Goal: Task Accomplishment & Management: Manage account settings

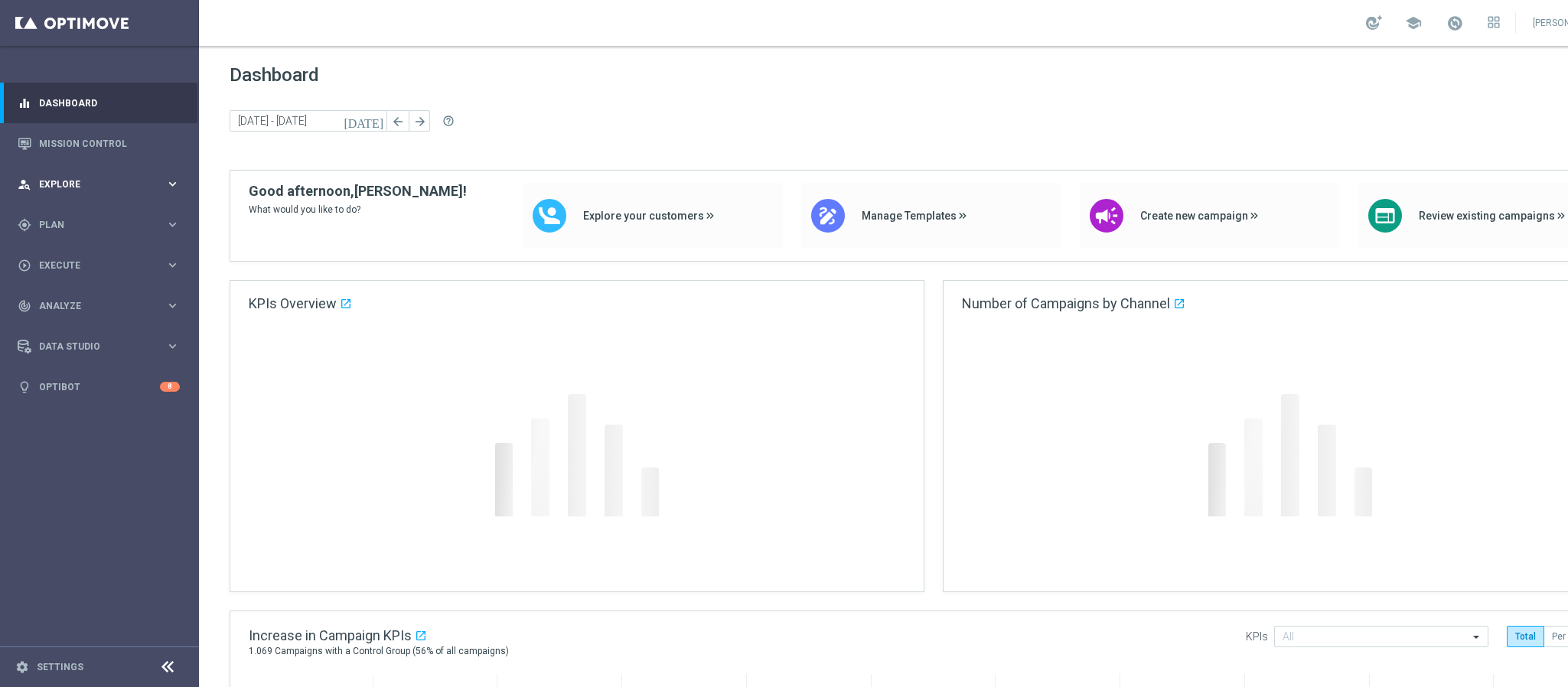
click at [124, 173] on div "person_search Explore keyboard_arrow_right" at bounding box center [99, 184] width 197 height 41
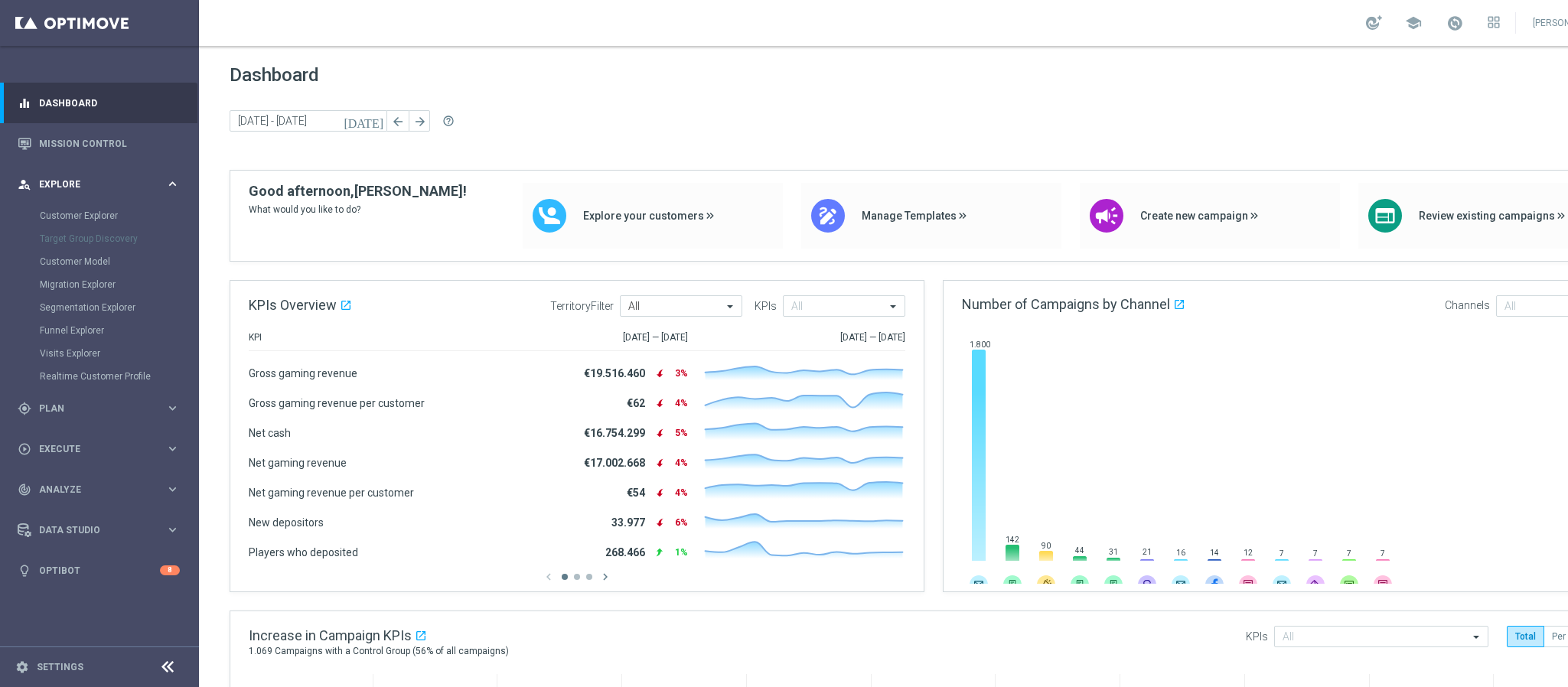
click at [83, 182] on span "Explore" at bounding box center [102, 184] width 127 height 9
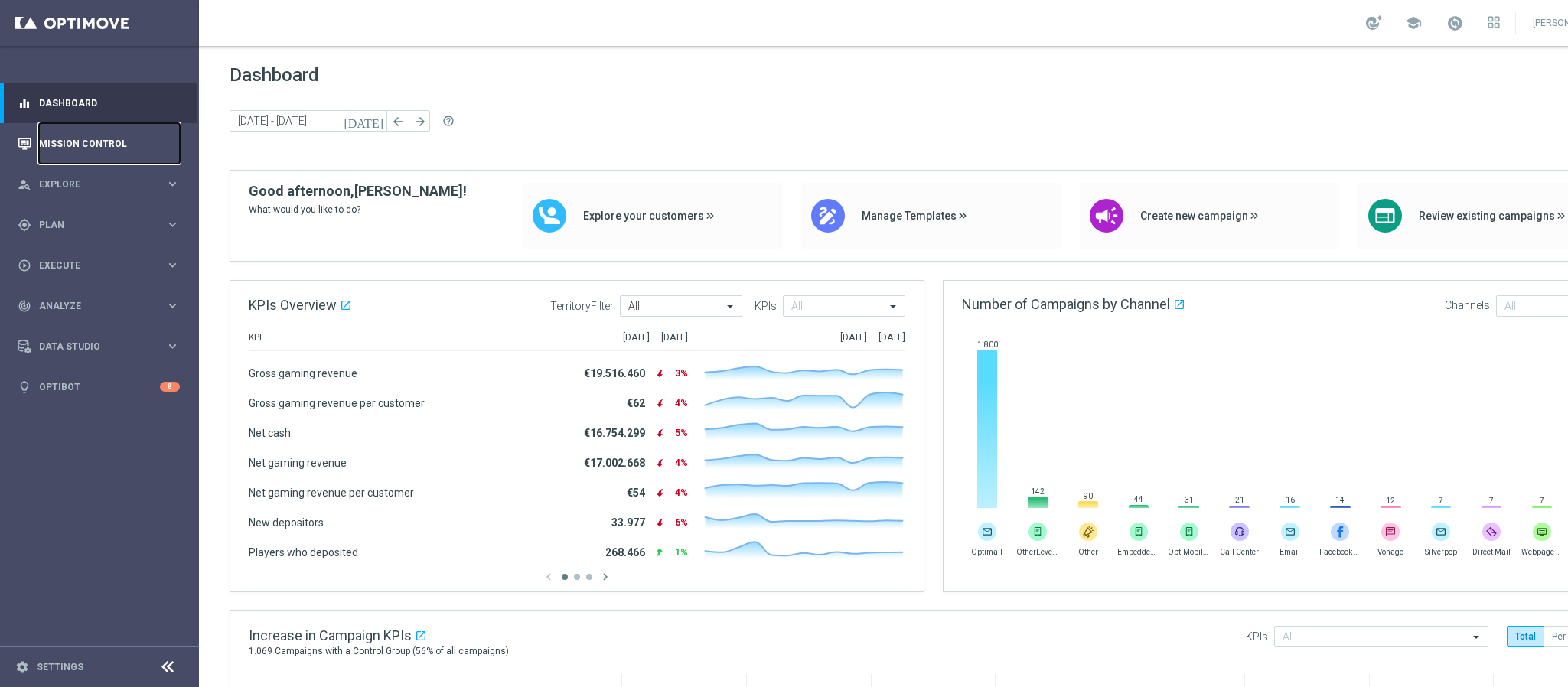
click at [122, 136] on link "Mission Control" at bounding box center [109, 143] width 141 height 41
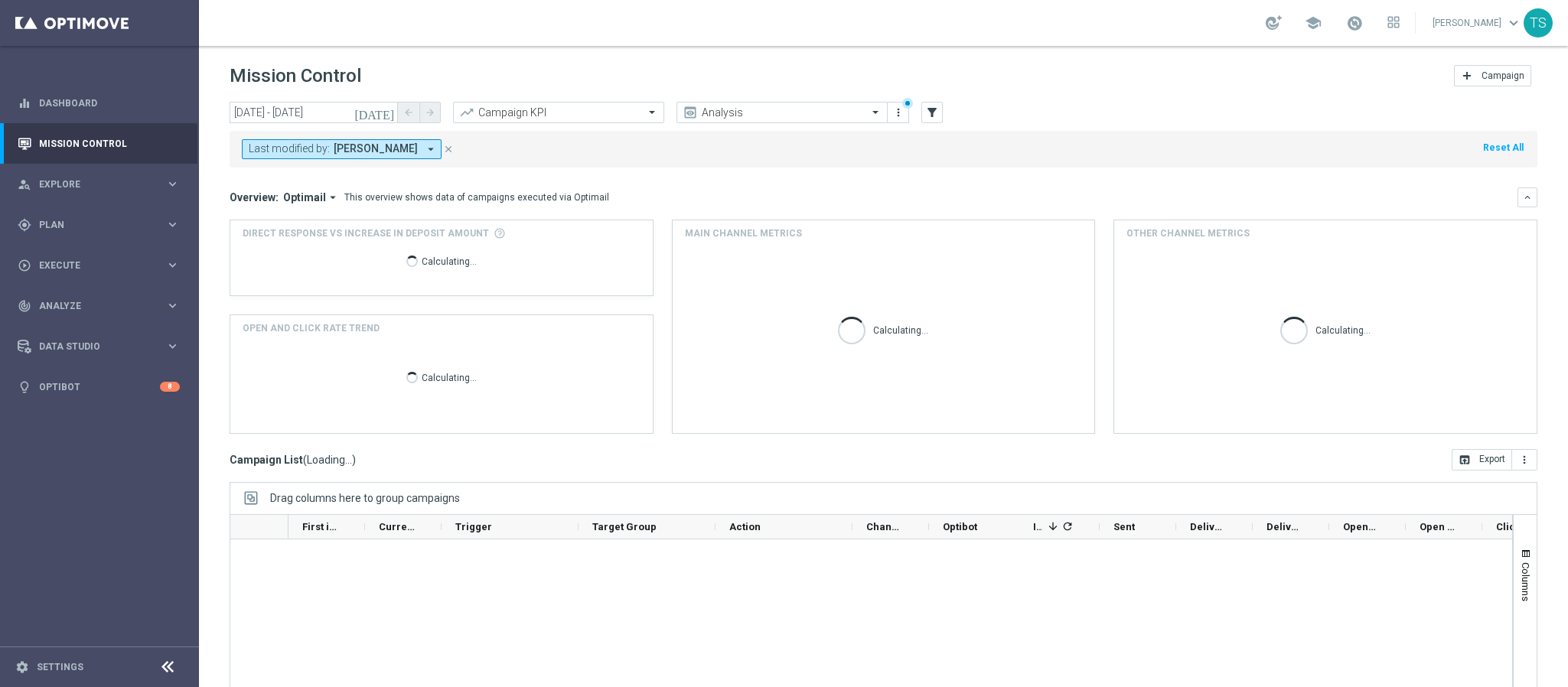
click at [381, 103] on button "[DATE]" at bounding box center [374, 113] width 46 height 23
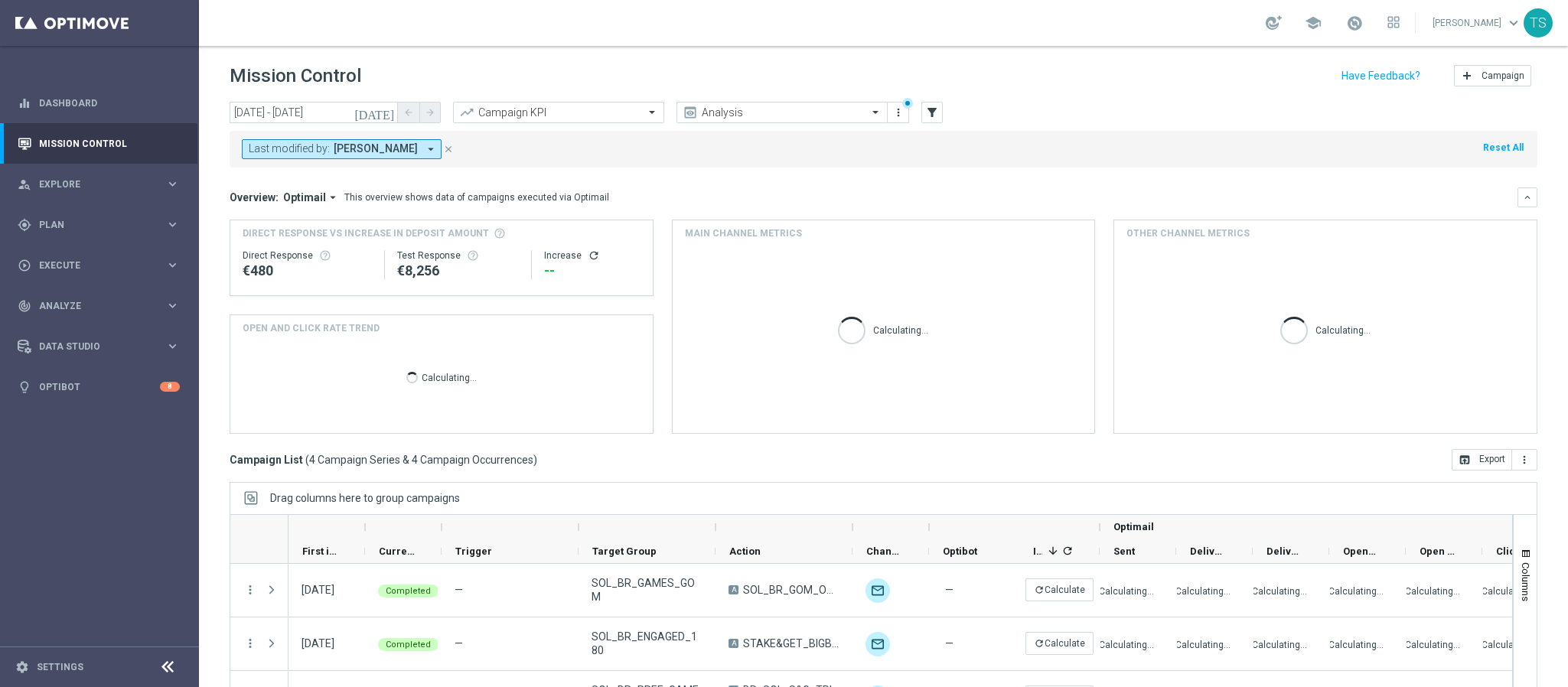
click at [385, 103] on button "[DATE]" at bounding box center [374, 113] width 46 height 23
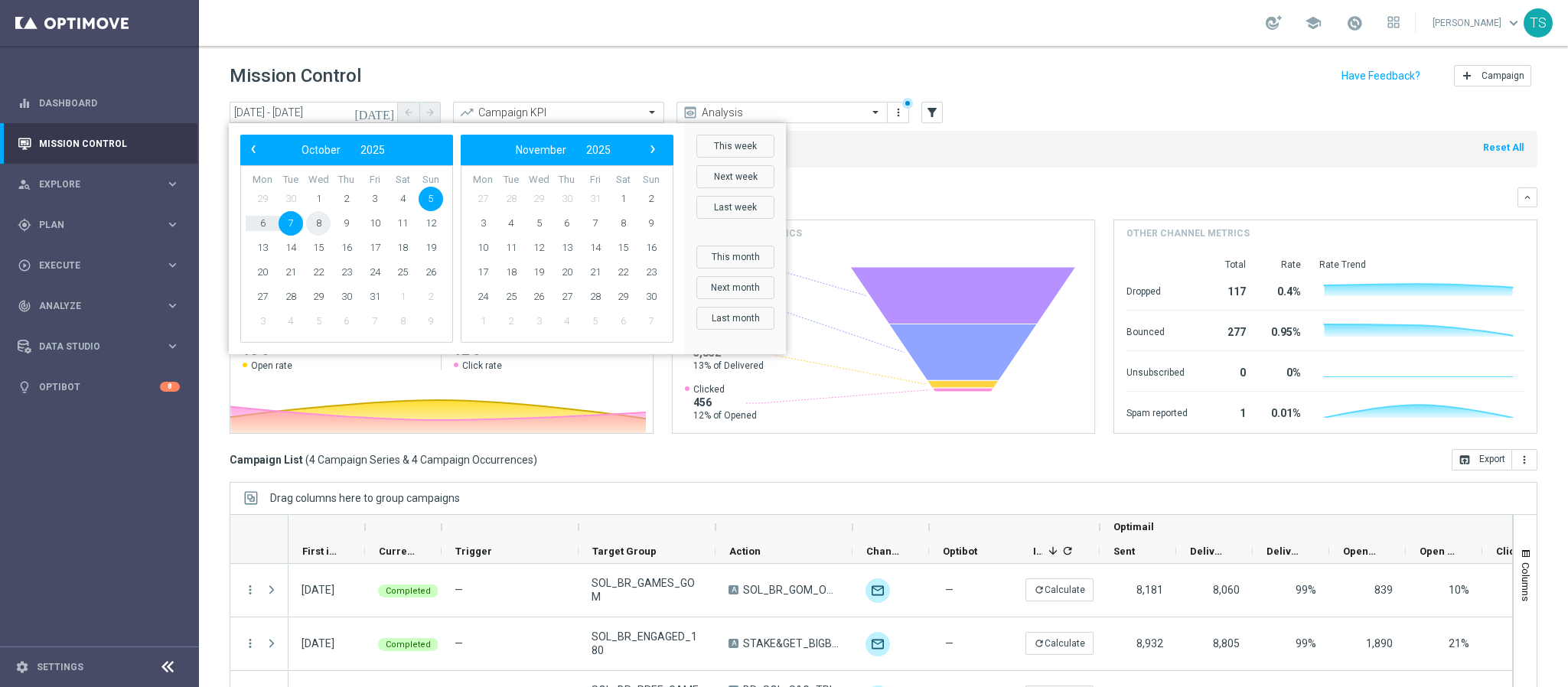
click at [322, 225] on span "8" at bounding box center [318, 223] width 24 height 24
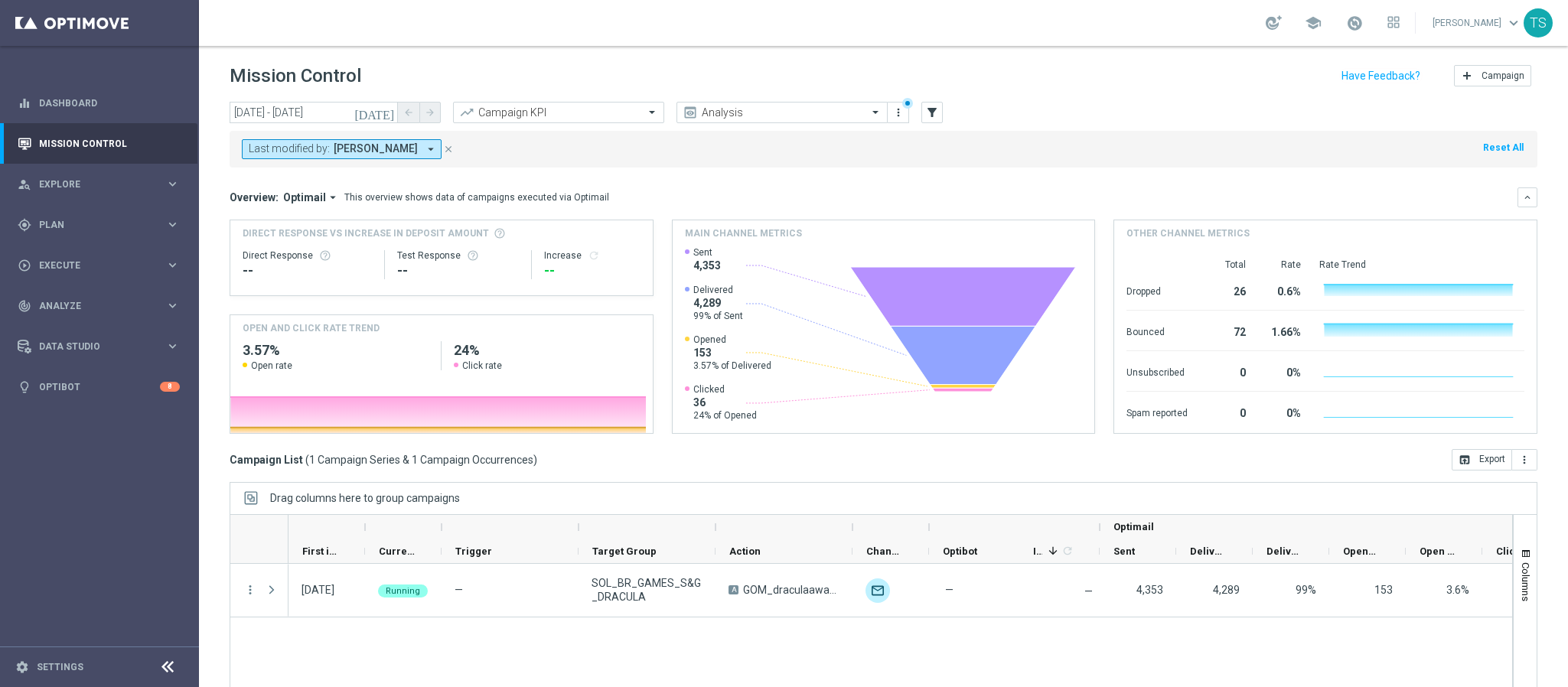
click at [385, 109] on icon "[DATE]" at bounding box center [375, 112] width 41 height 14
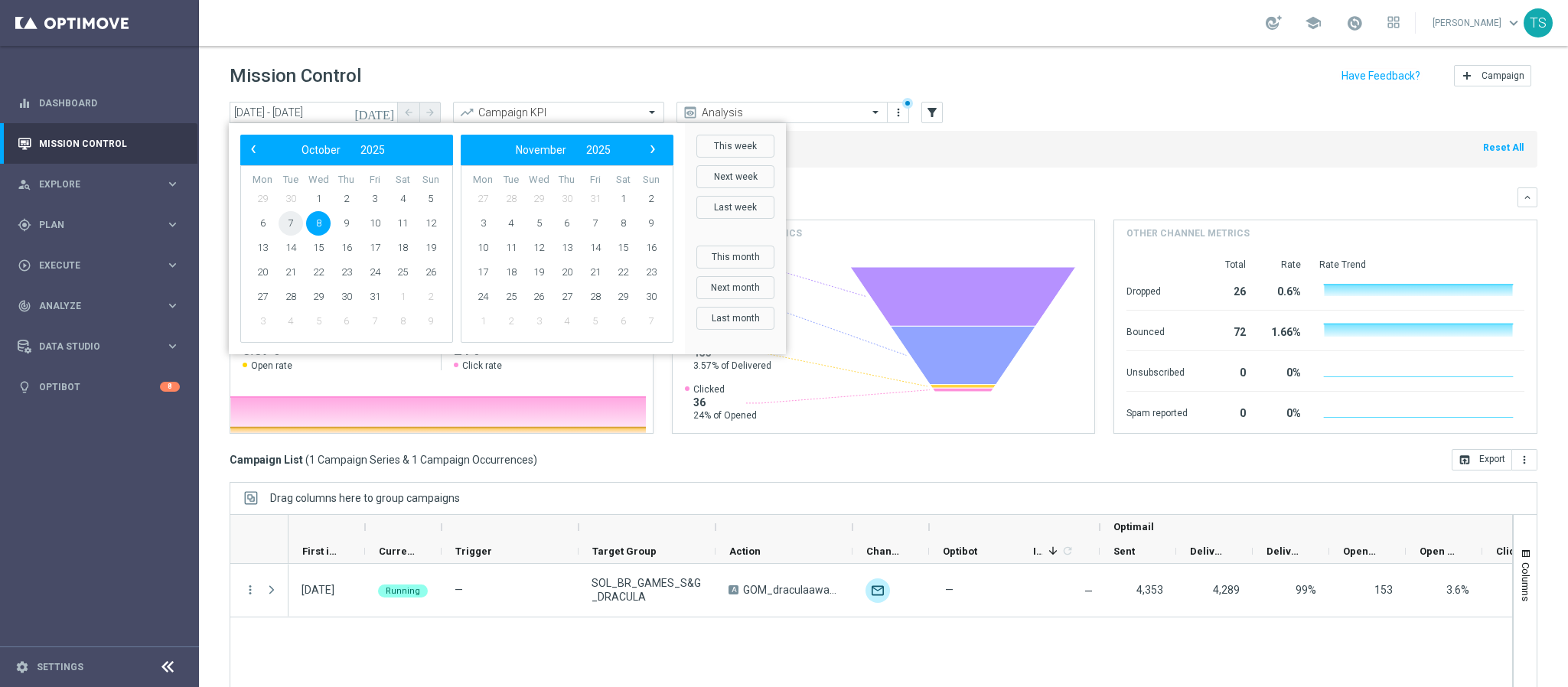
click at [292, 218] on span "7" at bounding box center [291, 223] width 24 height 24
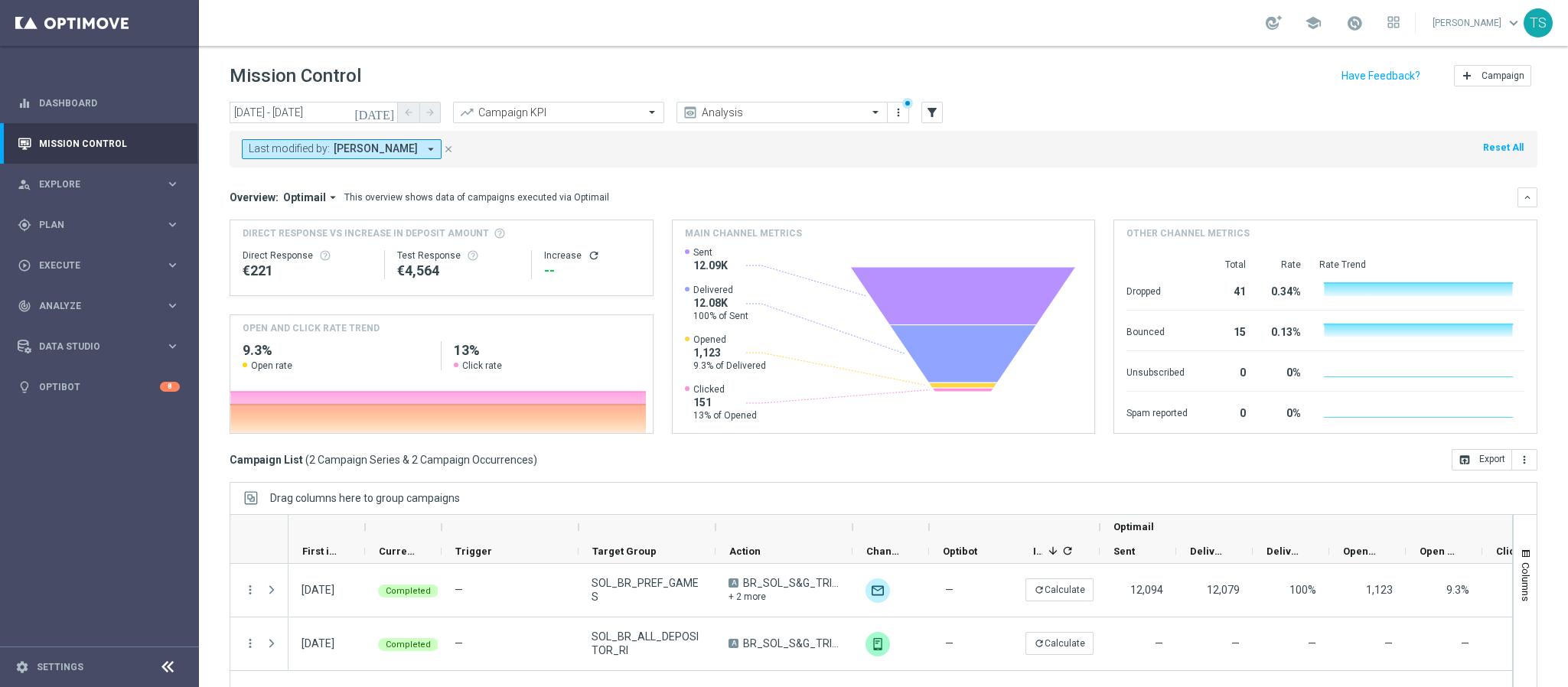
click at [385, 100] on header "Mission Control add Campaign" at bounding box center [884, 74] width 1370 height 56
click at [390, 105] on icon "[DATE]" at bounding box center [375, 112] width 41 height 14
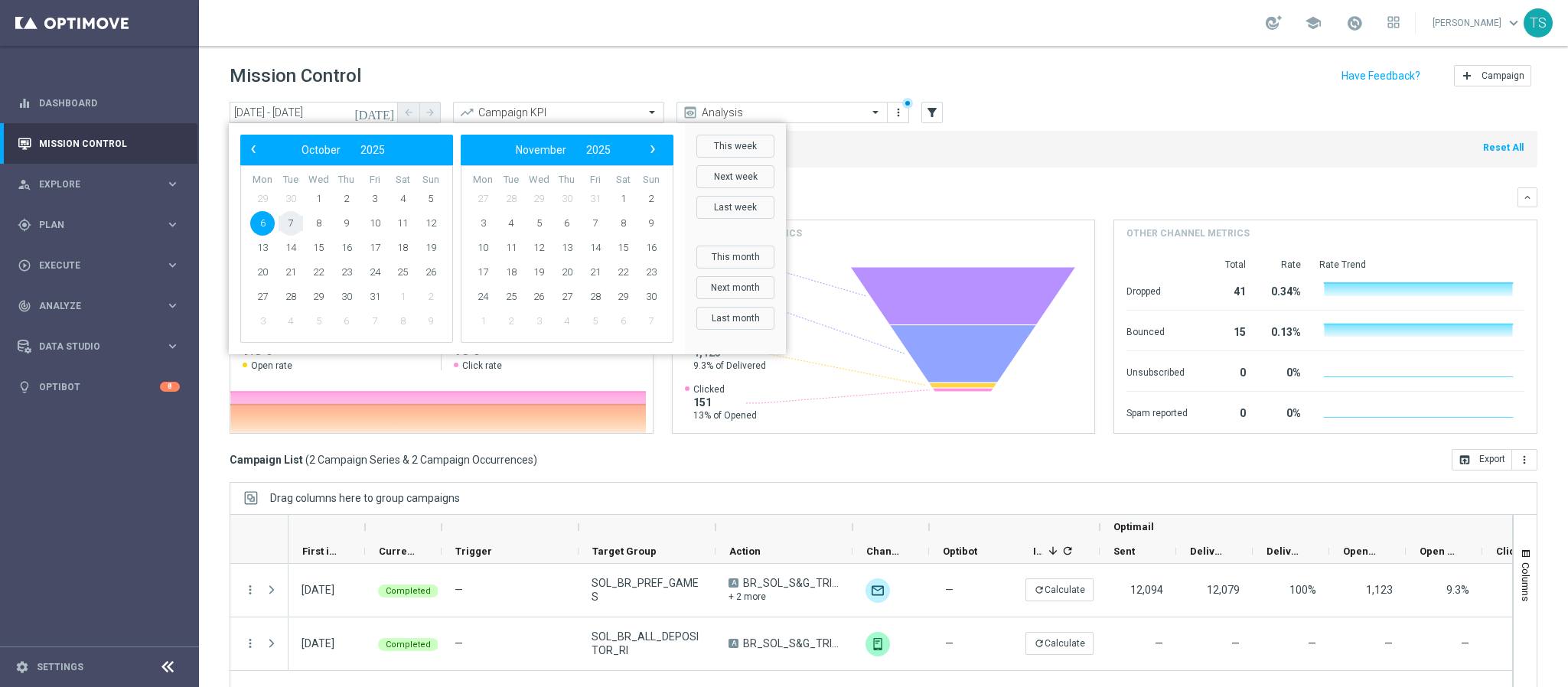
click at [286, 222] on span "7" at bounding box center [291, 223] width 24 height 24
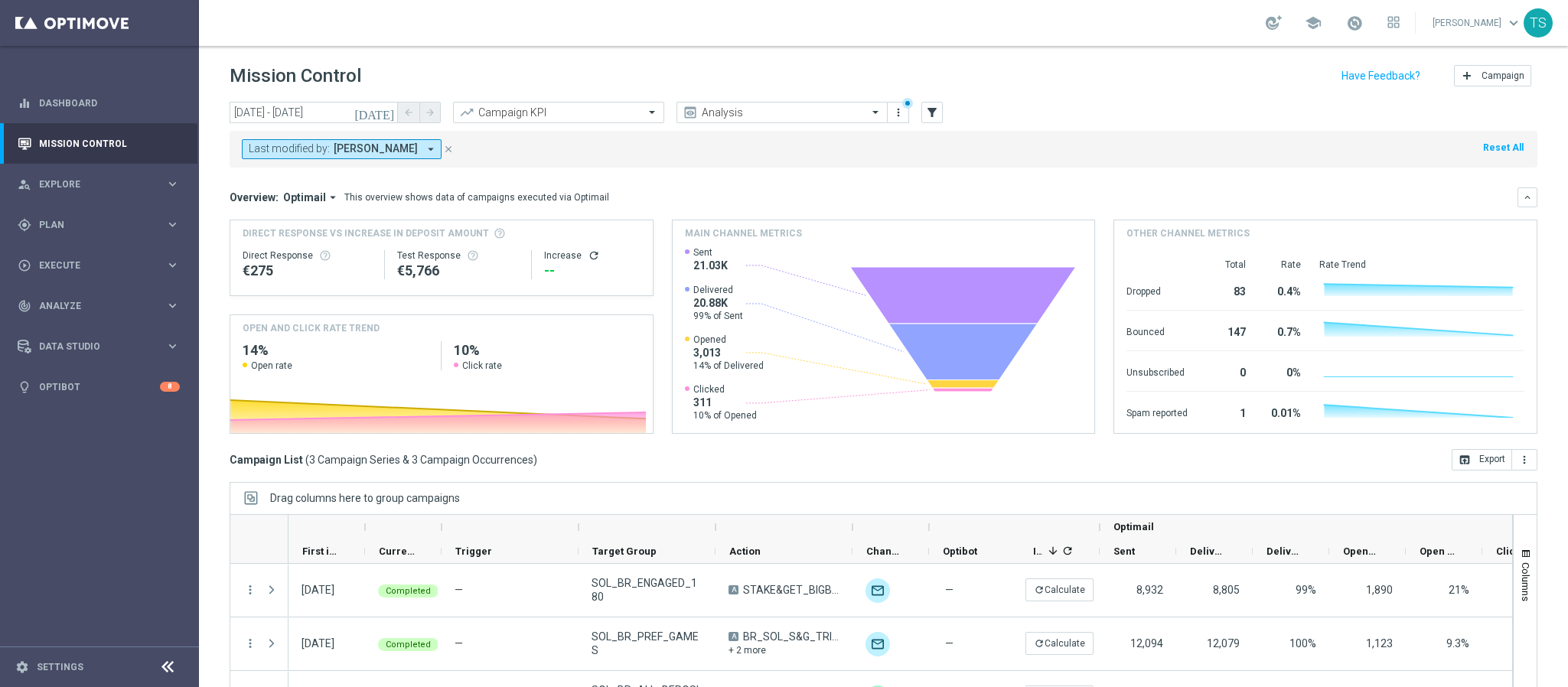
click at [388, 109] on icon "[DATE]" at bounding box center [375, 112] width 41 height 14
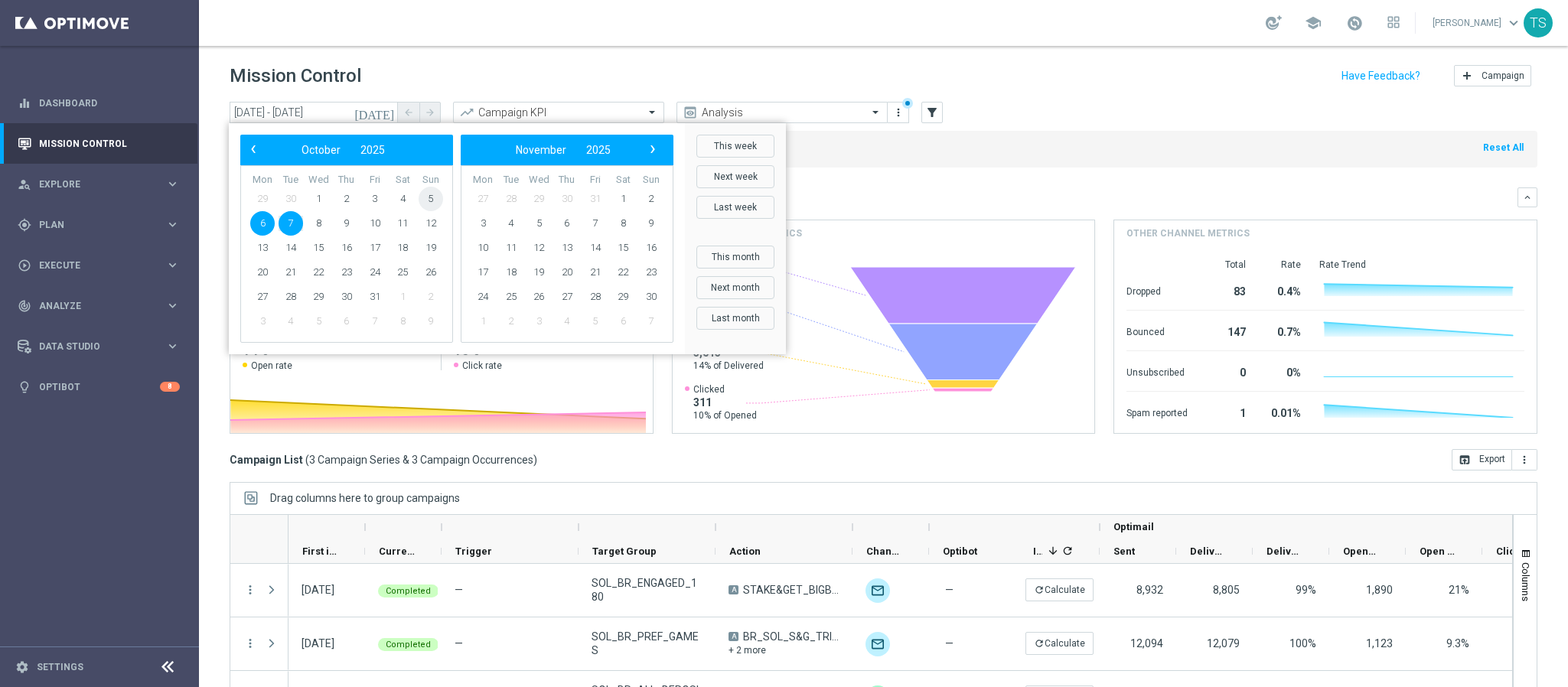
click at [427, 191] on span "5" at bounding box center [431, 199] width 24 height 24
click at [287, 218] on span "7" at bounding box center [291, 223] width 24 height 24
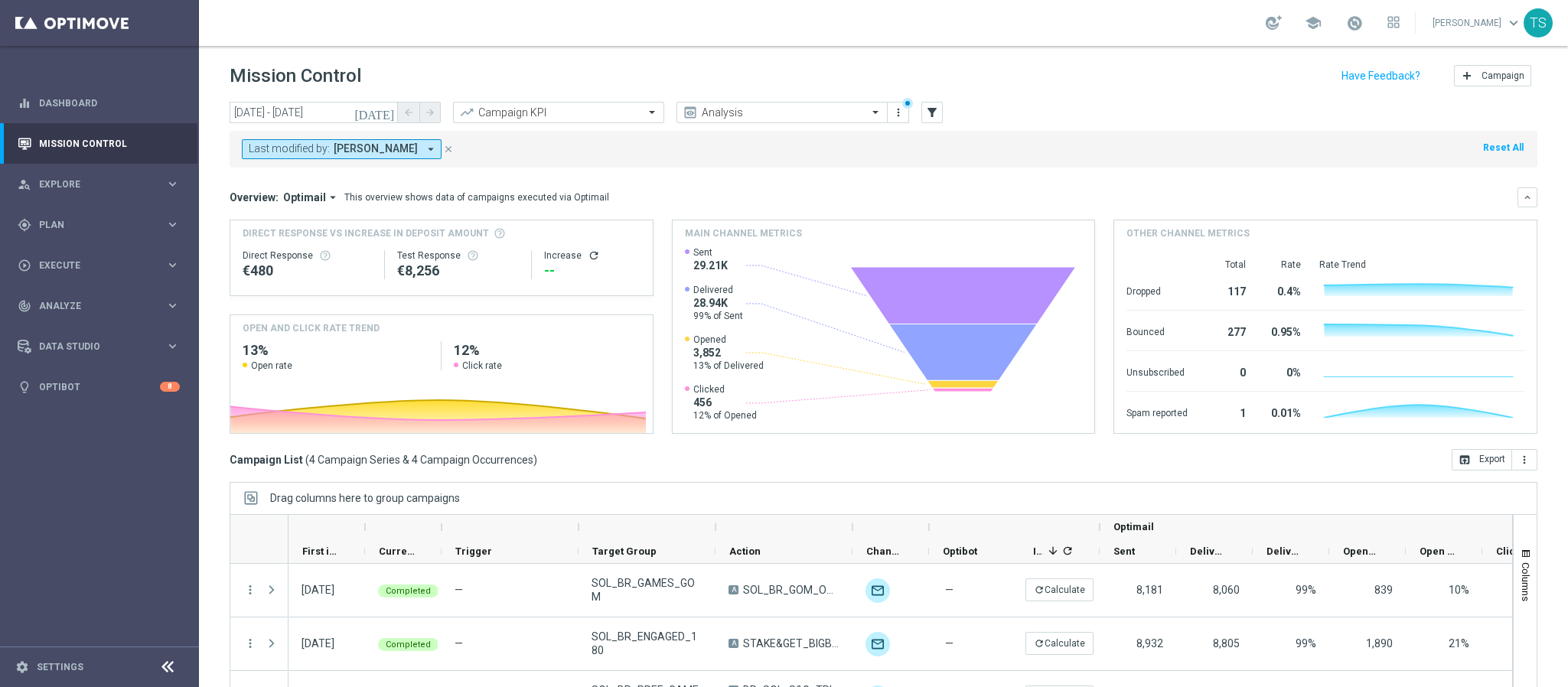
click at [389, 114] on icon "[DATE]" at bounding box center [375, 112] width 41 height 14
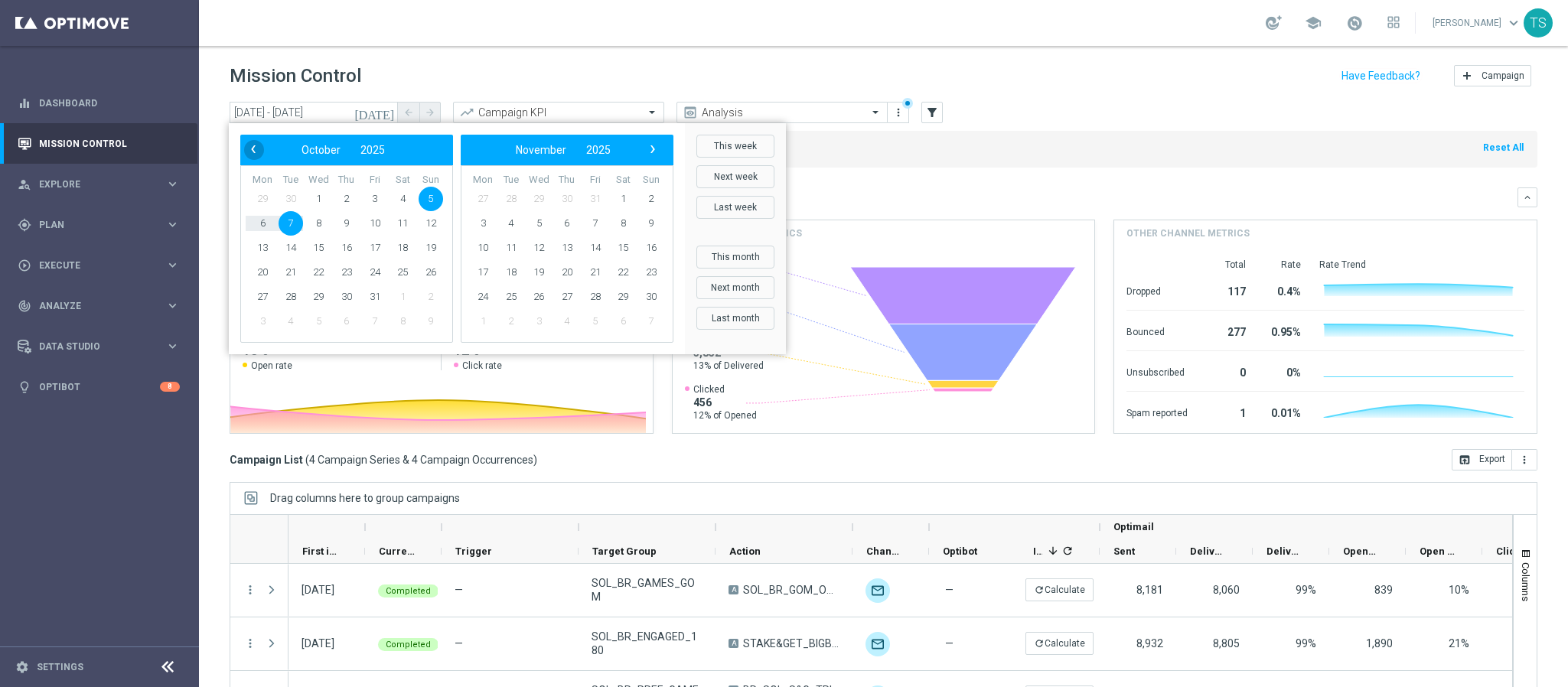
click at [258, 152] on span "‹" at bounding box center [252, 149] width 20 height 20
click at [427, 273] on span "28" at bounding box center [431, 273] width 24 height 24
click at [290, 296] on span "30" at bounding box center [291, 297] width 24 height 24
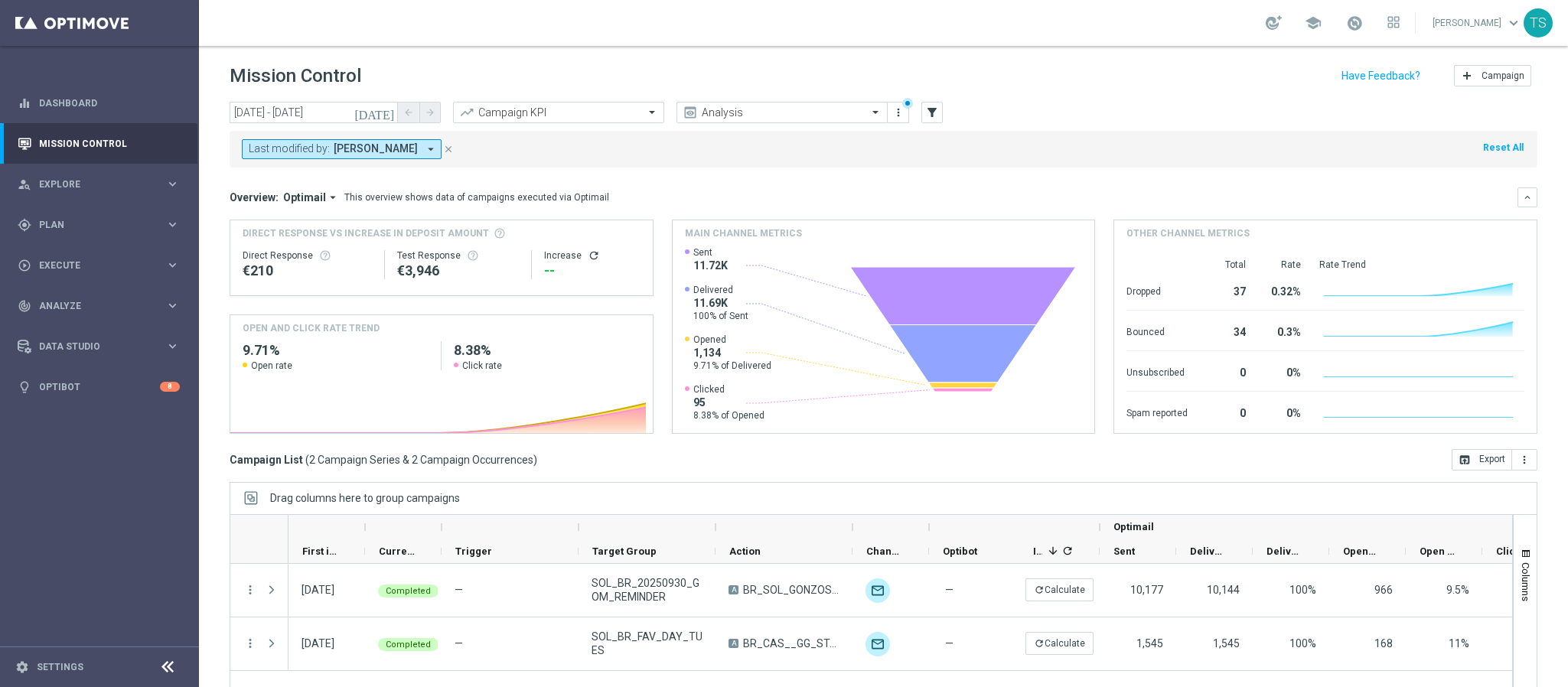
click at [385, 114] on icon "[DATE]" at bounding box center [375, 112] width 41 height 14
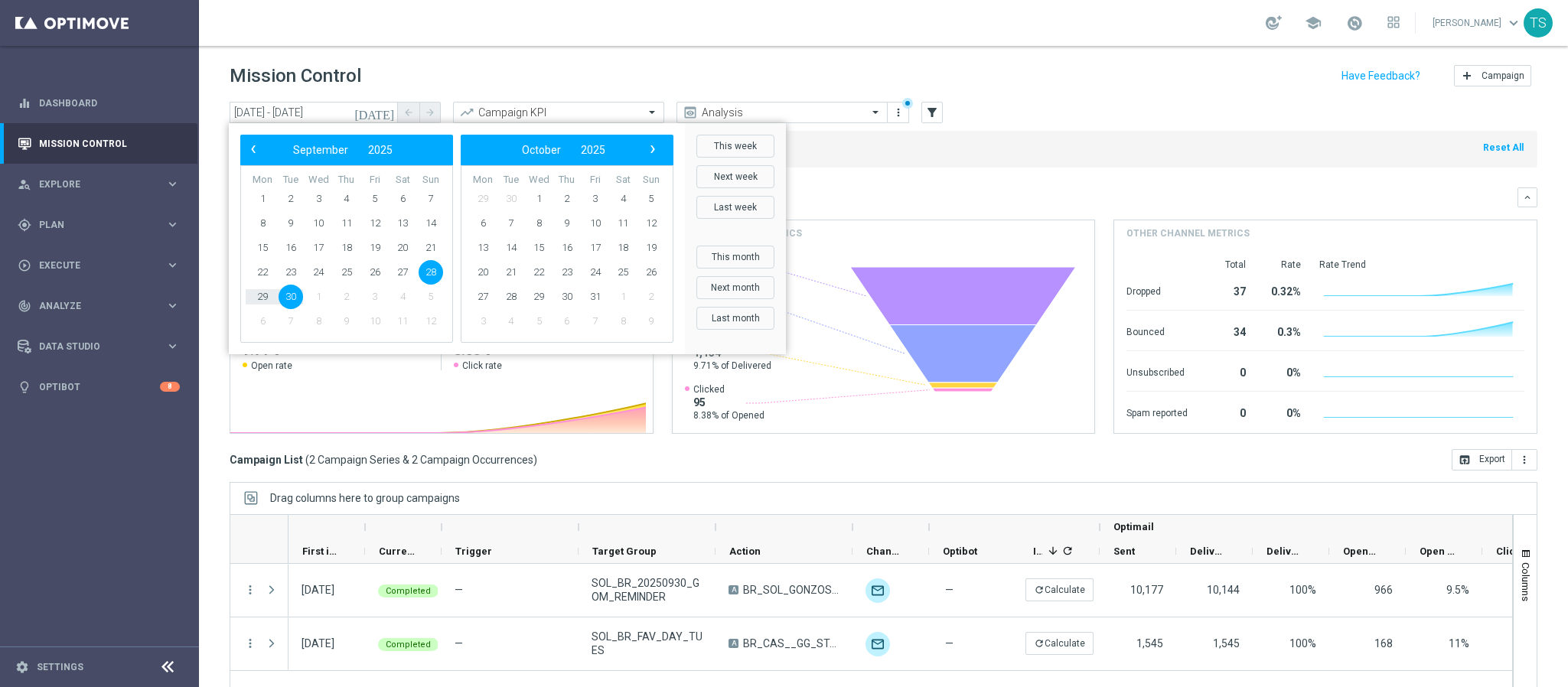
click at [1022, 74] on div "Mission Control add Campaign" at bounding box center [884, 76] width 1308 height 30
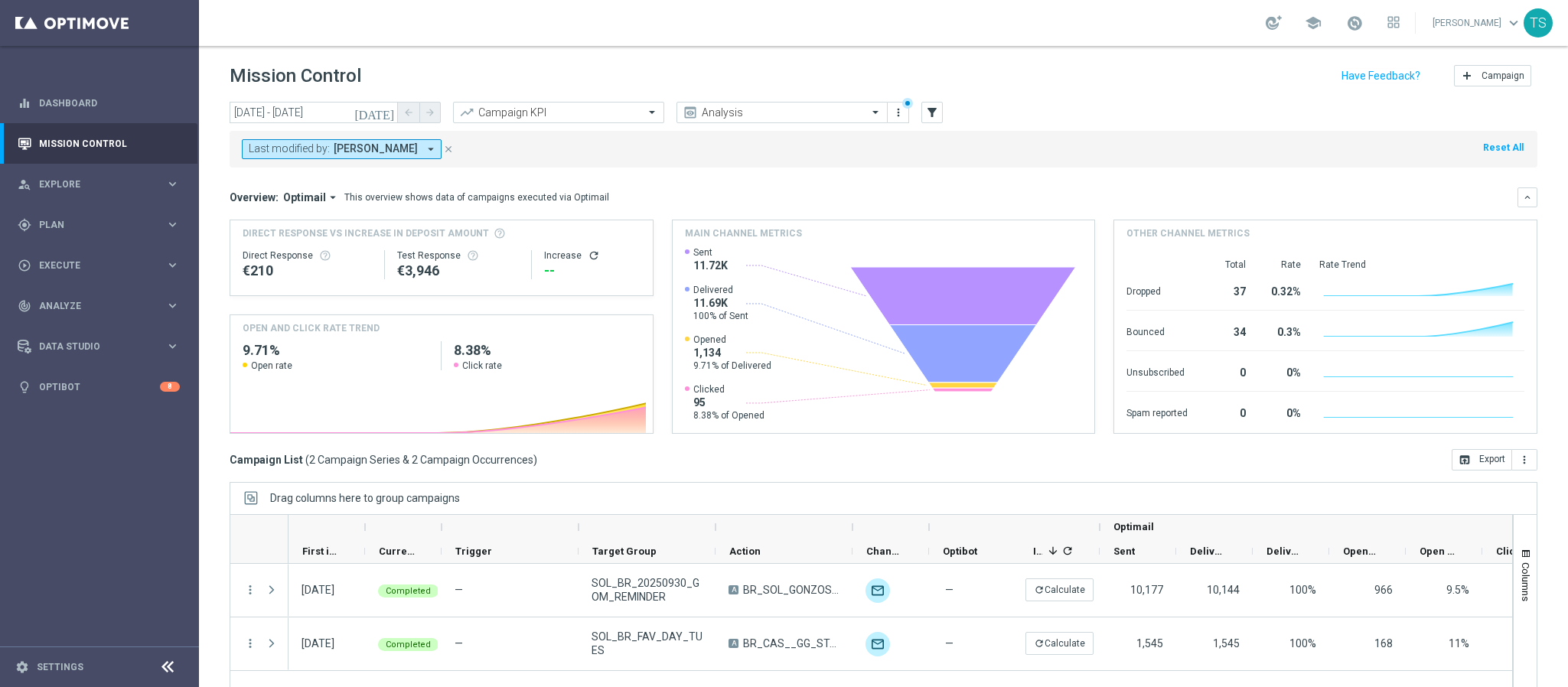
click at [385, 110] on icon "[DATE]" at bounding box center [375, 112] width 41 height 14
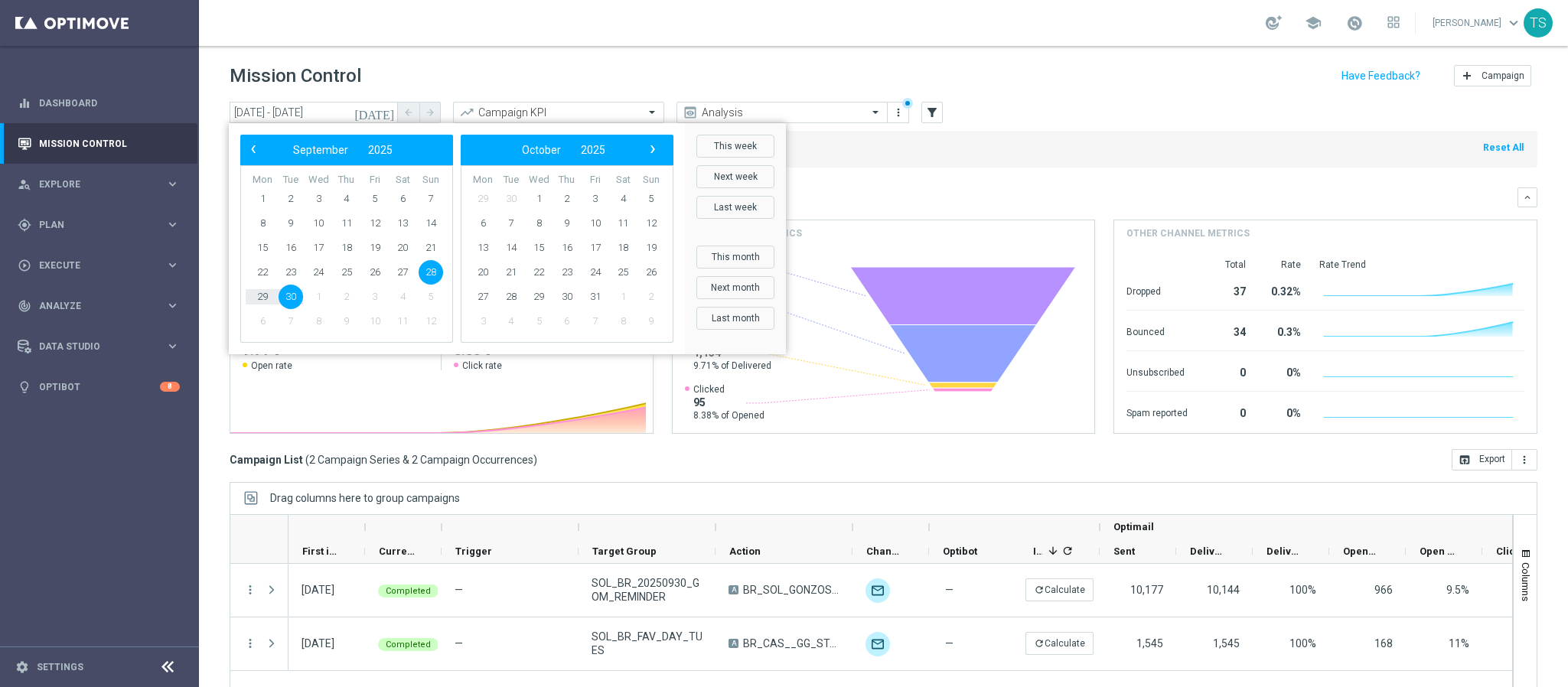
click at [1050, 76] on div "Mission Control add Campaign" at bounding box center [884, 76] width 1308 height 30
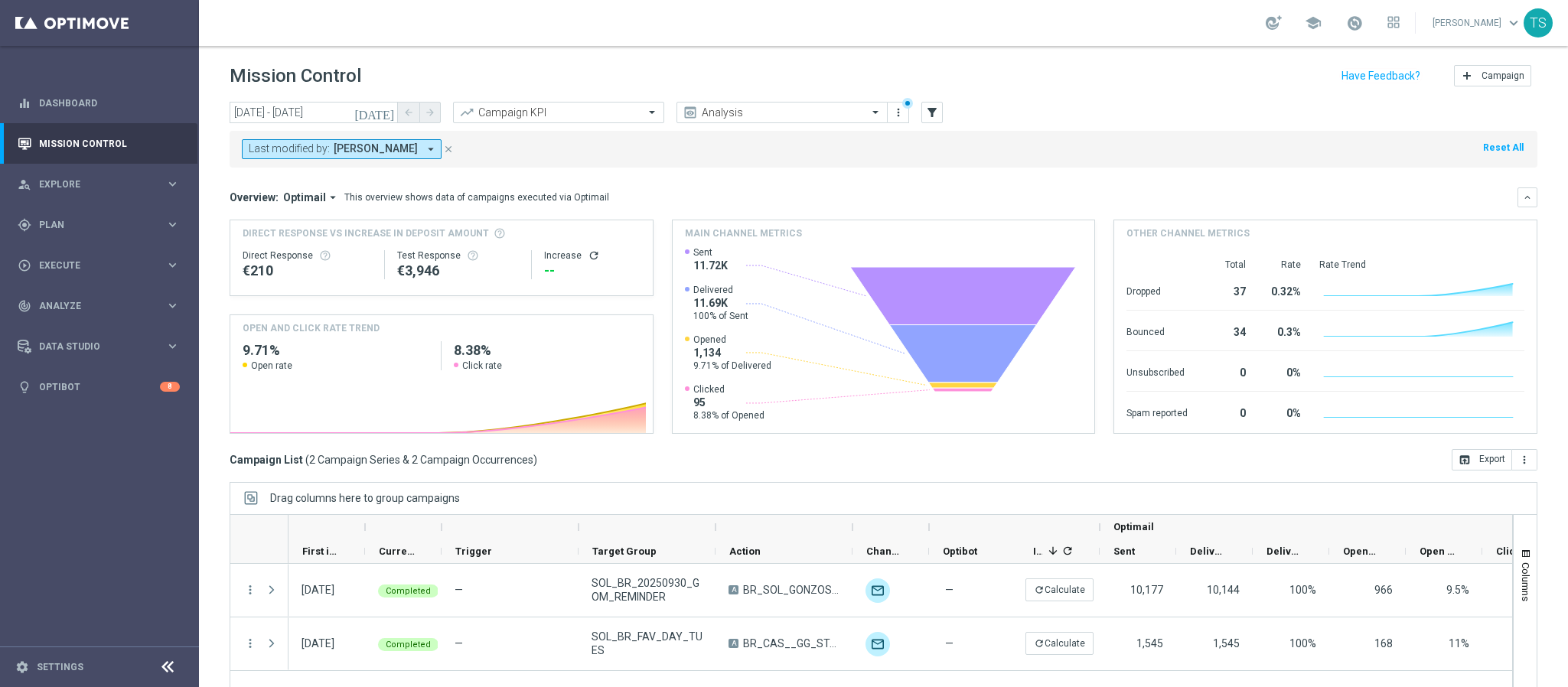
click at [396, 114] on button "[DATE]" at bounding box center [374, 113] width 46 height 23
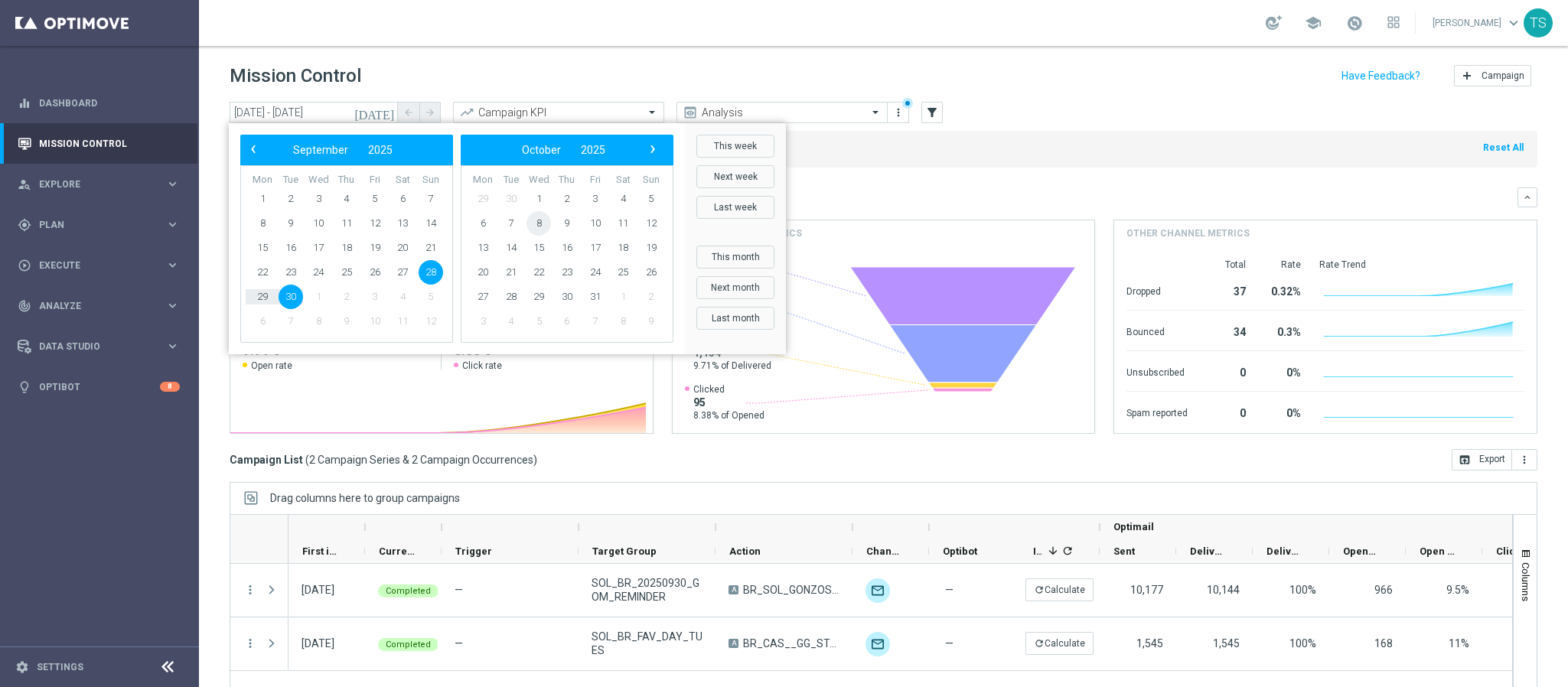
click at [537, 228] on span "8" at bounding box center [539, 223] width 24 height 24
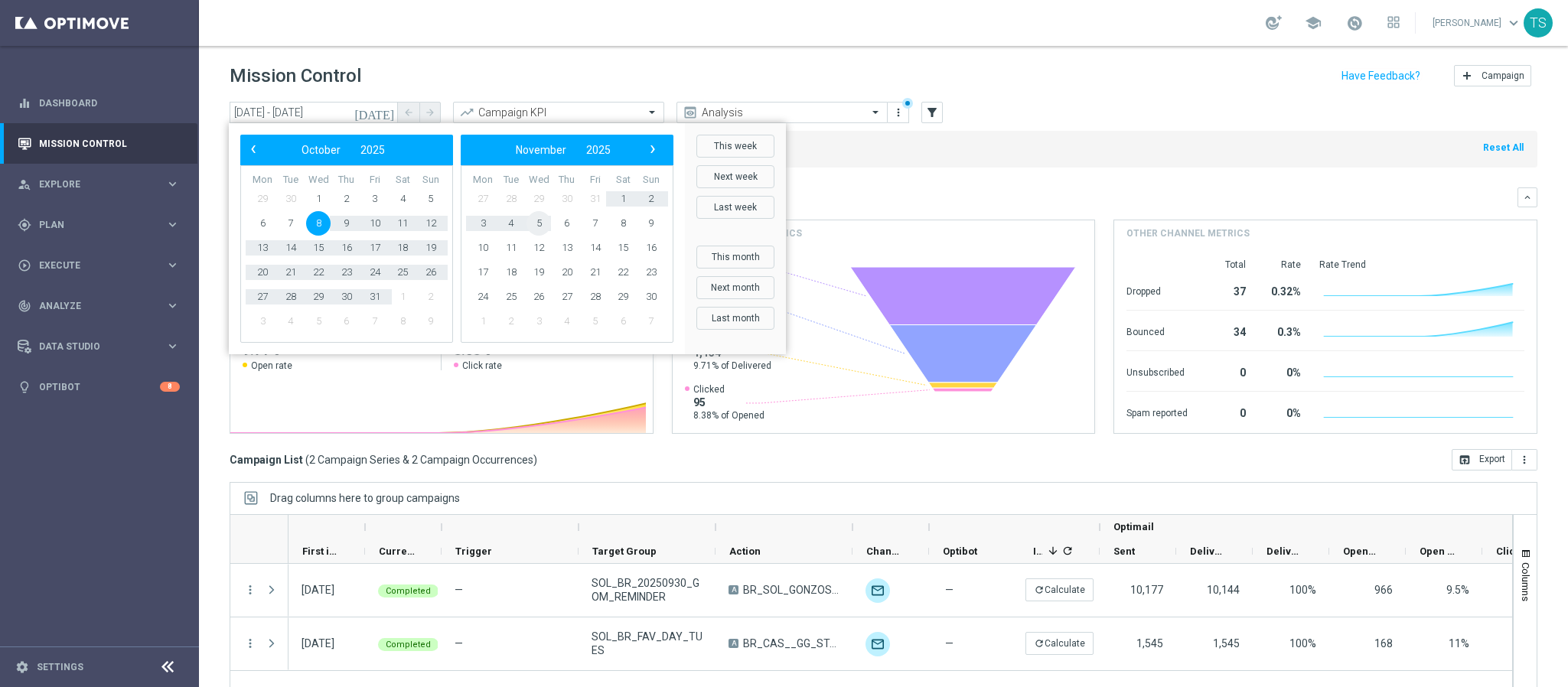
click at [537, 228] on span "5" at bounding box center [539, 223] width 24 height 24
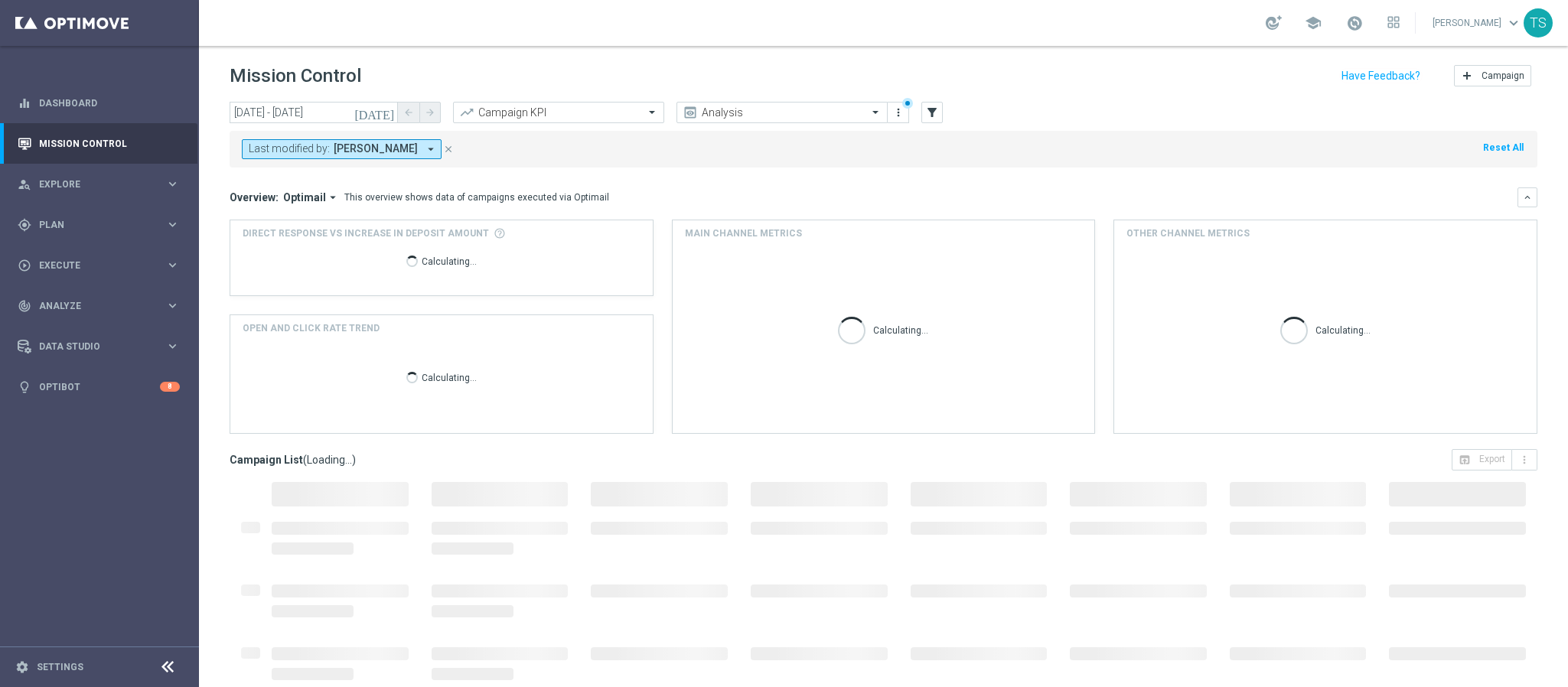
click at [385, 113] on icon "[DATE]" at bounding box center [375, 112] width 41 height 14
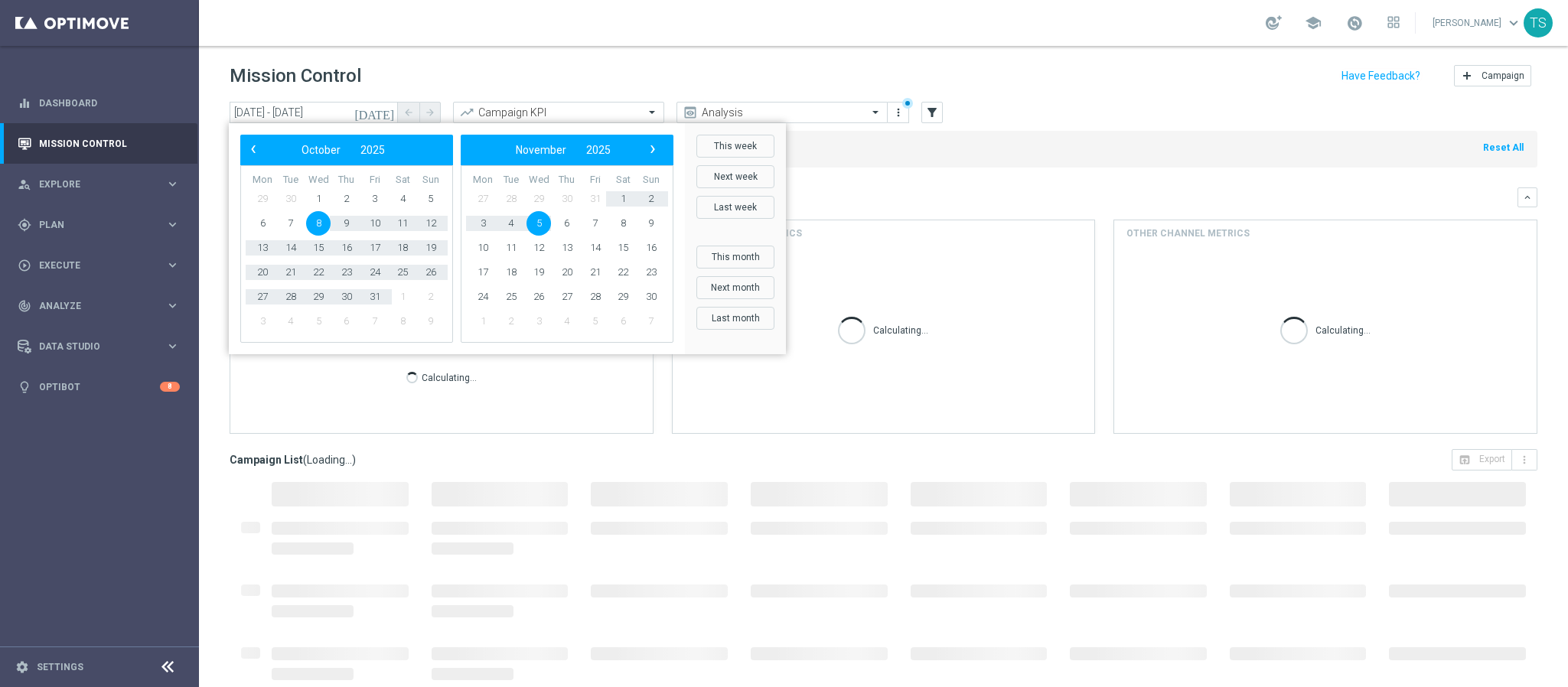
click at [543, 221] on span "5" at bounding box center [539, 223] width 24 height 24
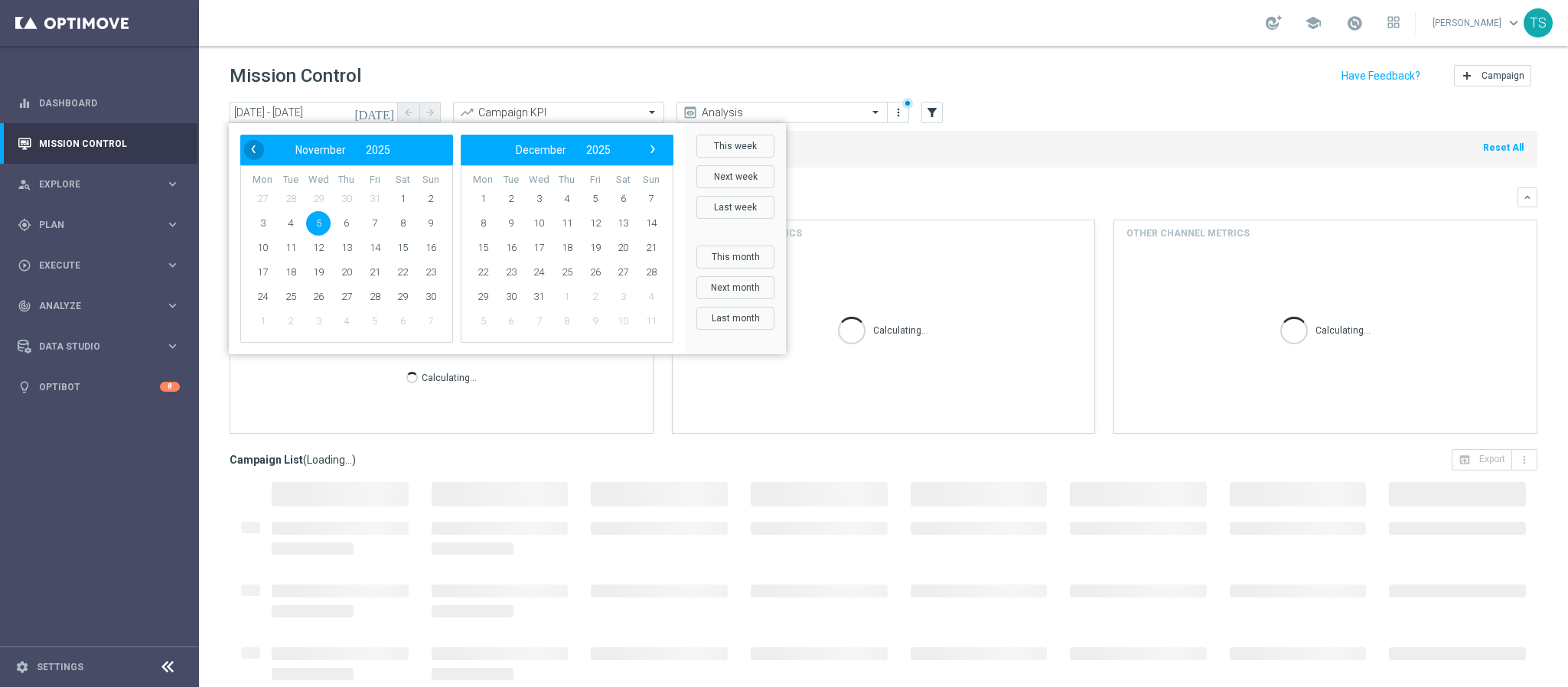
click at [253, 143] on span "‹" at bounding box center [252, 149] width 20 height 20
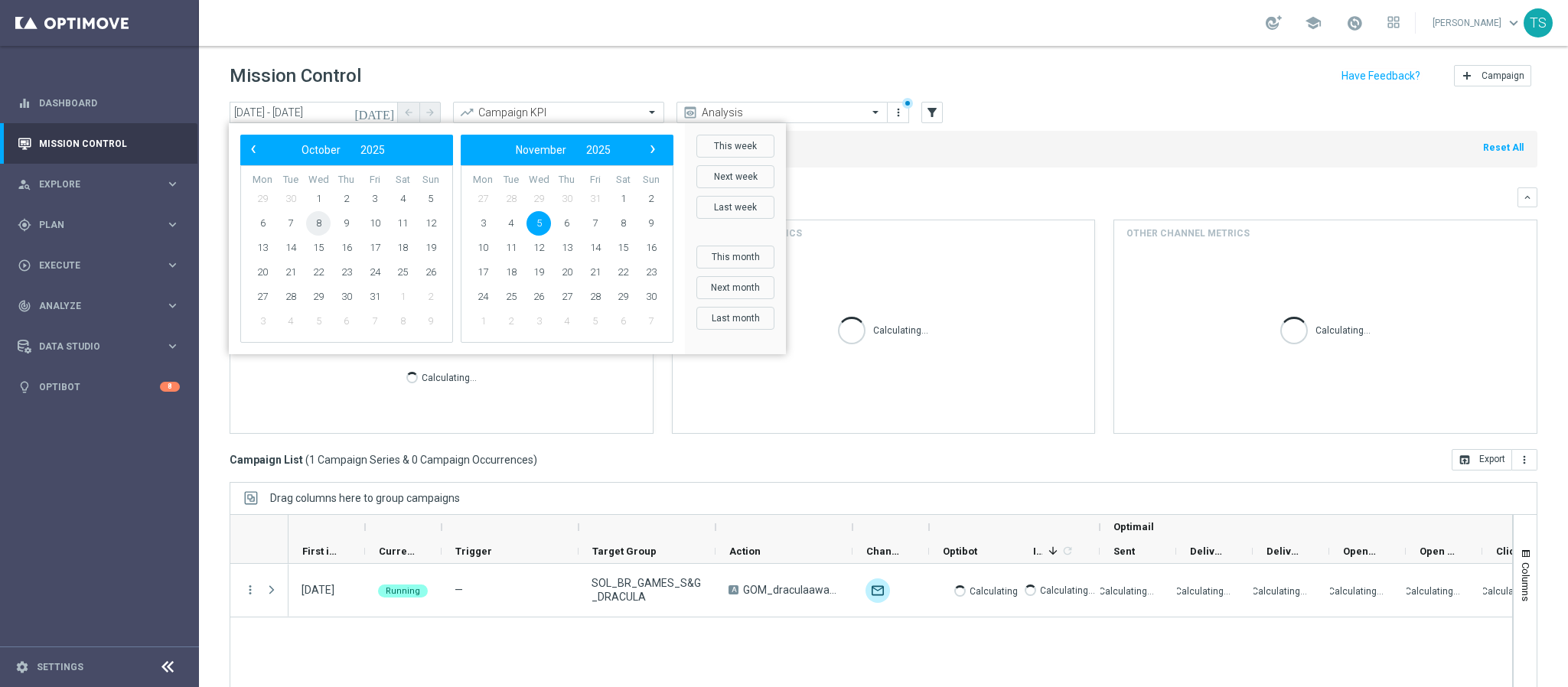
click at [311, 226] on span "8" at bounding box center [318, 223] width 24 height 24
type input "[DATE] - [DATE]"
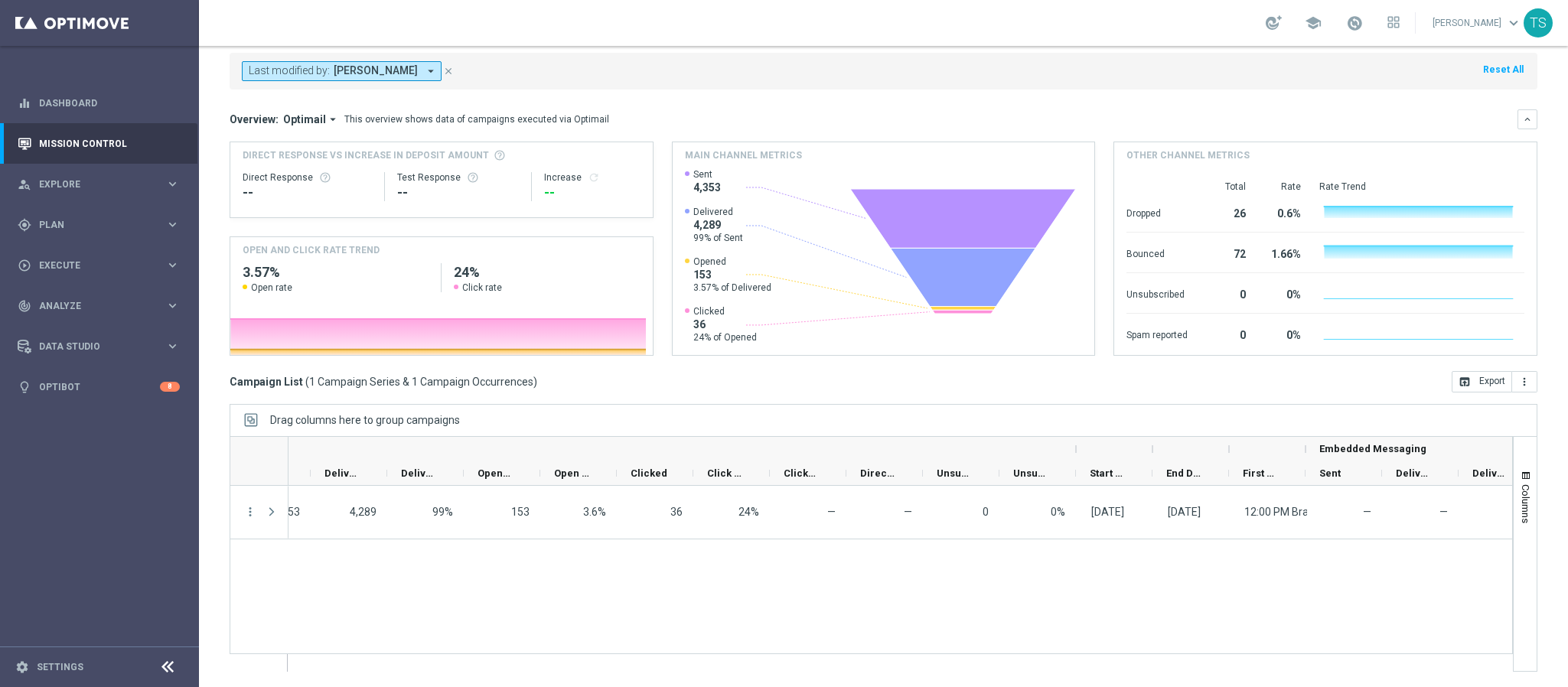
scroll to position [0, 866]
click at [84, 235] on div "gps_fixed Plan keyboard_arrow_right" at bounding box center [99, 225] width 197 height 41
click at [88, 256] on link "Target Groups" at bounding box center [100, 256] width 119 height 12
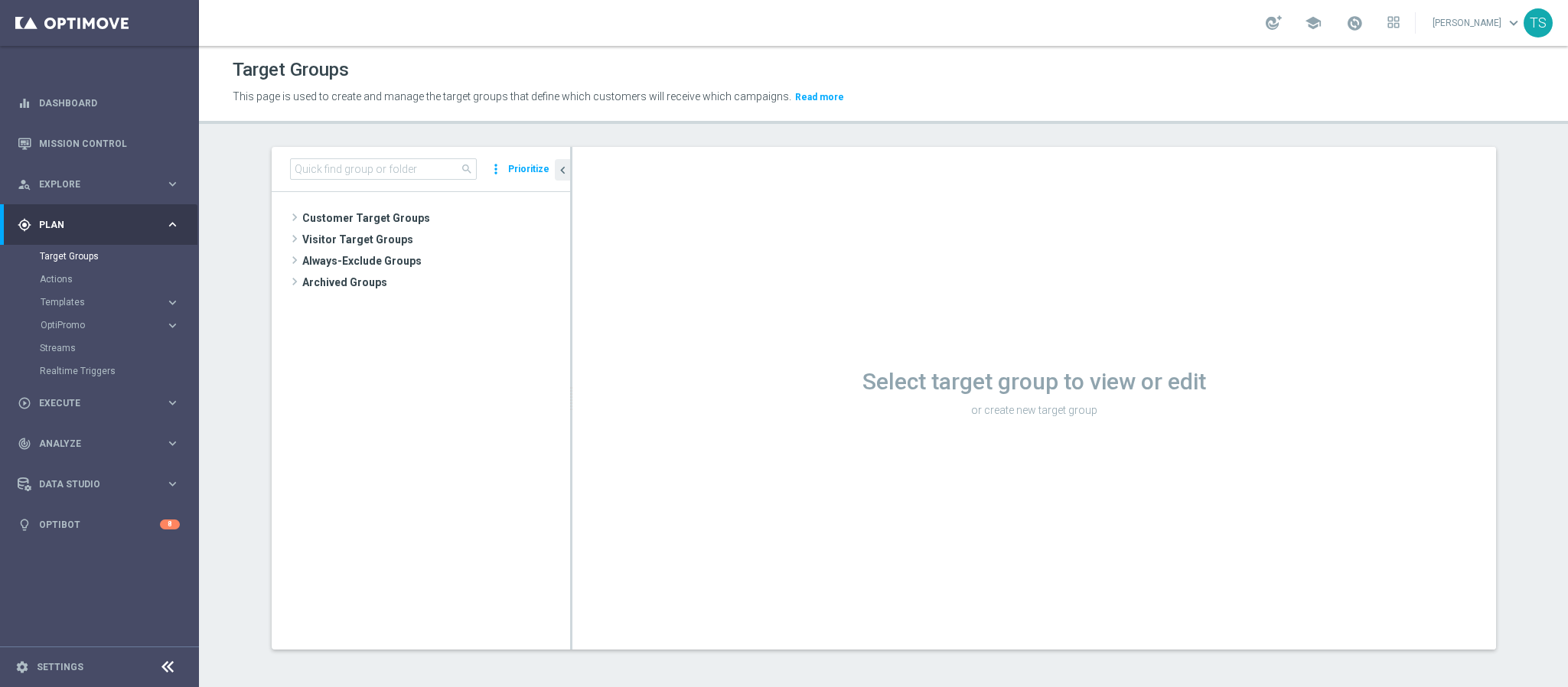
click at [380, 156] on div "search more_vert Prioritize" at bounding box center [421, 169] width 299 height 46
click at [412, 173] on input at bounding box center [384, 168] width 187 height 21
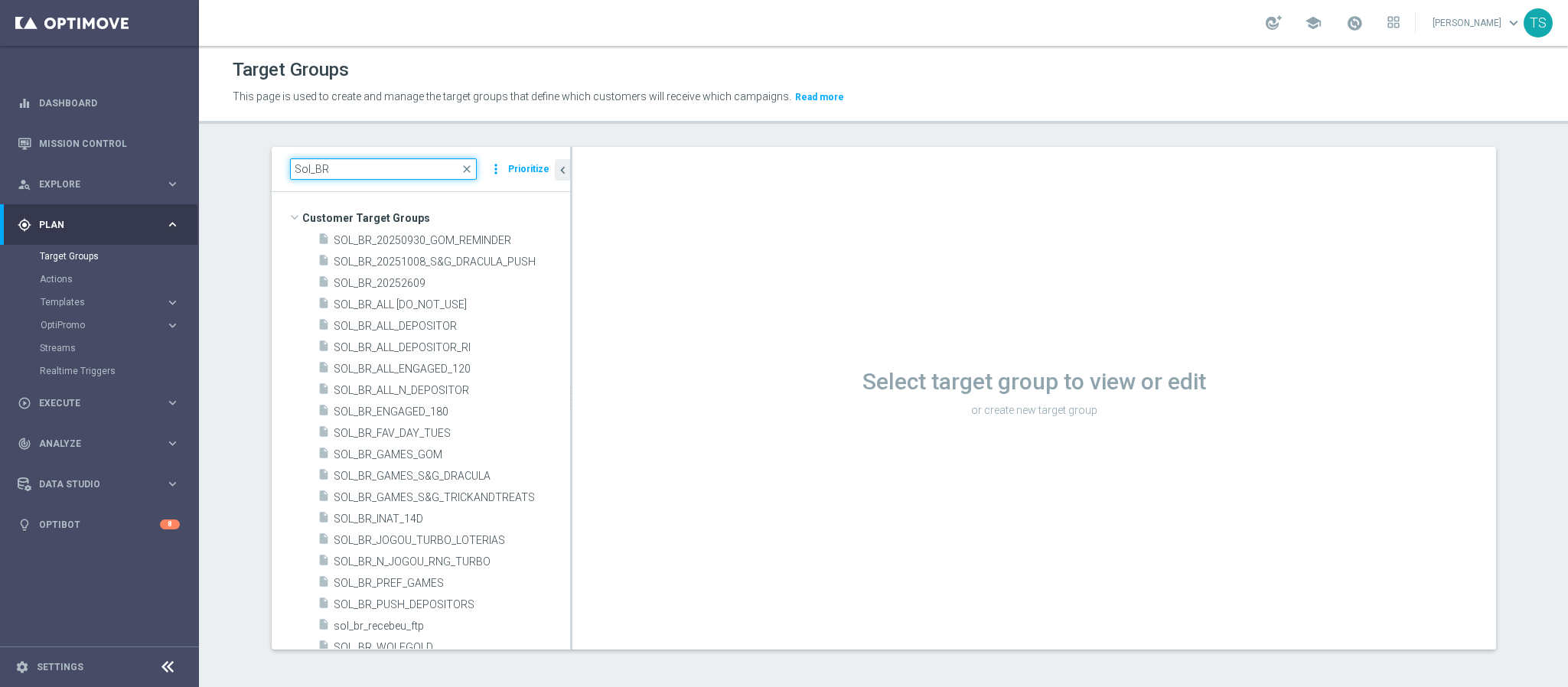
type input "Sol_BR"
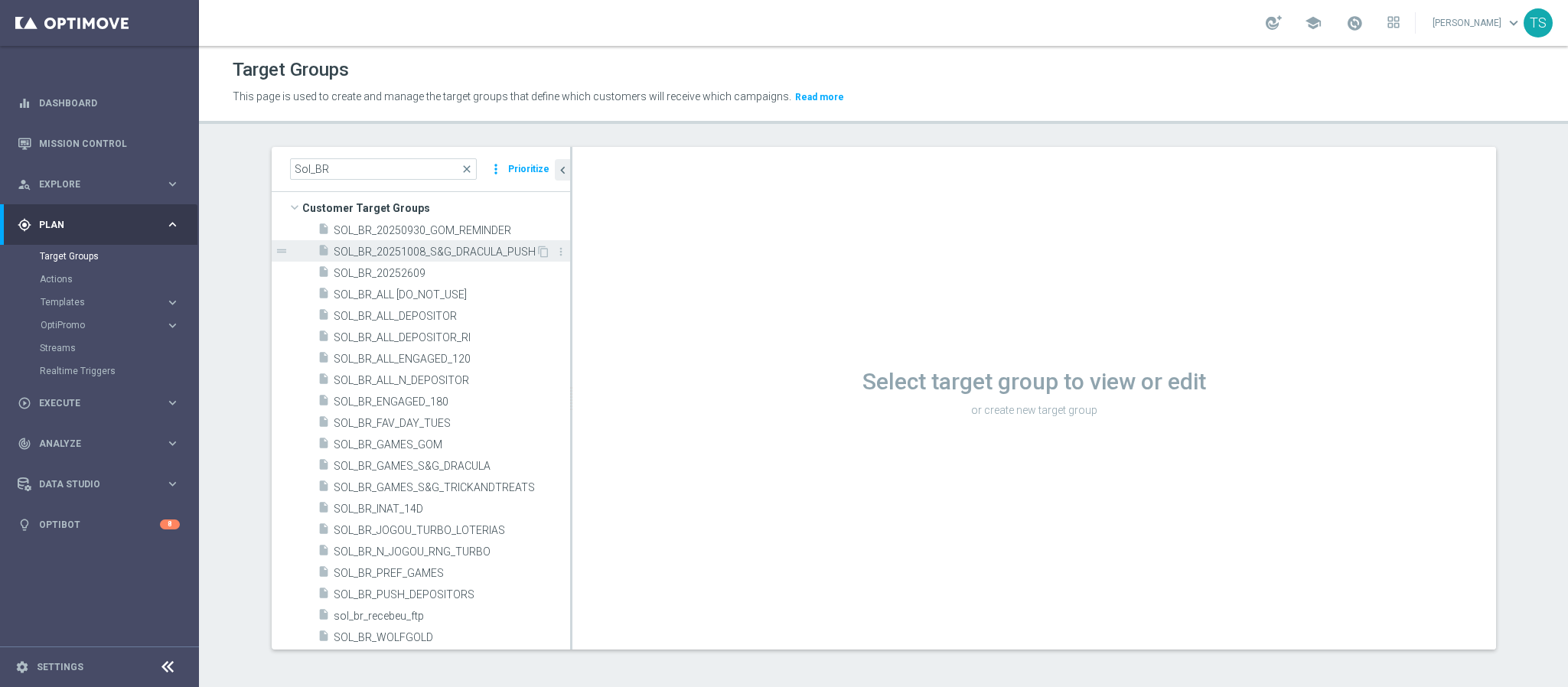
click at [449, 252] on span "SOL_BR_20251008_S&G_DRACULA_PUSH" at bounding box center [434, 252] width 202 height 13
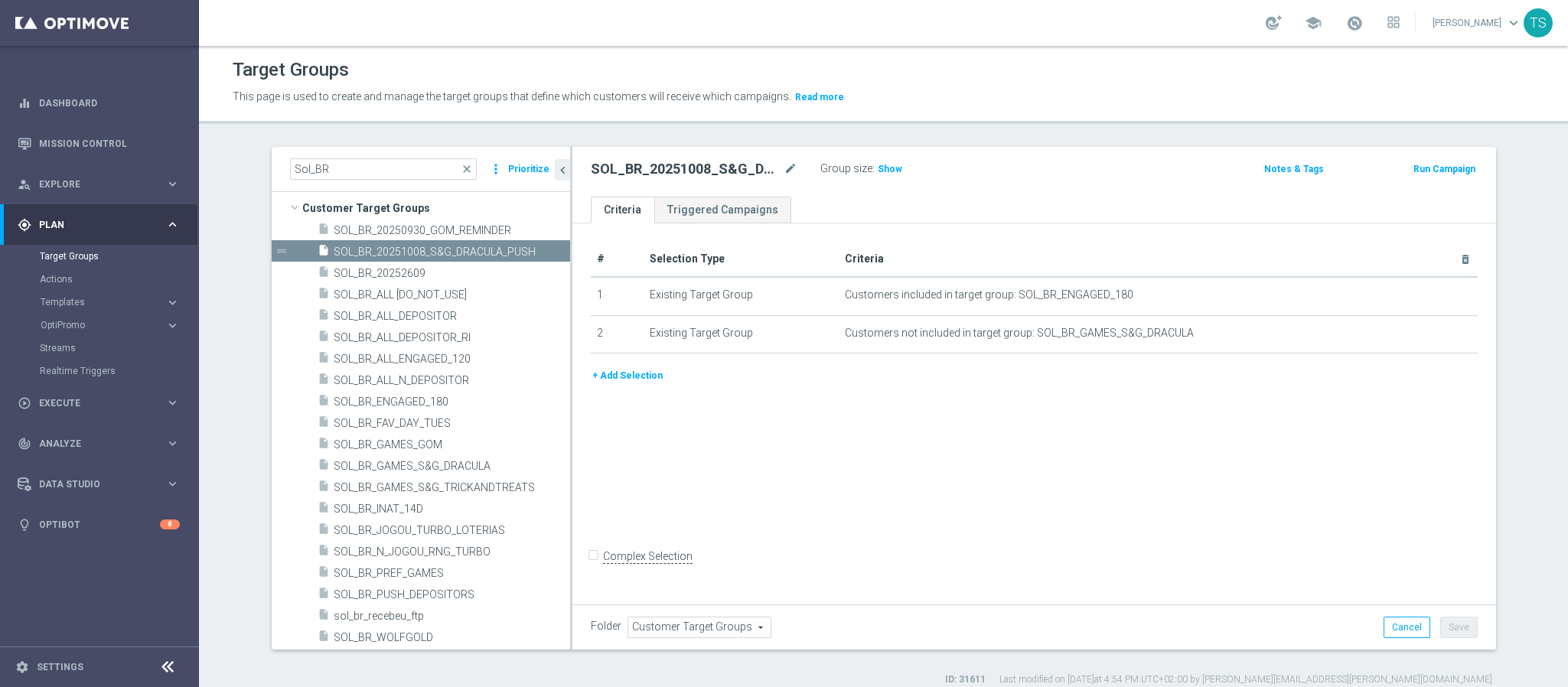
click at [877, 158] on div "Group size : Show" at bounding box center [897, 168] width 153 height 19
click at [878, 164] on span "Show" at bounding box center [890, 169] width 24 height 11
click at [89, 451] on div "track_changes Analyze keyboard_arrow_right" at bounding box center [99, 444] width 197 height 41
click at [111, 266] on span "Execute" at bounding box center [102, 265] width 127 height 9
click at [115, 218] on div "gps_fixed Plan" at bounding box center [91, 224] width 148 height 14
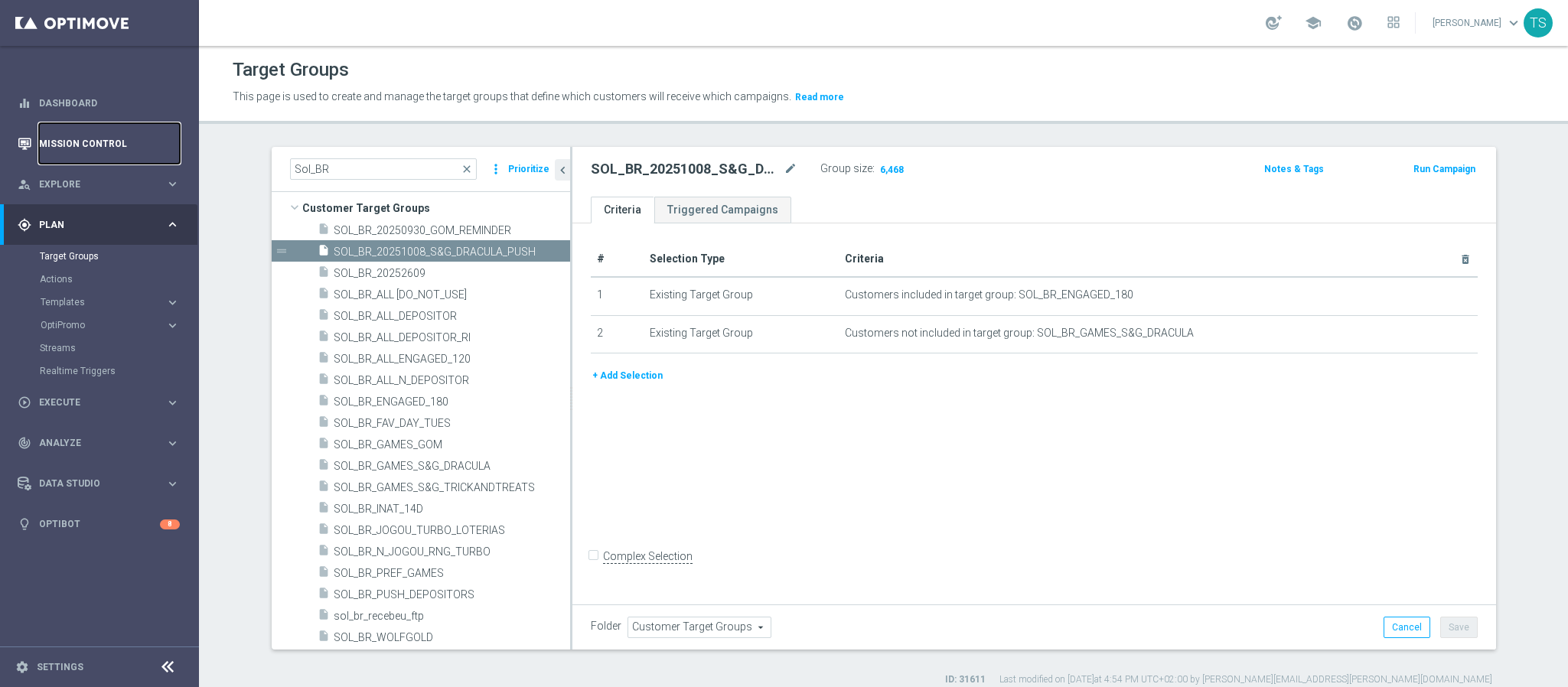
click at [129, 139] on link "Mission Control" at bounding box center [109, 143] width 141 height 41
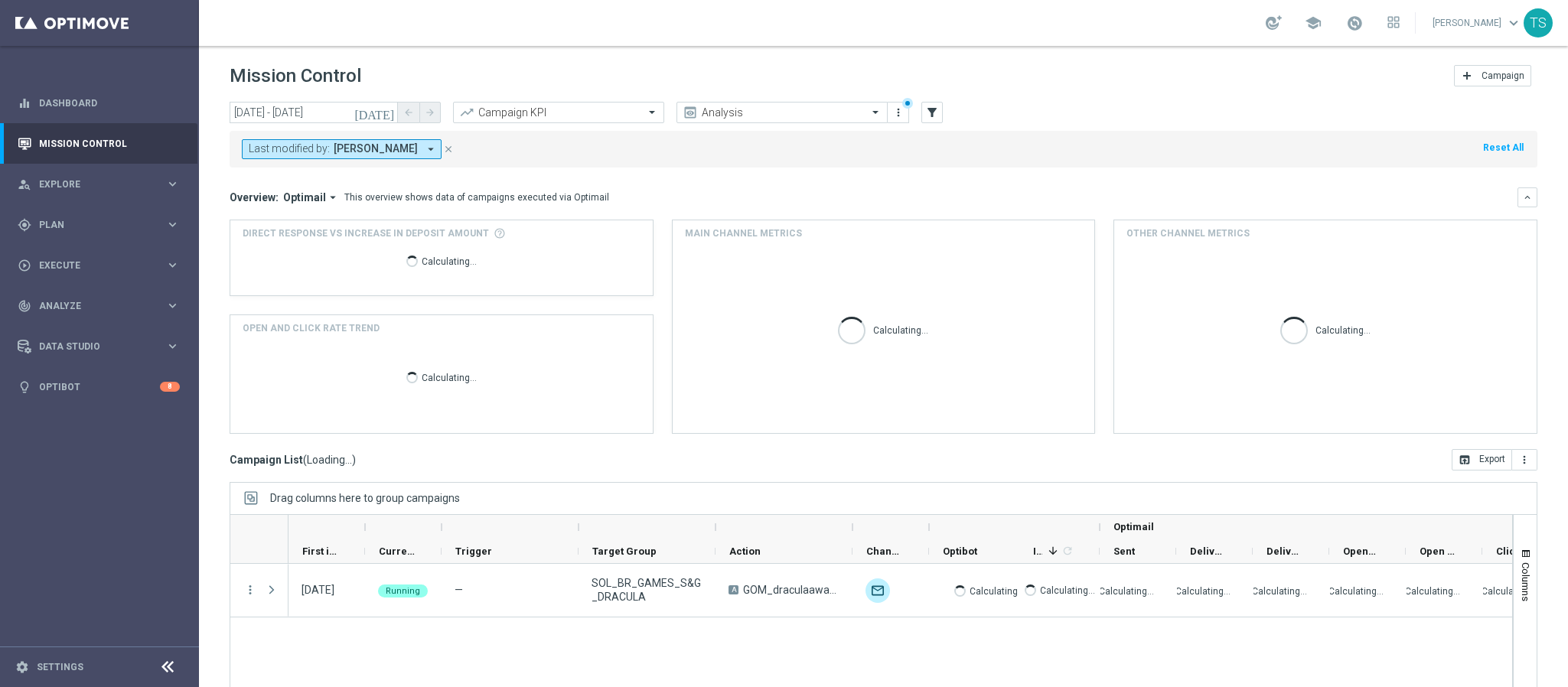
click at [388, 119] on button "[DATE]" at bounding box center [374, 113] width 46 height 23
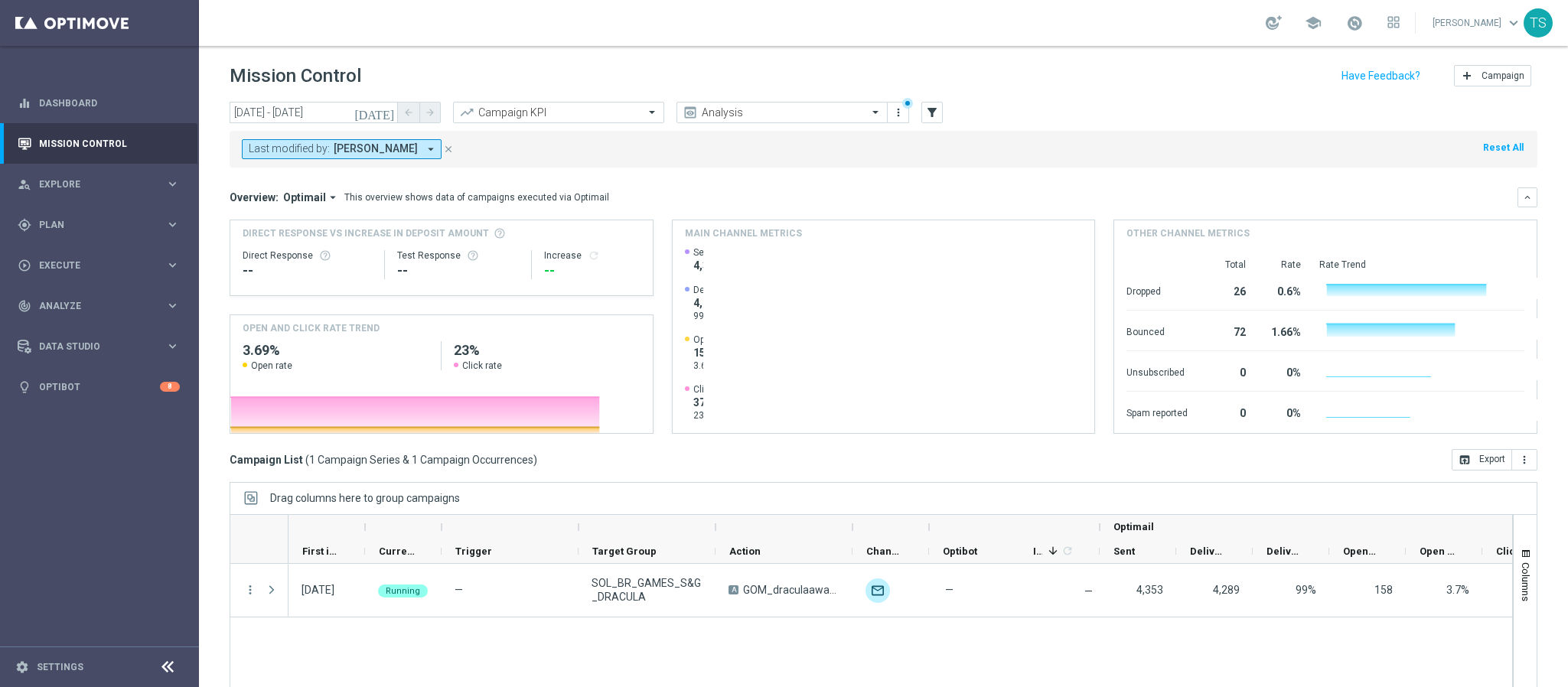
click at [389, 115] on icon "[DATE]" at bounding box center [375, 112] width 41 height 14
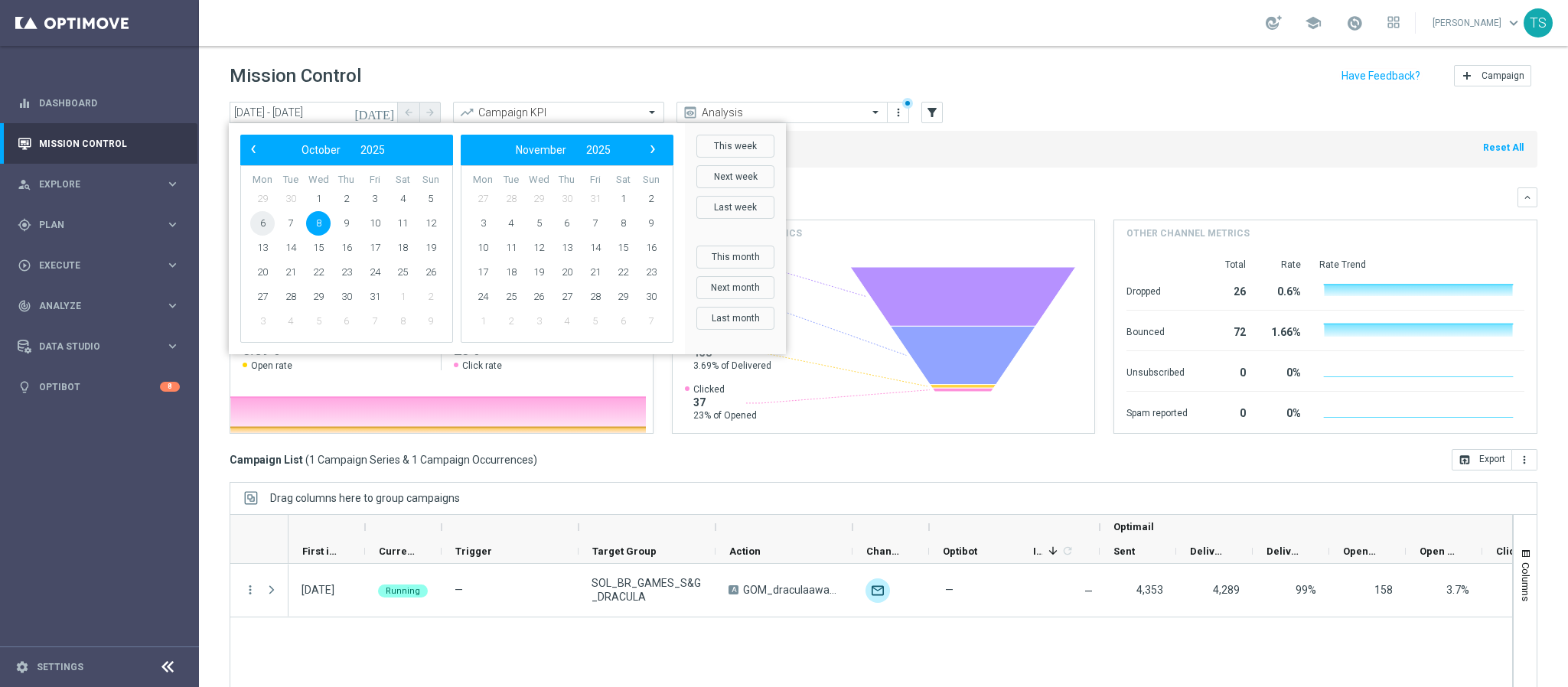
click at [264, 225] on span "6" at bounding box center [263, 223] width 24 height 24
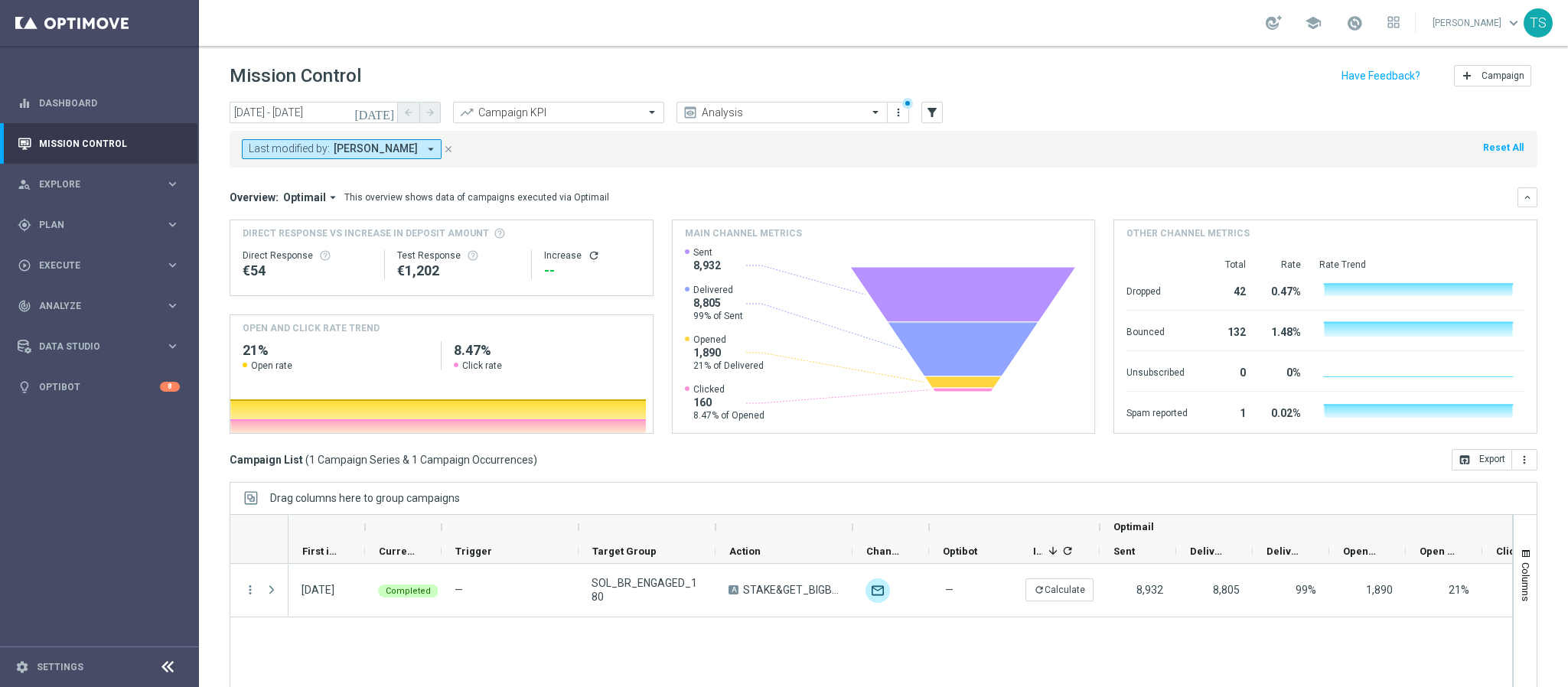
drag, startPoint x: 747, startPoint y: 418, endPoint x: 630, endPoint y: 379, distance: 123.3
click at [628, 375] on div "Direct Response VS Increase In Deposit Amount Direct Response €54 Test Response…" at bounding box center [884, 327] width 1308 height 214
click at [388, 118] on icon "[DATE]" at bounding box center [375, 112] width 41 height 14
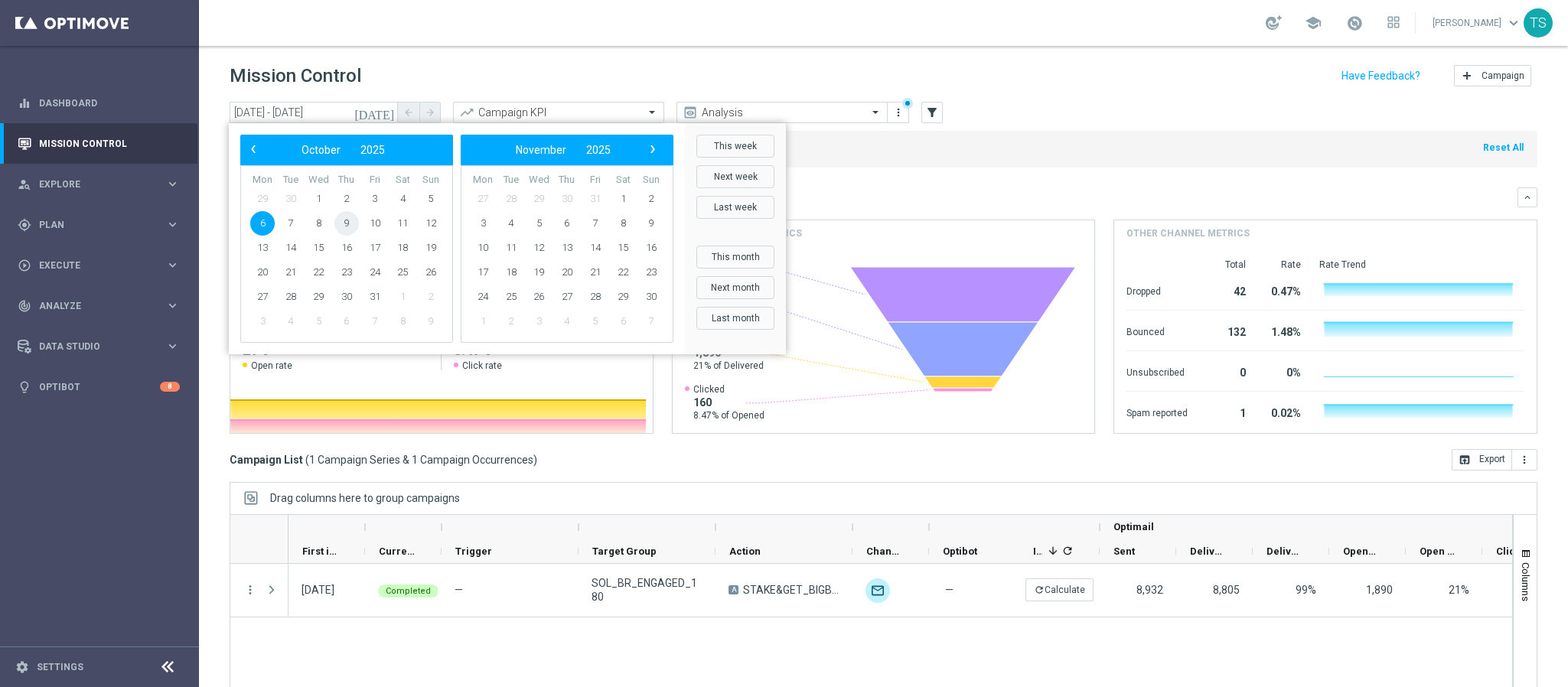
click at [345, 230] on span "9" at bounding box center [346, 223] width 24 height 24
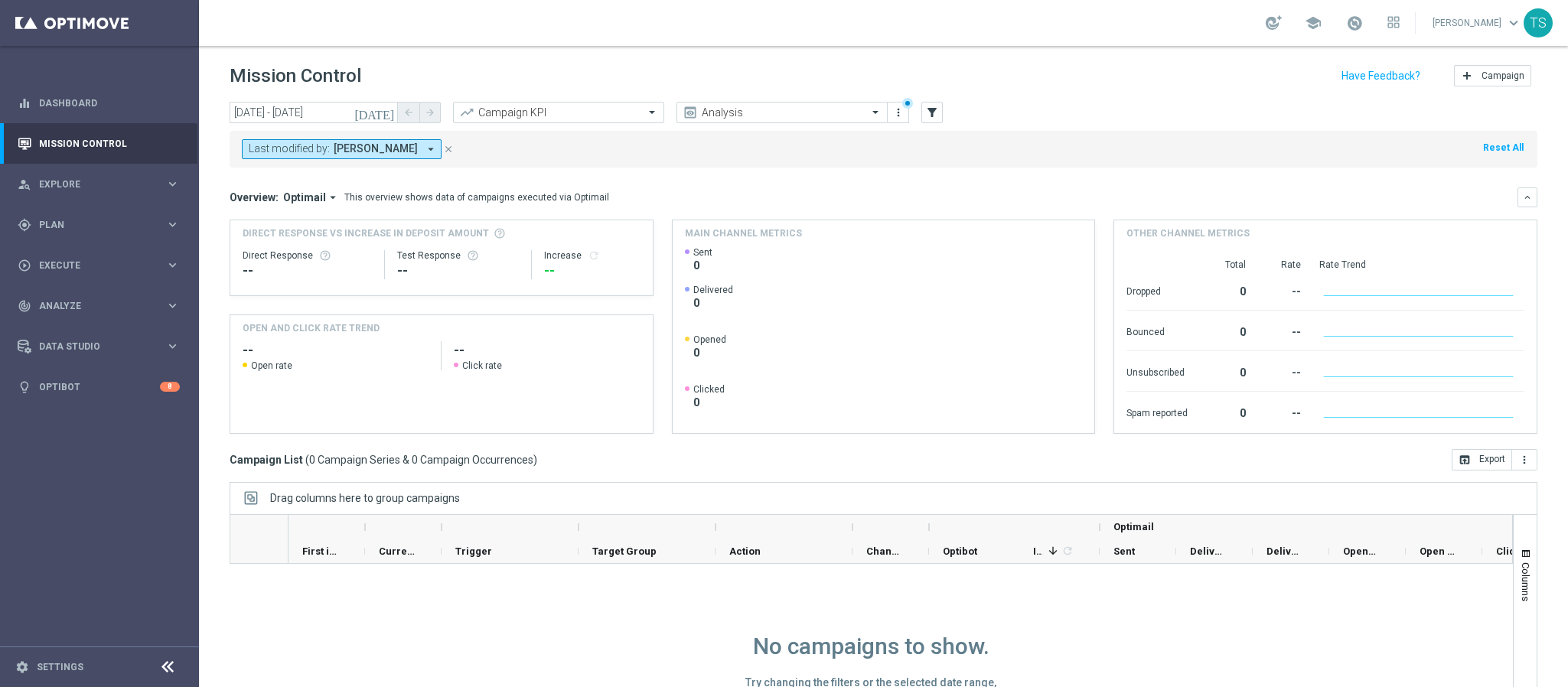
click at [388, 105] on icon "[DATE]" at bounding box center [375, 112] width 41 height 14
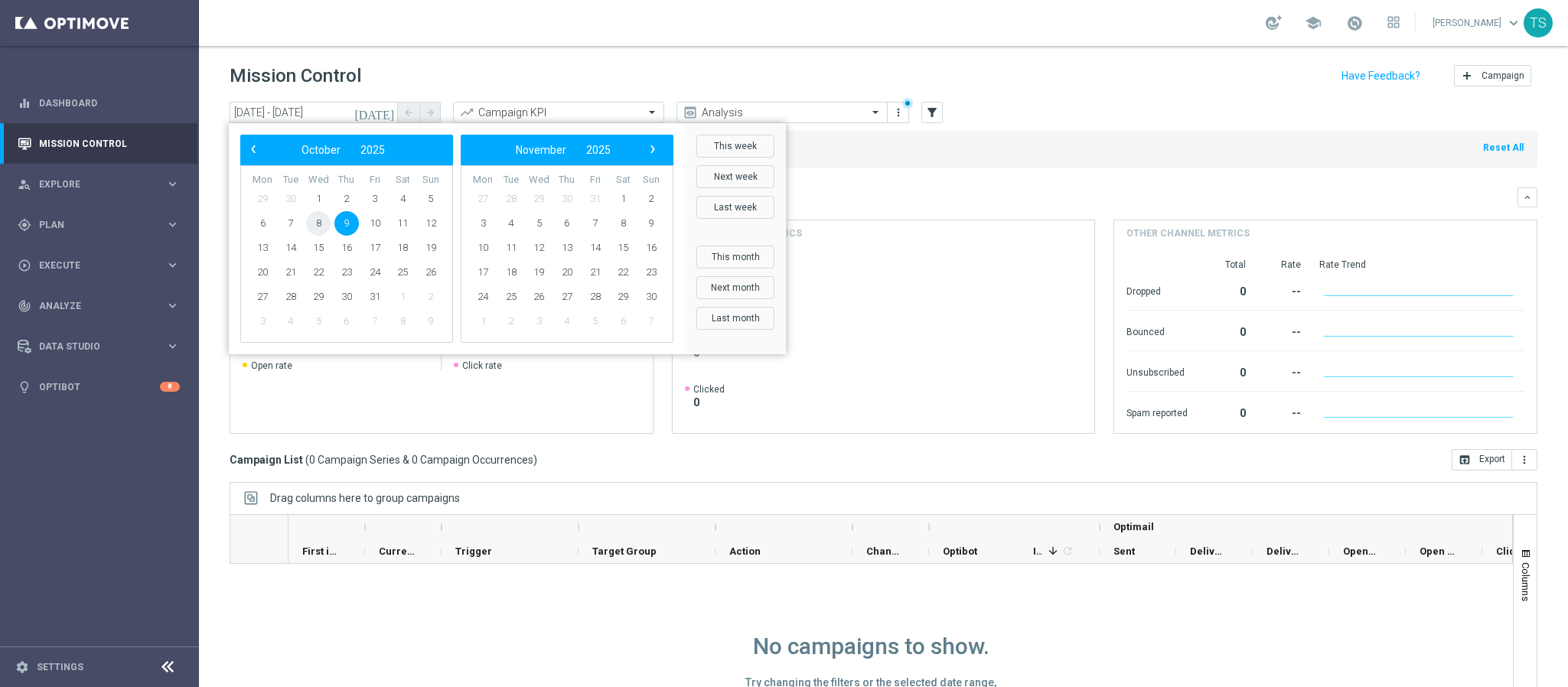
click at [320, 216] on span "8" at bounding box center [318, 223] width 24 height 24
type input "[DATE] - [DATE]"
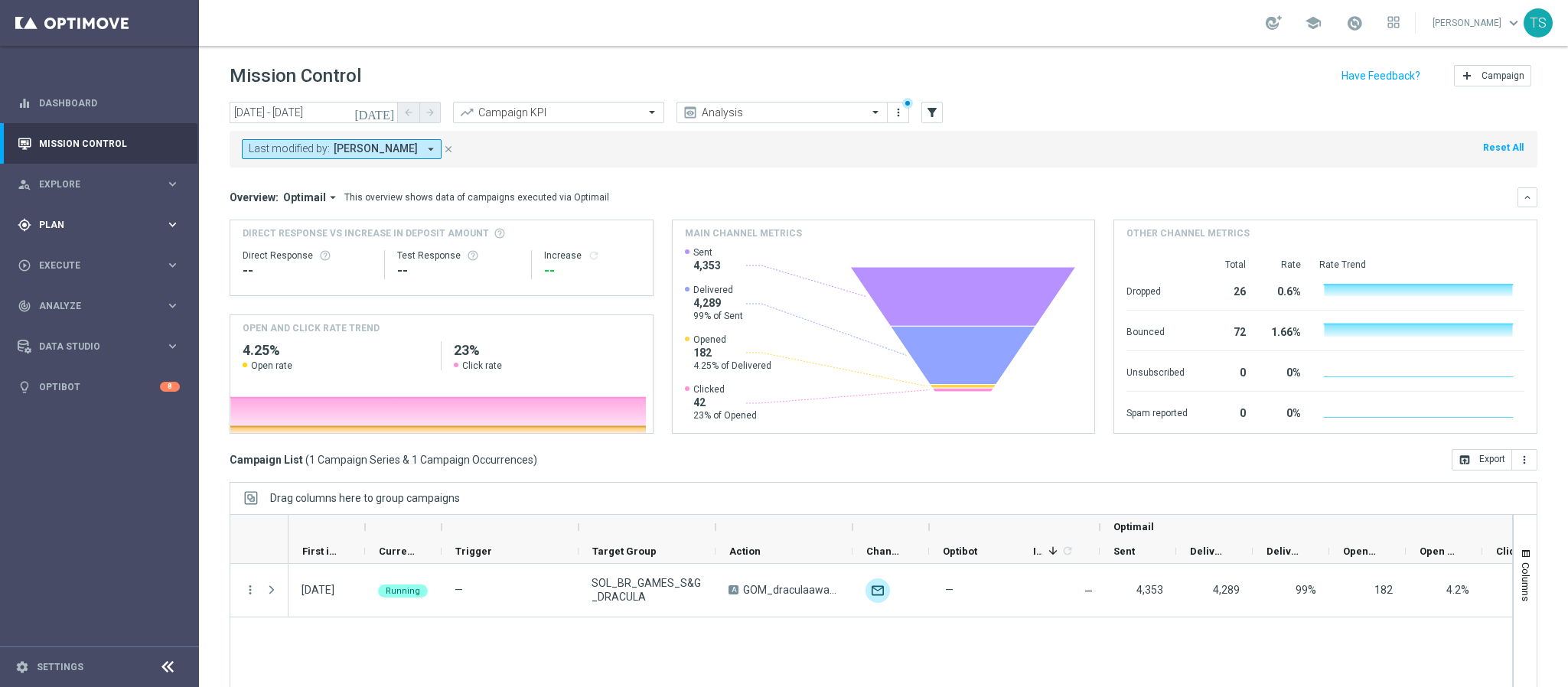
click at [92, 214] on div "gps_fixed Plan keyboard_arrow_right" at bounding box center [99, 225] width 197 height 41
click at [94, 257] on link "Target Groups" at bounding box center [100, 256] width 119 height 12
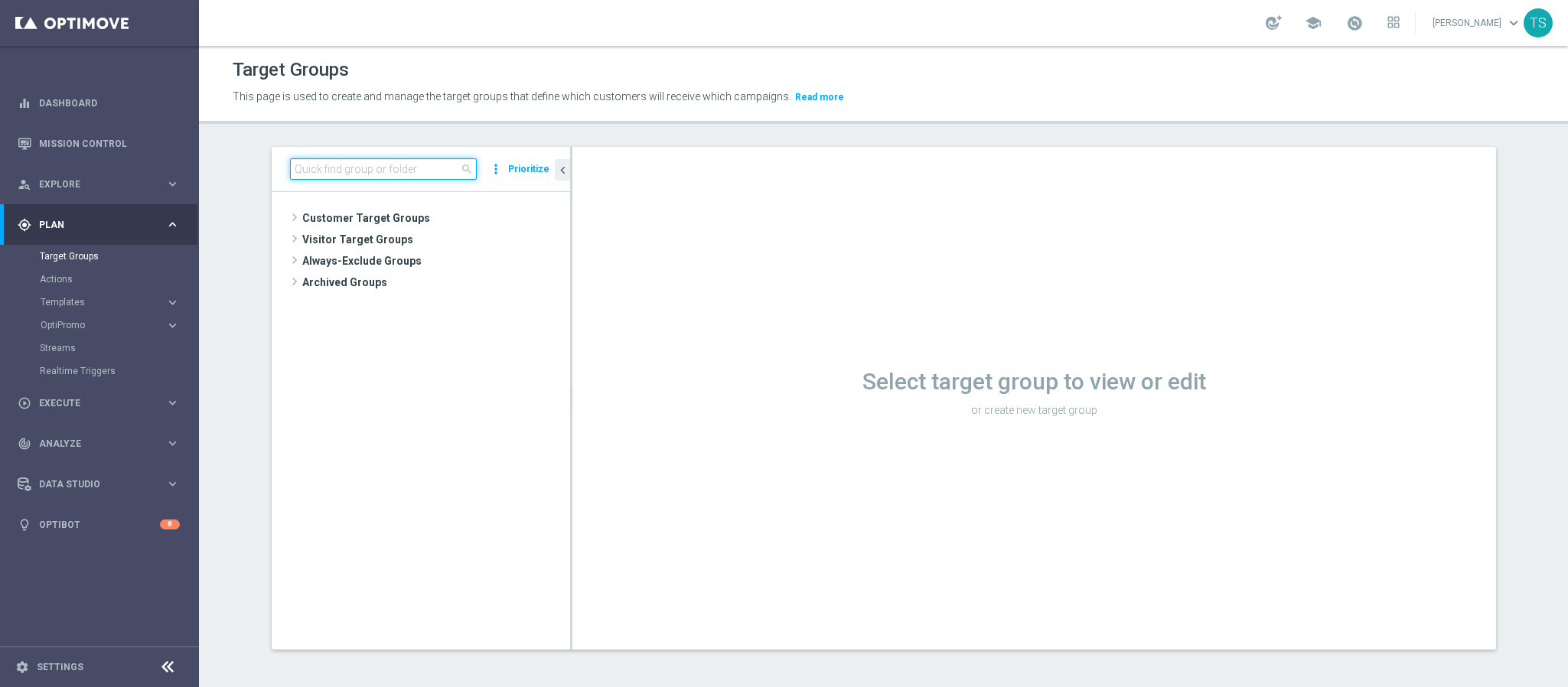
click at [384, 168] on input at bounding box center [384, 168] width 187 height 21
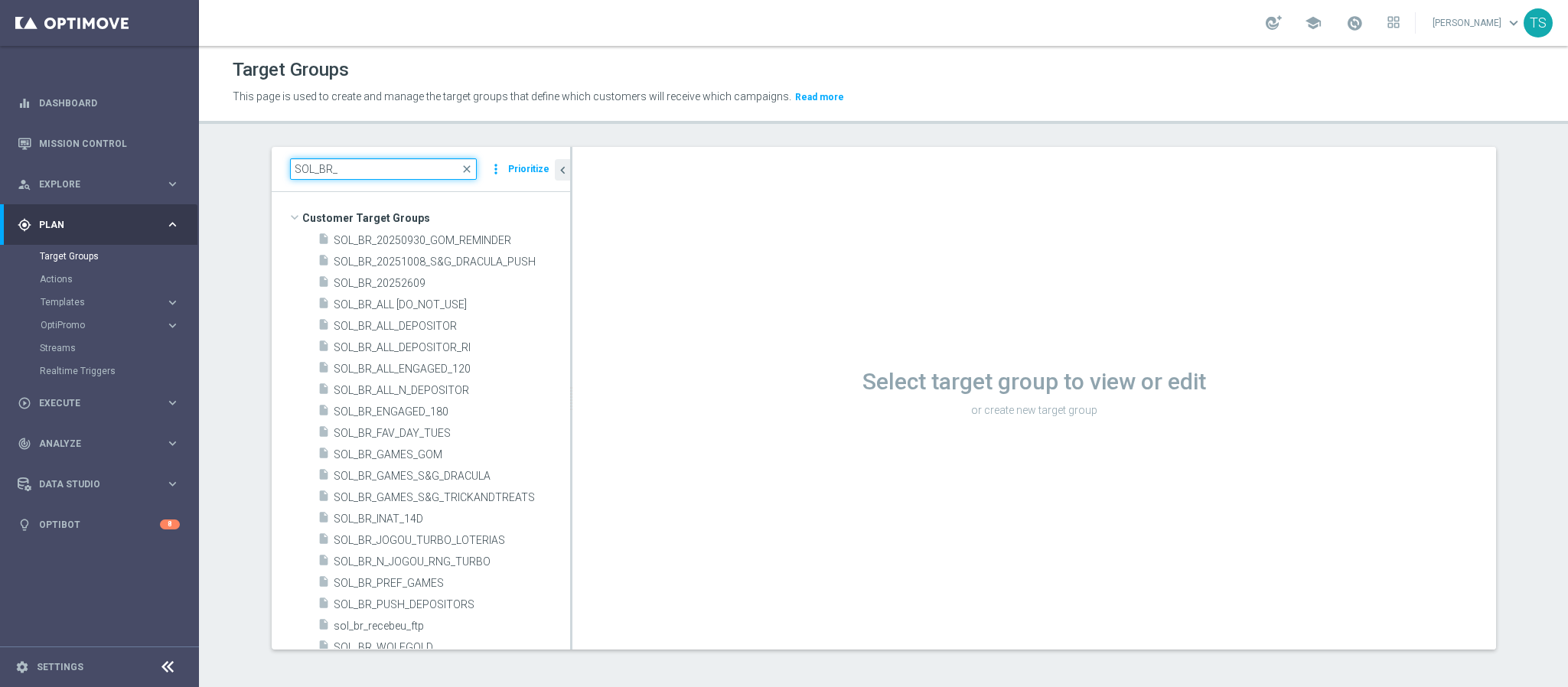
type input "SOL_BR_"
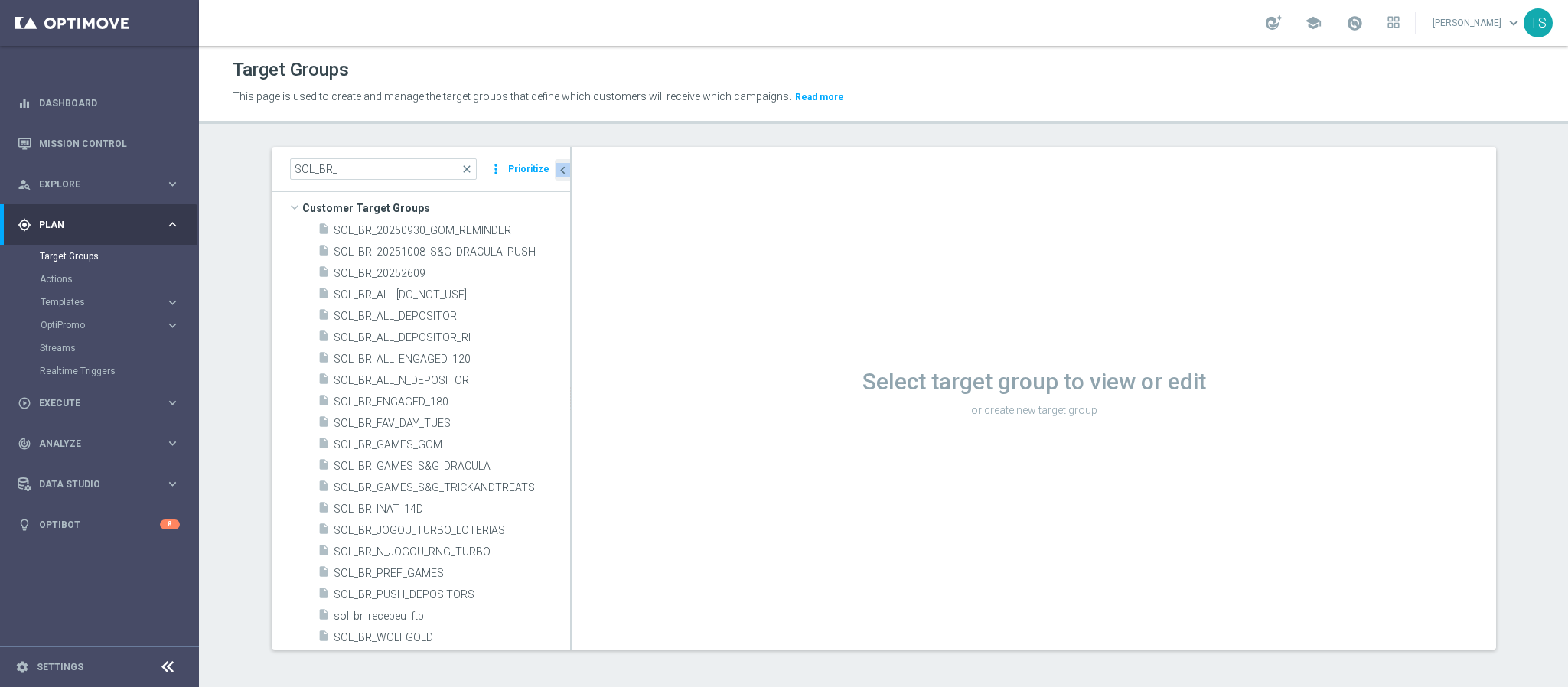
drag, startPoint x: 565, startPoint y: 377, endPoint x: 559, endPoint y: 402, distance: 25.7
click at [559, 402] on as-split "SOL_BR_ close more_vert Prioritize Customer Target Groups library_add create_ne…" at bounding box center [884, 398] width 1224 height 503
click at [965, 400] on div "Select target group to view or edit or create new target group" at bounding box center [1034, 390] width 924 height 61
click at [535, 219] on icon "library_add" at bounding box center [541, 219] width 12 height 12
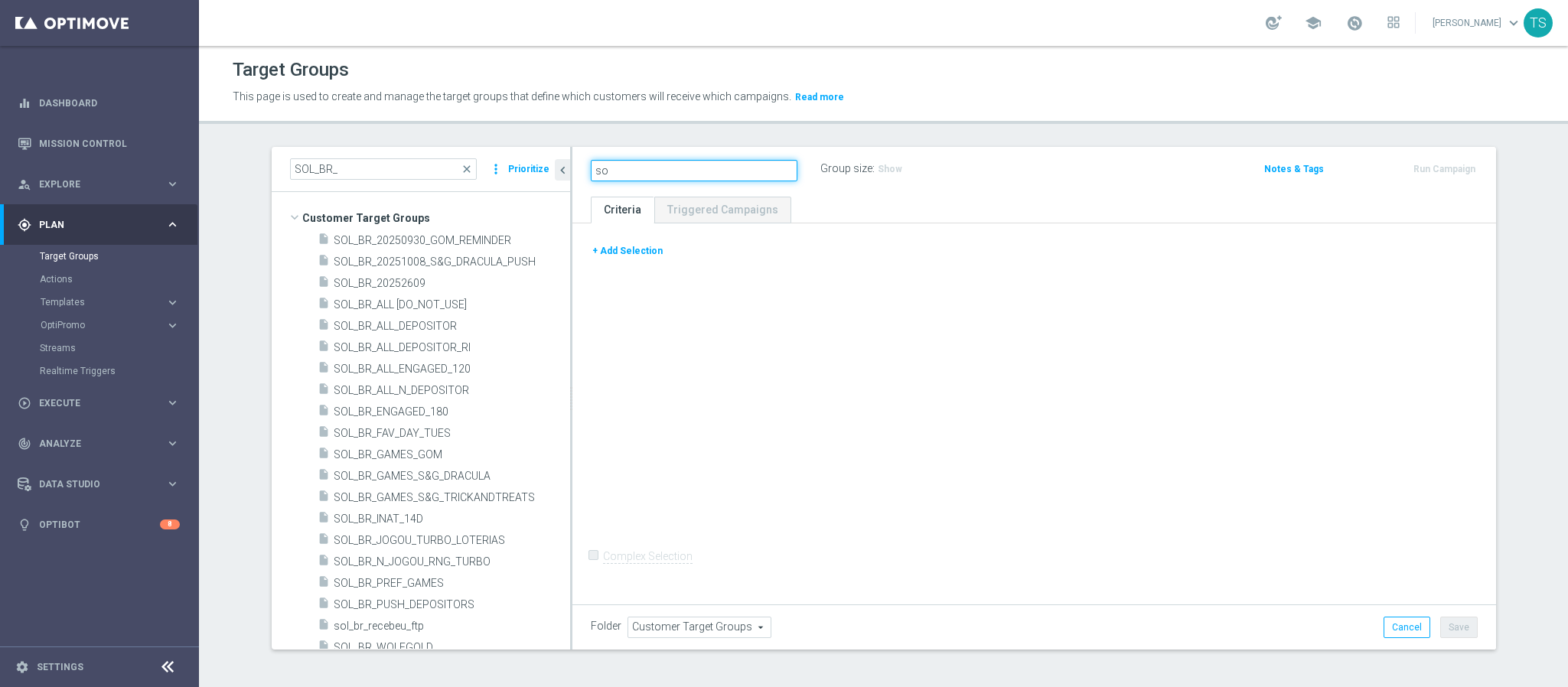
type input "s"
type input "SOL_BR_SPORTSBOOK"
click at [626, 249] on button "+ Add Selection" at bounding box center [628, 251] width 74 height 17
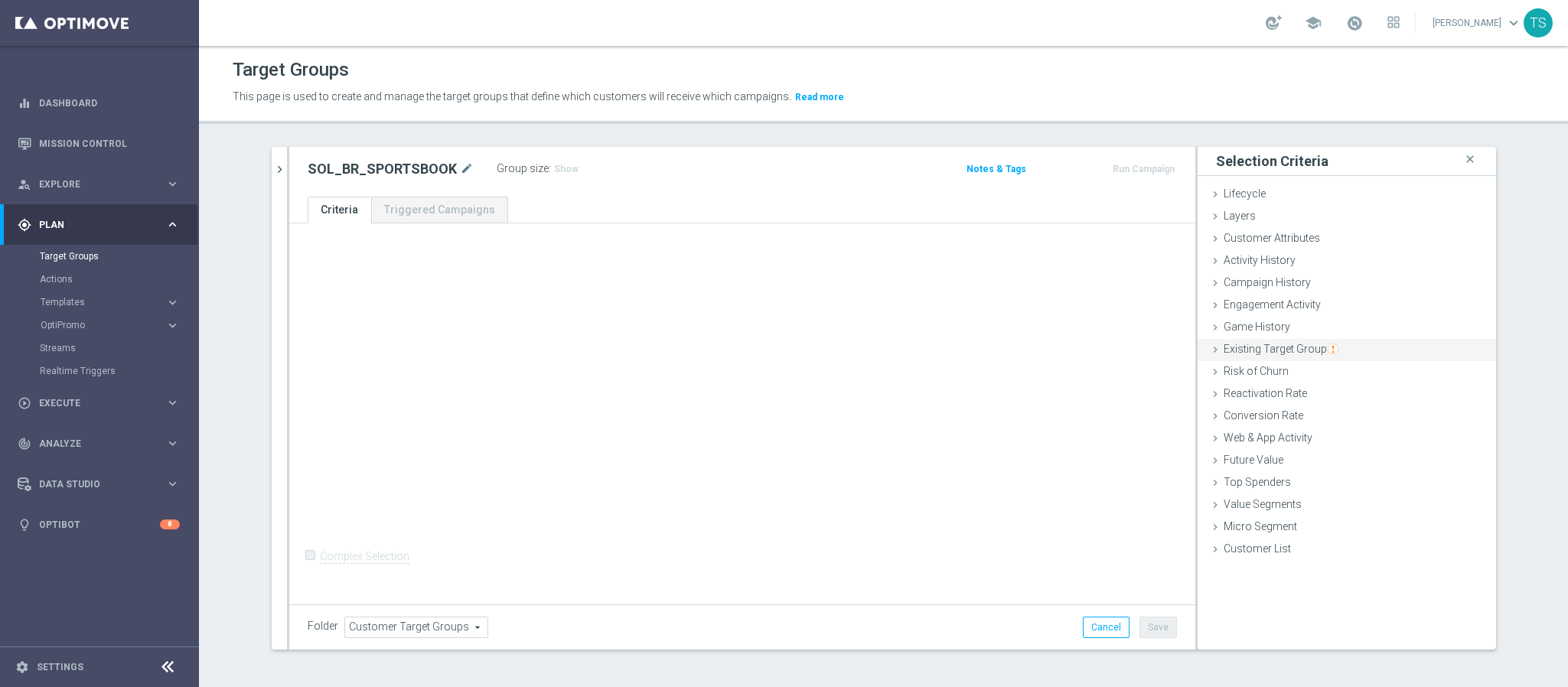
click at [1284, 352] on span "Existing Target Group" at bounding box center [1281, 348] width 115 height 12
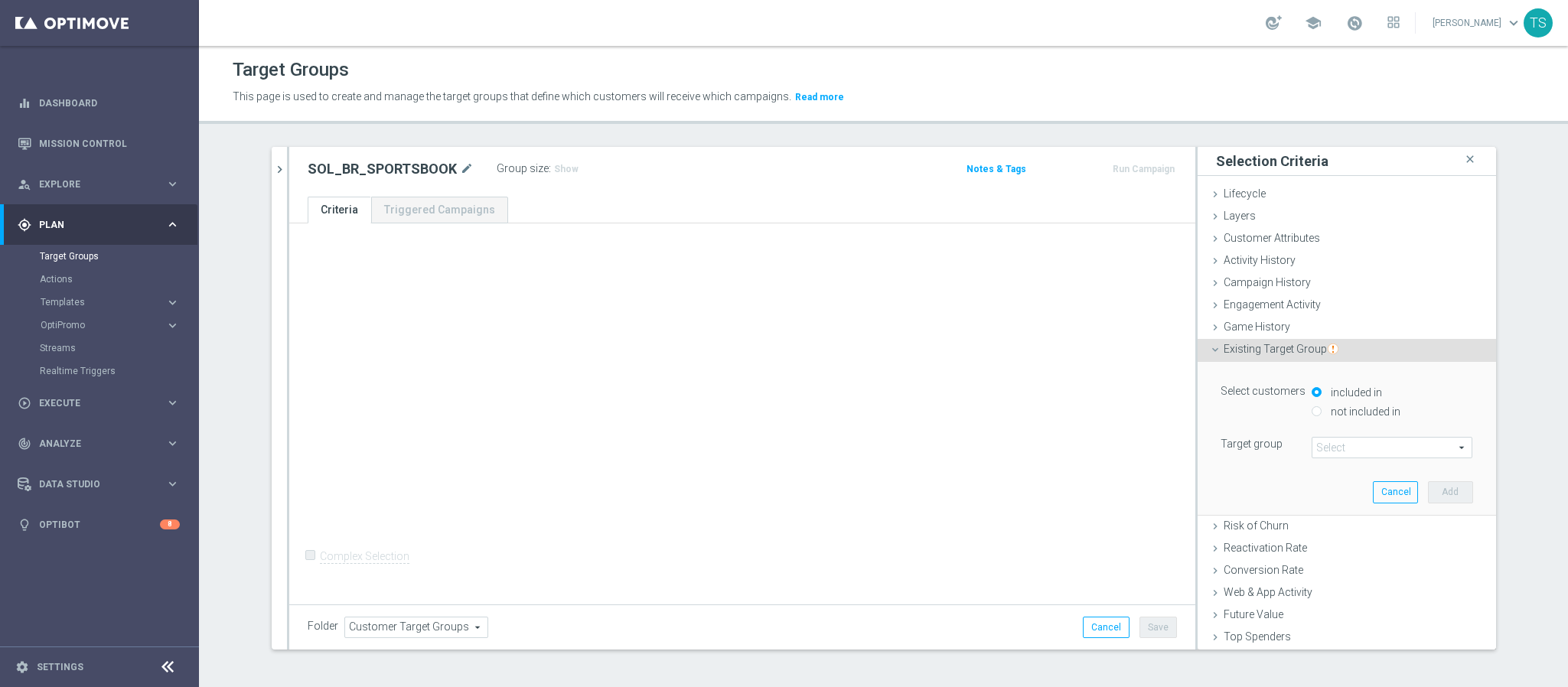
click at [1345, 446] on span at bounding box center [1392, 447] width 159 height 20
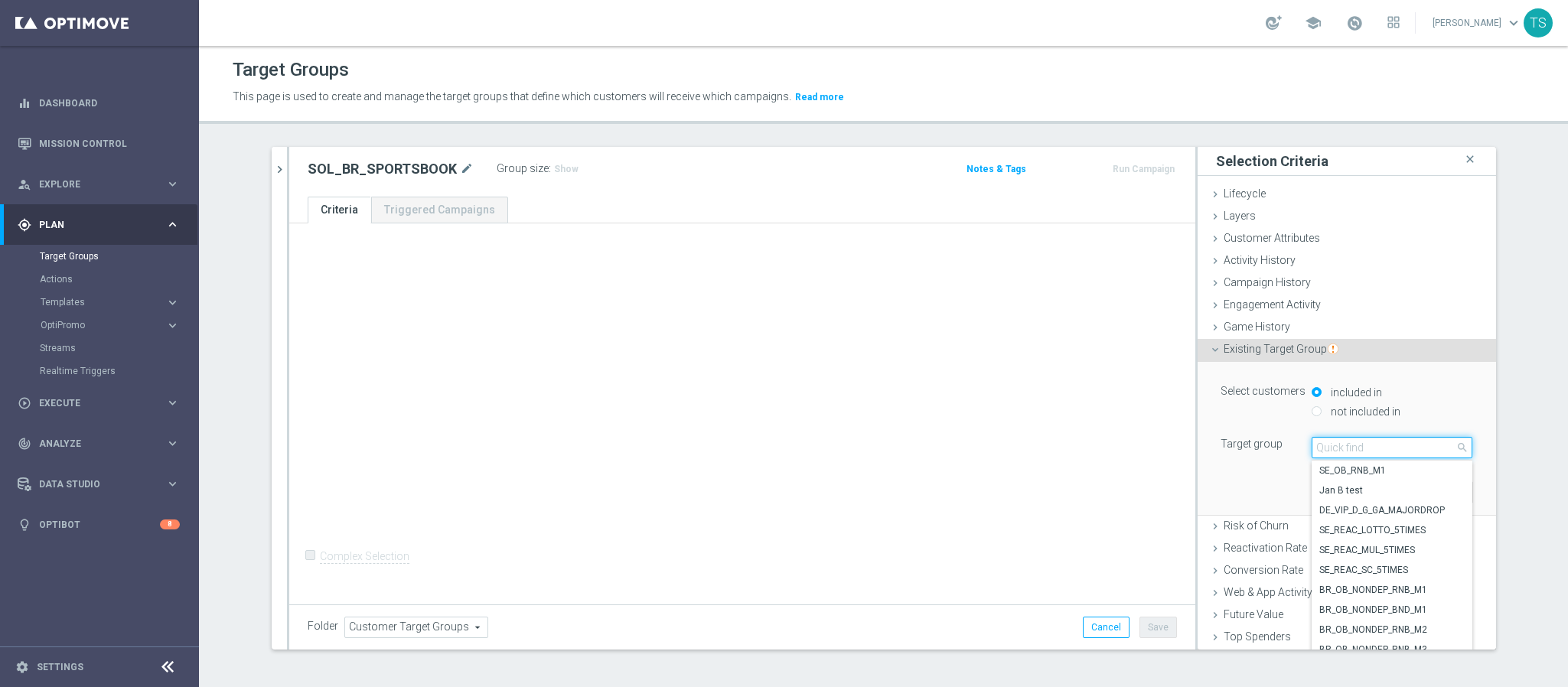
click at [1342, 443] on input "search" at bounding box center [1392, 447] width 161 height 21
type input "sol_br_all"
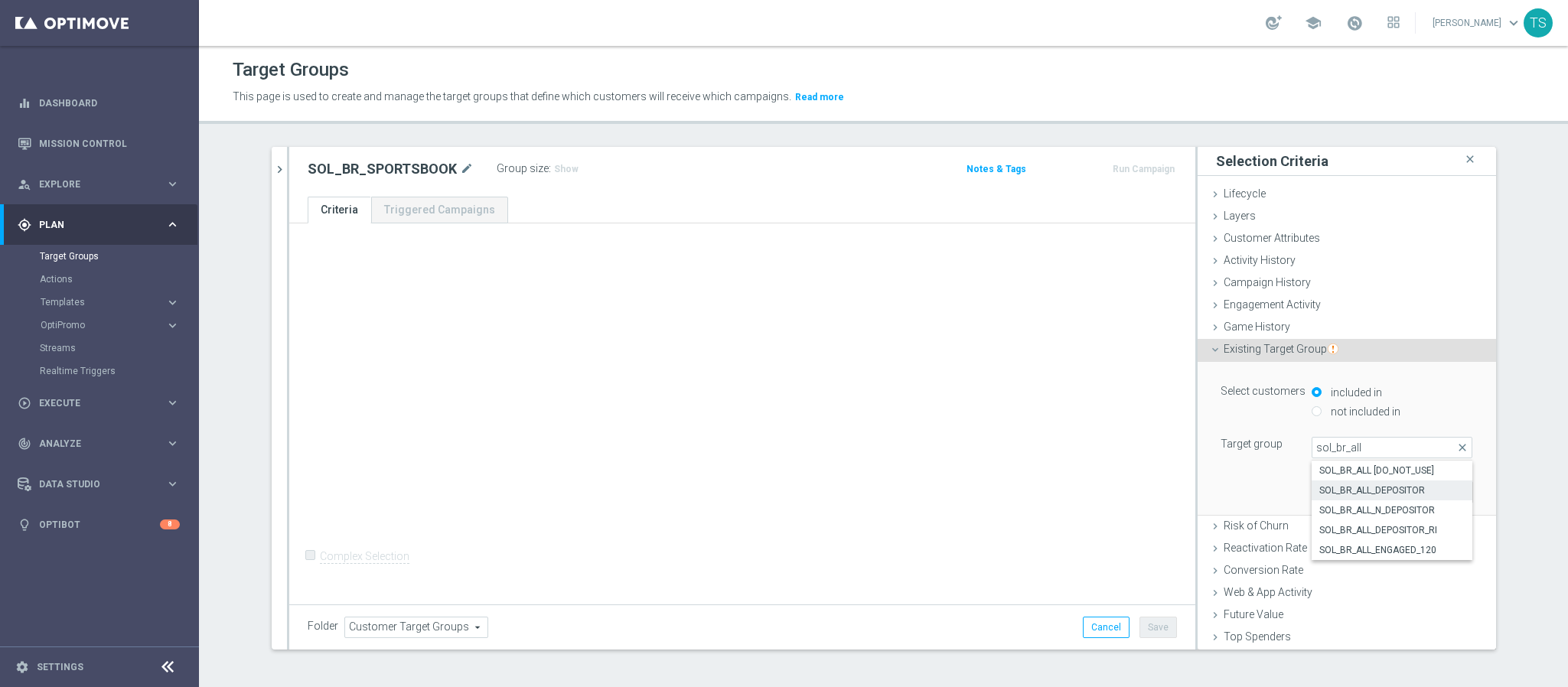
click at [1375, 493] on span "SOL_BR_ALL_DEPOSITOR" at bounding box center [1392, 490] width 145 height 12
type input "SOL_BR_ALL_DEPOSITOR"
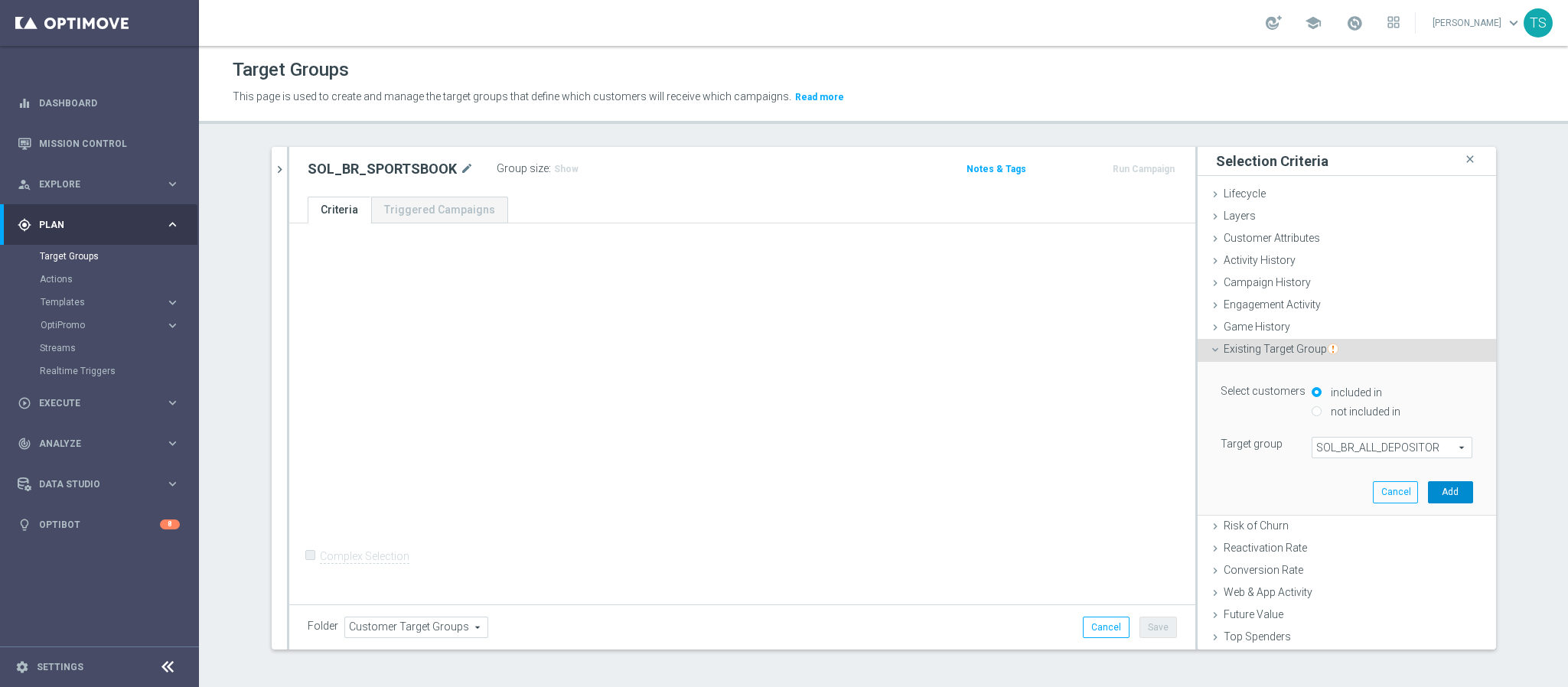
click at [1431, 496] on button "Add" at bounding box center [1451, 492] width 46 height 21
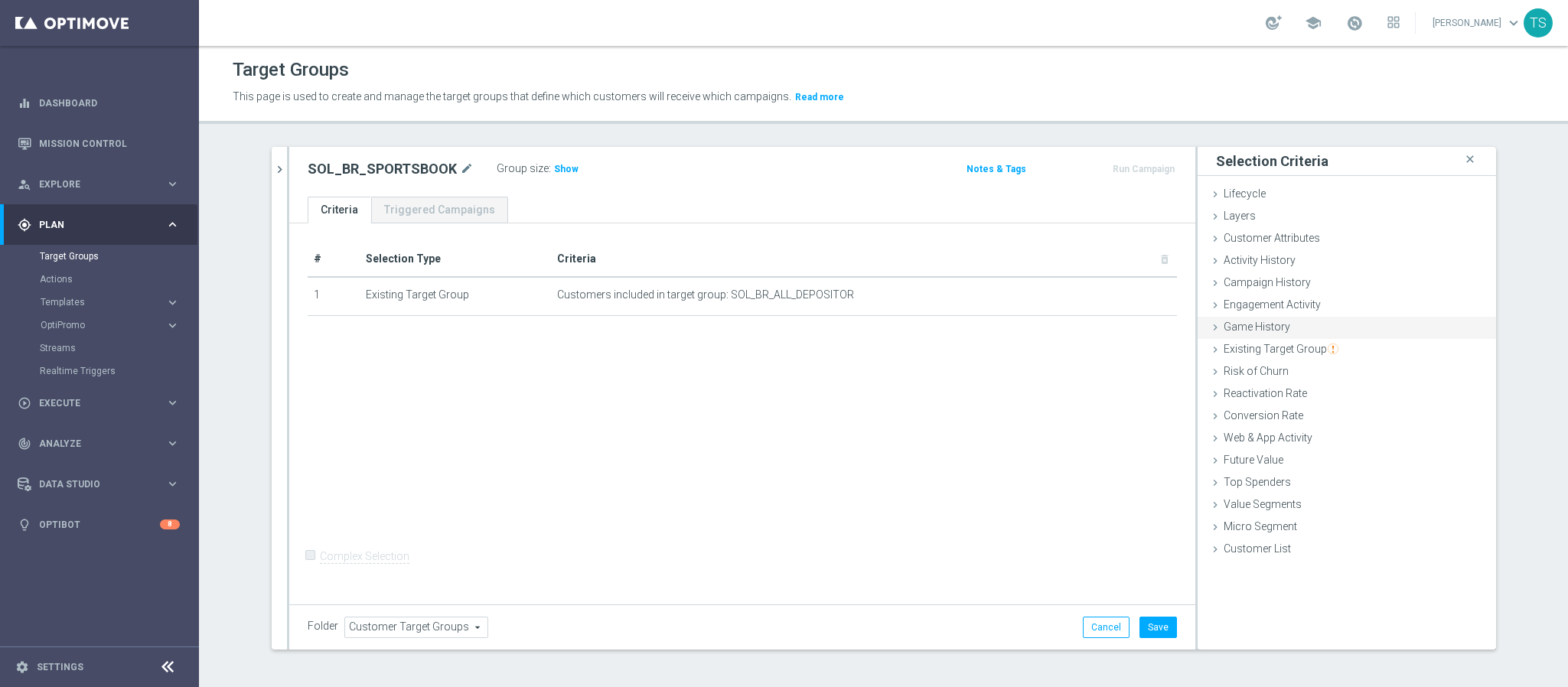
click at [1280, 322] on div "Game History done" at bounding box center [1347, 328] width 299 height 23
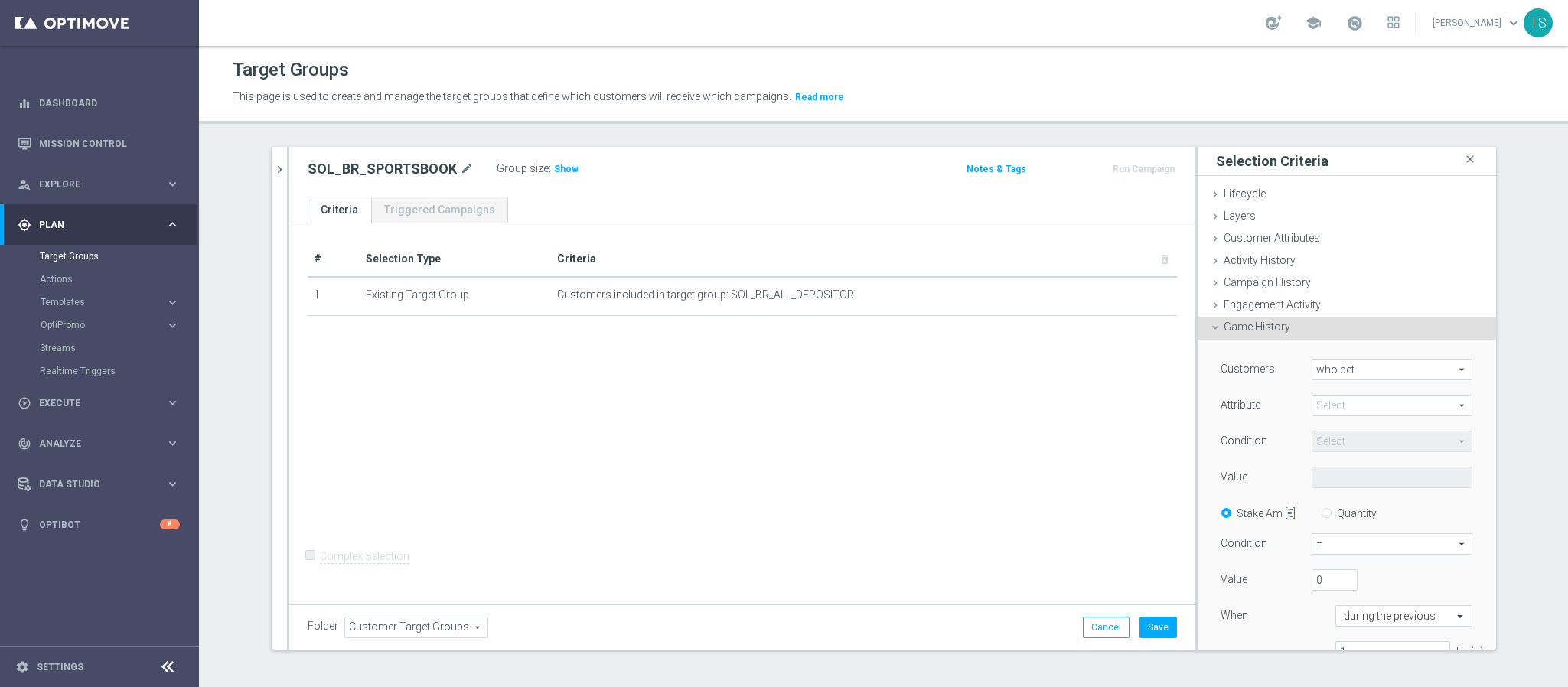
click at [1331, 399] on span at bounding box center [1392, 405] width 159 height 20
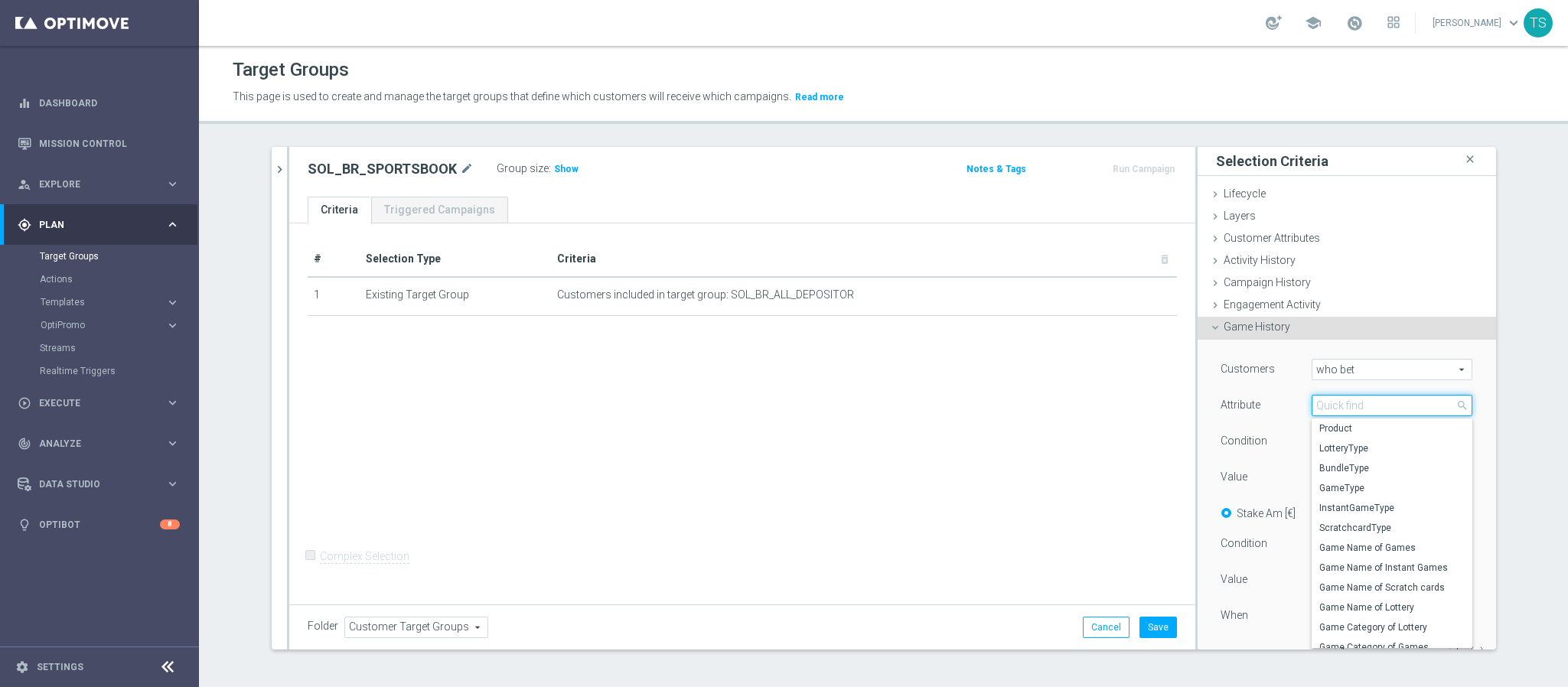
click at [1353, 407] on input "search" at bounding box center [1392, 405] width 161 height 21
type input "d"
type input "spo"
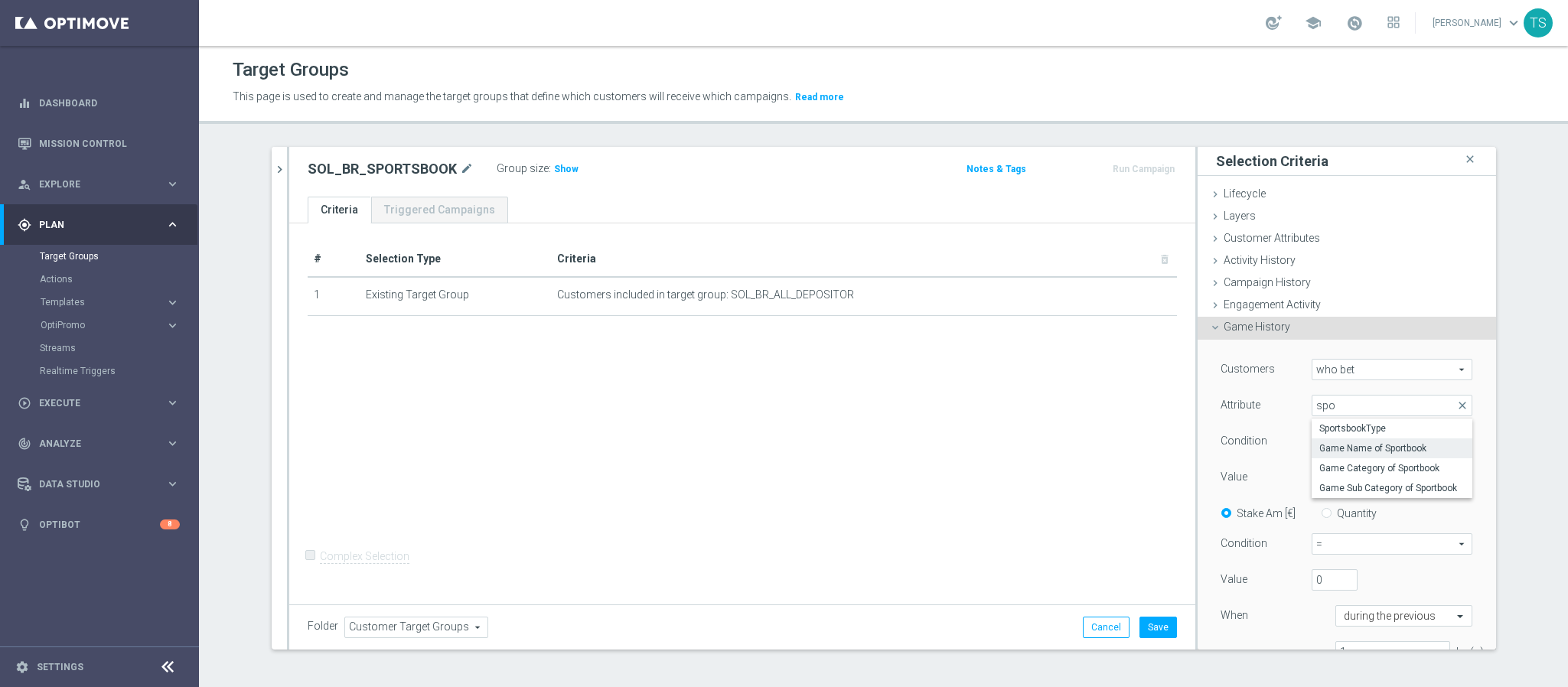
click at [1360, 452] on span "Game Name of Sportbook" at bounding box center [1392, 448] width 145 height 12
type input "Game Name of Sportbook"
type input "Equals"
click at [1371, 484] on input "text" at bounding box center [1392, 477] width 161 height 21
click at [1392, 410] on span "Game Name of Sportbook" at bounding box center [1392, 405] width 159 height 20
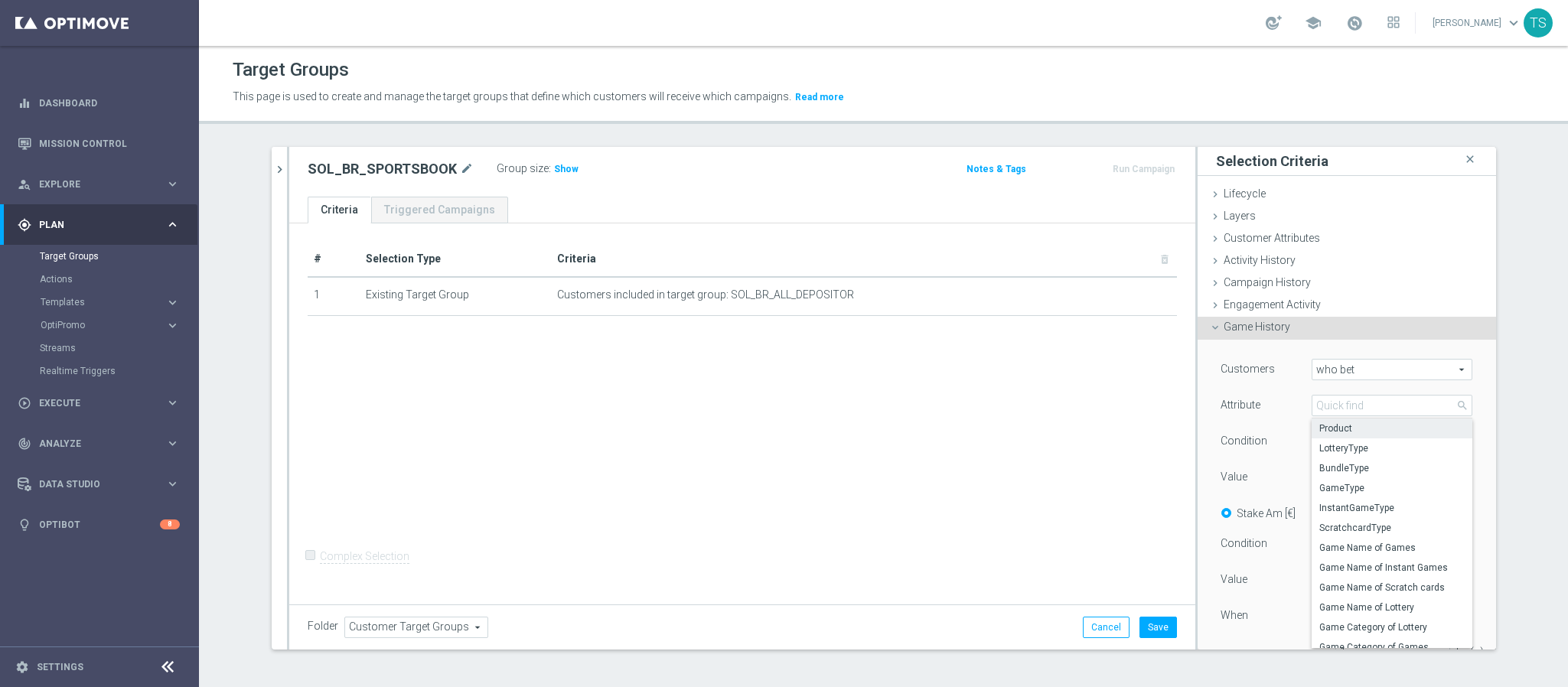
click at [1337, 437] on label "Product" at bounding box center [1392, 428] width 161 height 20
type input "Product"
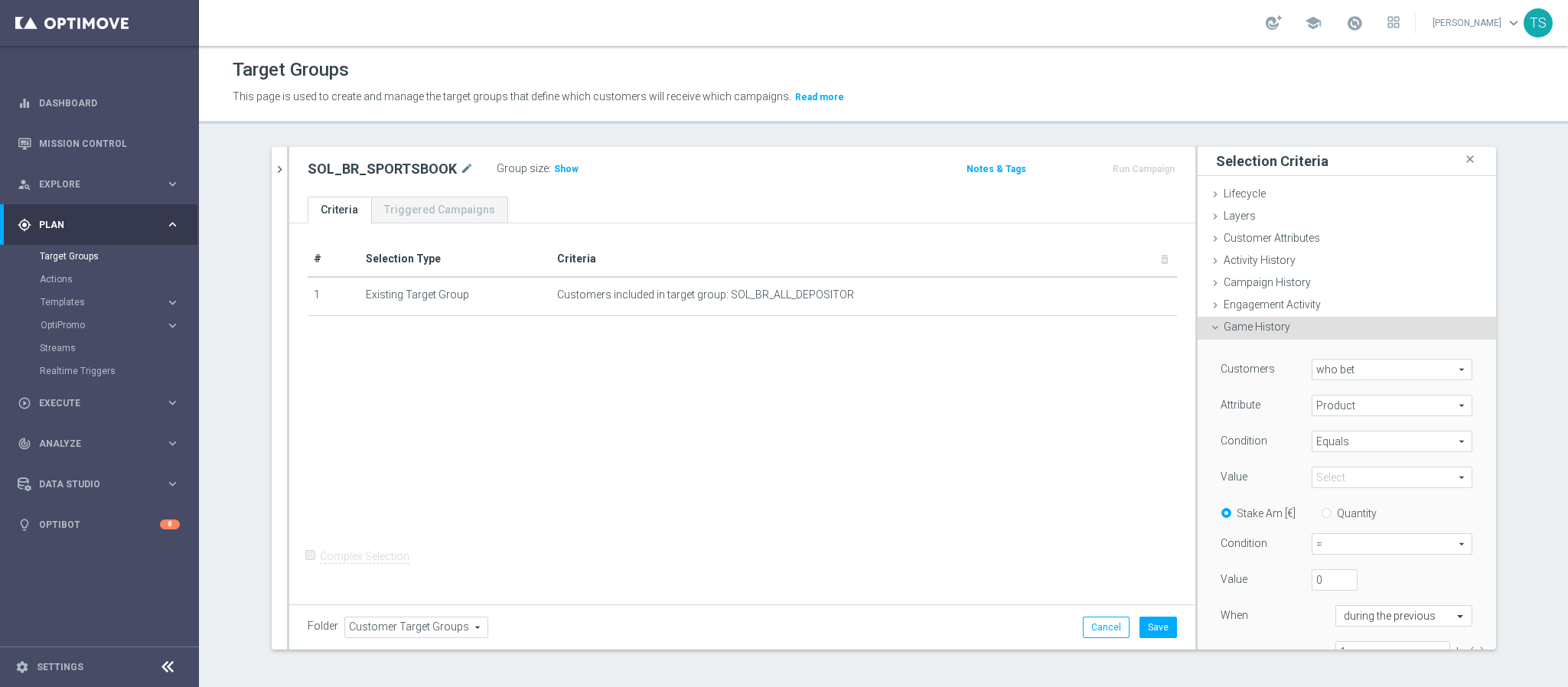
click at [1364, 487] on span at bounding box center [1392, 477] width 159 height 20
click at [1359, 637] on span "Sportsbook" at bounding box center [1392, 640] width 145 height 12
type input "Sportsbook"
click at [1375, 537] on span "=" at bounding box center [1392, 544] width 159 height 20
click at [1355, 604] on span ">" at bounding box center [1392, 606] width 144 height 12
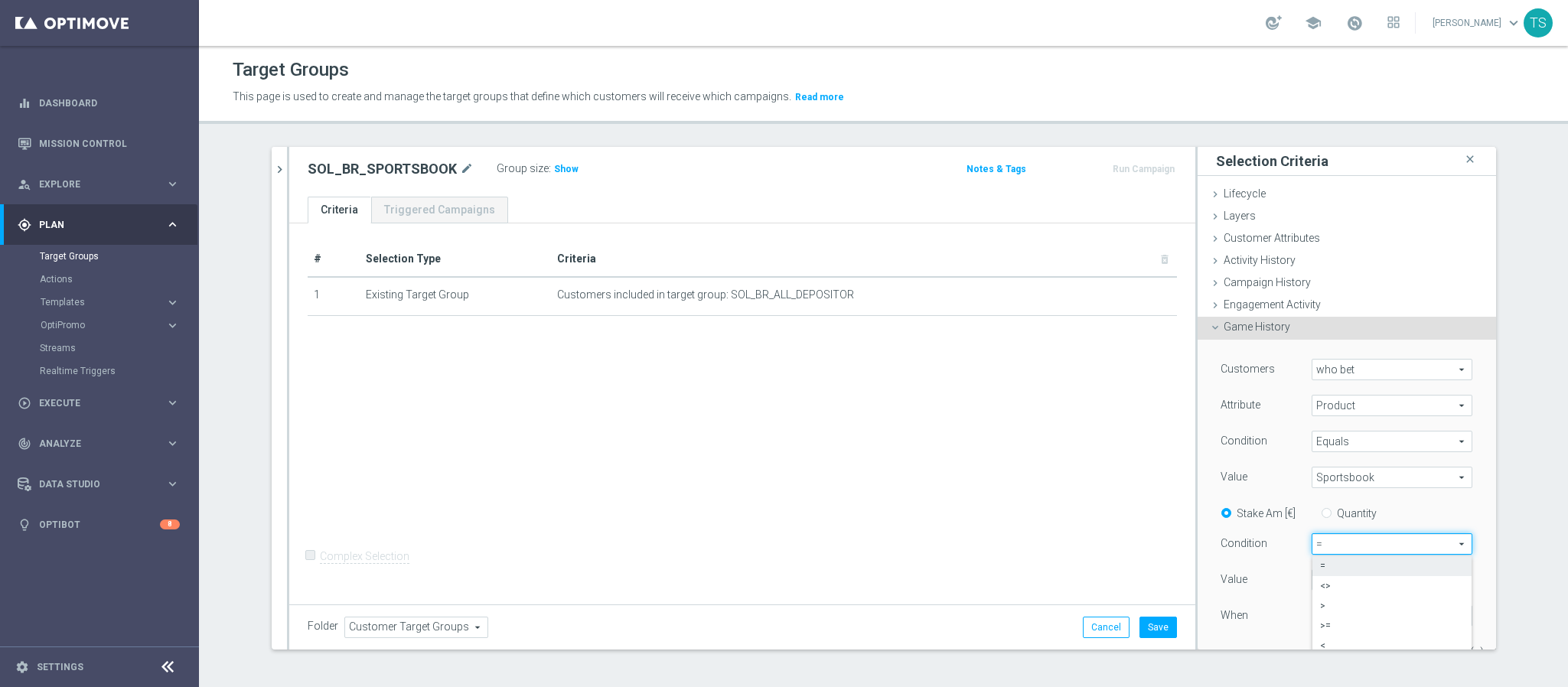
type input ">"
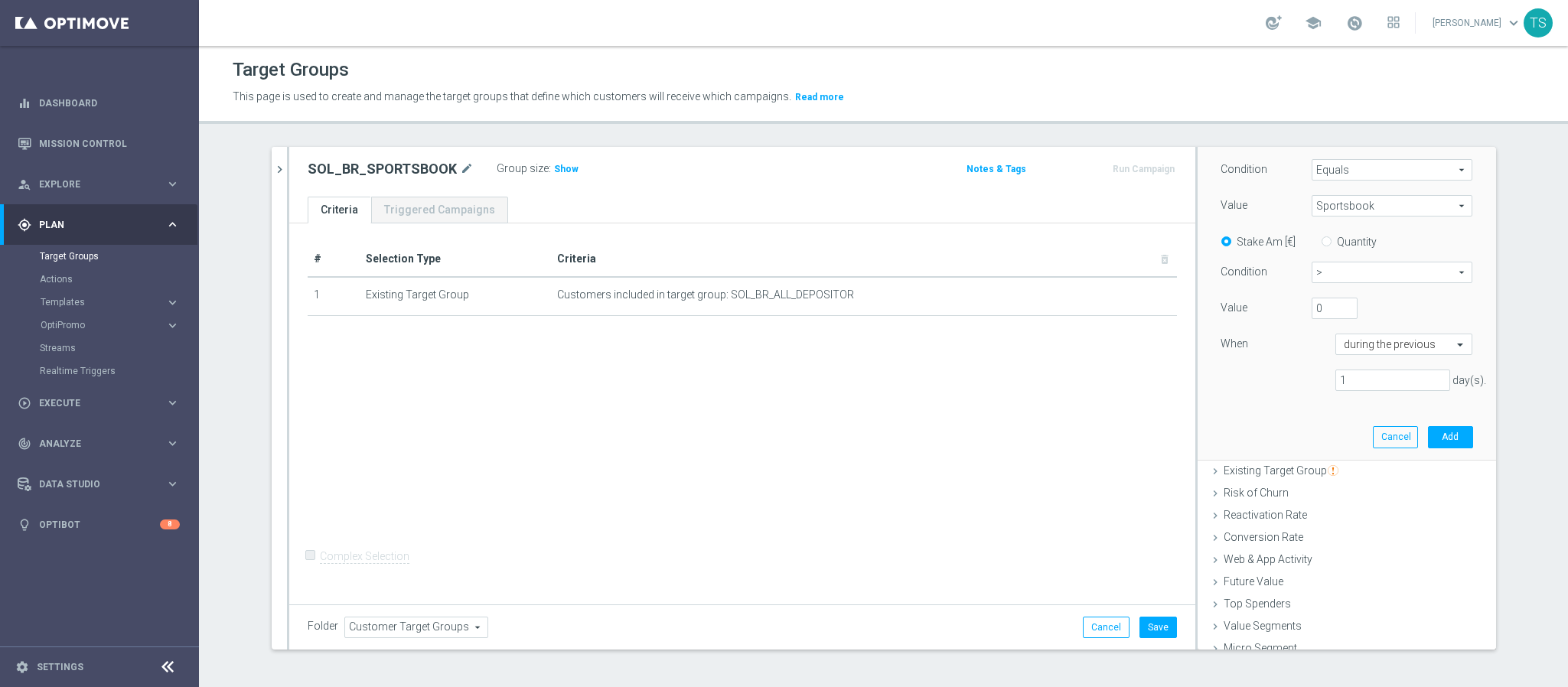
scroll to position [276, 0]
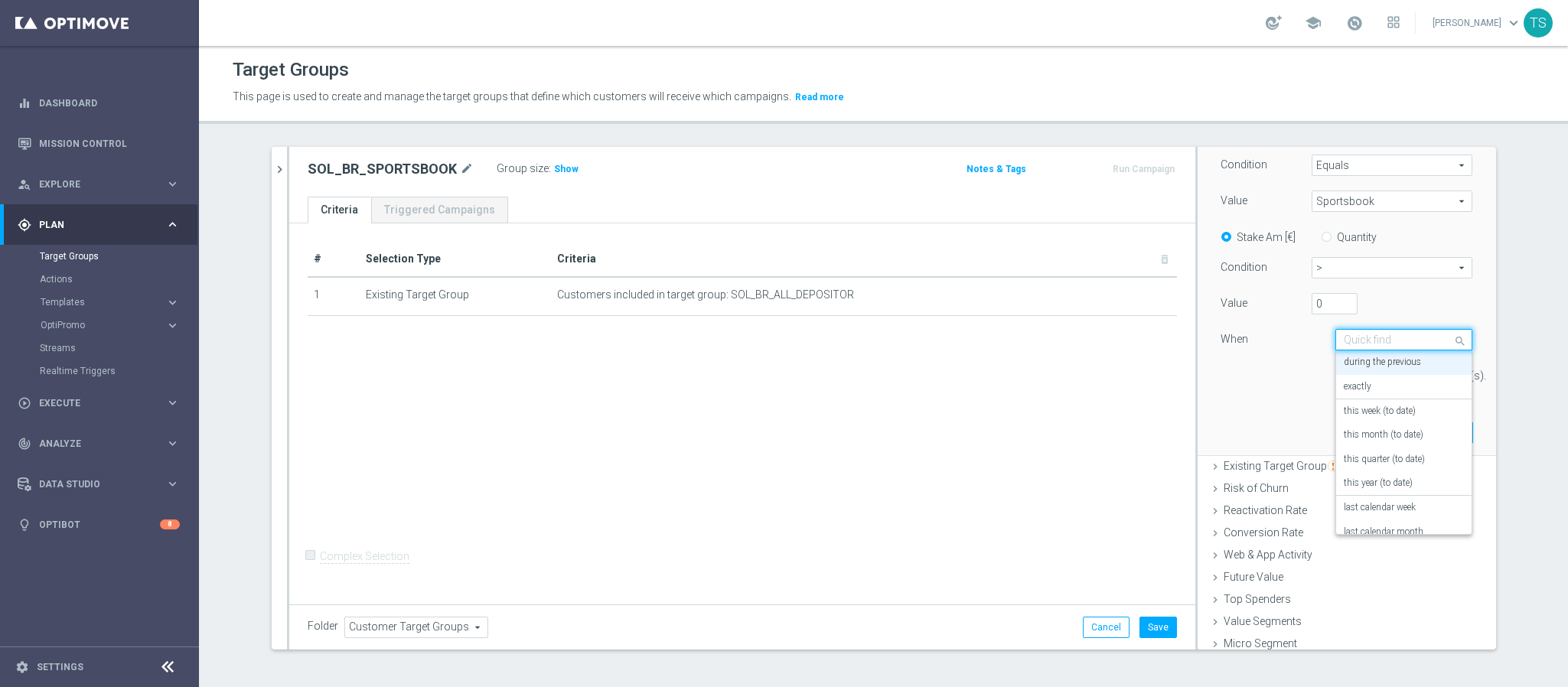
click at [1418, 347] on div at bounding box center [1404, 340] width 136 height 14
click at [1401, 484] on div "this year (to date)" at bounding box center [1405, 483] width 121 height 24
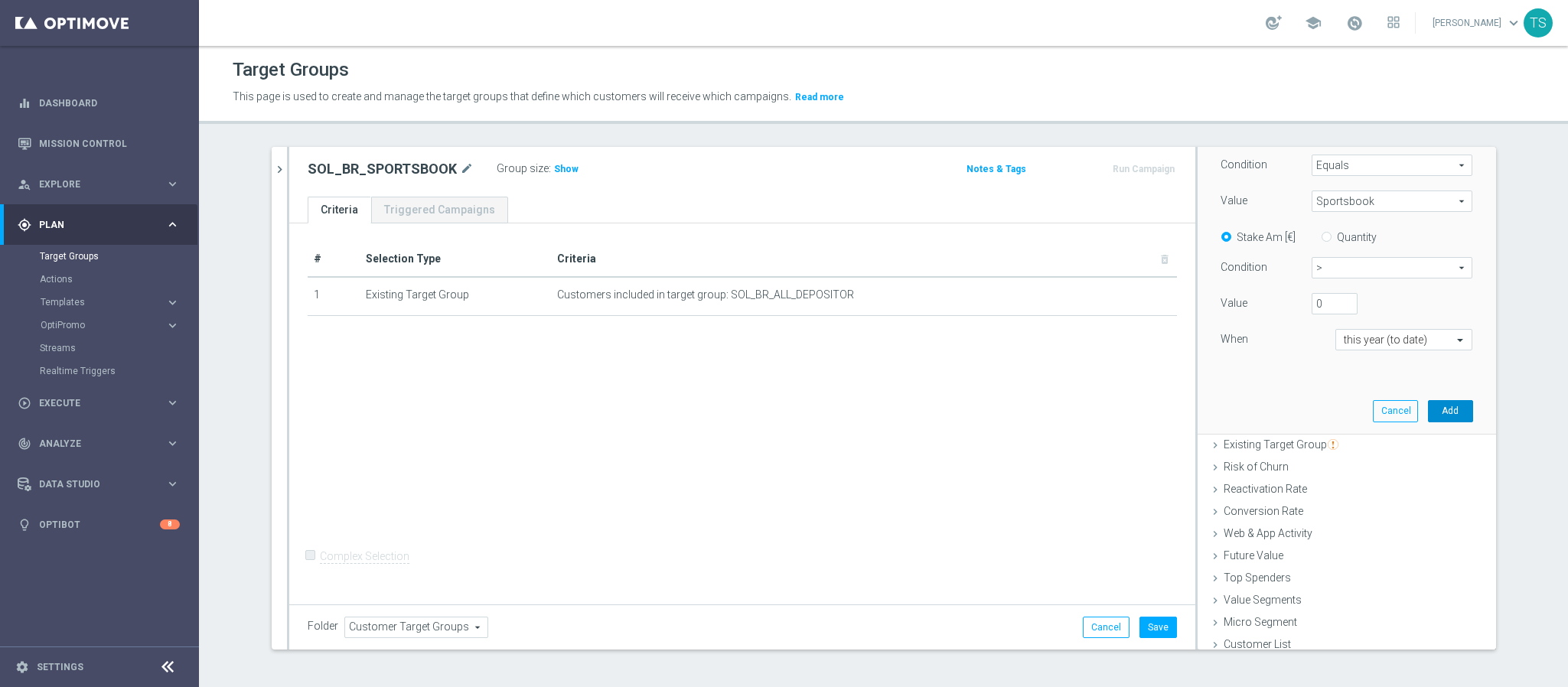
click at [1431, 414] on button "Add" at bounding box center [1451, 411] width 46 height 21
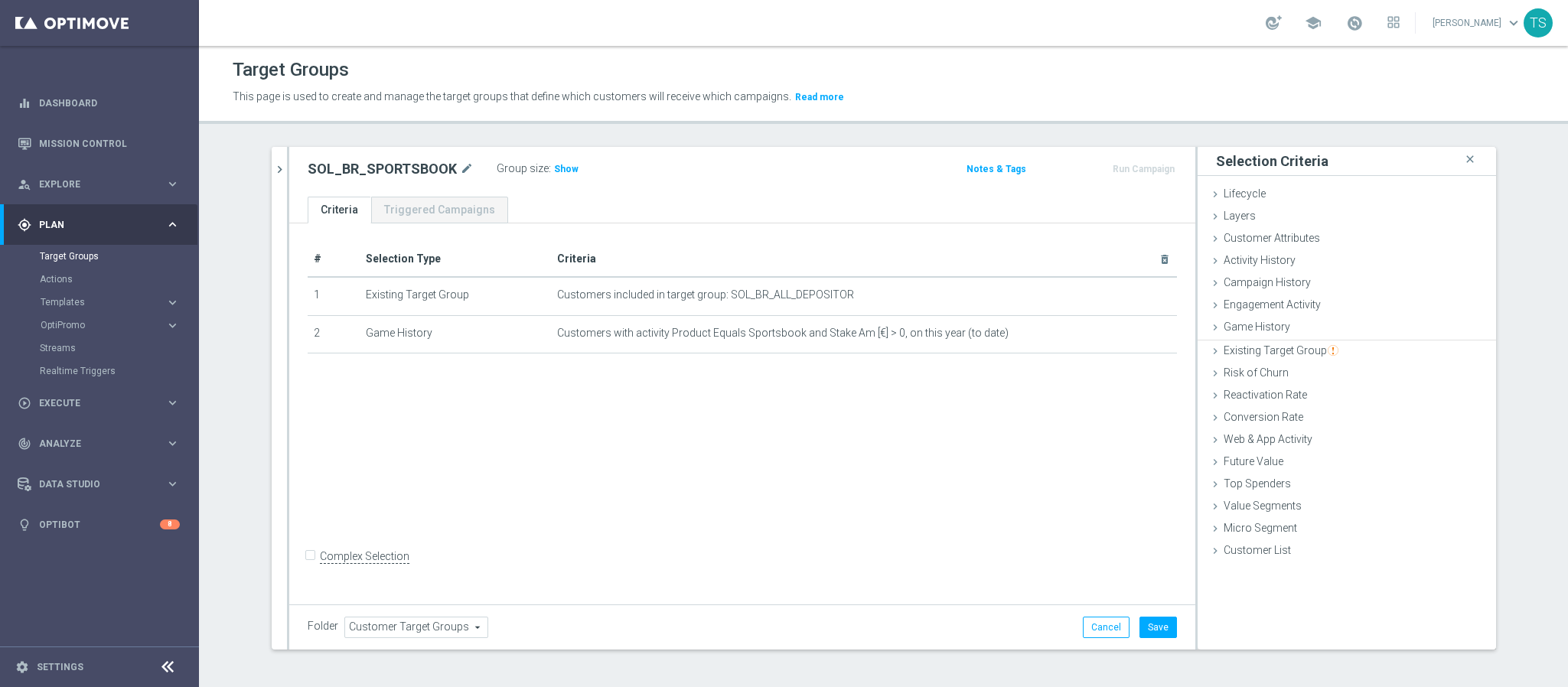
scroll to position [0, 0]
click at [554, 173] on span "Show" at bounding box center [566, 169] width 24 height 11
click at [1147, 625] on button "Save" at bounding box center [1158, 627] width 37 height 21
click at [365, 166] on h2 "SOL_BR_SPORTSBOOK" at bounding box center [382, 169] width 149 height 19
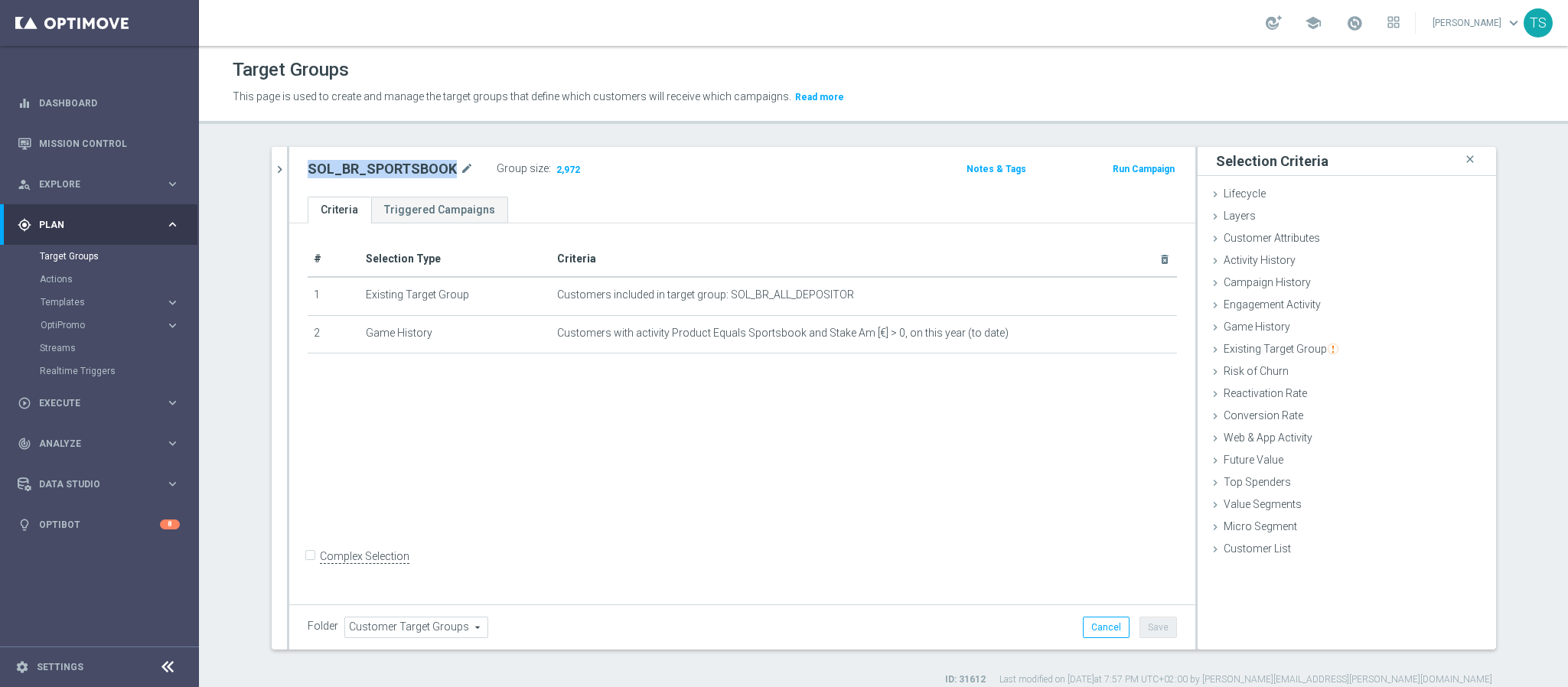
copy h2 "SOL_BR_SPORTSBOOK"
click at [561, 441] on div "# Selection Type Criteria delete_forever 1 Existing Target Group Customers incl…" at bounding box center [742, 411] width 906 height 377
click at [97, 109] on link "Dashboard" at bounding box center [109, 103] width 141 height 41
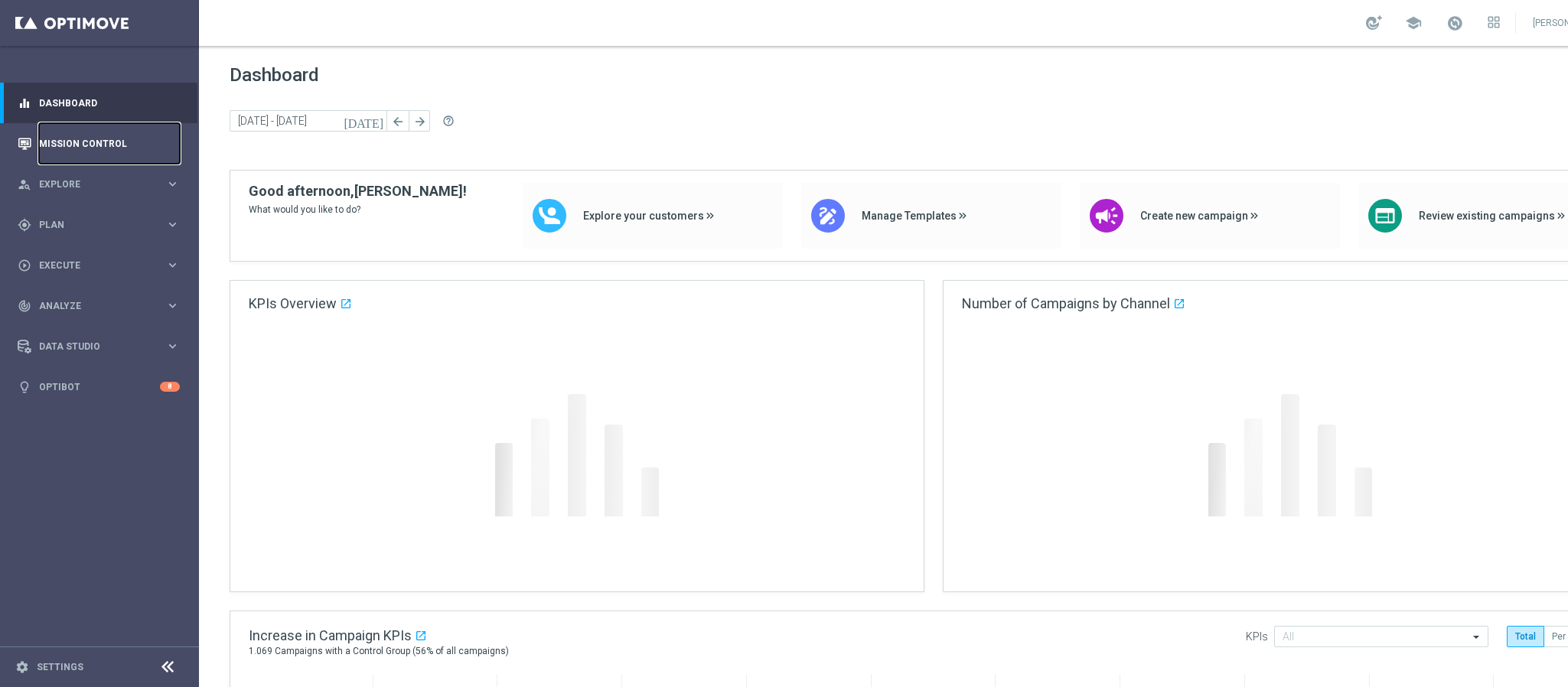
click at [111, 136] on link "Mission Control" at bounding box center [109, 143] width 141 height 41
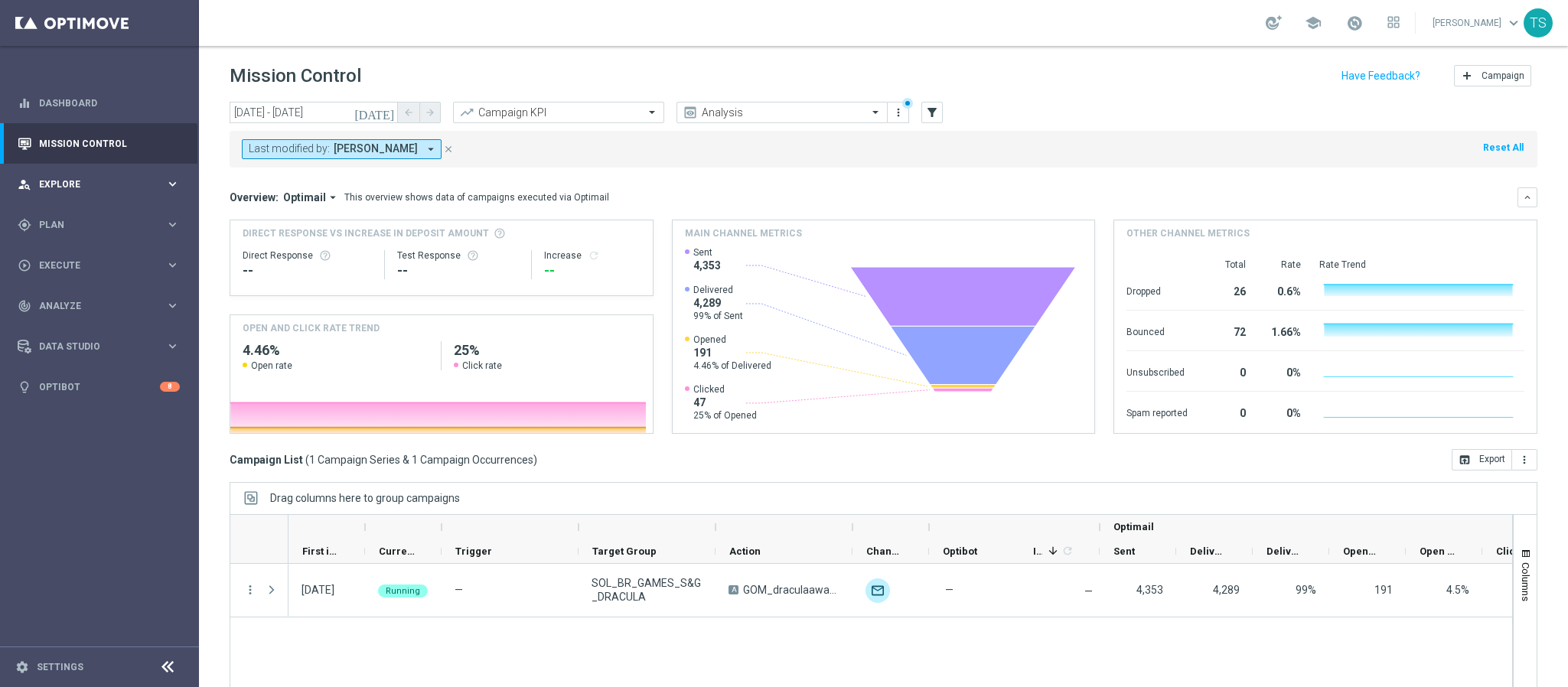
click at [80, 173] on div "person_search Explore keyboard_arrow_right" at bounding box center [99, 184] width 197 height 41
click at [67, 407] on span "Plan" at bounding box center [102, 409] width 127 height 9
click at [84, 302] on span "Templates" at bounding box center [96, 303] width 110 height 9
click at [84, 327] on link "Optimail" at bounding box center [103, 325] width 112 height 12
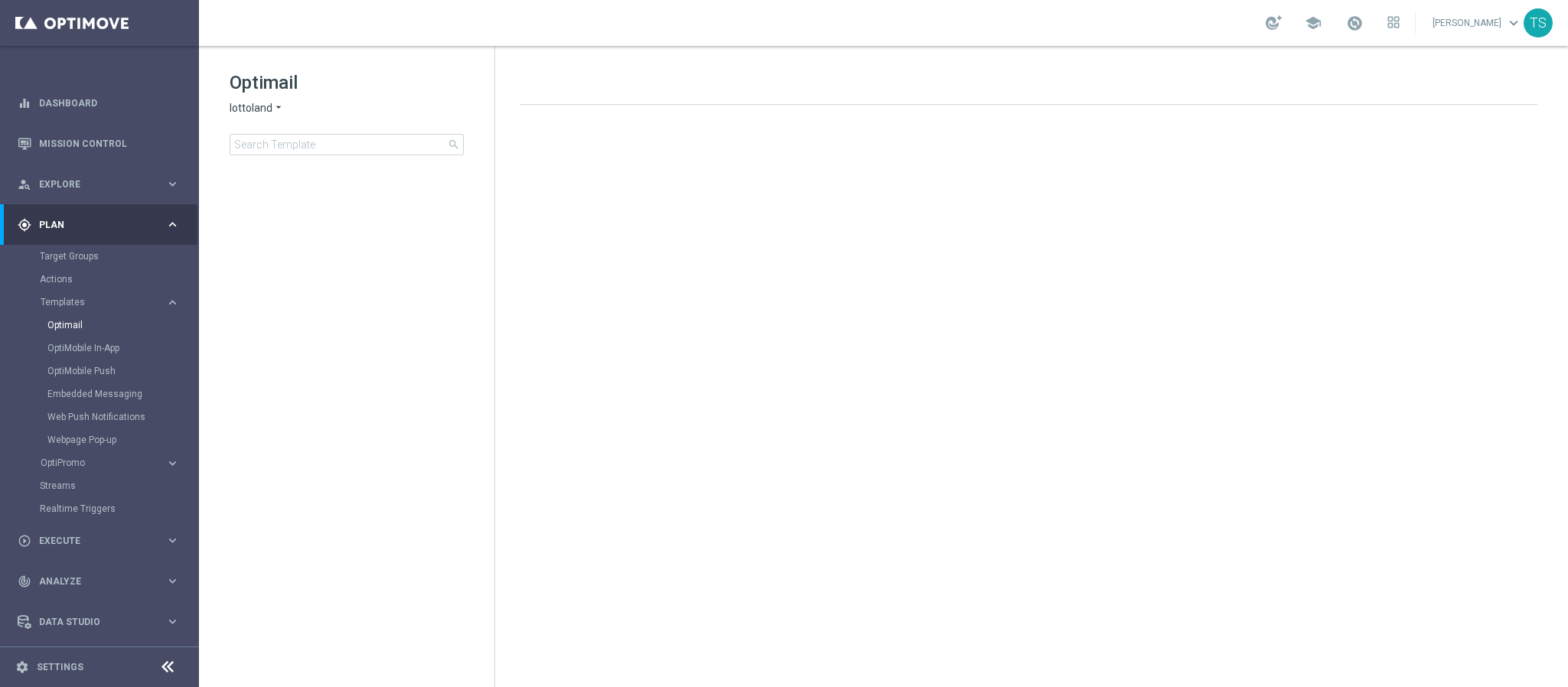
click at [257, 113] on span "lottoland" at bounding box center [251, 109] width 43 height 15
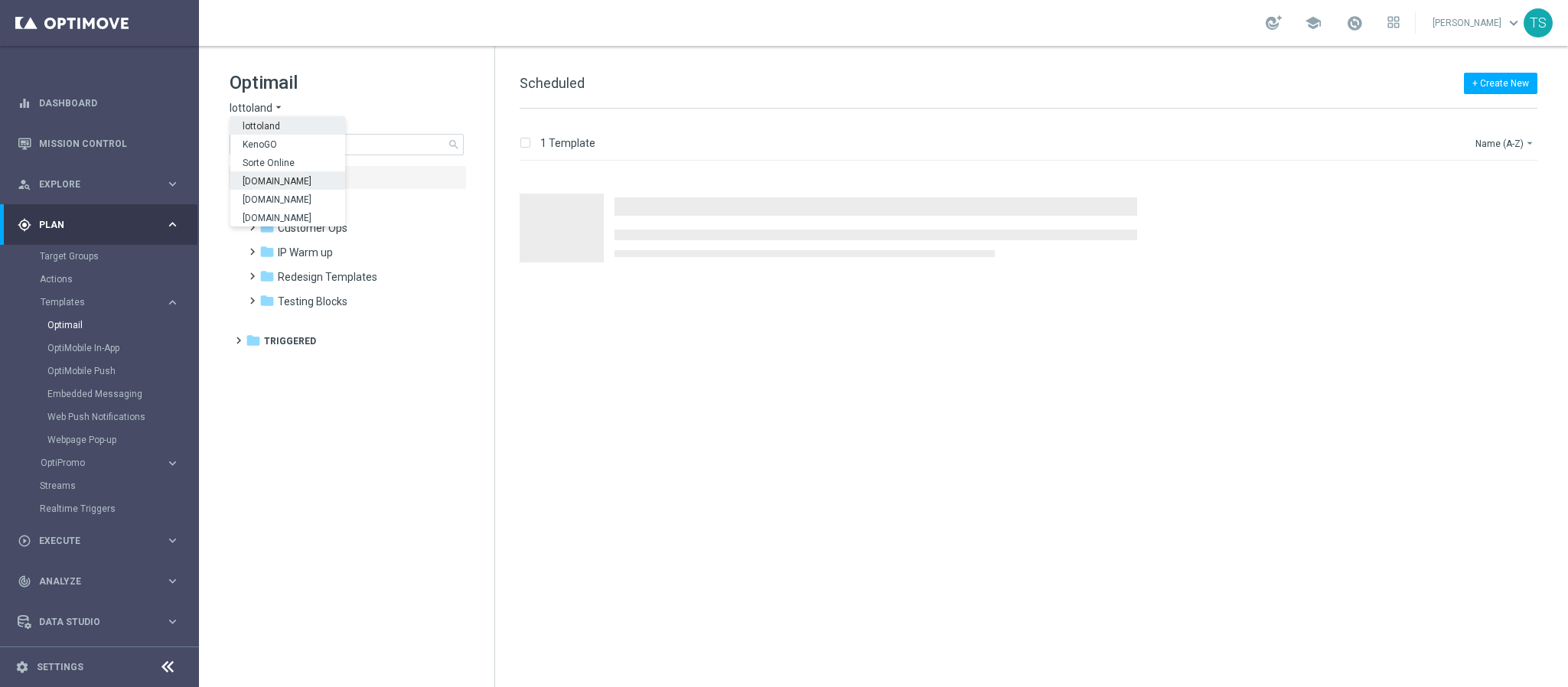
click at [0, 0] on span "[DOMAIN_NAME]" at bounding box center [0, 0] width 0 height 0
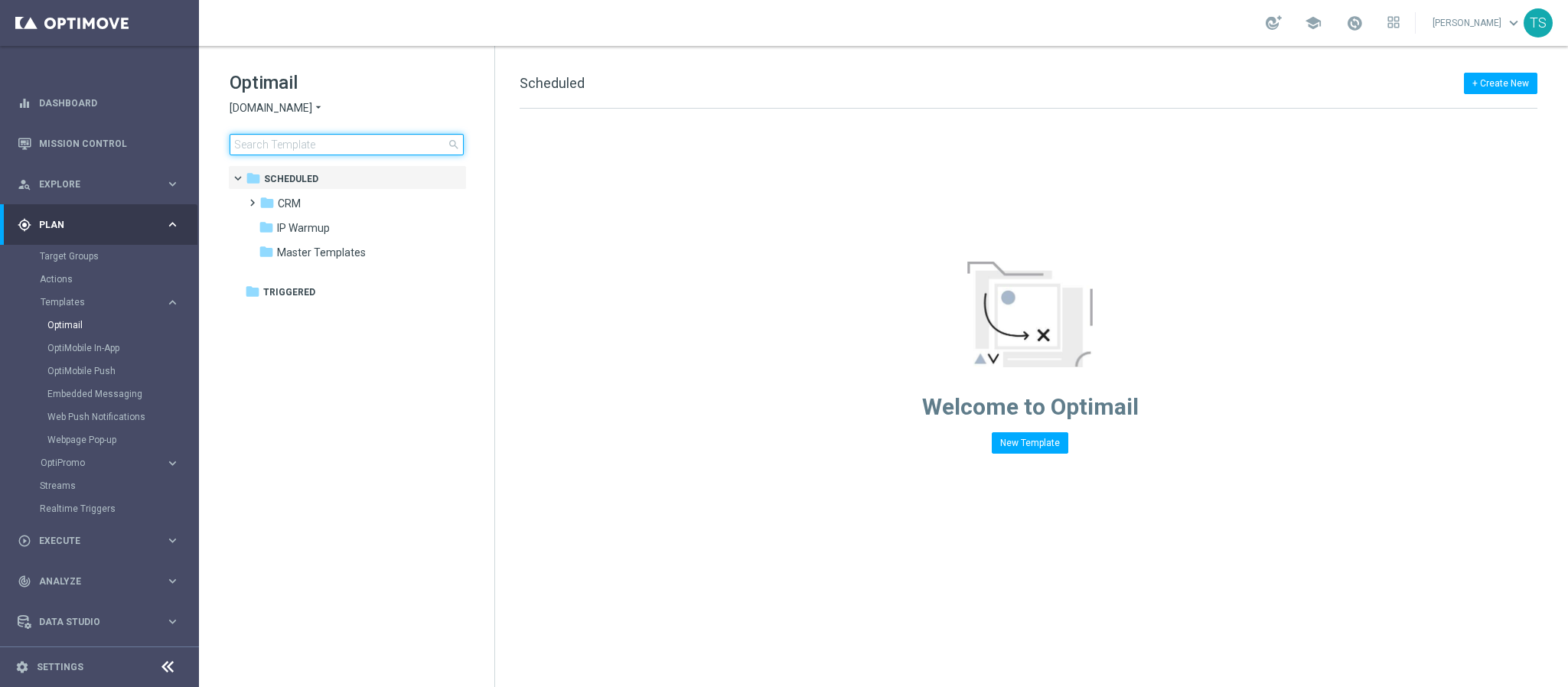
click at [390, 142] on input at bounding box center [347, 144] width 235 height 21
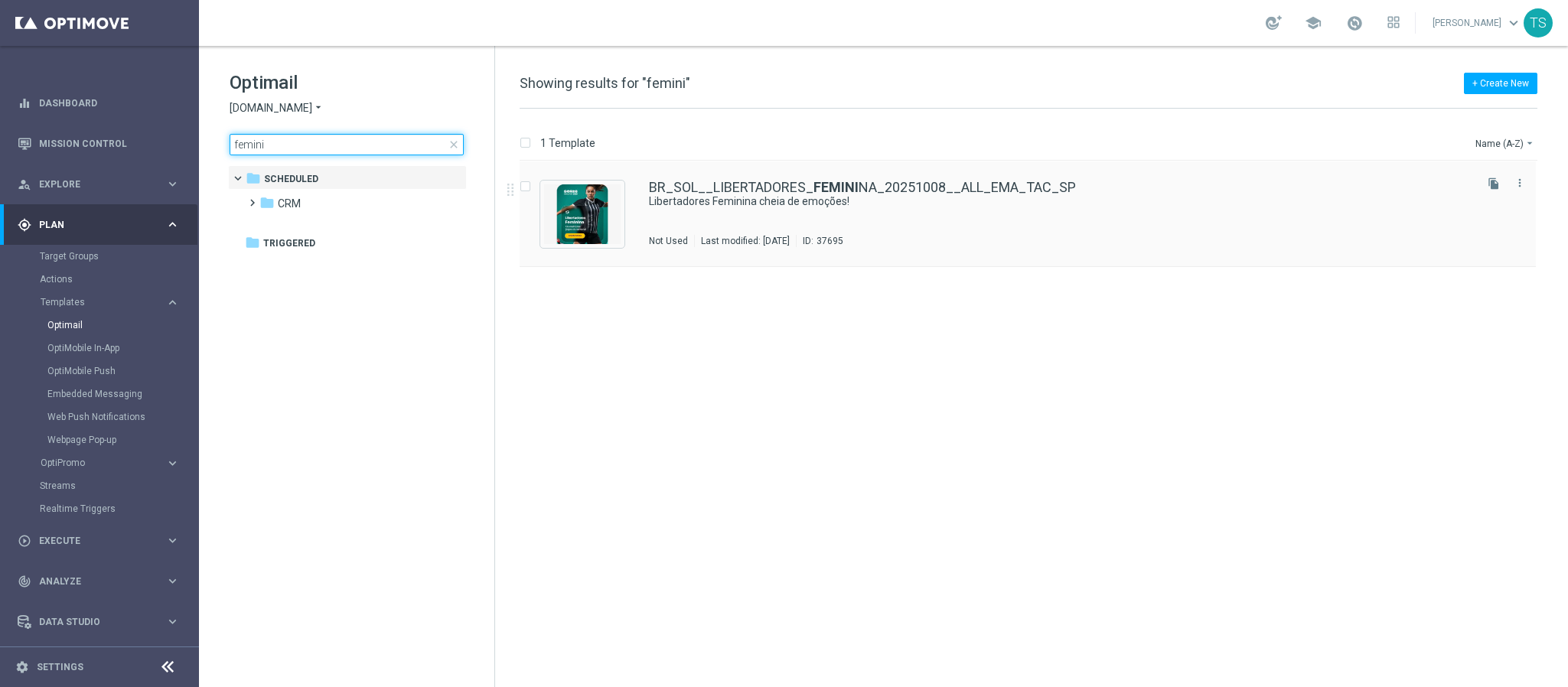
type input "femini"
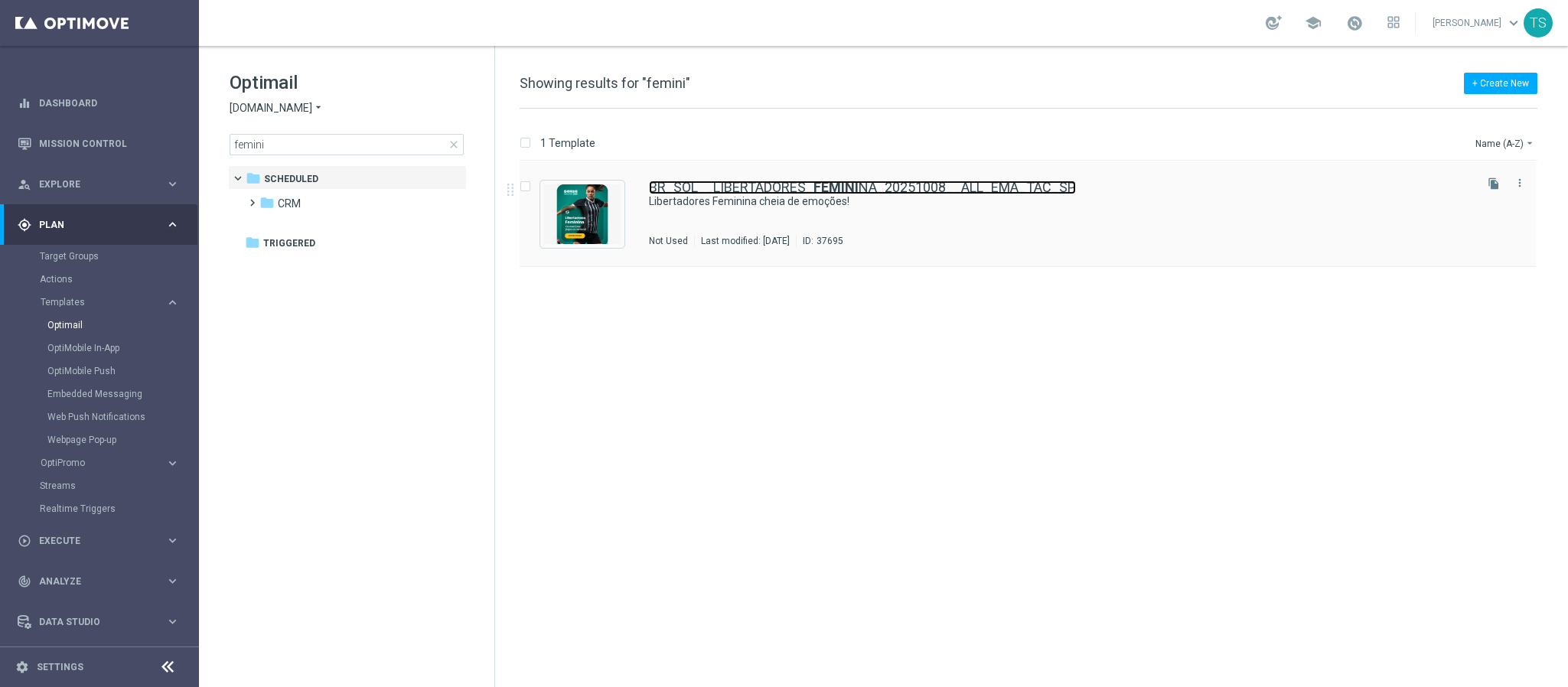
click at [721, 182] on link "BR_SOL__LIBERTADORES_ FEMINI NA_20251008__ALL_EMA_TAC_SP" at bounding box center [862, 187] width 427 height 14
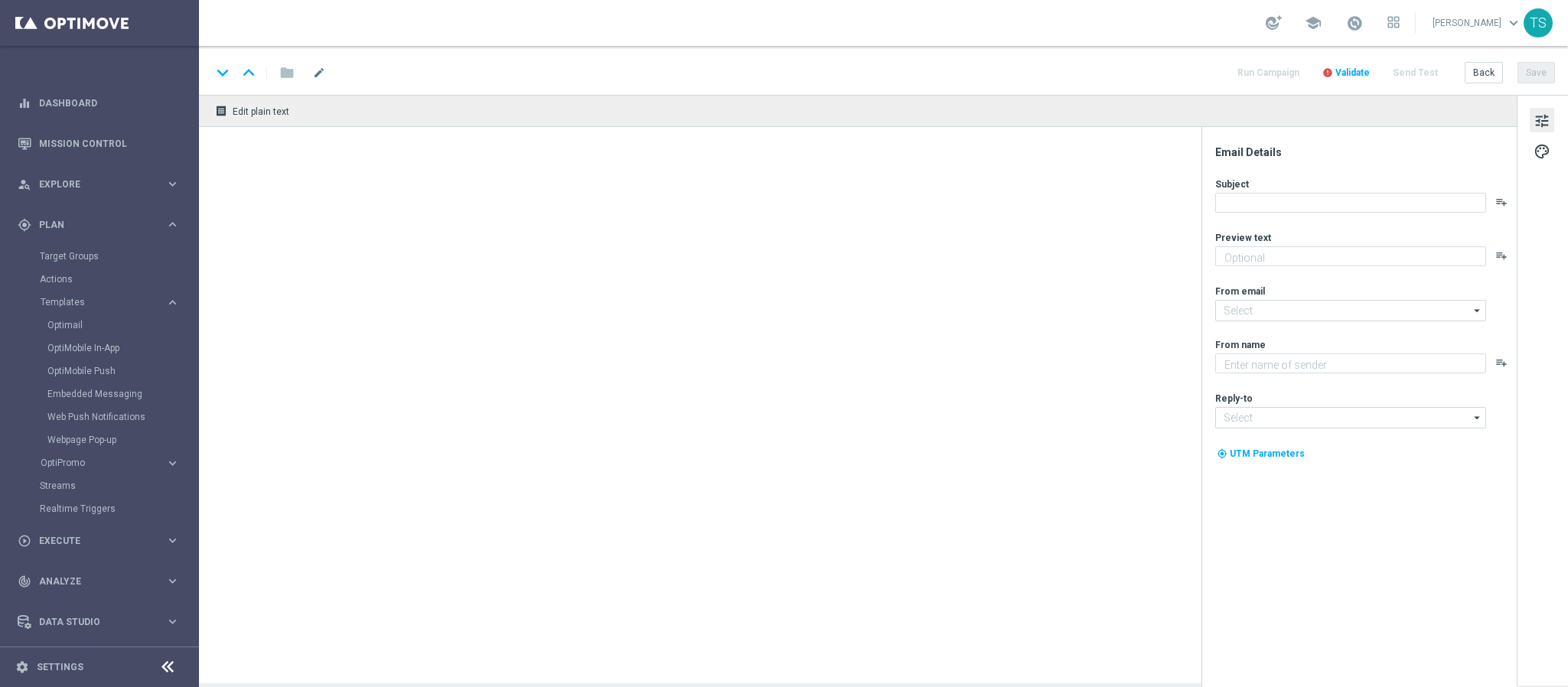
type textarea "[DEMOGRAPHIC_DATA] [PERSON_NAME], [%FIRST_NAME%]!"
type input "[EMAIL_ADDRESS][DOMAIN_NAME]"
type textarea "Sorte Online Betz"
type input "[EMAIL_ADDRESS][DOMAIN_NAME]"
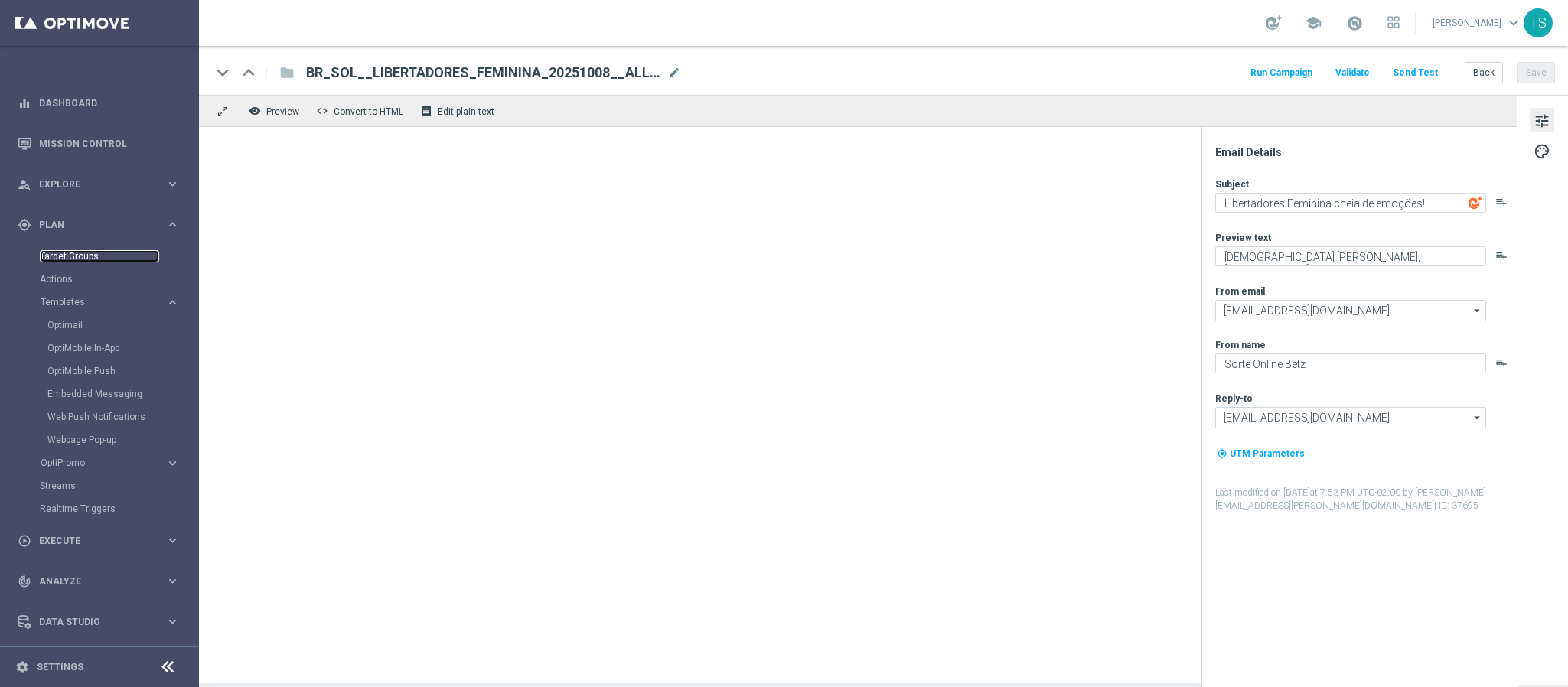
click at [83, 251] on link "Target Groups" at bounding box center [100, 256] width 119 height 12
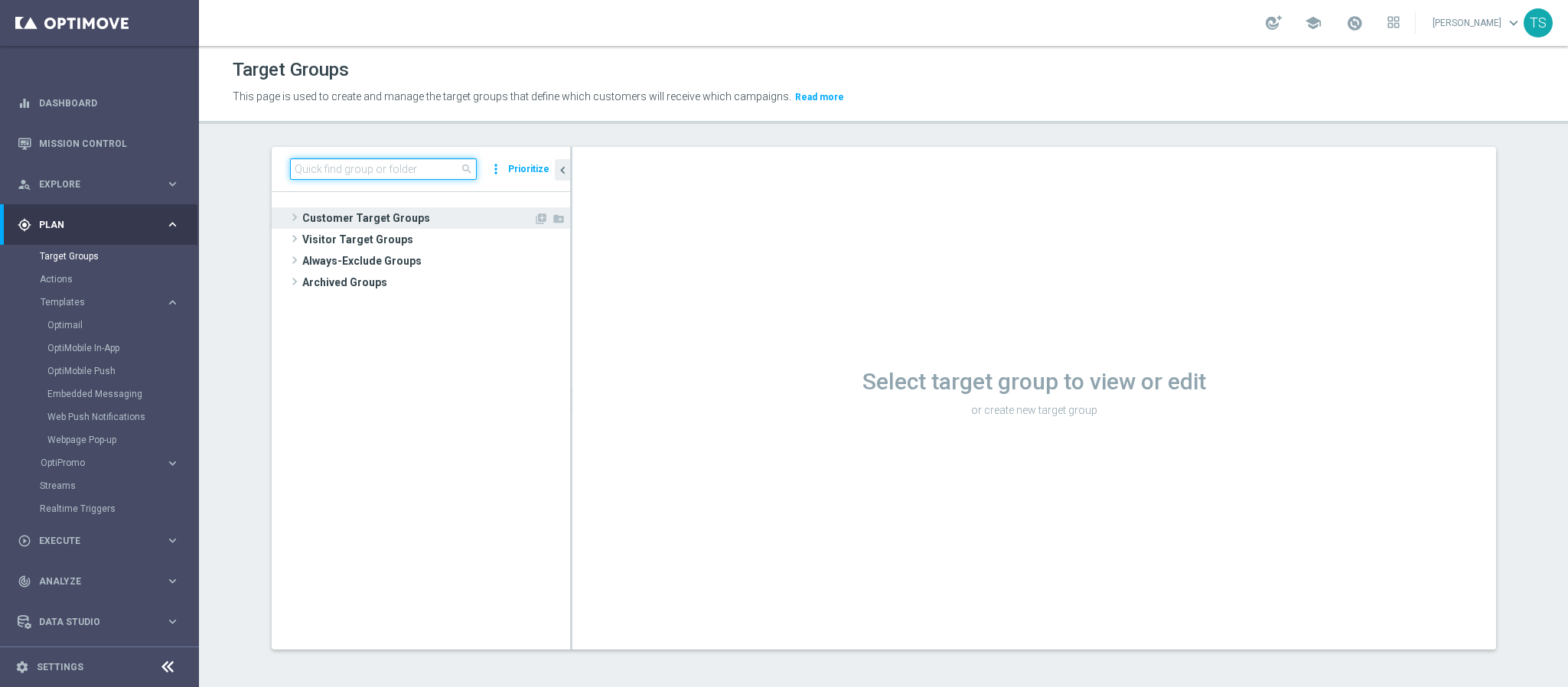
click at [374, 214] on div "search more_vert Prioritize Customer Target Groups library_add create_new_folder" at bounding box center [421, 397] width 299 height 502
type input "sol_br"
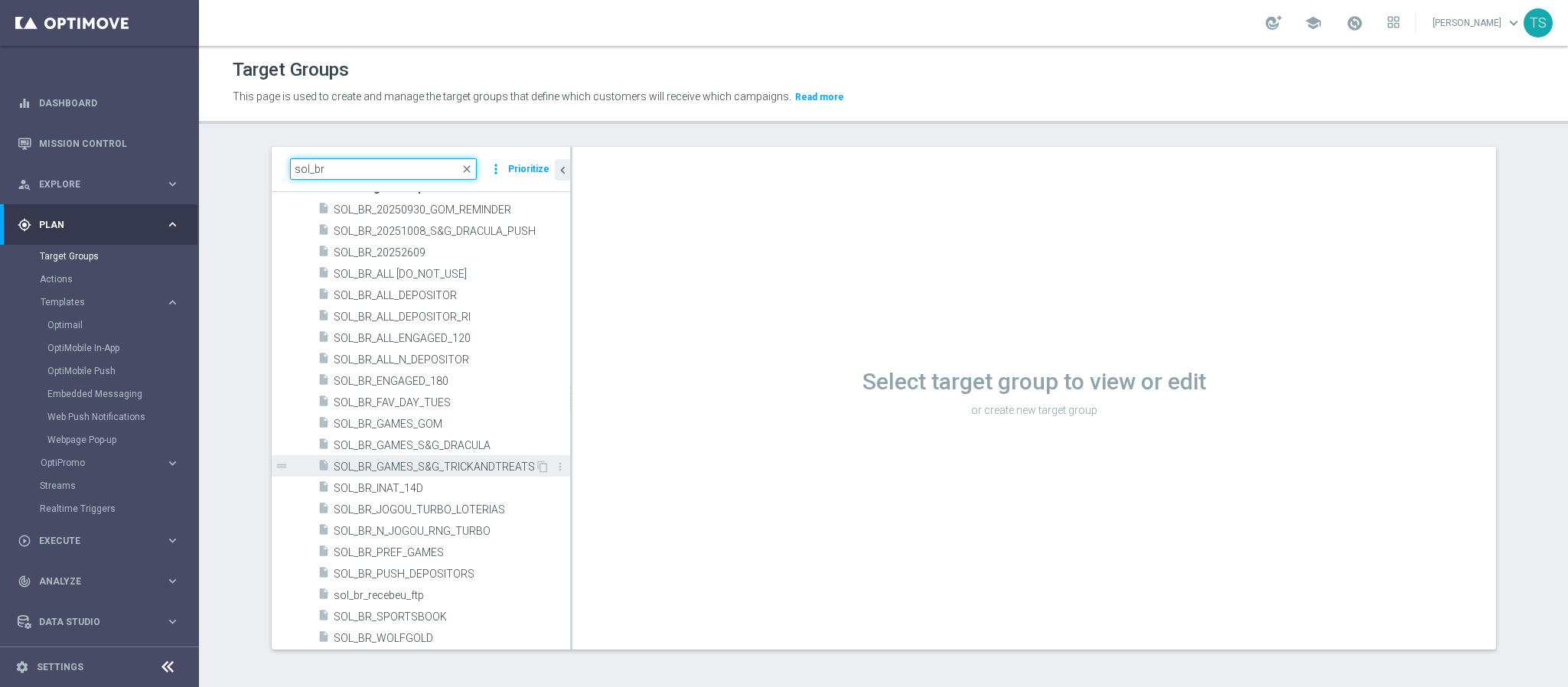
scroll to position [33, 0]
click at [0, 180] on main "equalizer Dashboard Mission Control" at bounding box center [784, 344] width 1568 height 687
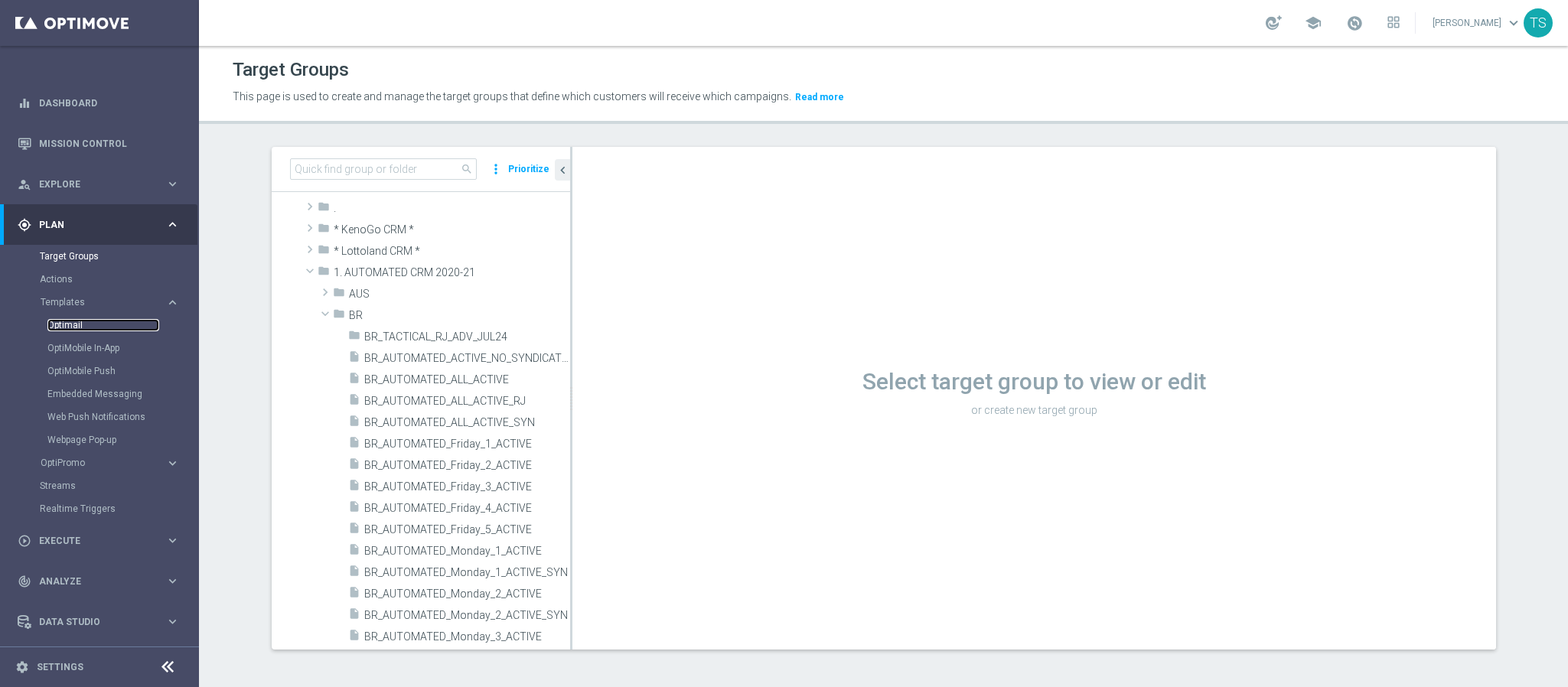
click at [92, 322] on link "Optimail" at bounding box center [103, 325] width 112 height 12
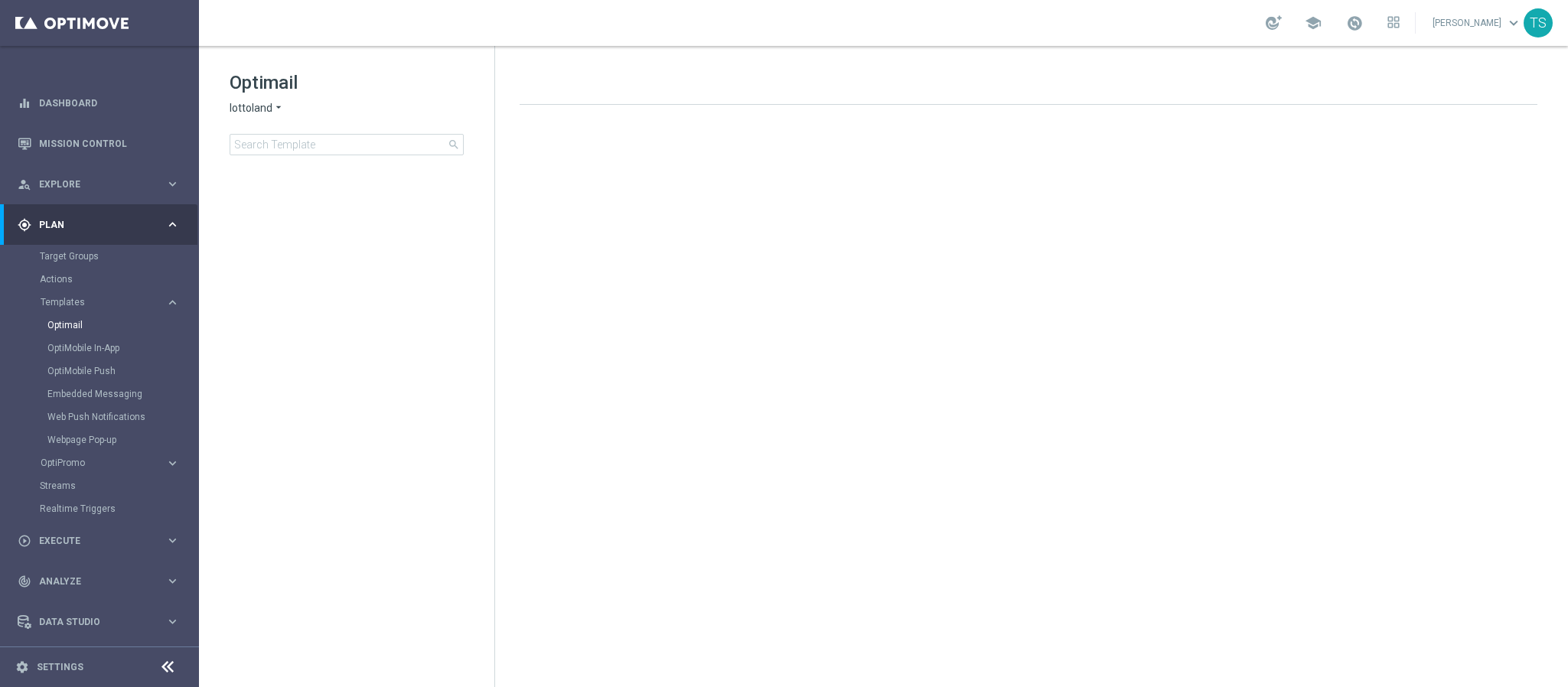
click at [252, 108] on span "lottoland" at bounding box center [251, 109] width 43 height 15
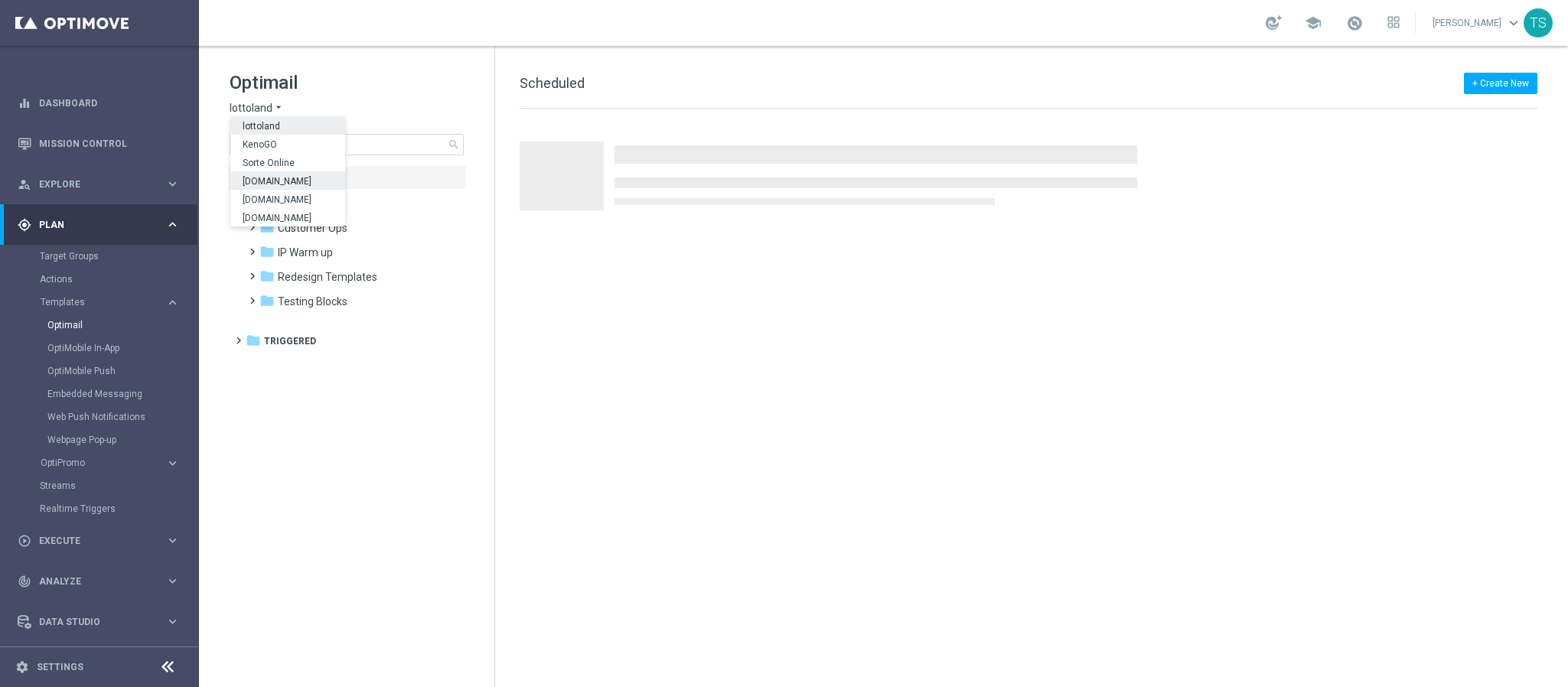
click at [0, 0] on span "[DOMAIN_NAME]" at bounding box center [0, 0] width 0 height 0
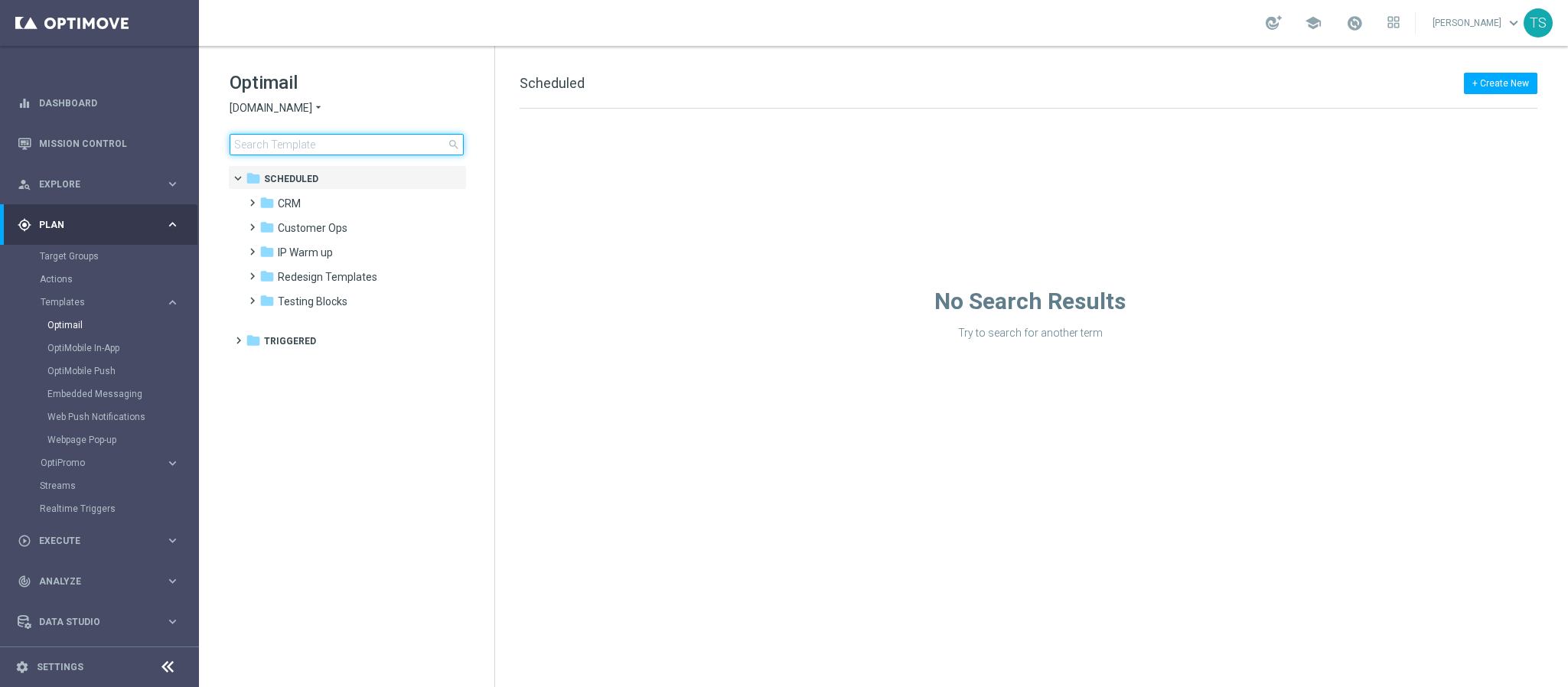
click at [356, 140] on input at bounding box center [347, 144] width 235 height 21
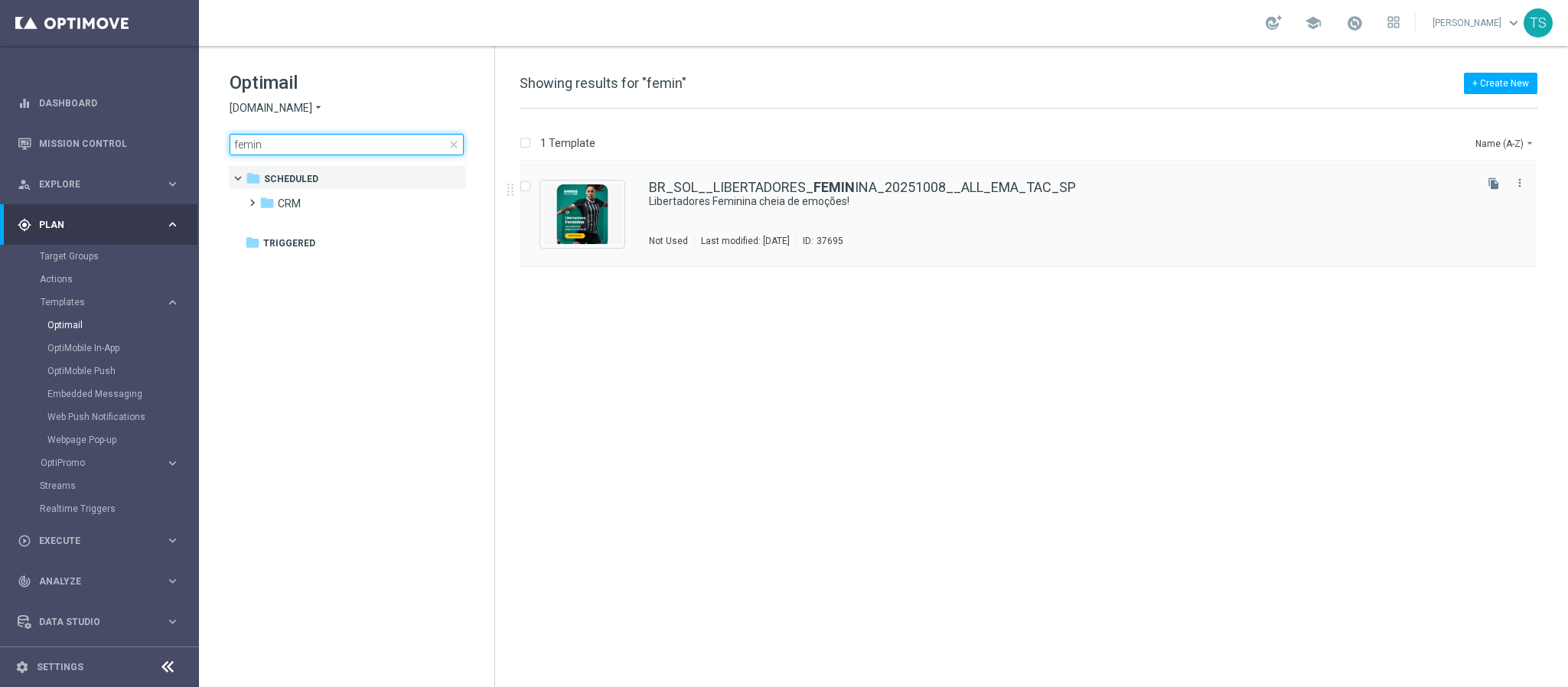
type input "femin"
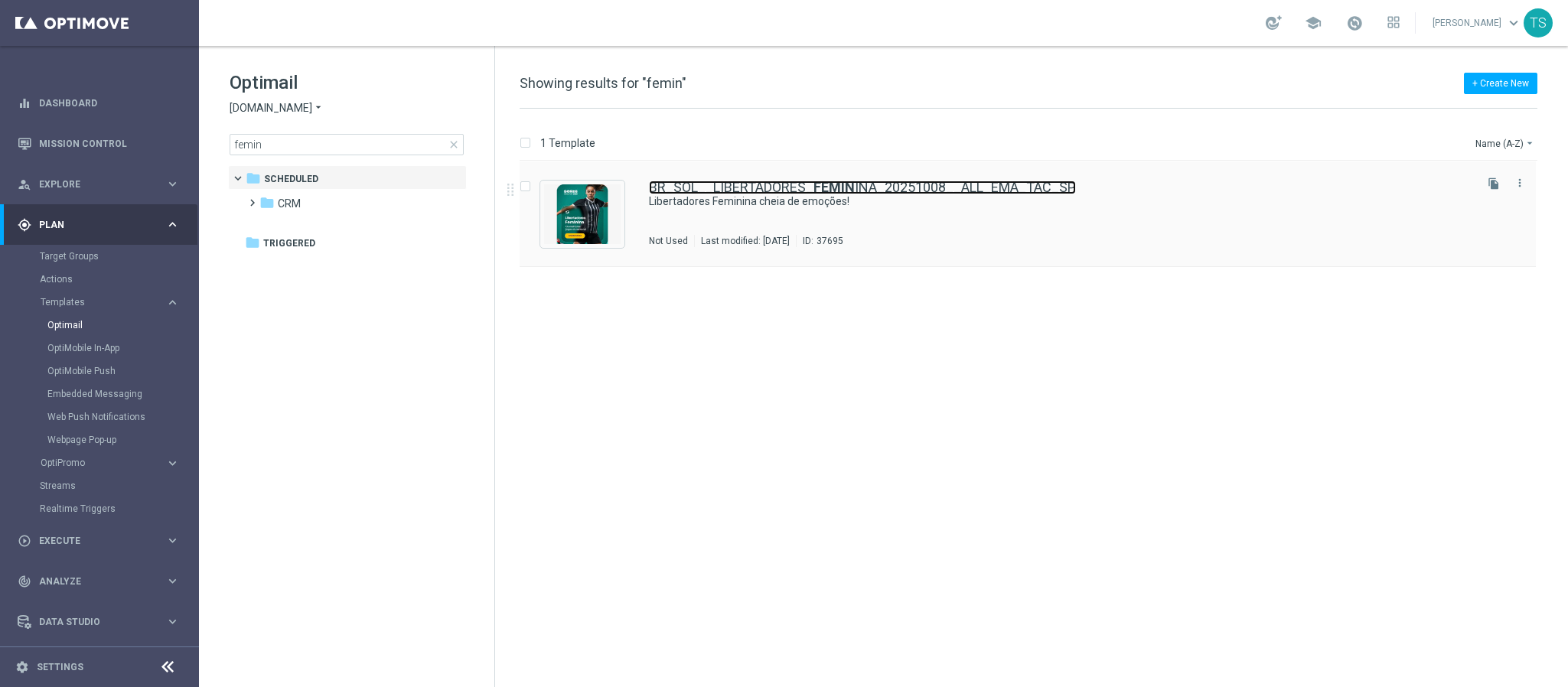
click at [819, 188] on b "FEMIN" at bounding box center [834, 186] width 41 height 16
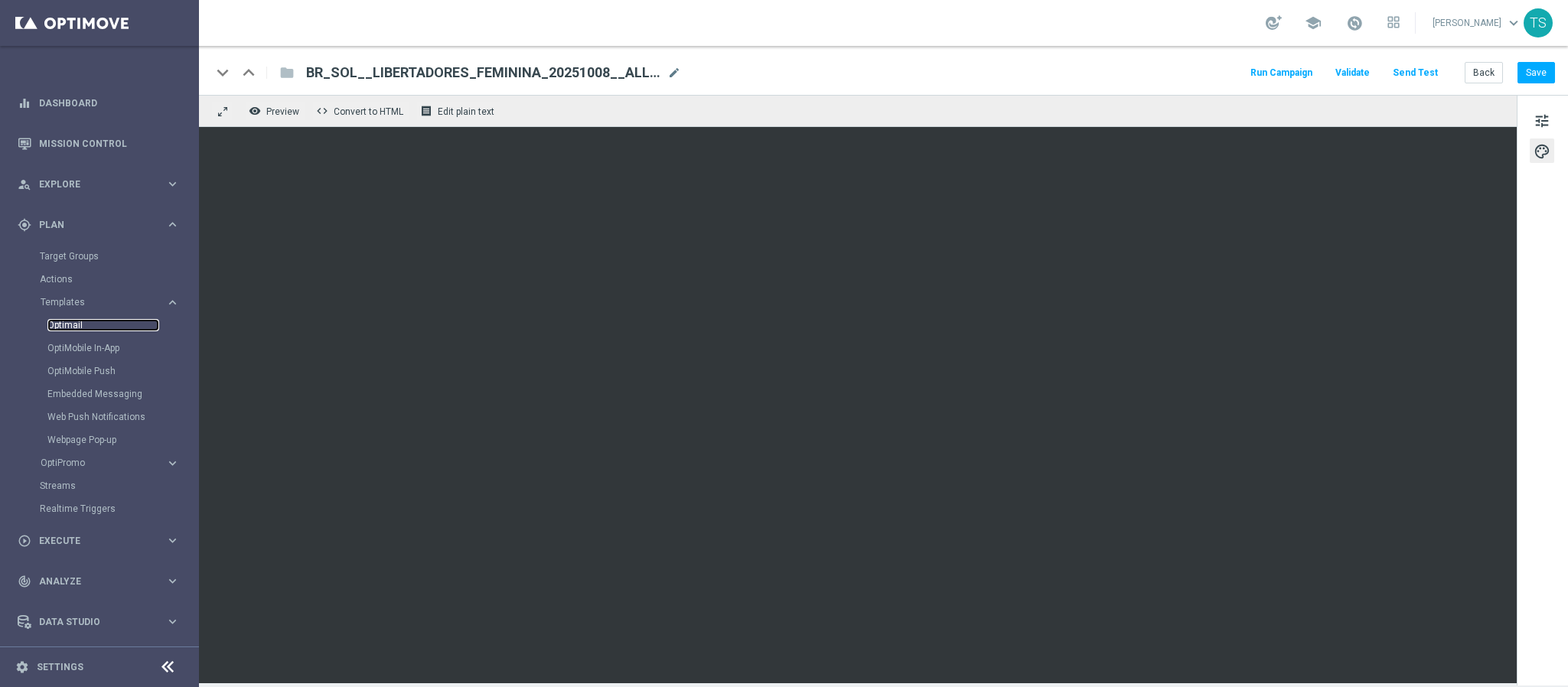
click at [67, 324] on link "Optimail" at bounding box center [103, 325] width 112 height 12
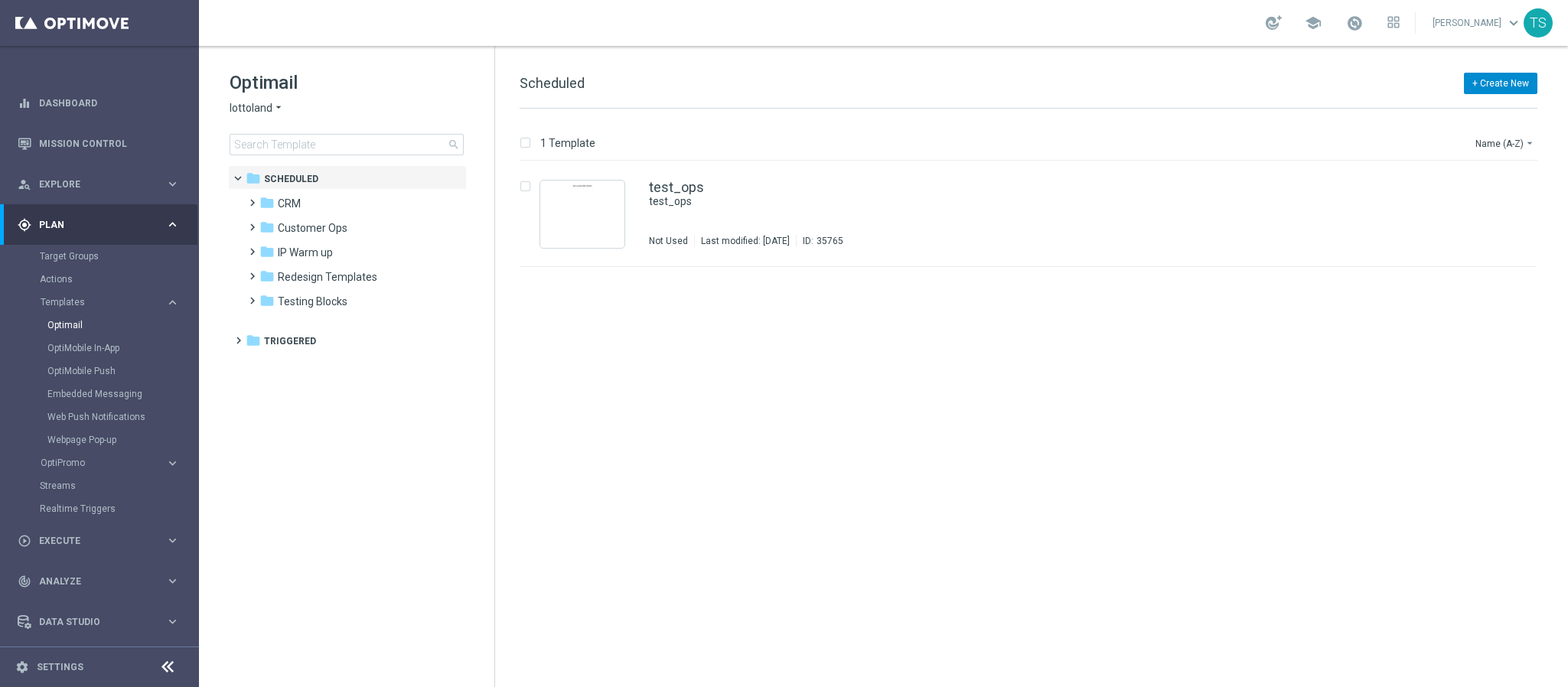
click at [1498, 84] on button "+ Create New" at bounding box center [1501, 83] width 74 height 21
click at [1424, 301] on div "insert_drive_file test_ops test_ops Not Used Last modified: [DATE] ID: 35765 fi…" at bounding box center [1034, 424] width 1061 height 526
click at [119, 134] on link "Mission Control" at bounding box center [109, 143] width 141 height 41
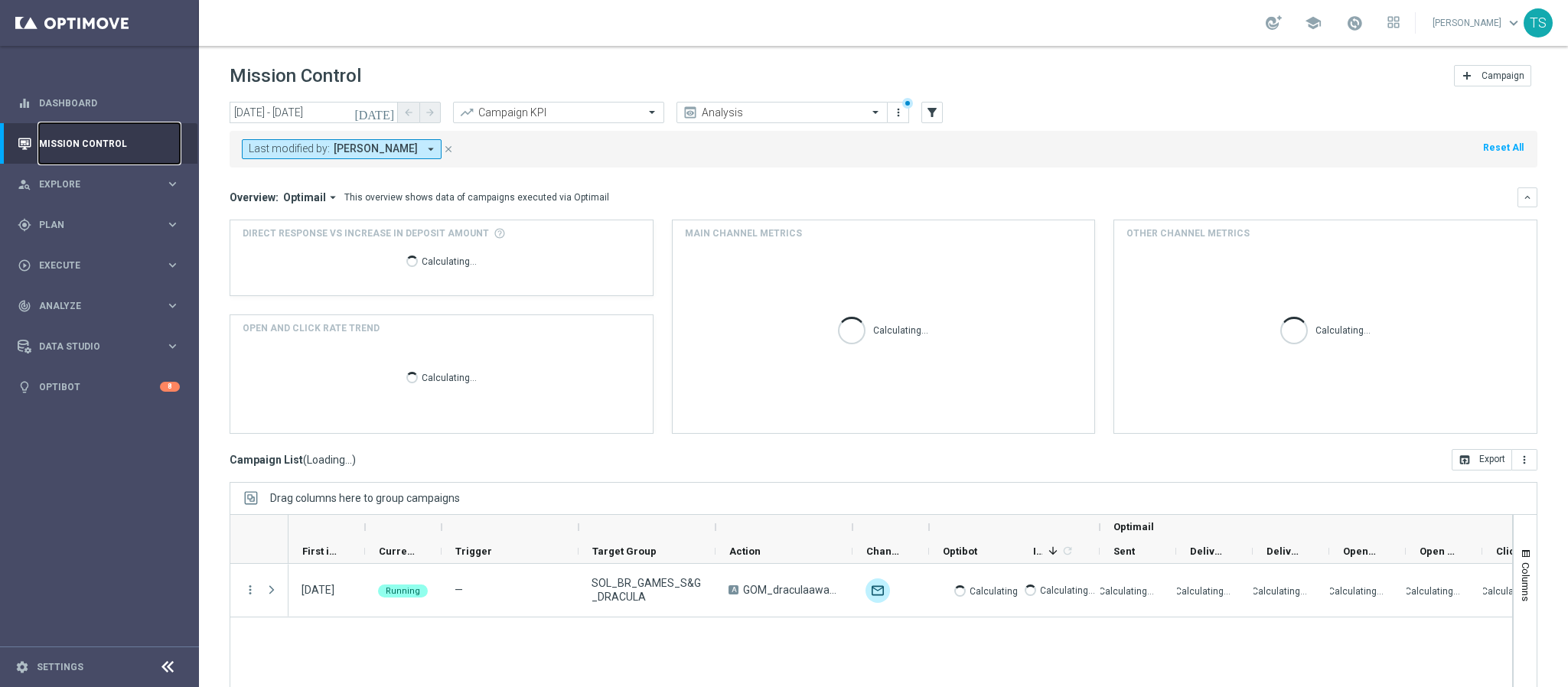
scroll to position [79, 0]
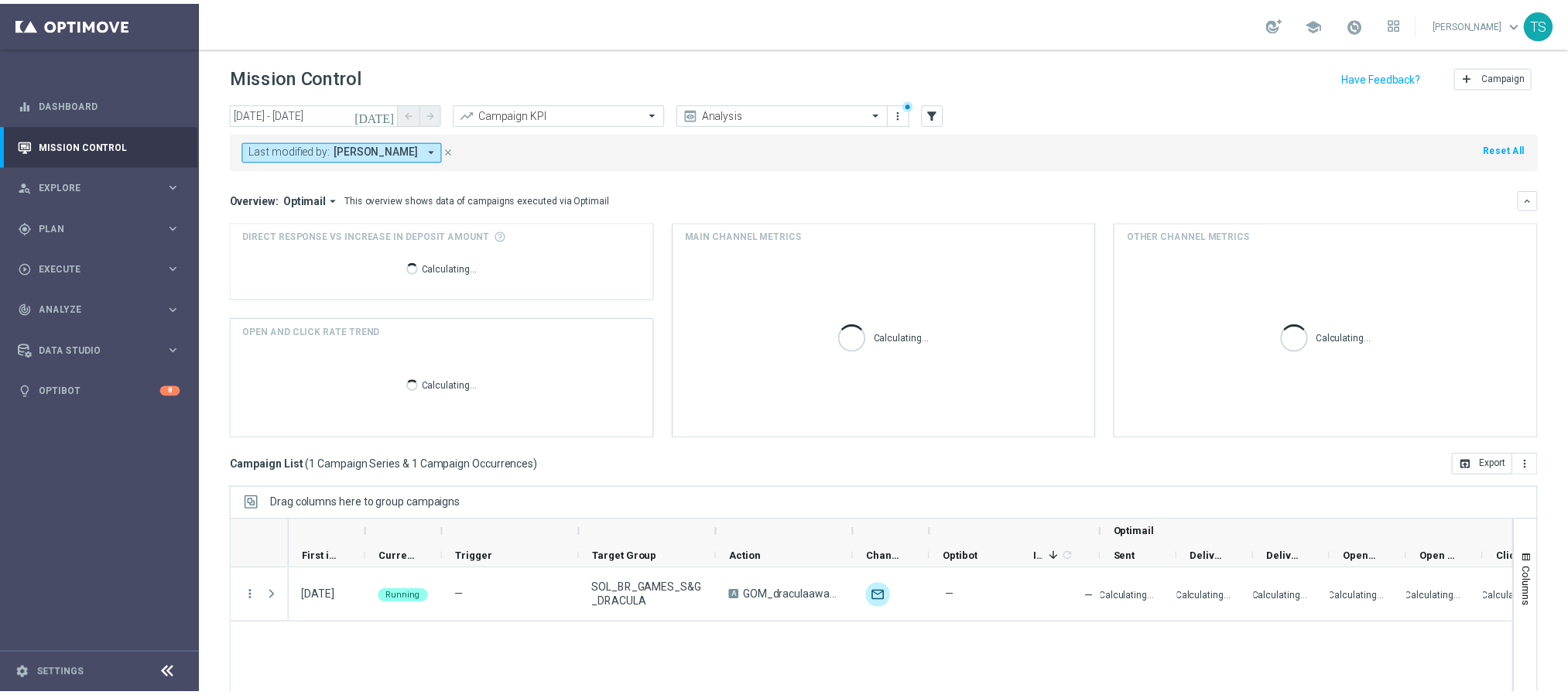
scroll to position [80, 0]
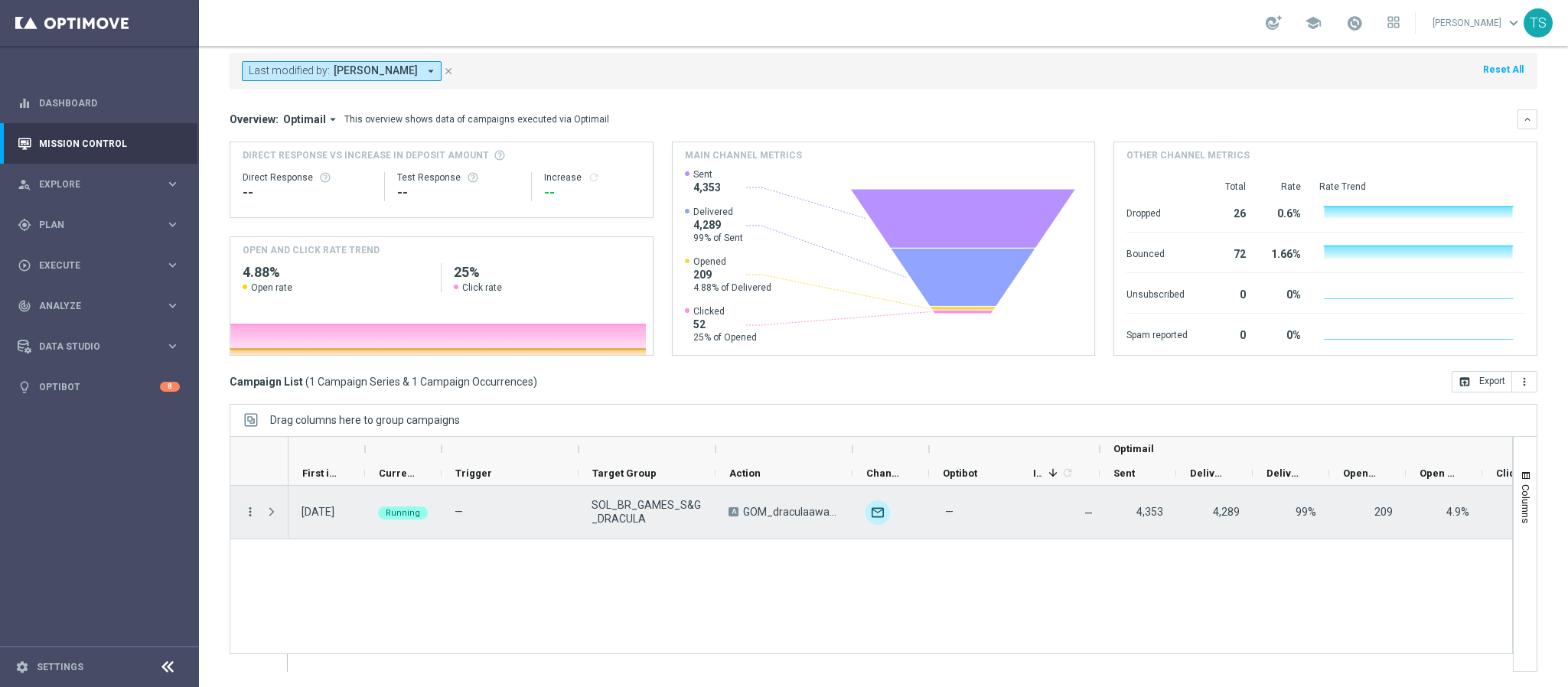
click at [249, 512] on icon "more_vert" at bounding box center [250, 512] width 14 height 14
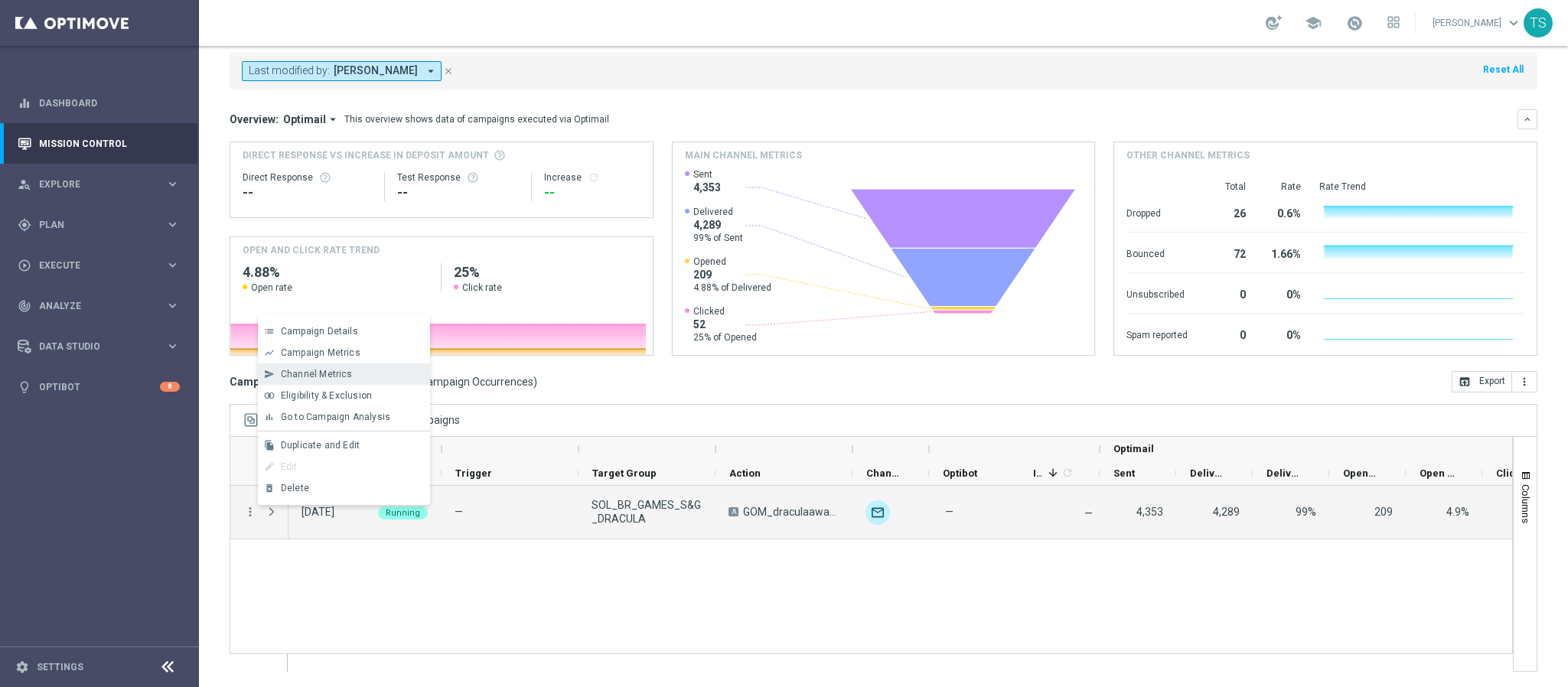
click at [372, 375] on div "Channel Metrics" at bounding box center [352, 374] width 142 height 11
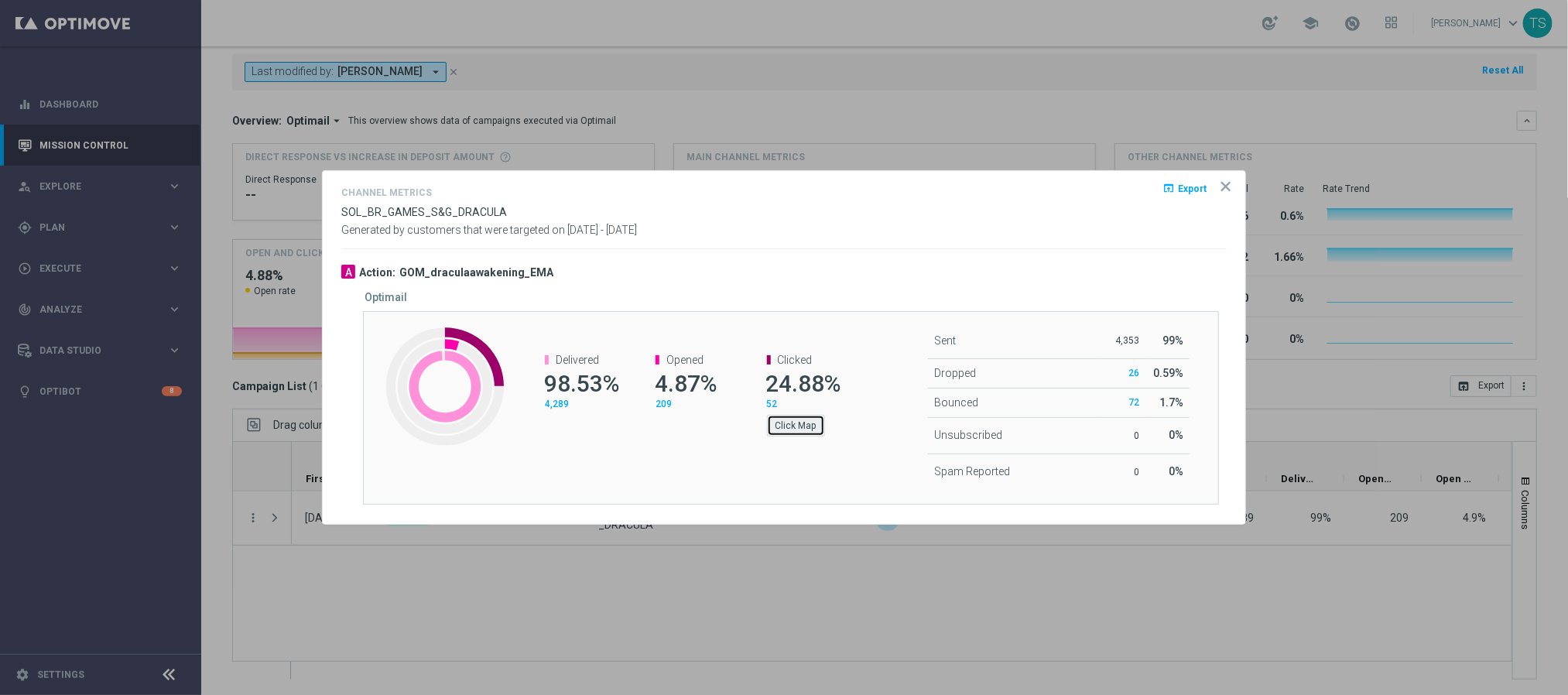
click at [801, 428] on button "Click Map" at bounding box center [796, 426] width 58 height 22
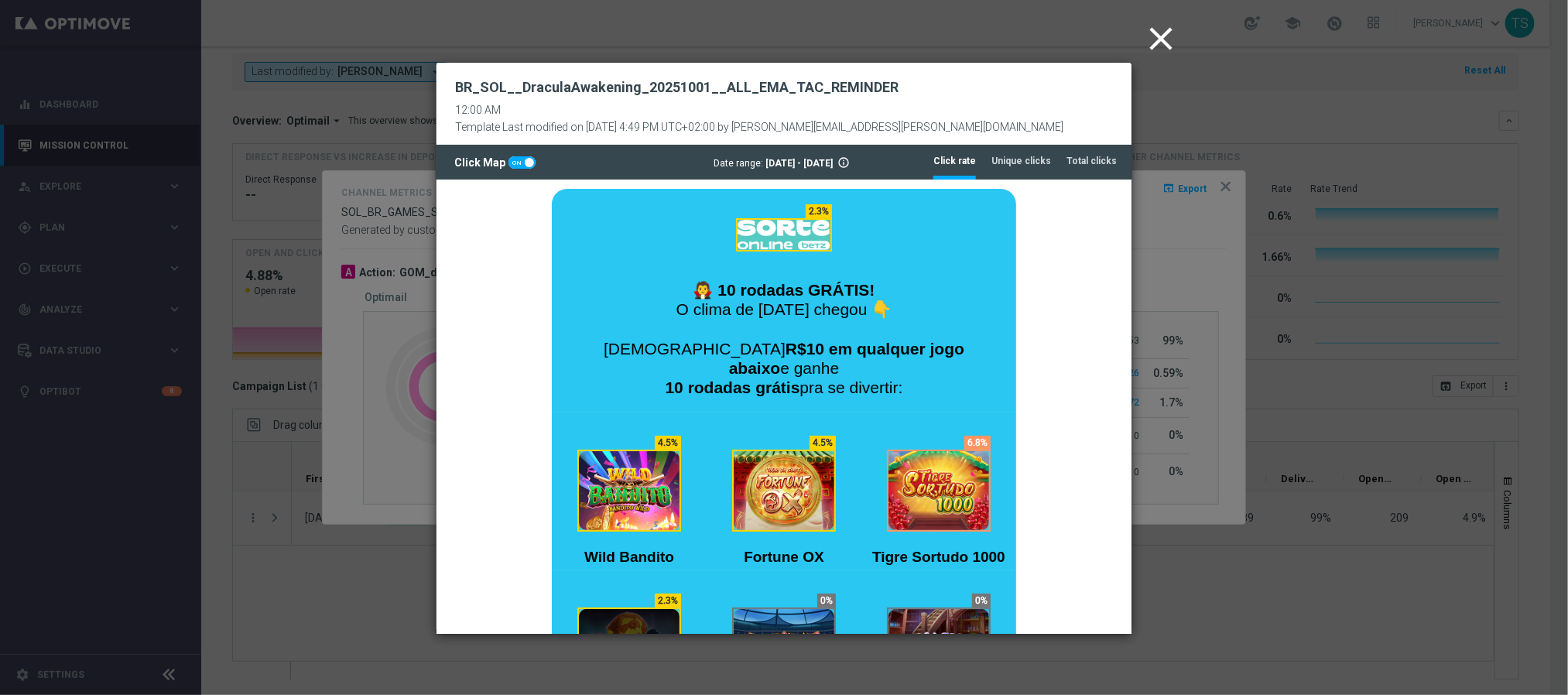
scroll to position [0, 0]
click at [1003, 166] on tab-header "Unique clicks" at bounding box center [1020, 161] width 59 height 13
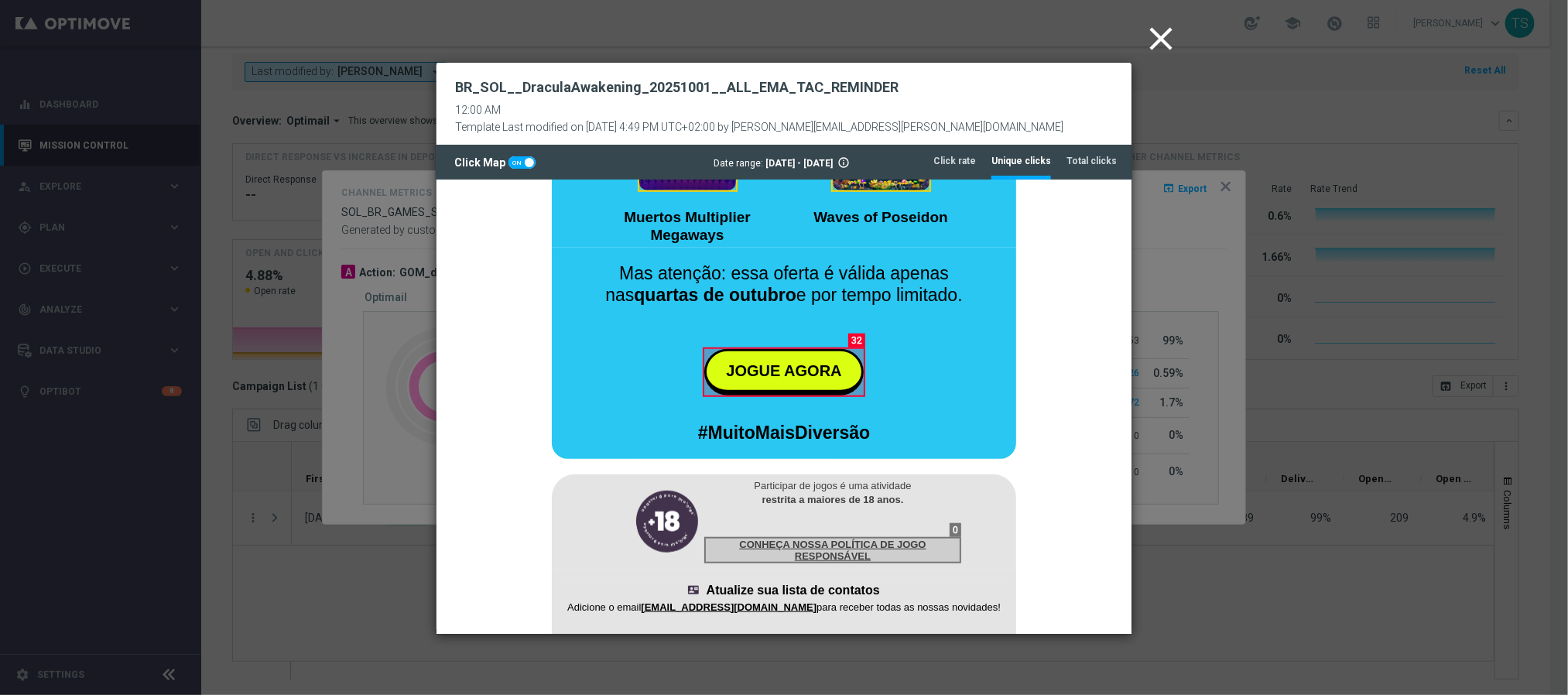
scroll to position [697, 0]
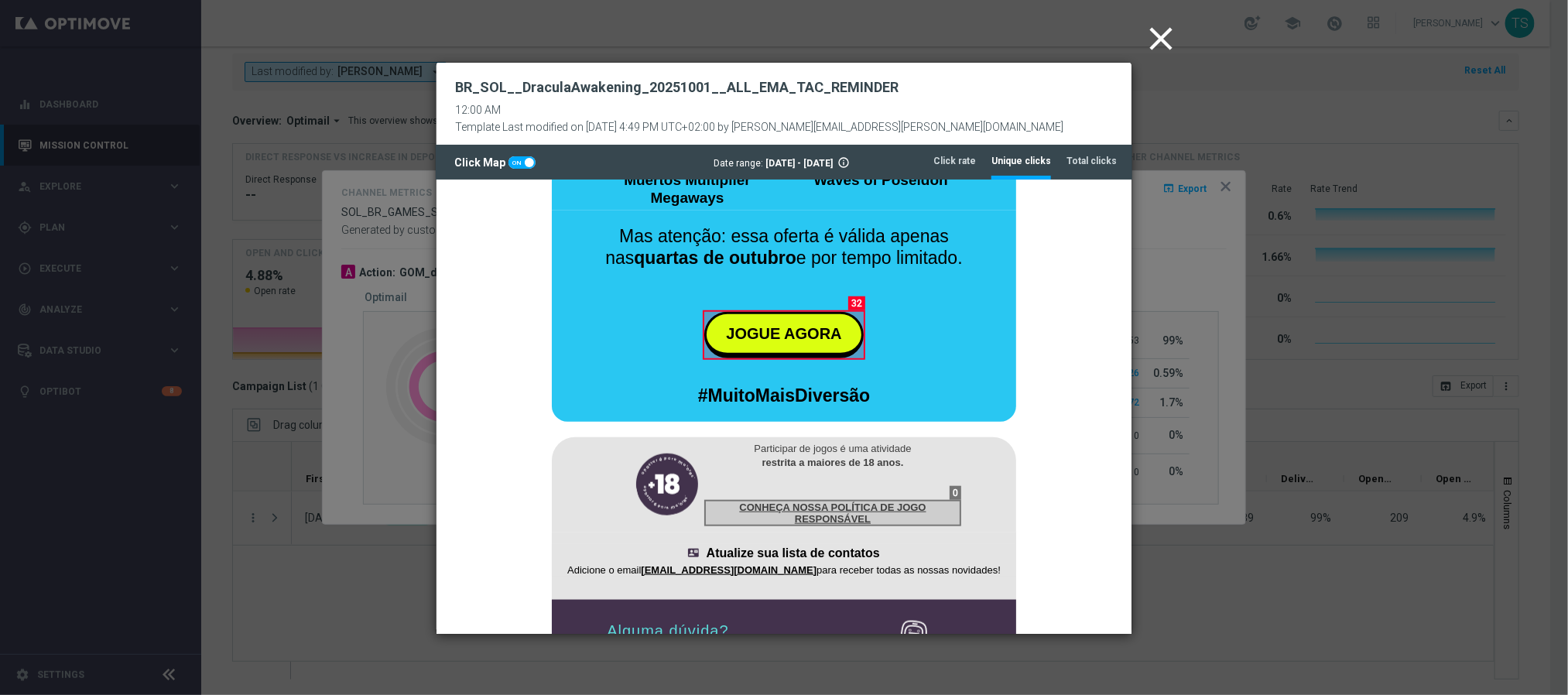
click at [1166, 33] on icon "close" at bounding box center [1160, 39] width 39 height 39
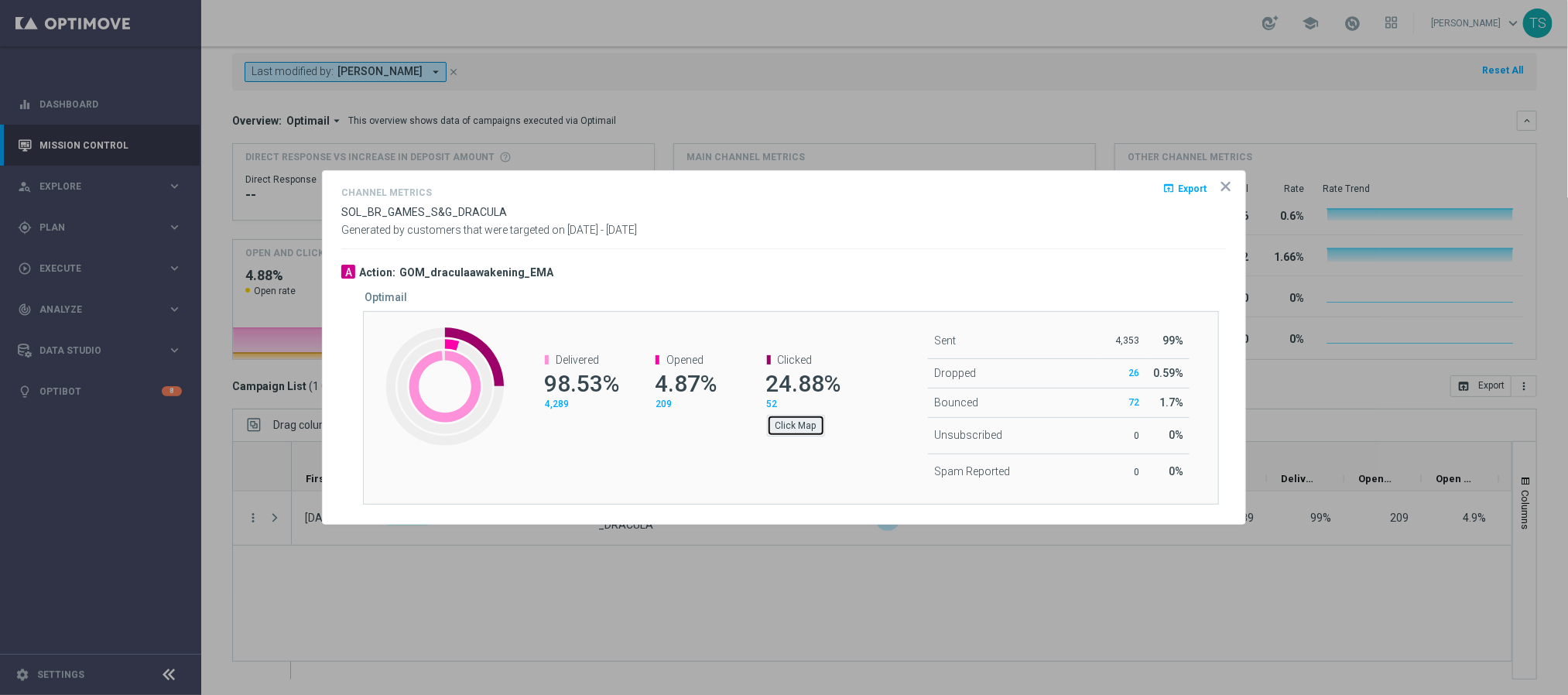
click at [803, 421] on button "Click Map" at bounding box center [796, 426] width 58 height 22
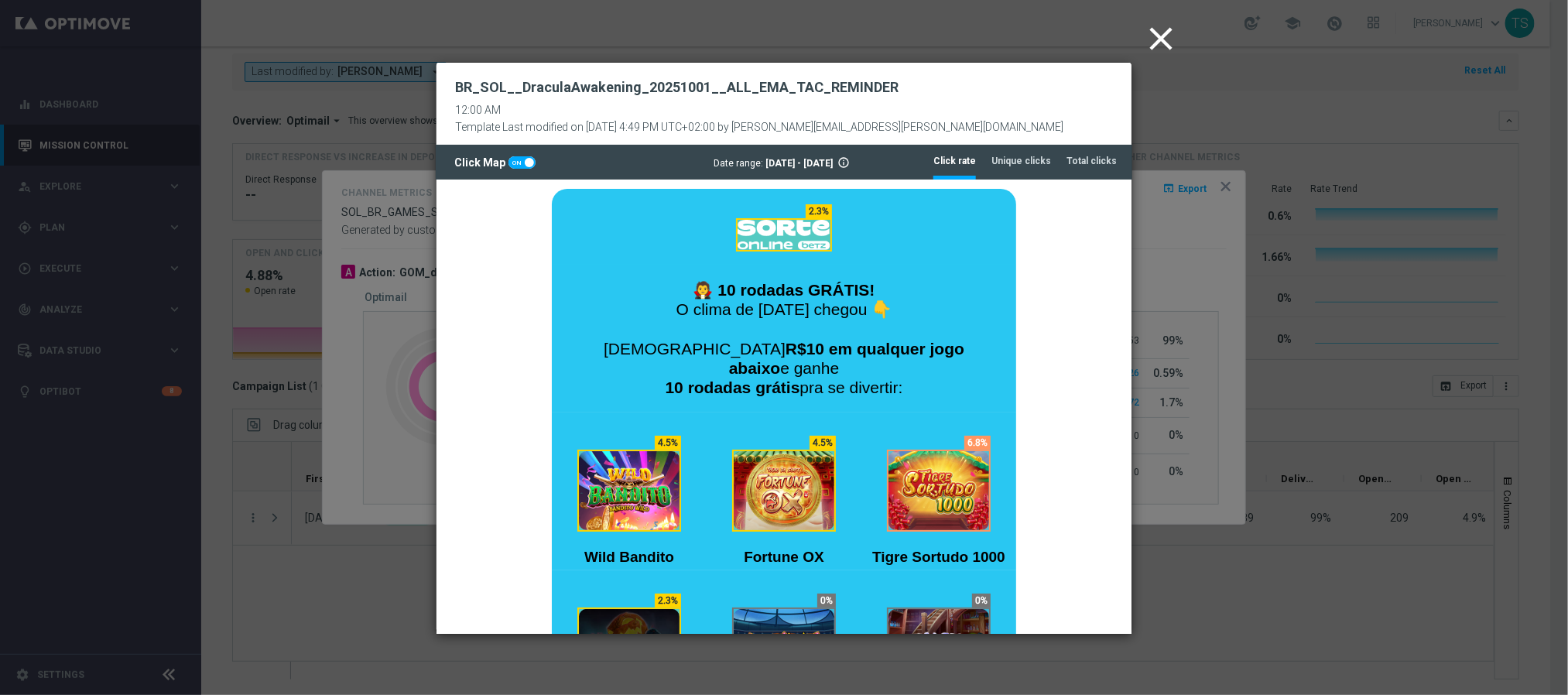
scroll to position [0, 0]
click at [1096, 165] on tab-header "Total clicks" at bounding box center [1091, 161] width 50 height 13
click at [1154, 40] on icon "close" at bounding box center [1160, 39] width 39 height 39
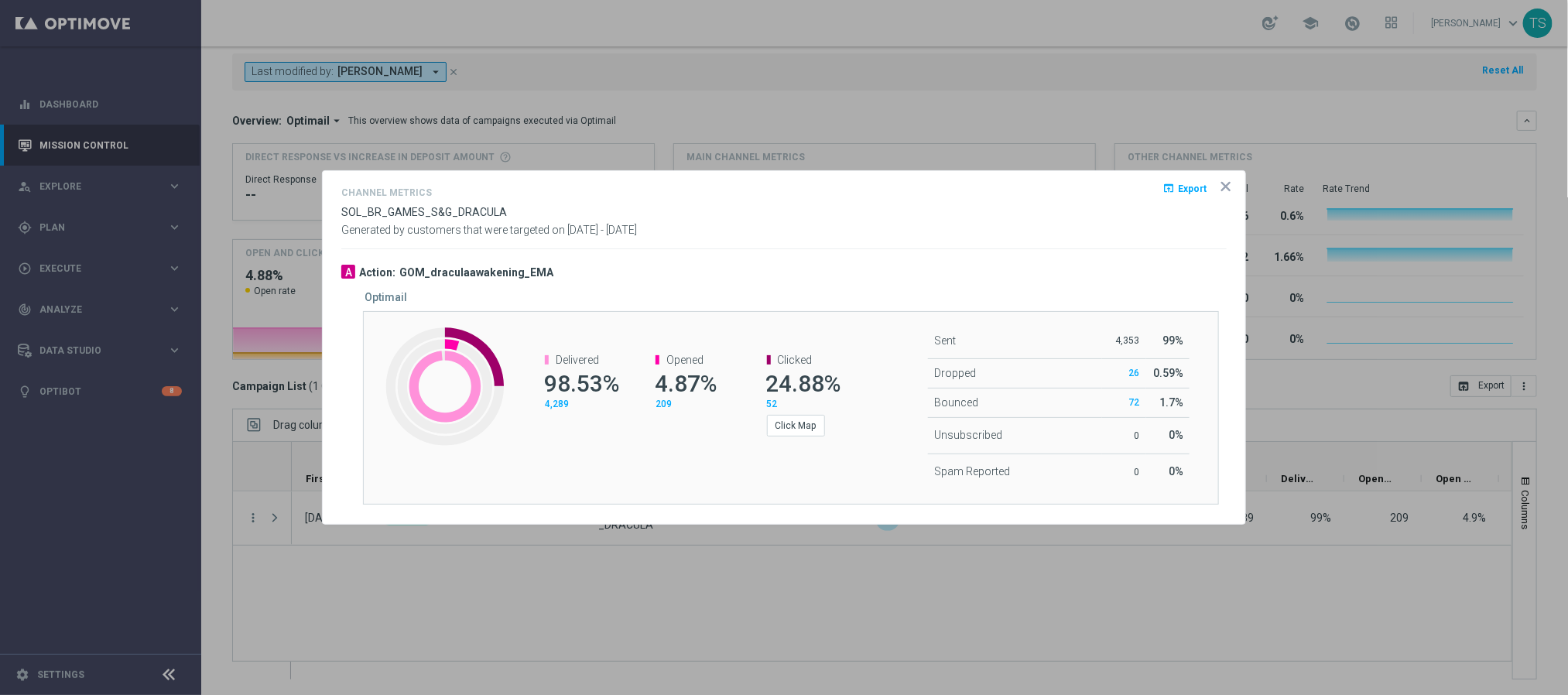
click at [1228, 186] on icon "icon" at bounding box center [1225, 186] width 15 height 15
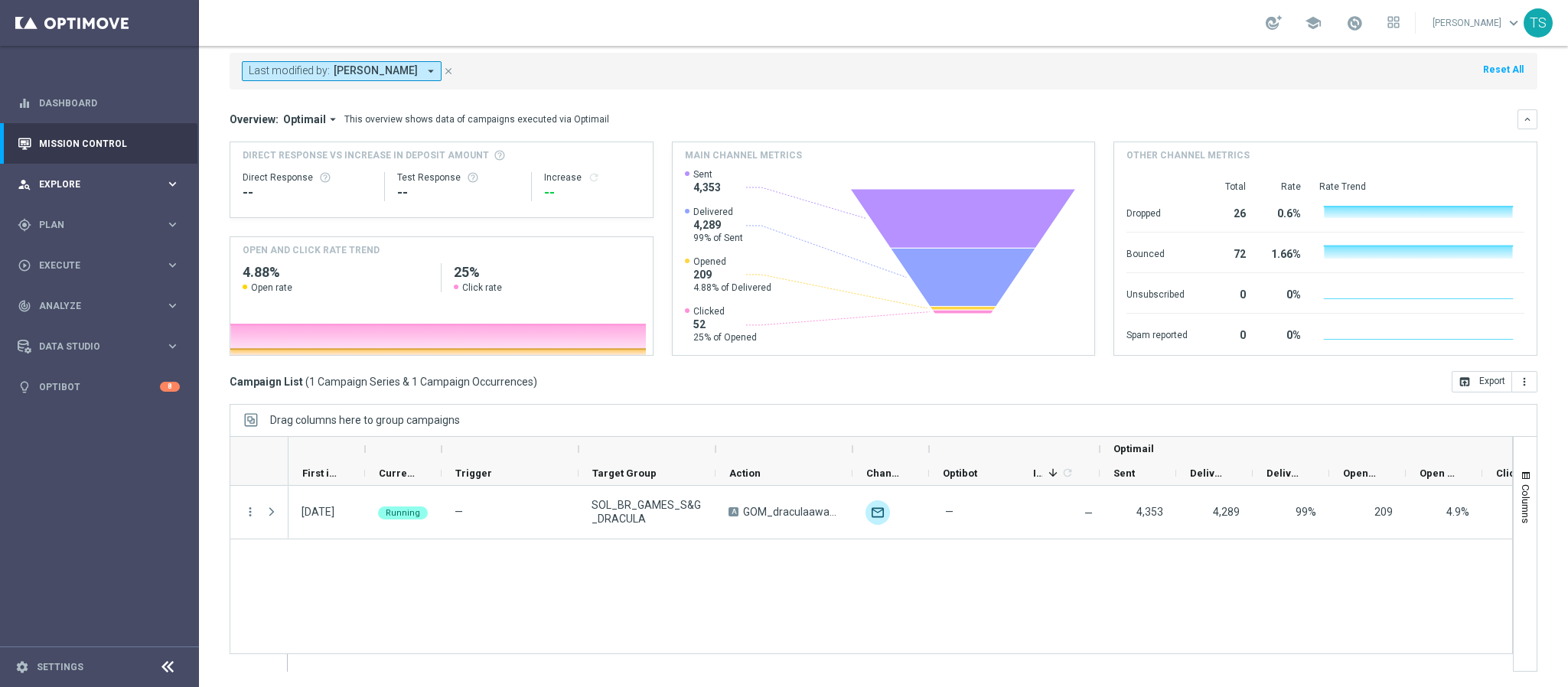
click at [89, 173] on div "person_search Explore keyboard_arrow_right" at bounding box center [99, 184] width 197 height 41
click at [101, 419] on div "gps_fixed Plan keyboard_arrow_right" at bounding box center [99, 409] width 197 height 41
click at [85, 247] on div "Target Groups" at bounding box center [118, 256] width 157 height 23
click at [88, 252] on link "Target Groups" at bounding box center [100, 256] width 119 height 12
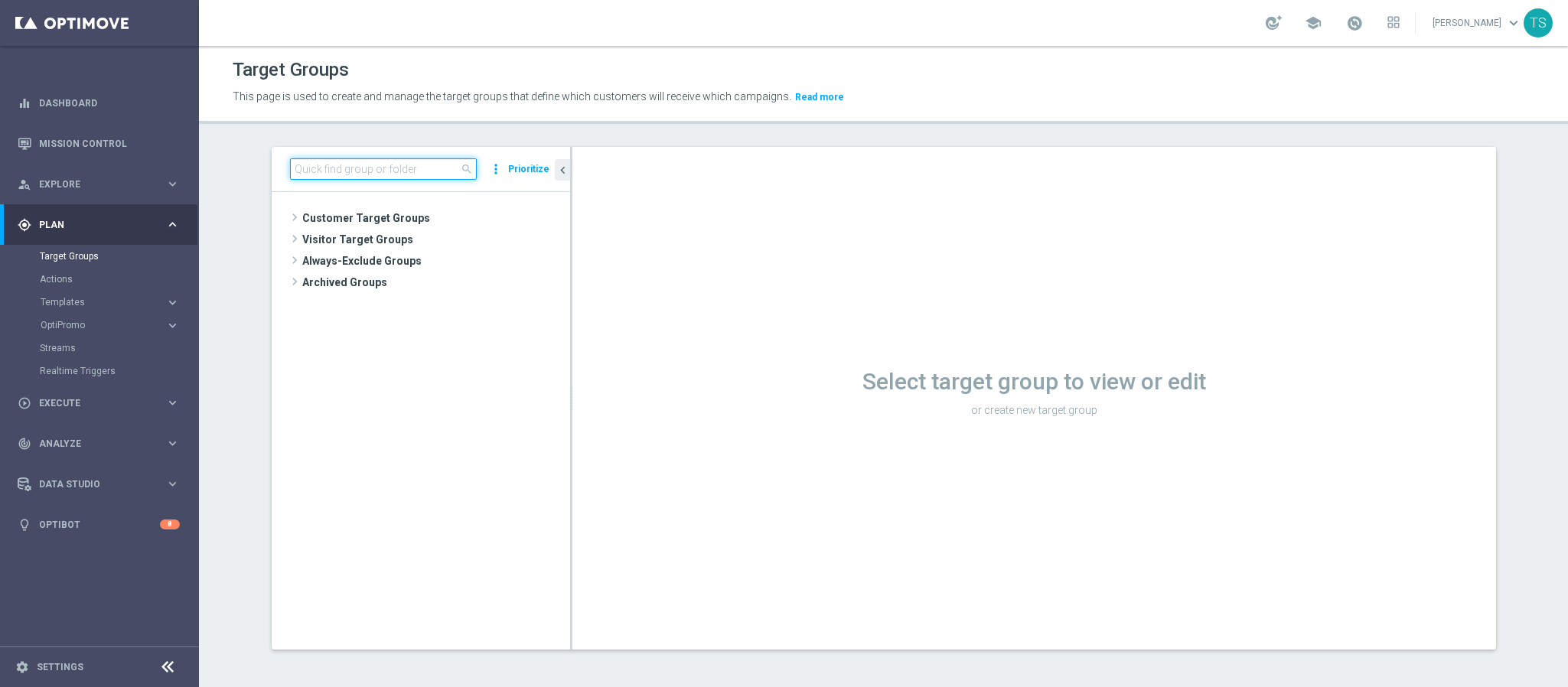
click at [396, 172] on input at bounding box center [384, 168] width 187 height 21
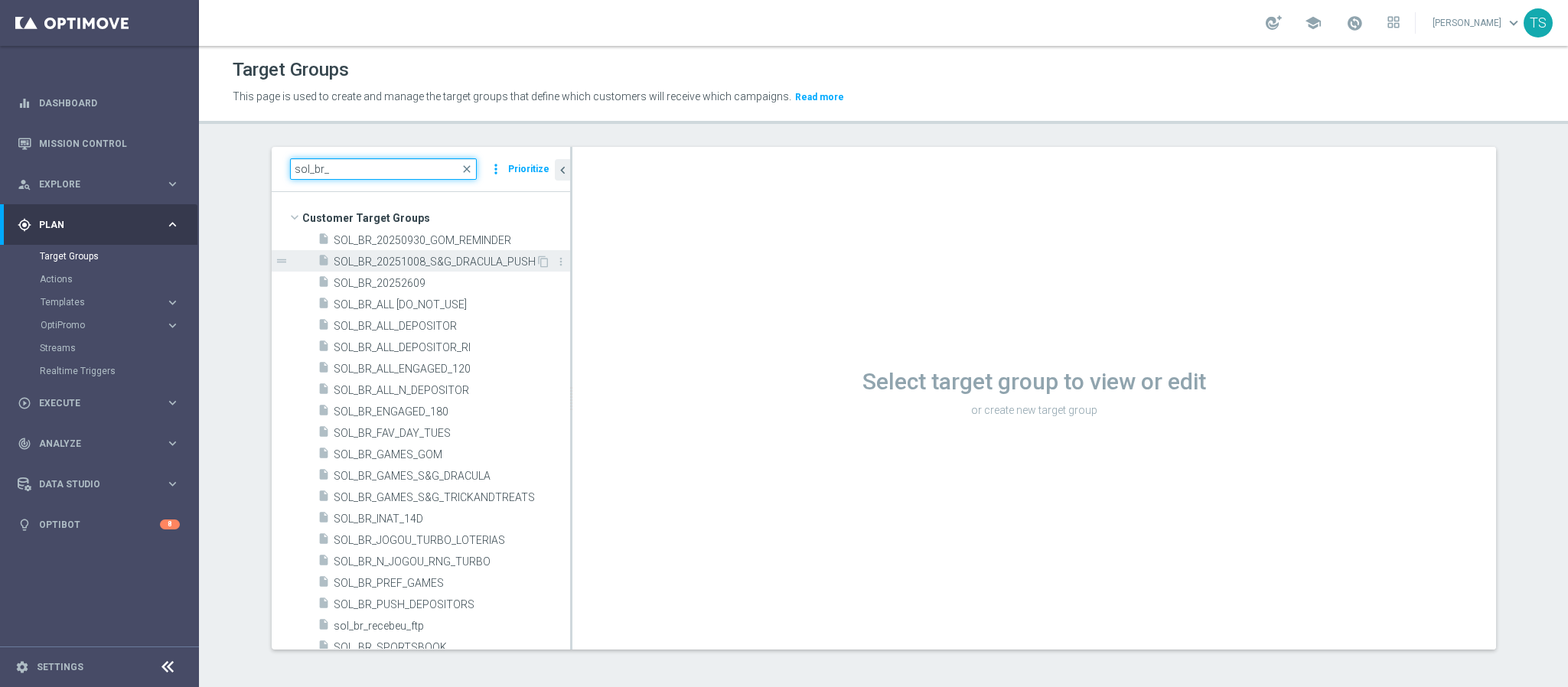
type input "sol_br_"
click at [449, 264] on span "SOL_BR_20251008_S&G_DRACULA_PUSH" at bounding box center [434, 263] width 202 height 13
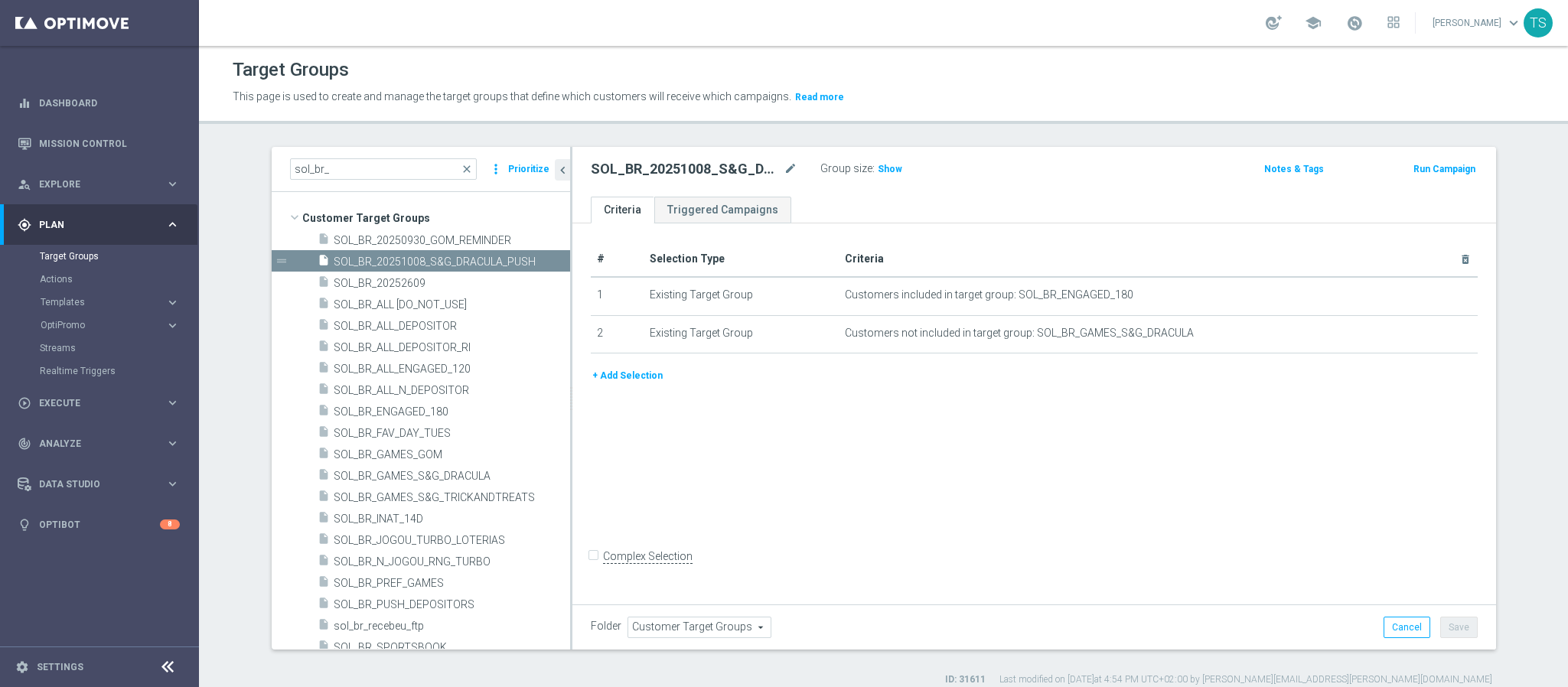
click at [612, 377] on button "+ Add Selection" at bounding box center [628, 376] width 74 height 17
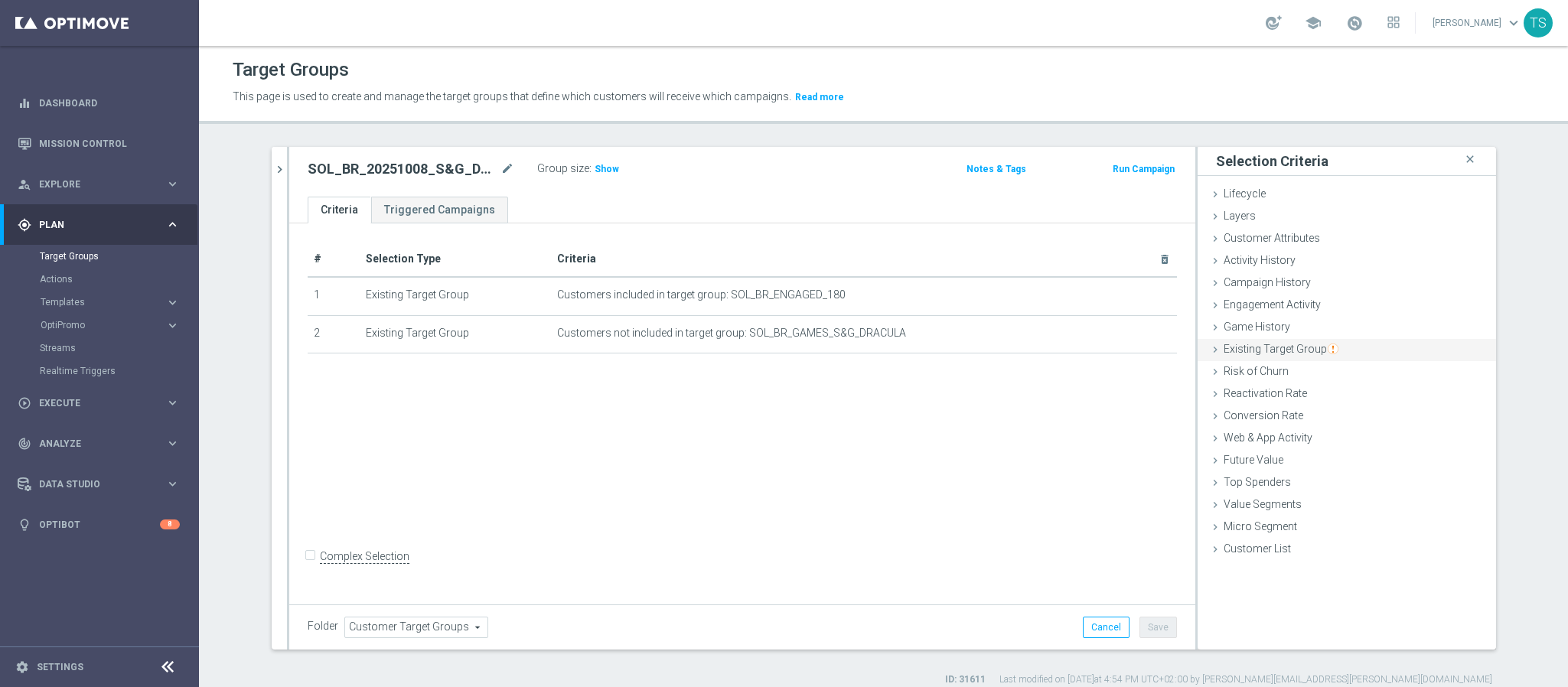
click at [1289, 351] on span "Existing Target Group" at bounding box center [1281, 348] width 115 height 12
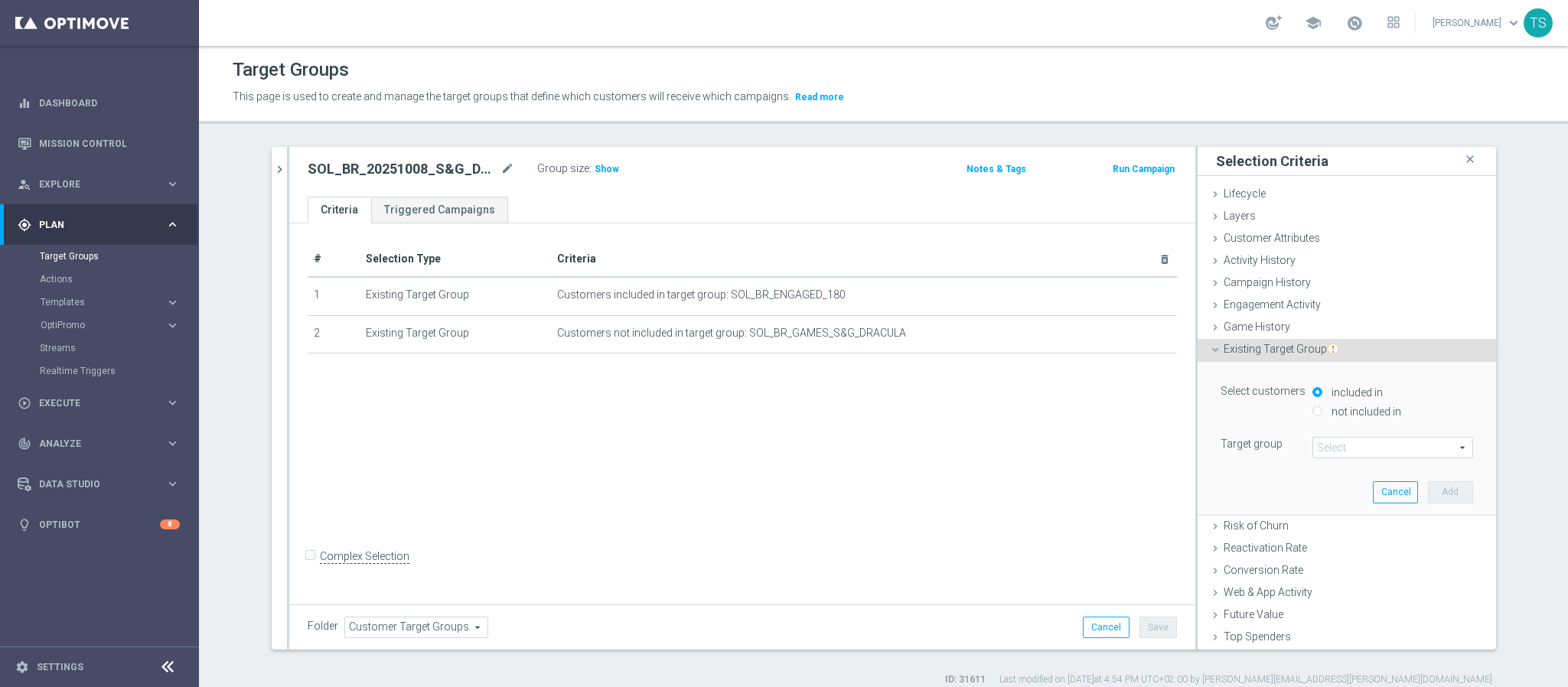
click at [1342, 413] on label "not included in" at bounding box center [1364, 411] width 74 height 14
click at [1323, 413] on input "not included in" at bounding box center [1318, 411] width 10 height 10
radio input "true"
click at [1360, 452] on span at bounding box center [1393, 447] width 159 height 20
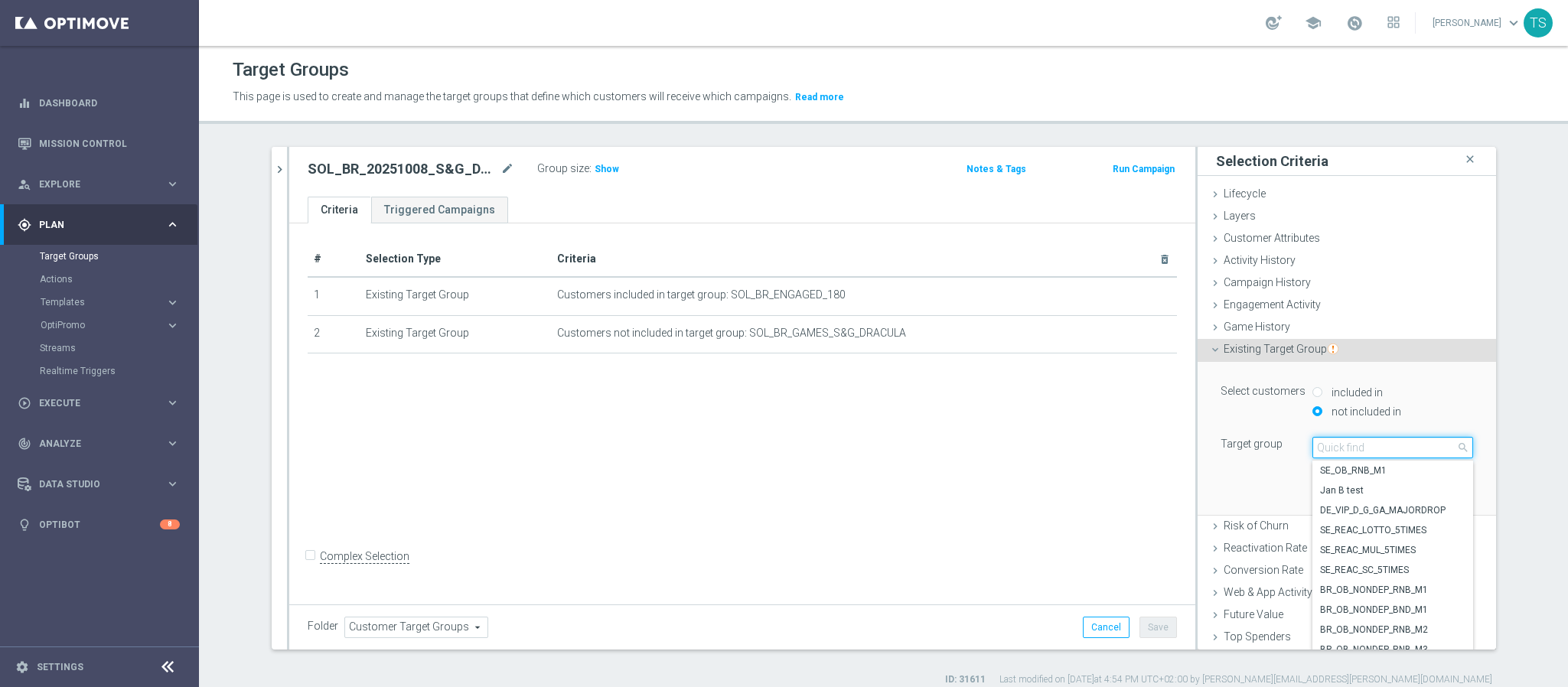
click at [1364, 448] on input "search" at bounding box center [1393, 447] width 161 height 21
type input "sol_br_spo"
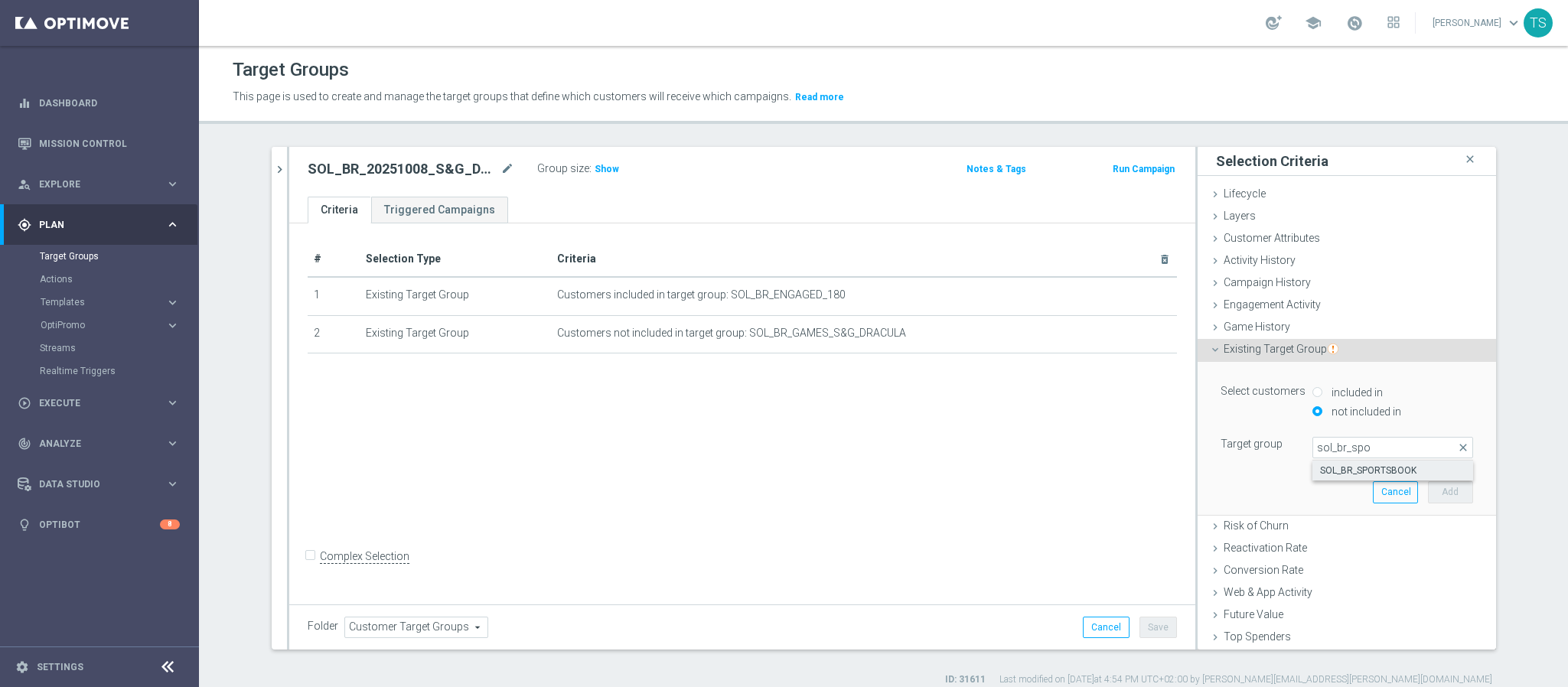
click at [1384, 478] on label "SOL_BR_SPORTSBOOK" at bounding box center [1393, 470] width 161 height 20
type input "SOL_BR_SPORTSBOOK"
click at [1431, 496] on button "Add" at bounding box center [1451, 492] width 46 height 21
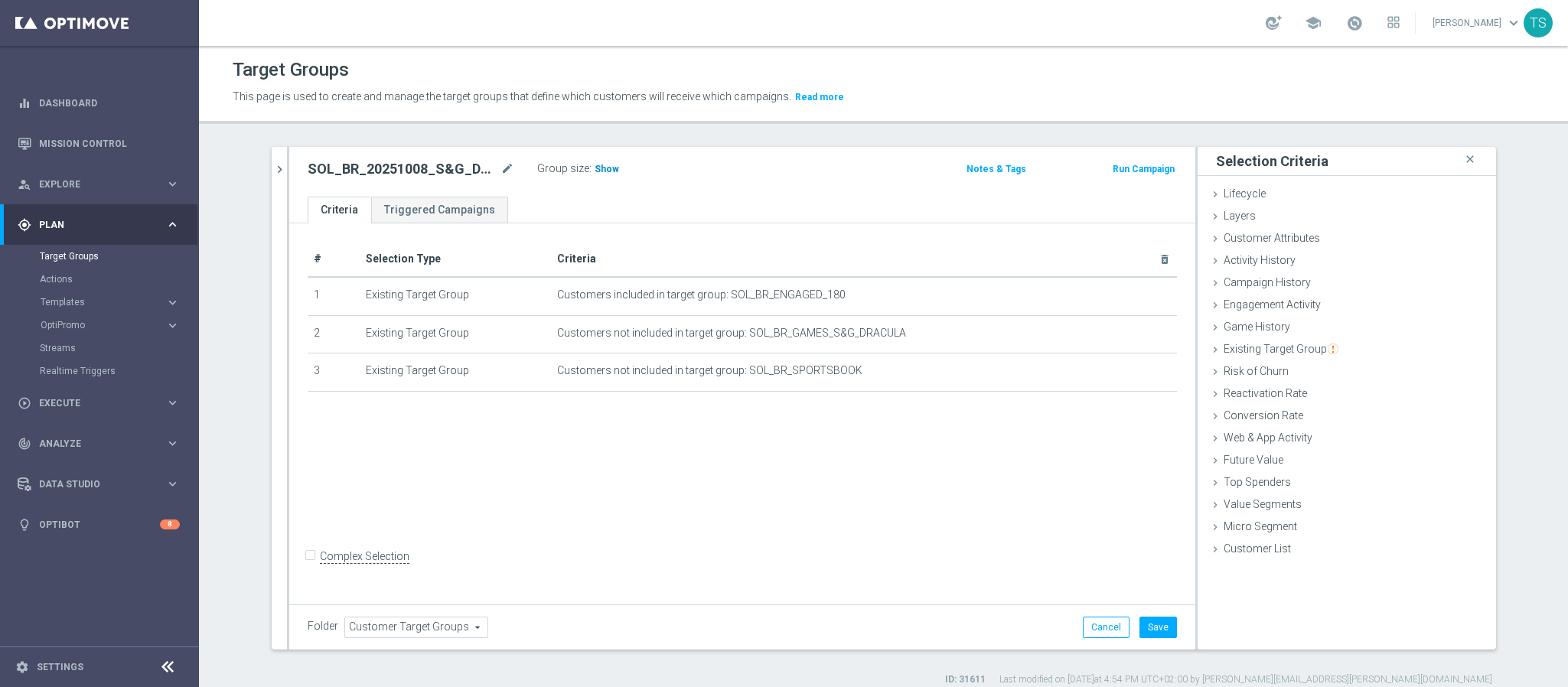
click at [595, 164] on span "Show" at bounding box center [607, 169] width 24 height 11
click at [1156, 627] on button "Save" at bounding box center [1158, 627] width 37 height 21
click at [1138, 166] on button "Run Campaign" at bounding box center [1144, 169] width 65 height 17
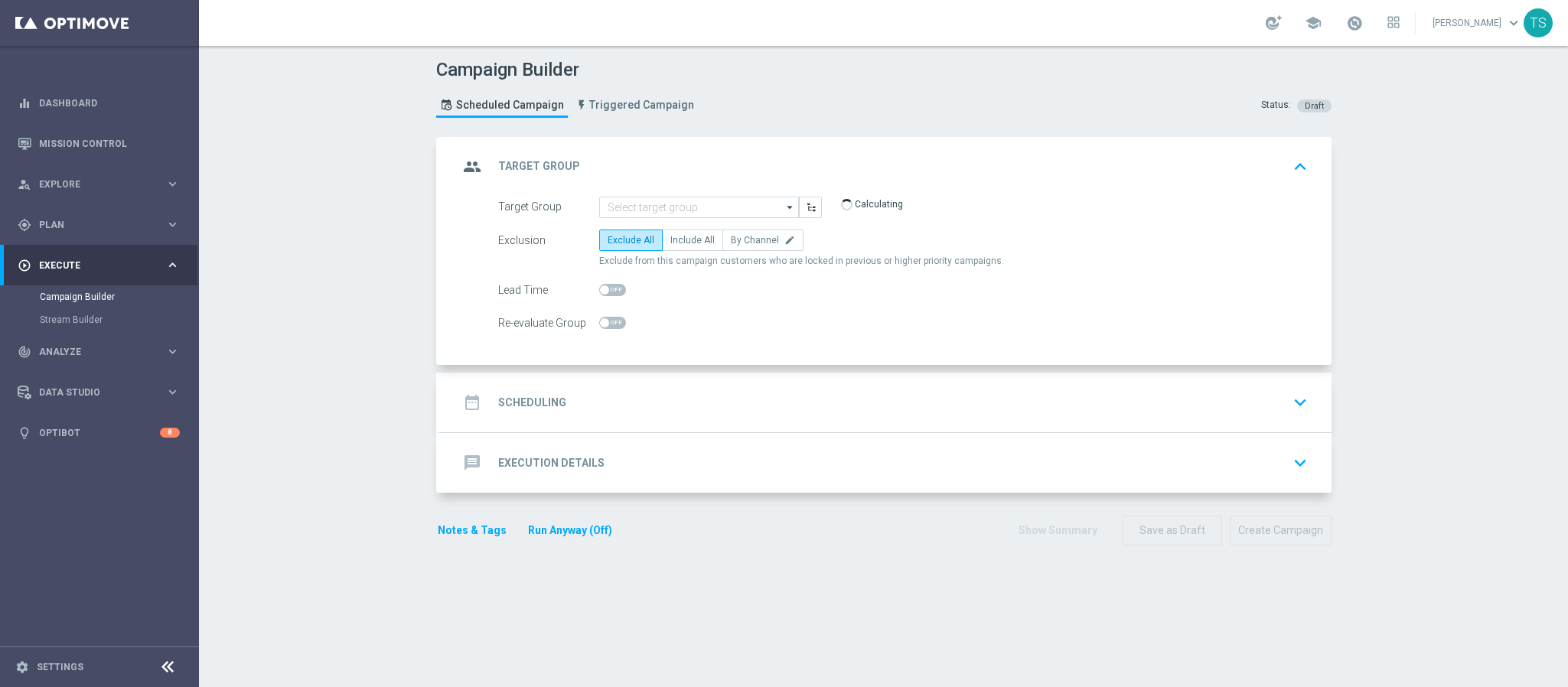
type input "SOL_BR_20251008_S&G_DRACULA_PUSH"
click at [683, 244] on span "Include All" at bounding box center [693, 240] width 45 height 11
click at [681, 244] on input "Include All" at bounding box center [675, 243] width 10 height 10
radio input "true"
click at [1271, 396] on div "date_range Scheduling keyboard_arrow_down" at bounding box center [885, 400] width 855 height 29
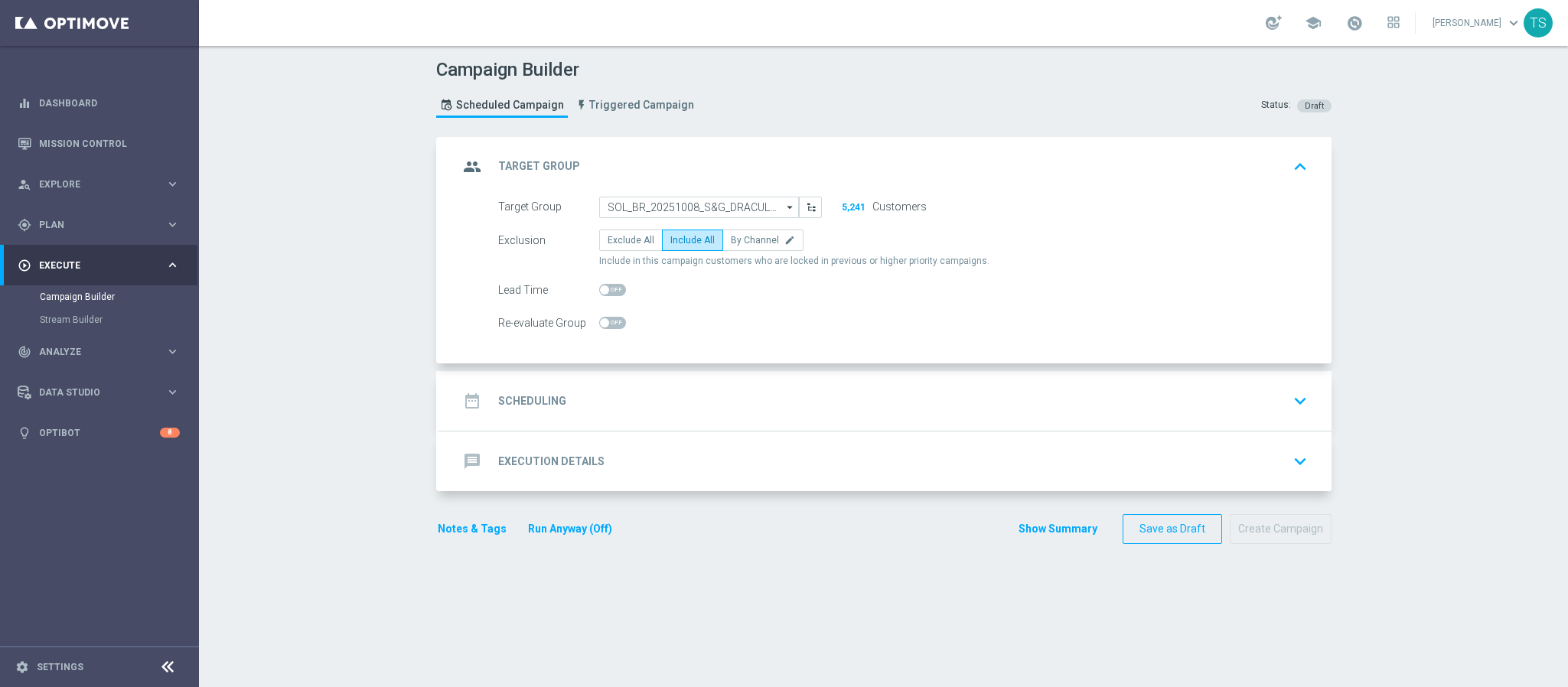
click at [1271, 396] on div "date_range Scheduling keyboard_arrow_down Start Date today Lock customers for a…" at bounding box center [886, 401] width 892 height 60
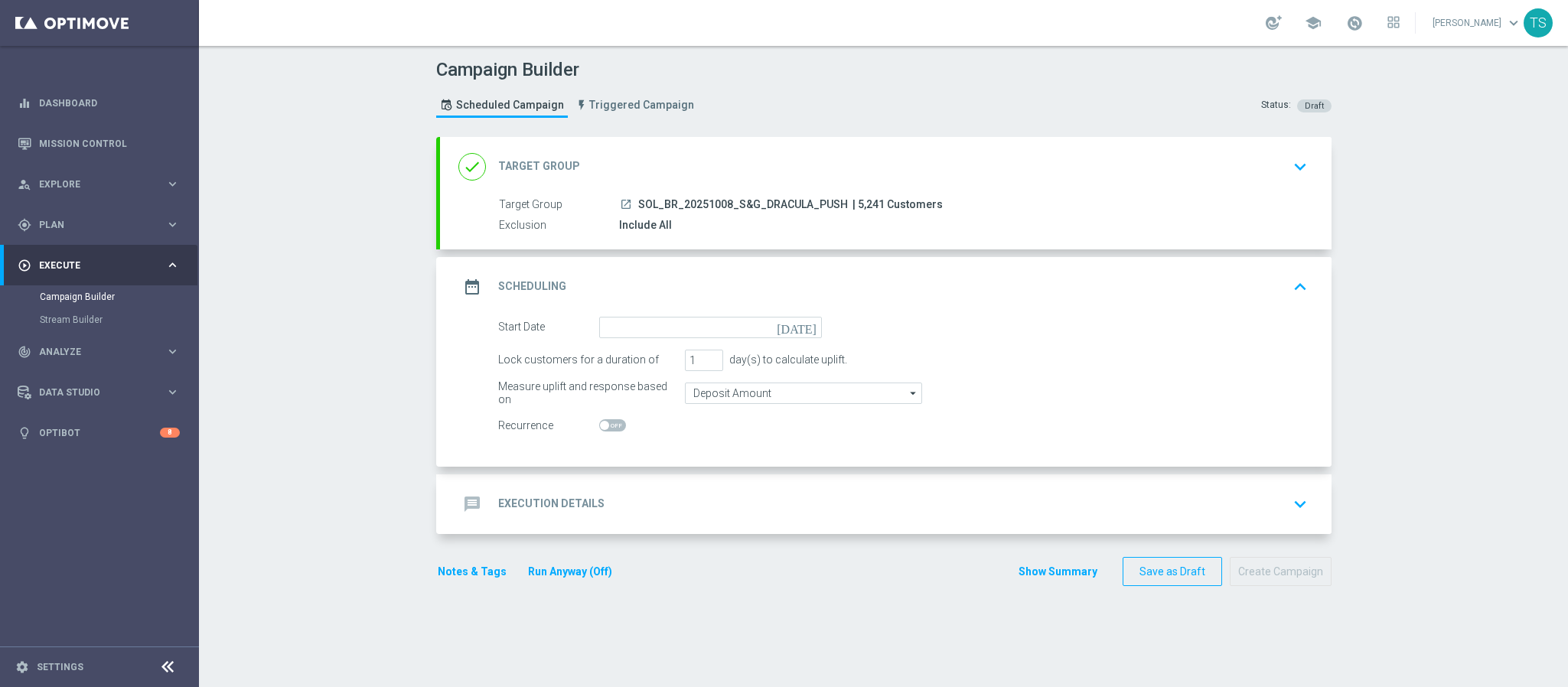
click at [804, 329] on icon "[DATE]" at bounding box center [799, 325] width 46 height 17
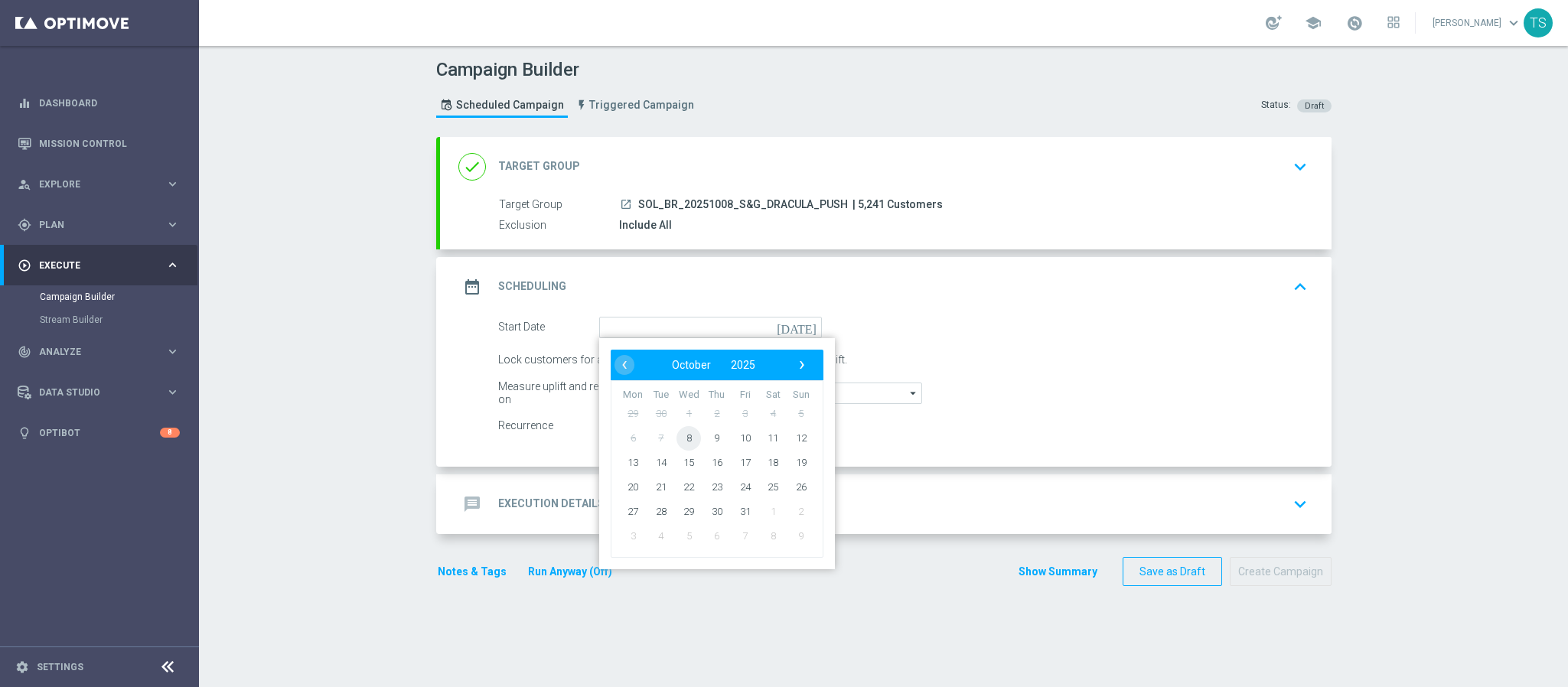
click at [681, 441] on span "8" at bounding box center [689, 438] width 24 height 24
type input "[DATE]"
click at [681, 441] on div "Start Date 08 Oct 2025 today ‹ ​ October ​ 2025 ​ › Mon Tue Wed Thu Fri Sat Sun…" at bounding box center [886, 391] width 892 height 150
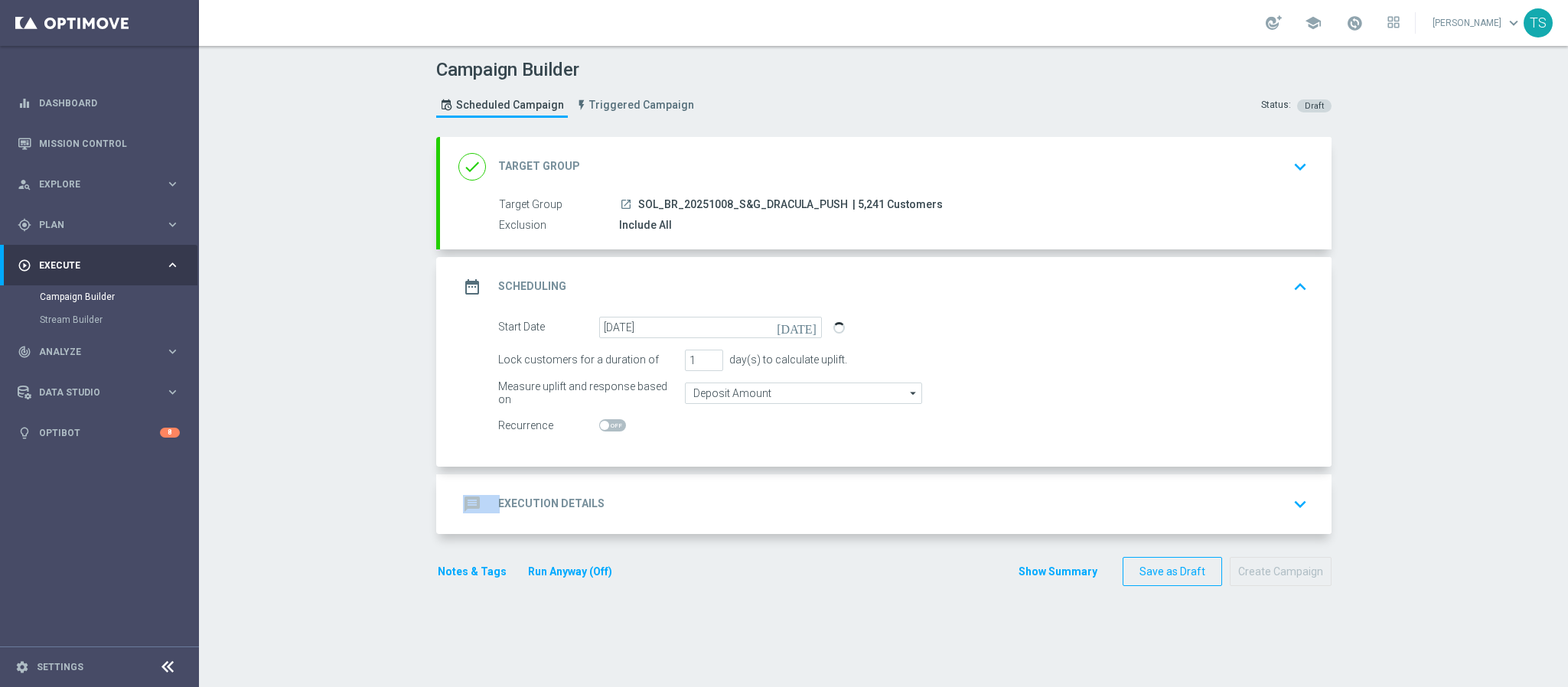
click at [681, 441] on div "Start Date 08 Oct 2025 today Lock customers for a duration of 1 day(s) to calcu…" at bounding box center [886, 391] width 892 height 150
click at [923, 291] on div "date_range Scheduling keyboard_arrow_up" at bounding box center [885, 287] width 855 height 29
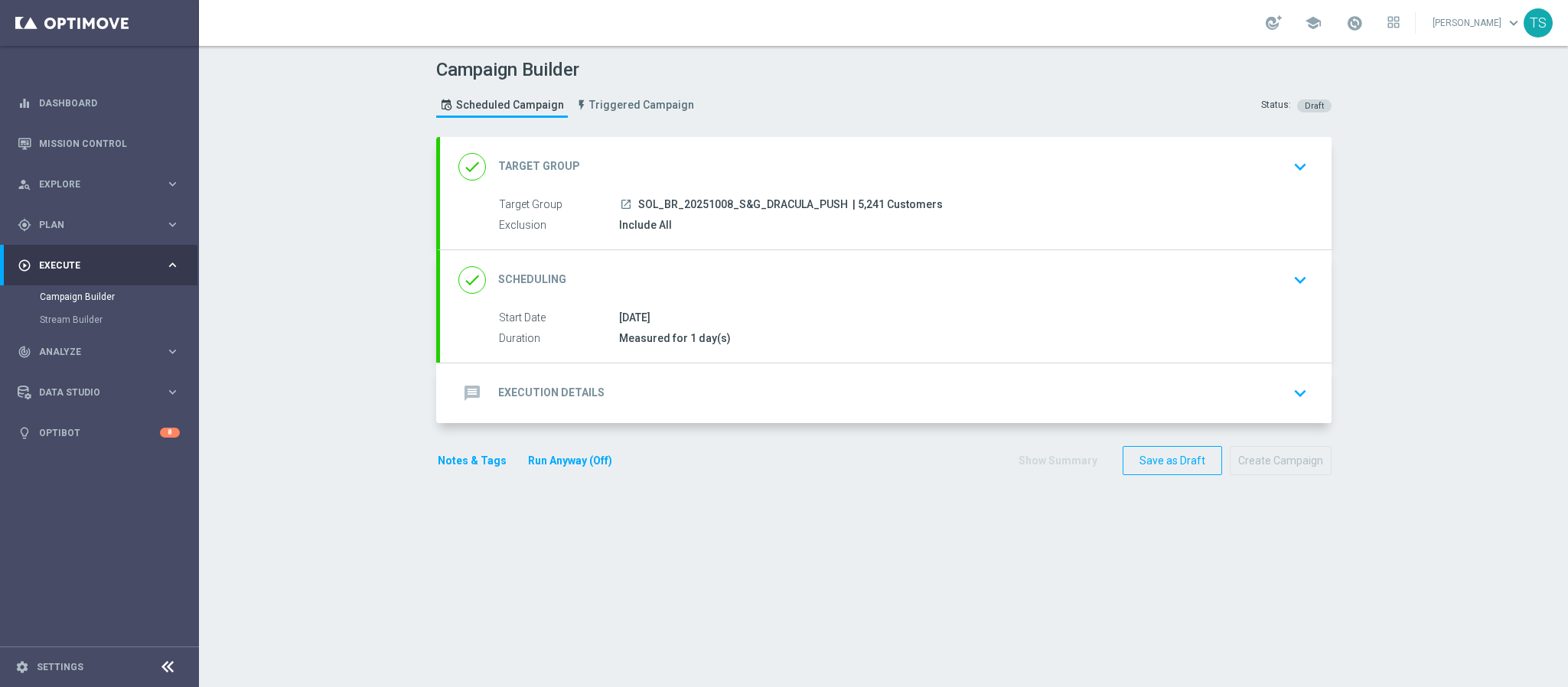
click at [930, 385] on div "message Execution Details keyboard_arrow_down" at bounding box center [885, 393] width 855 height 29
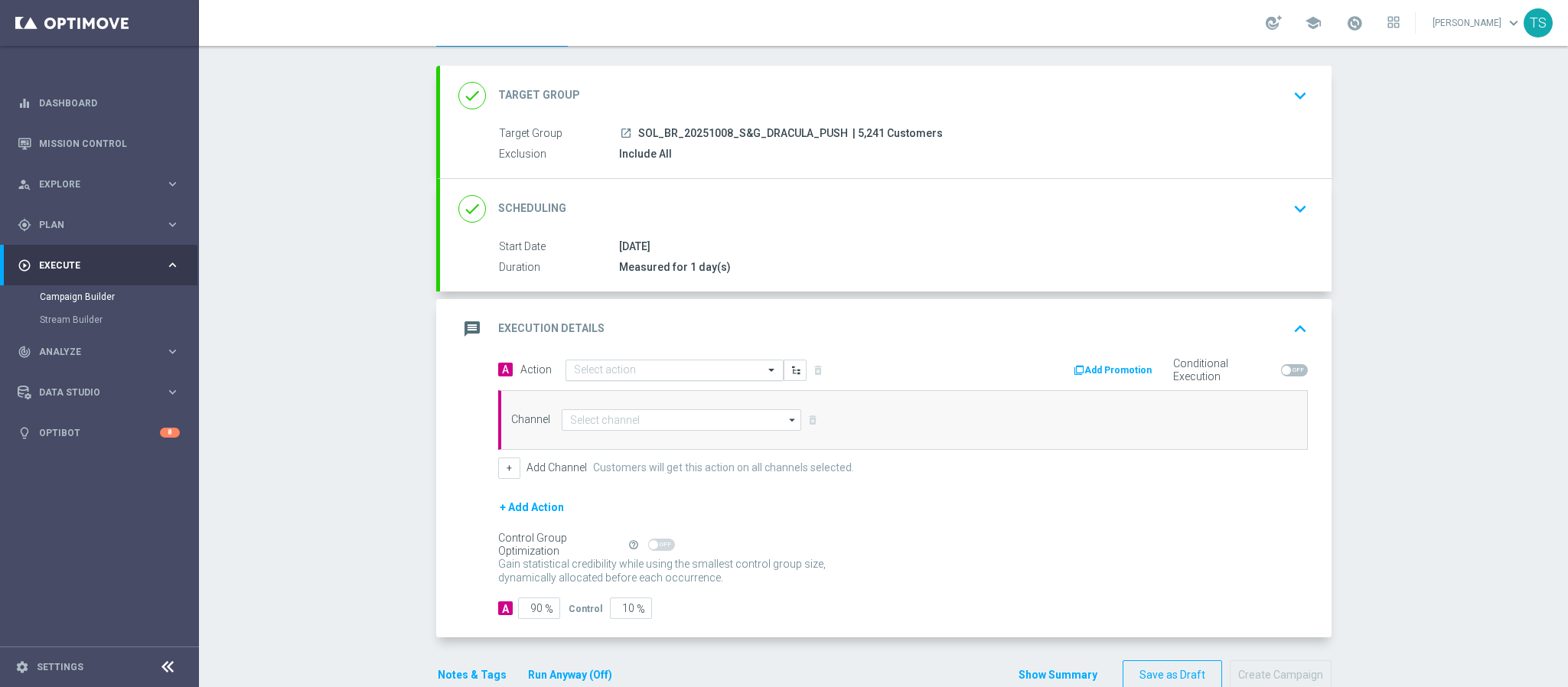
scroll to position [110, 0]
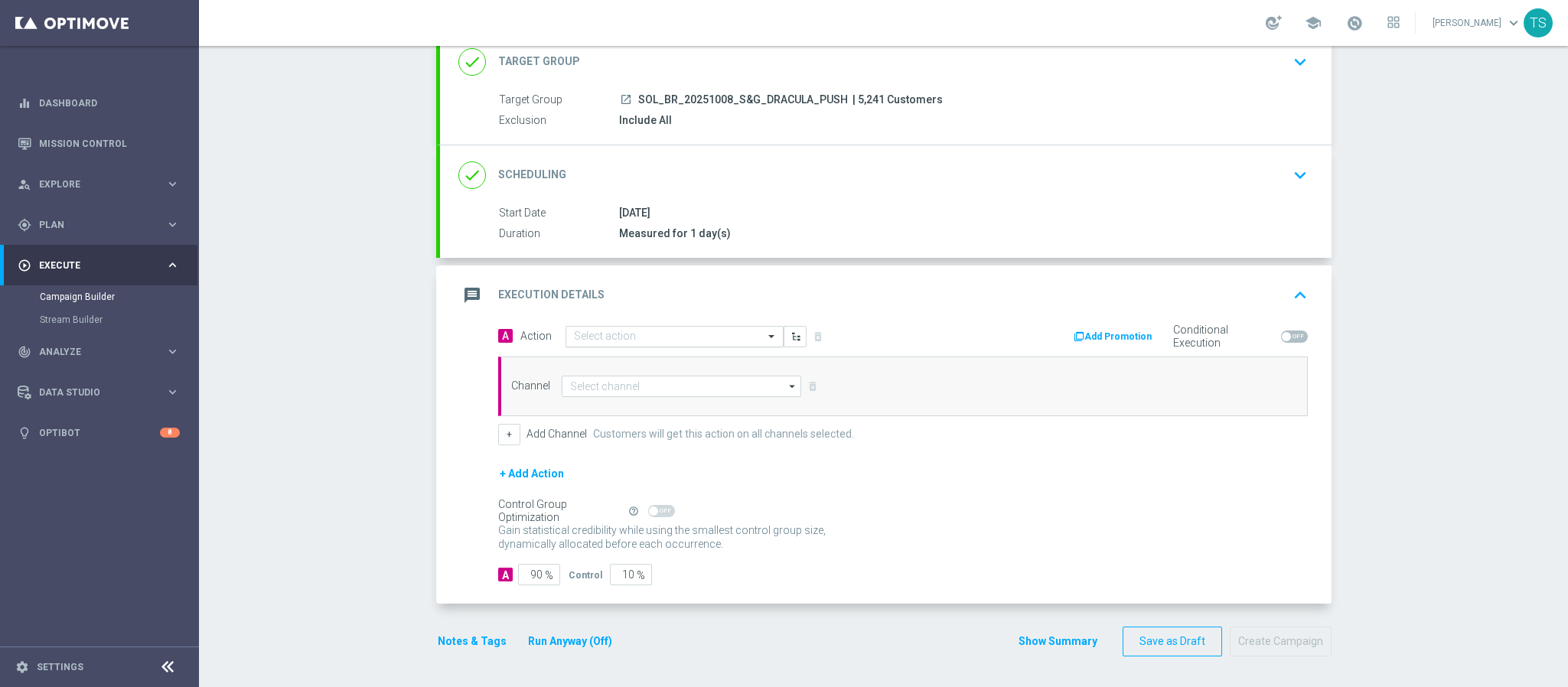
click at [639, 331] on input "text" at bounding box center [659, 337] width 170 height 13
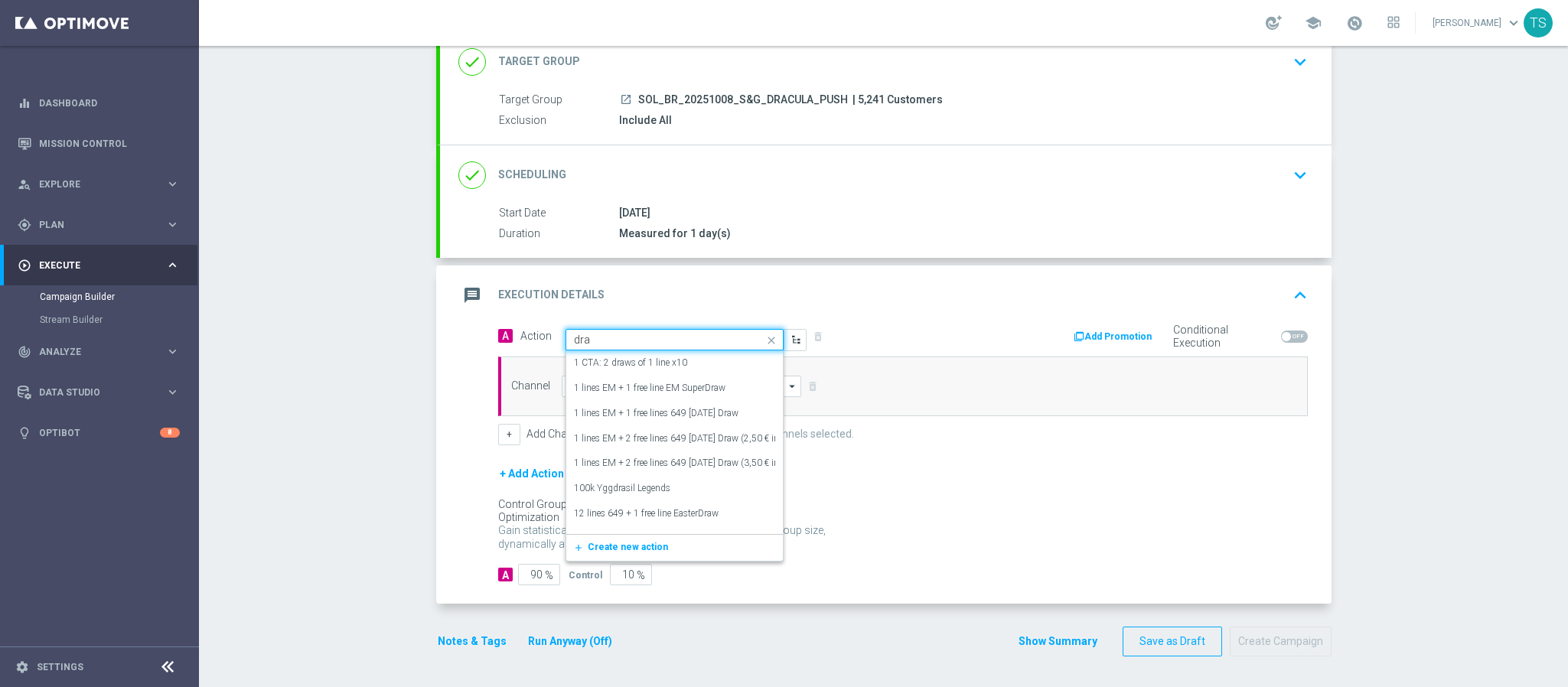
type input "drac"
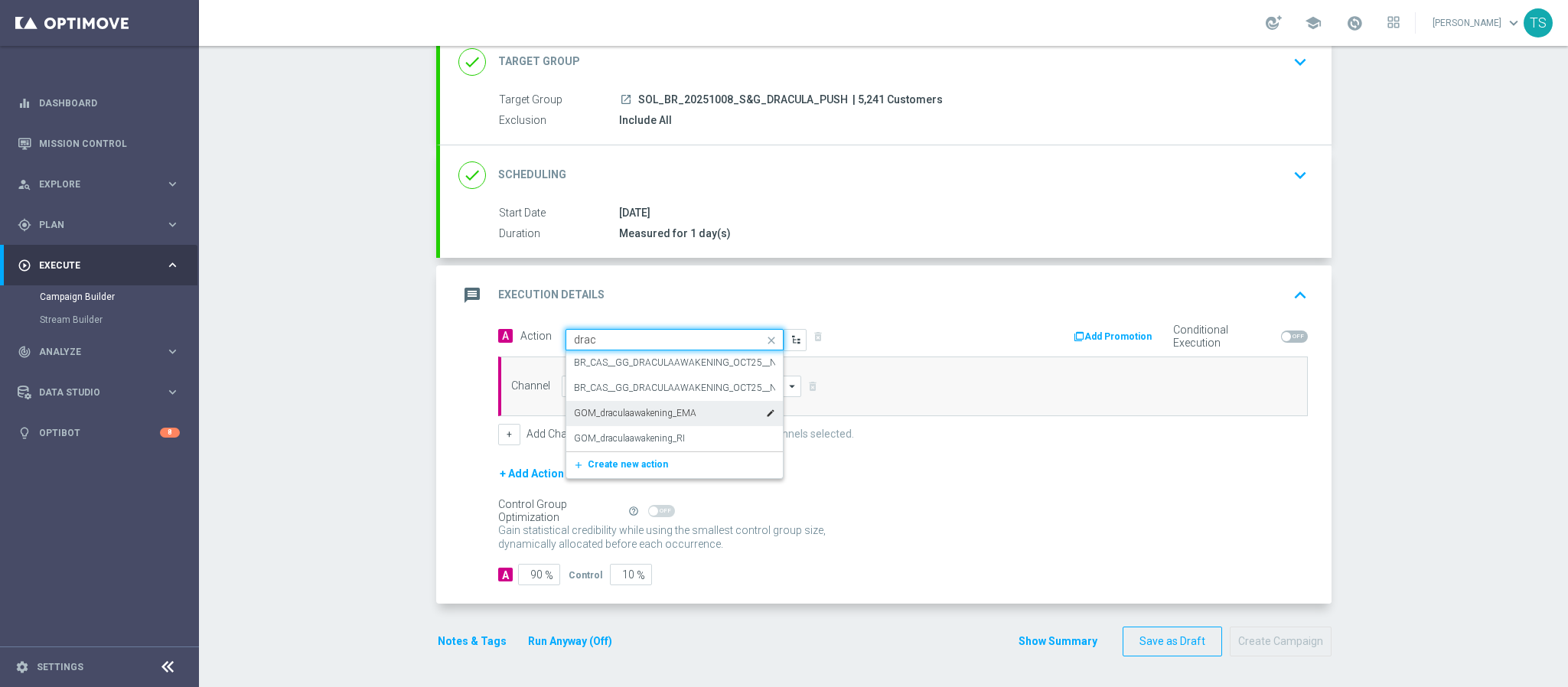
click at [675, 413] on label "GOM_draculaawakening_EMA" at bounding box center [636, 413] width 123 height 13
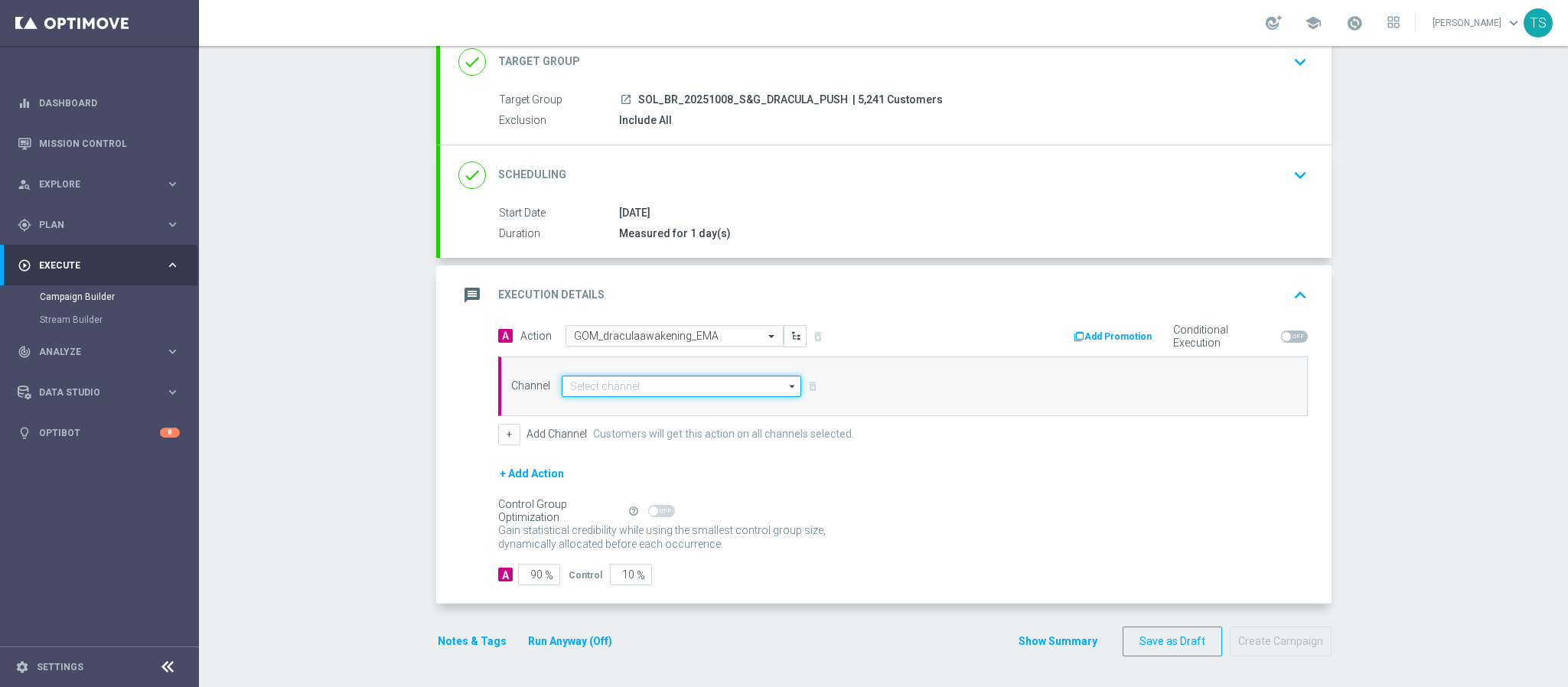
click at [675, 381] on input at bounding box center [682, 386] width 240 height 21
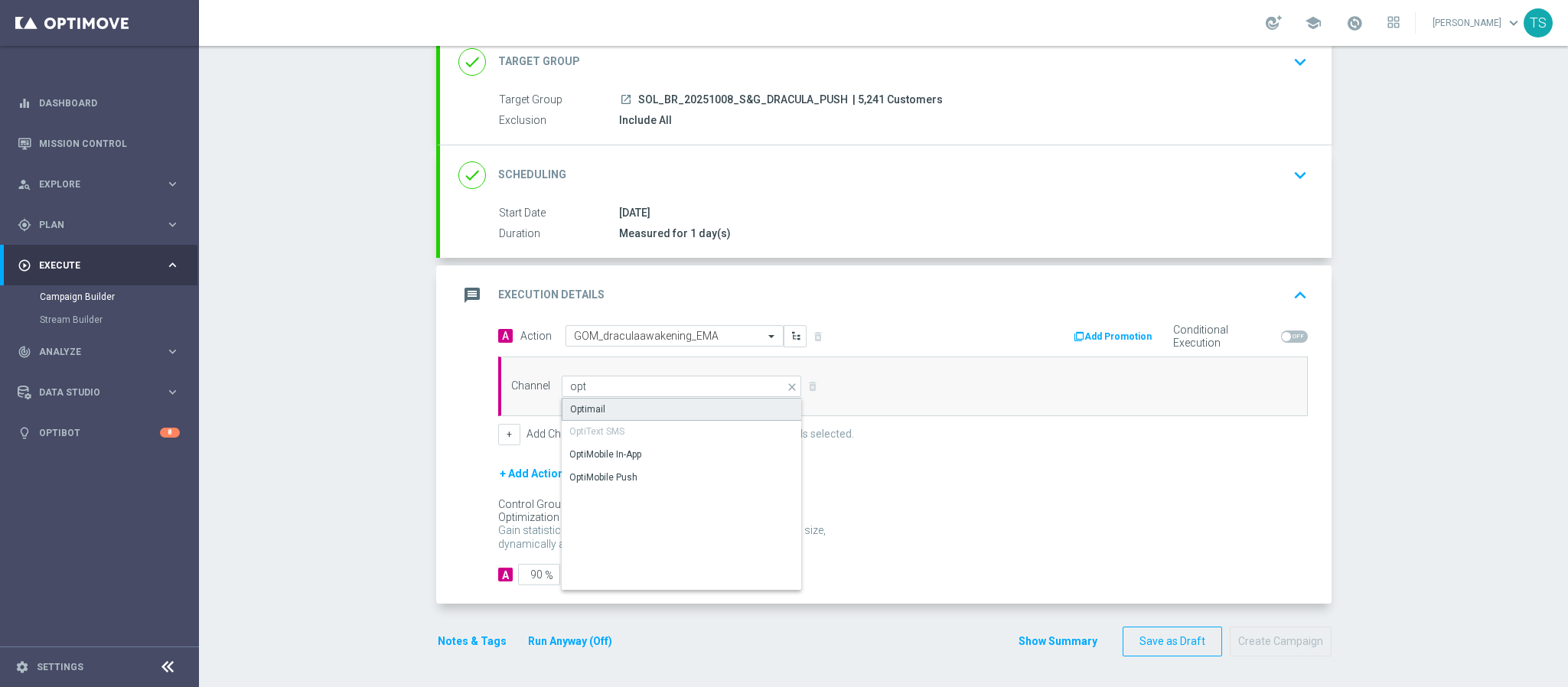
click at [642, 400] on div "Optimail" at bounding box center [682, 409] width 240 height 23
type input "Optimail"
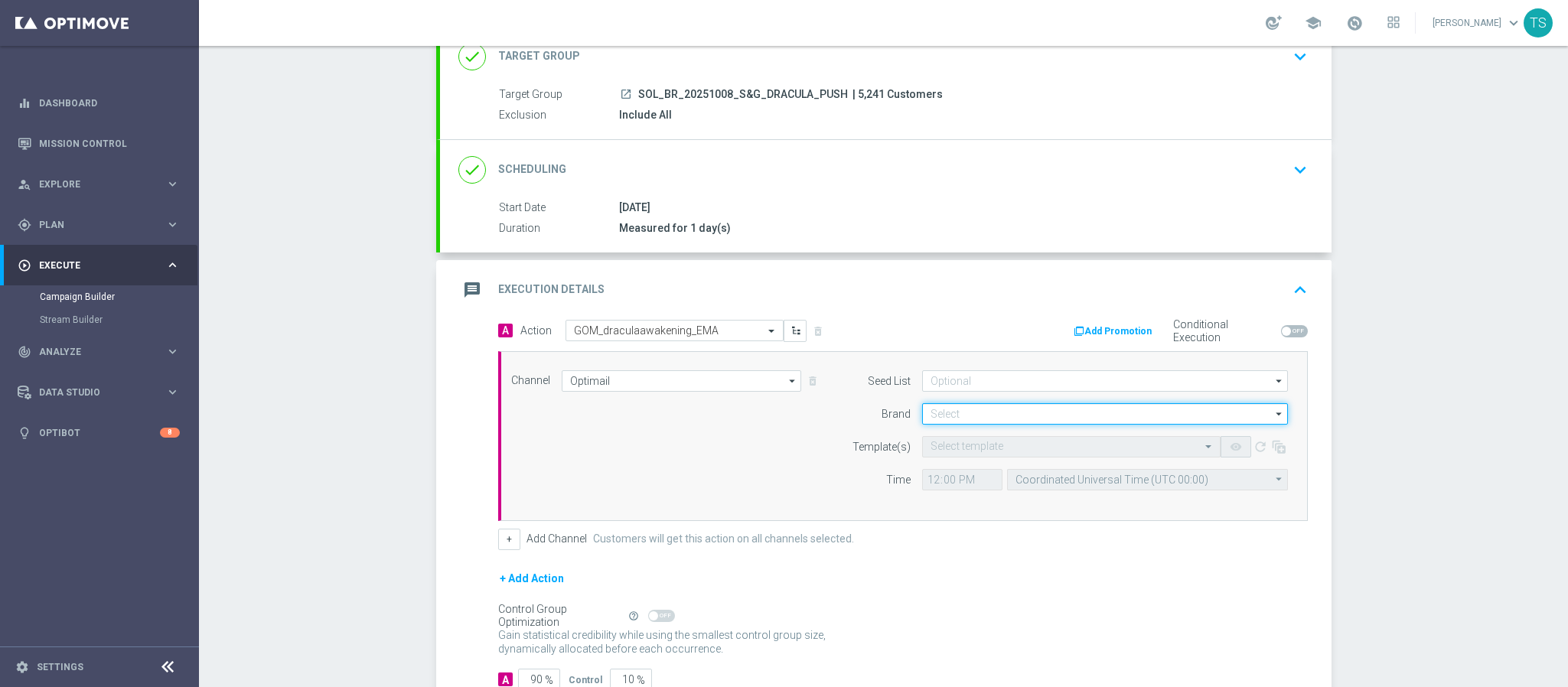
click at [940, 415] on input at bounding box center [1105, 413] width 366 height 21
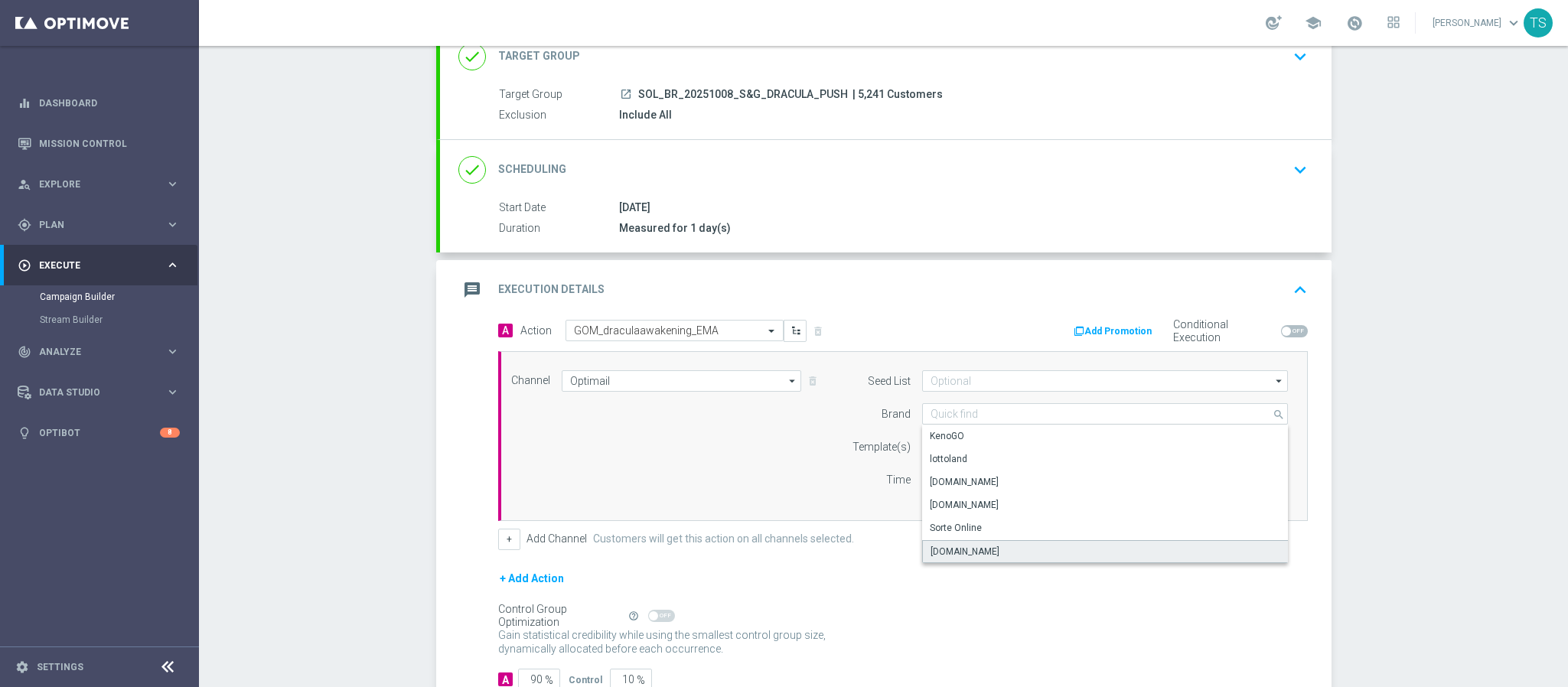
click at [988, 559] on div "[DOMAIN_NAME]" at bounding box center [966, 551] width 69 height 14
type input "[DOMAIN_NAME]"
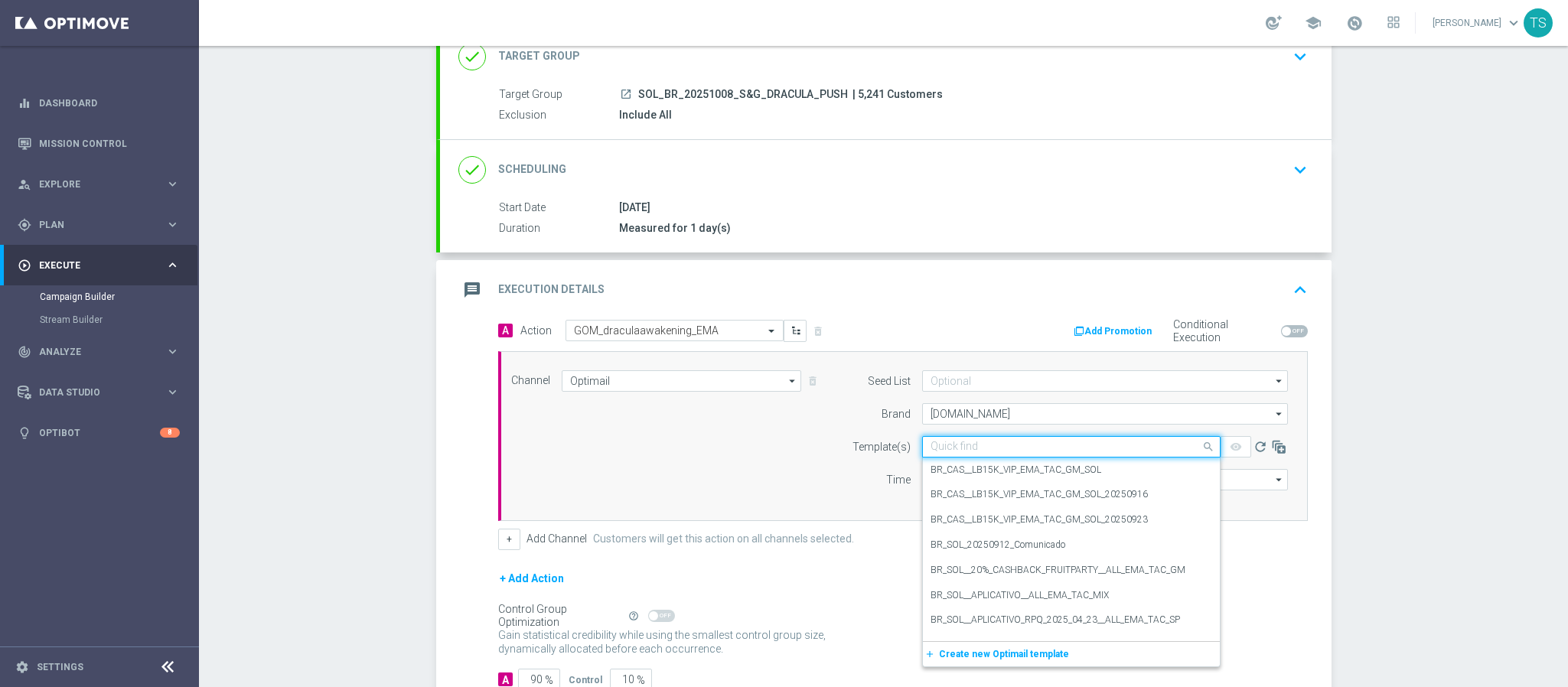
click at [983, 453] on input "text" at bounding box center [1057, 448] width 251 height 13
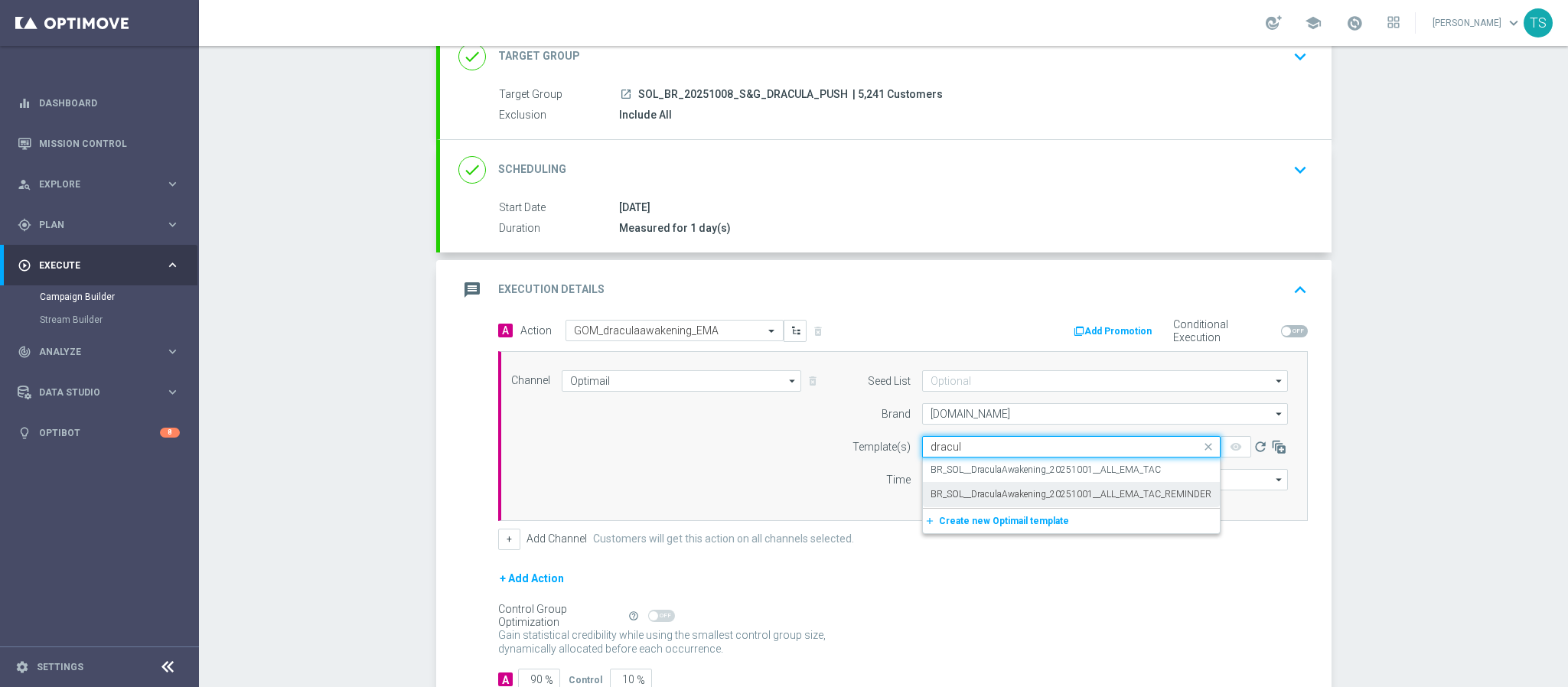
click at [1018, 497] on label "BR_SOL__DraculaAwakening_20251001__ALL_EMA_TAC_REMINDER" at bounding box center [1072, 494] width 281 height 13
type input "dracul"
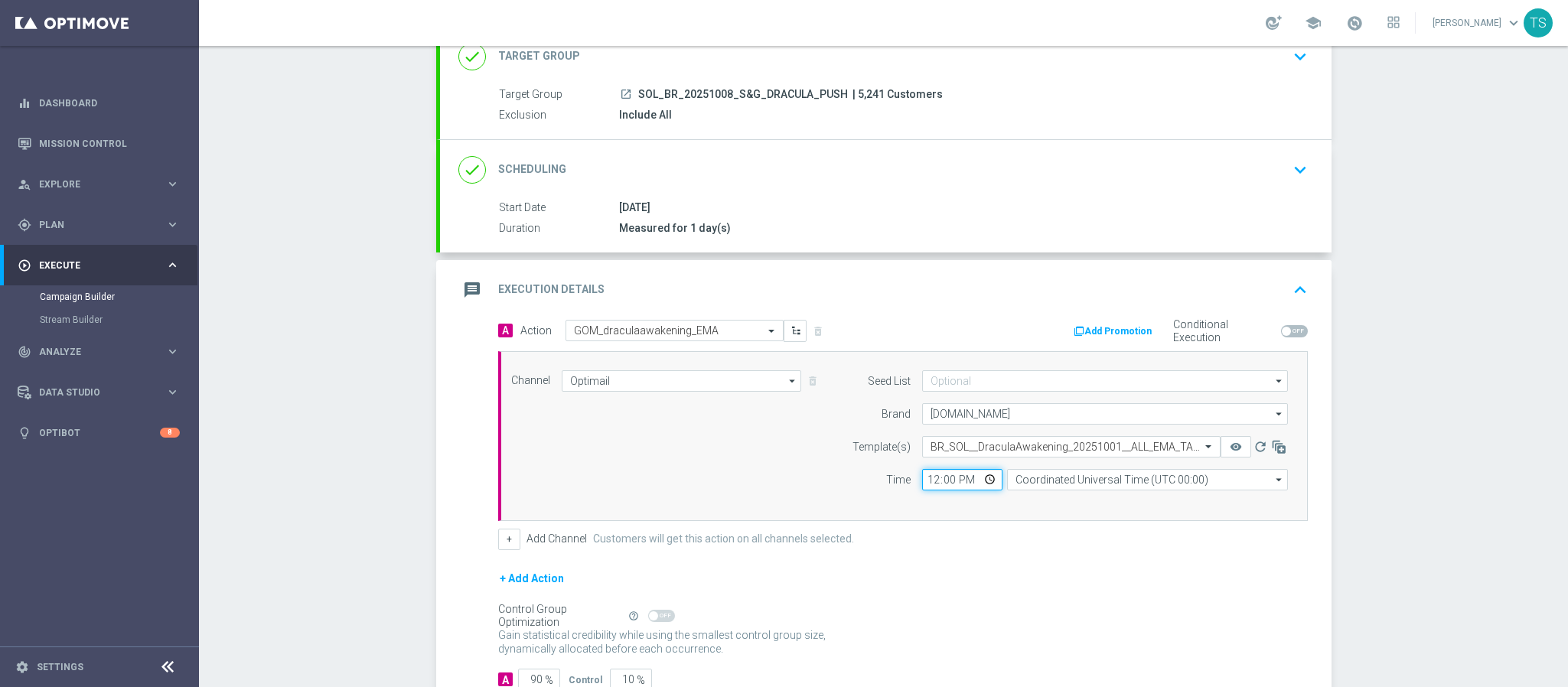
click at [985, 482] on input "12:00" at bounding box center [963, 479] width 80 height 21
type input "17:45"
click at [1026, 579] on div "+ Add Action" at bounding box center [903, 588] width 810 height 38
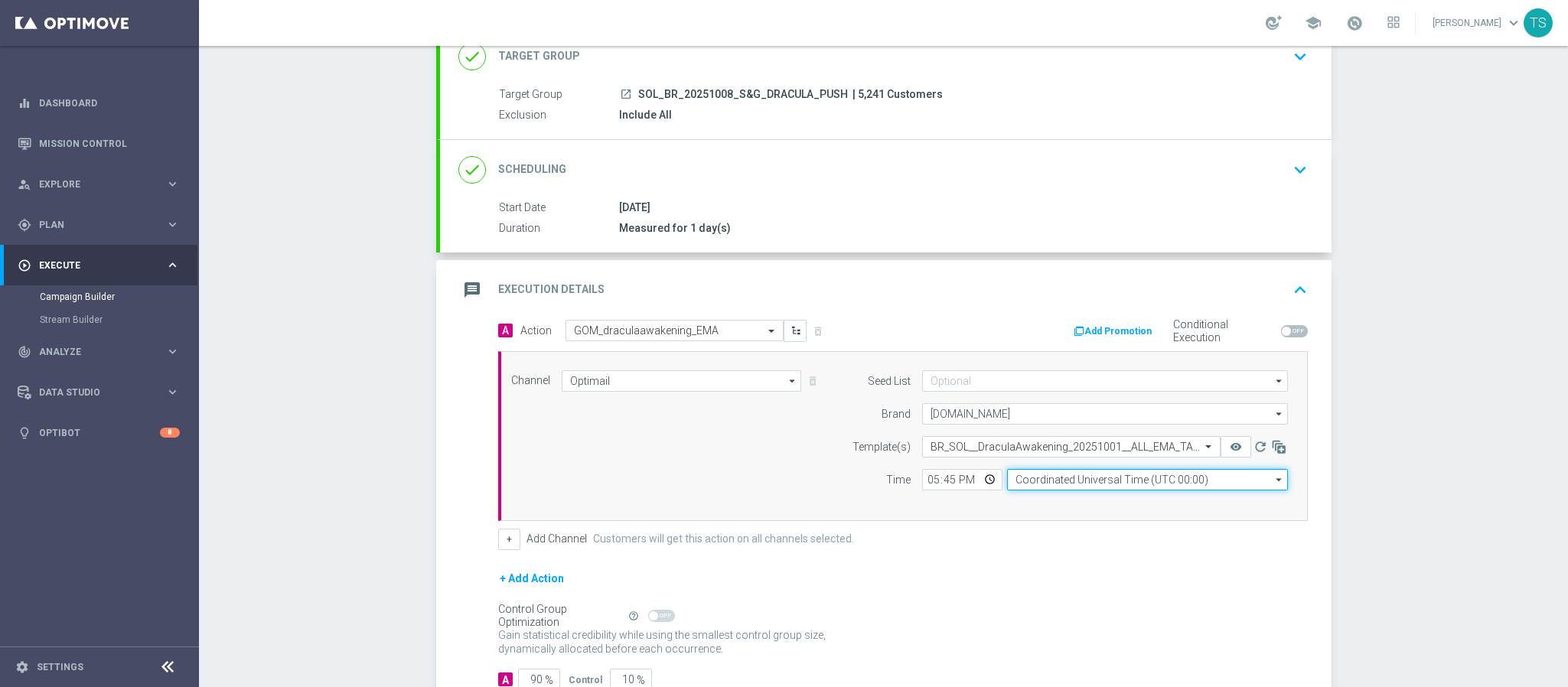
click at [1061, 488] on input "Coordinated Universal Time (UTC 00:00)" at bounding box center [1148, 479] width 281 height 21
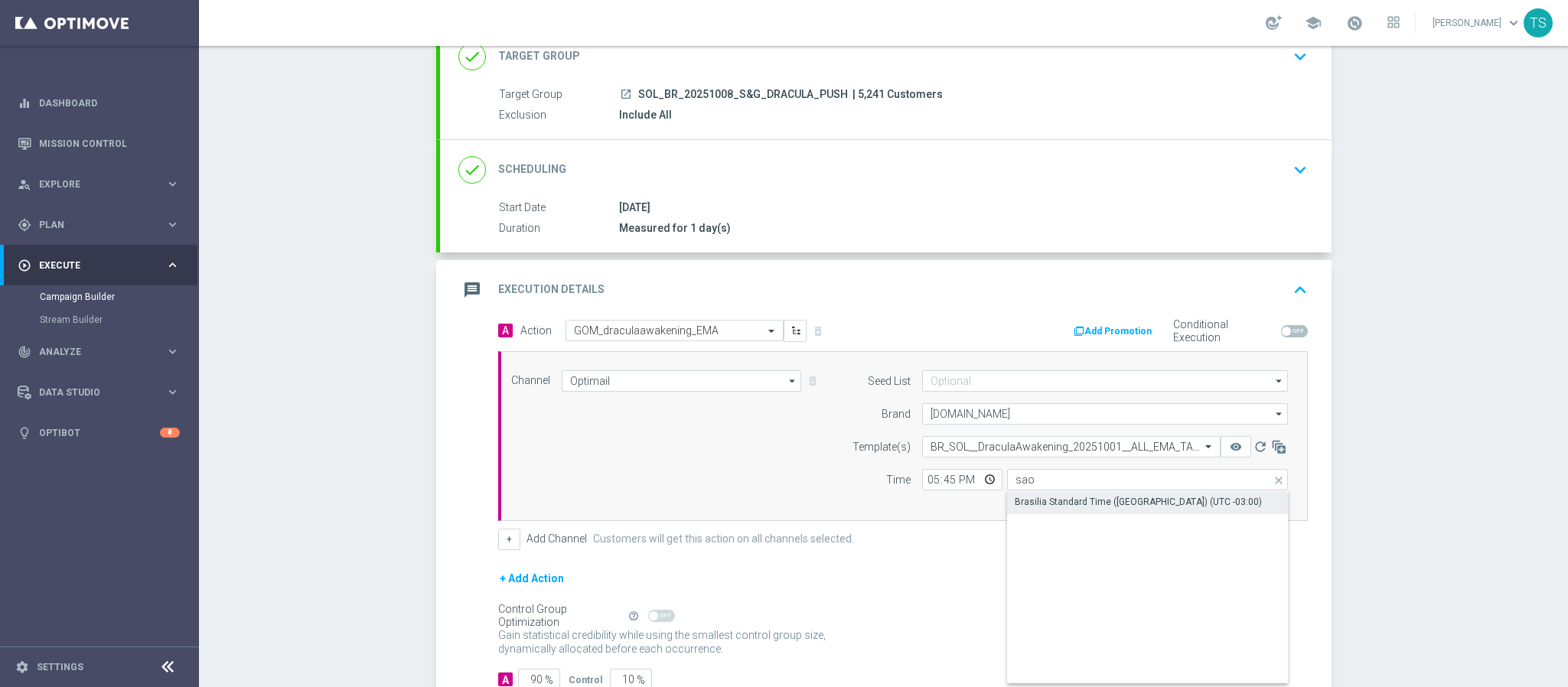
click at [1082, 504] on div "Brasilia Standard Time (Sao Paulo) (UTC -03:00)" at bounding box center [1139, 502] width 248 height 14
type input "Brasilia Standard Time (Sao Paulo) (UTC -03:00)"
click at [1098, 542] on div "+ Add Channel Customers will get this action on all channels selected." at bounding box center [903, 539] width 810 height 21
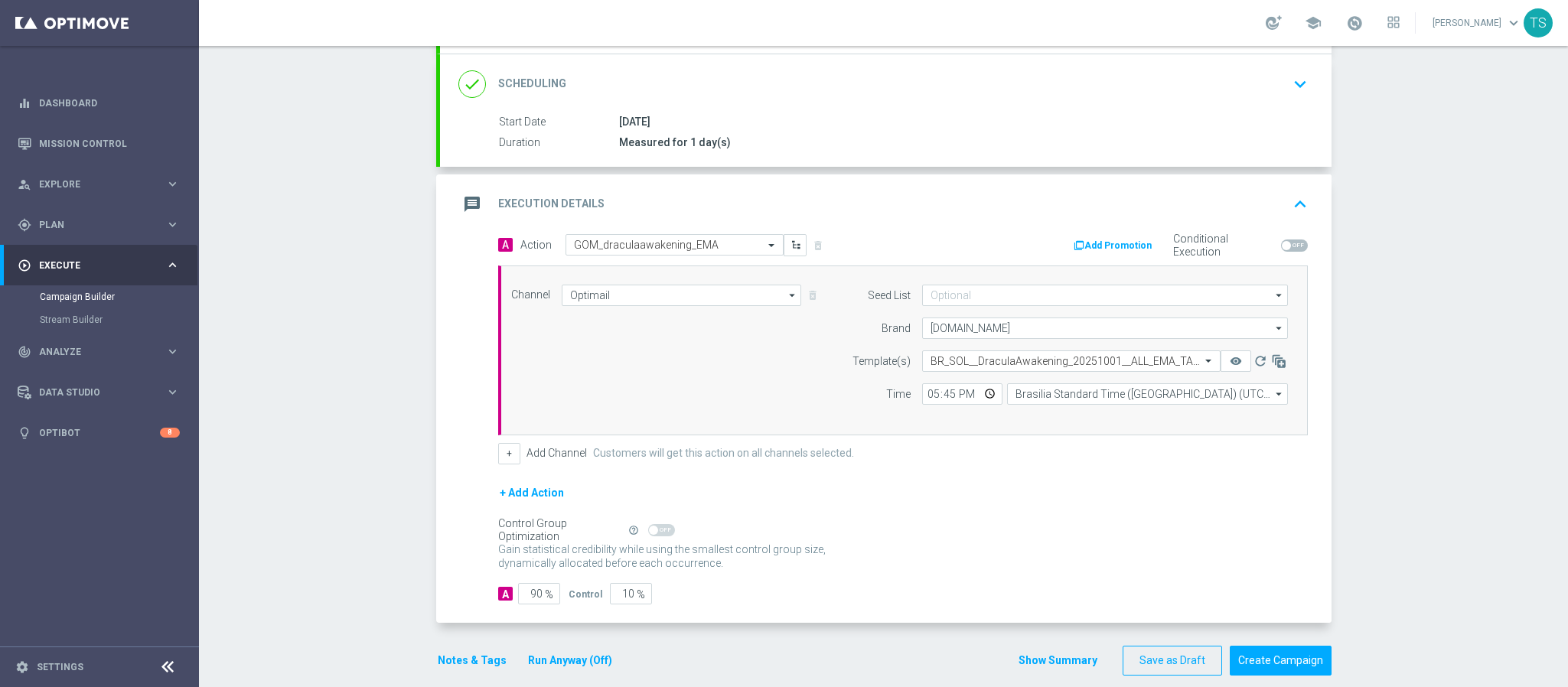
scroll to position [222, 0]
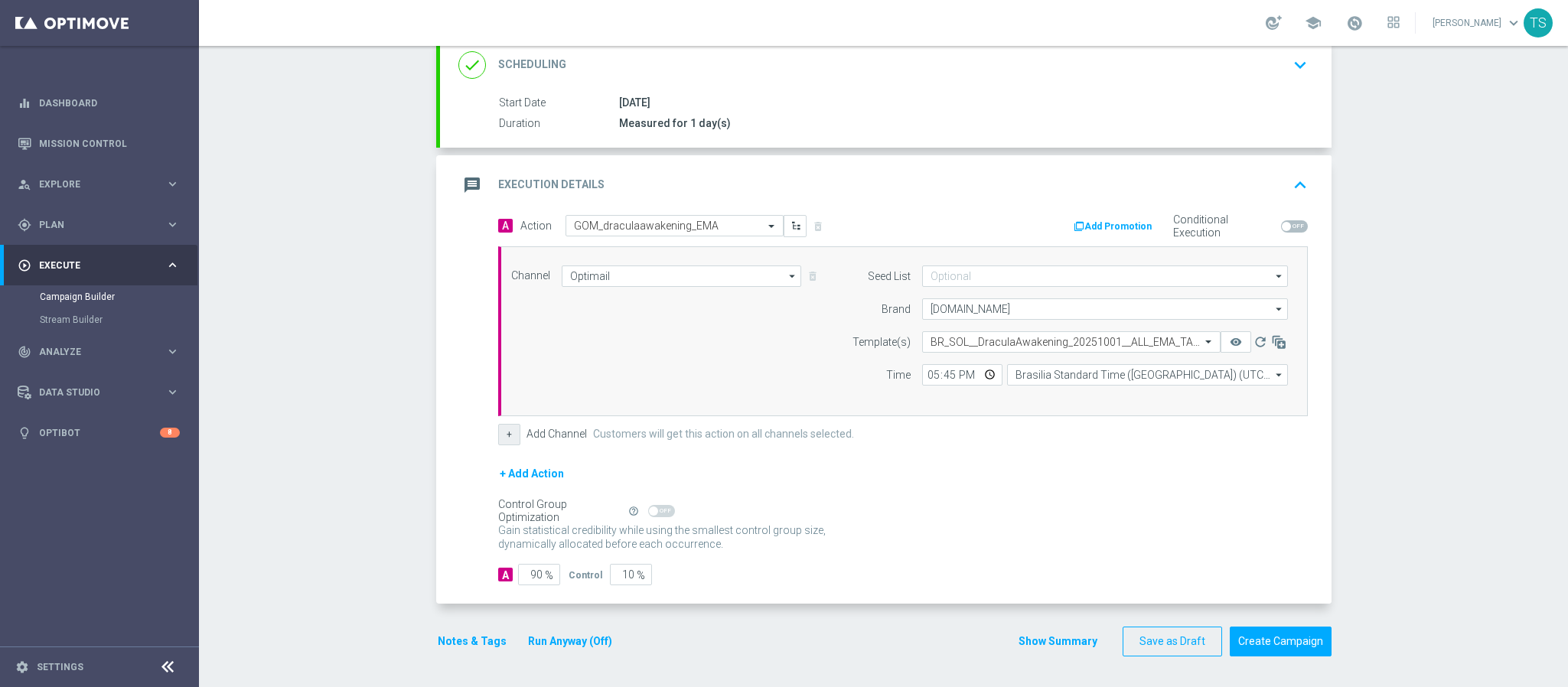
click at [498, 432] on button "+" at bounding box center [509, 434] width 22 height 21
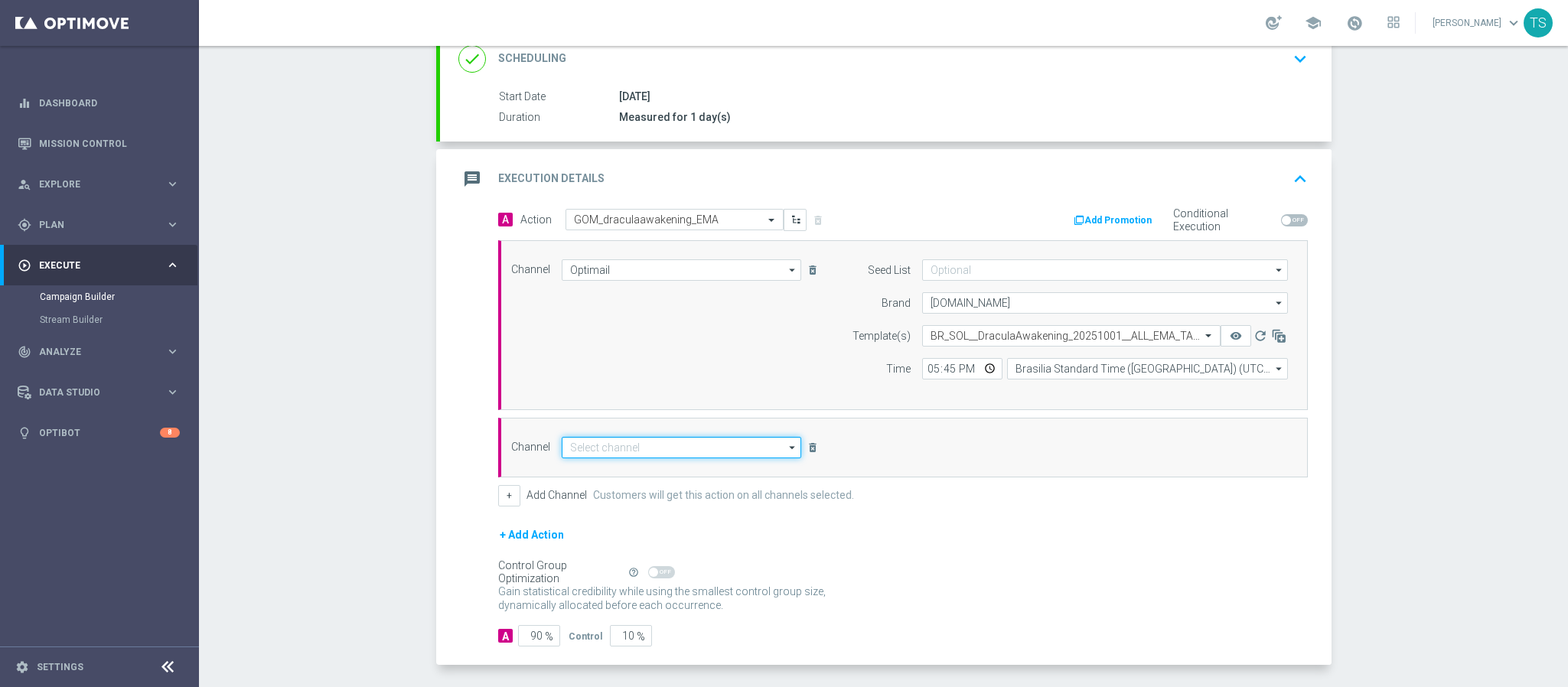
click at [637, 441] on input at bounding box center [682, 447] width 240 height 21
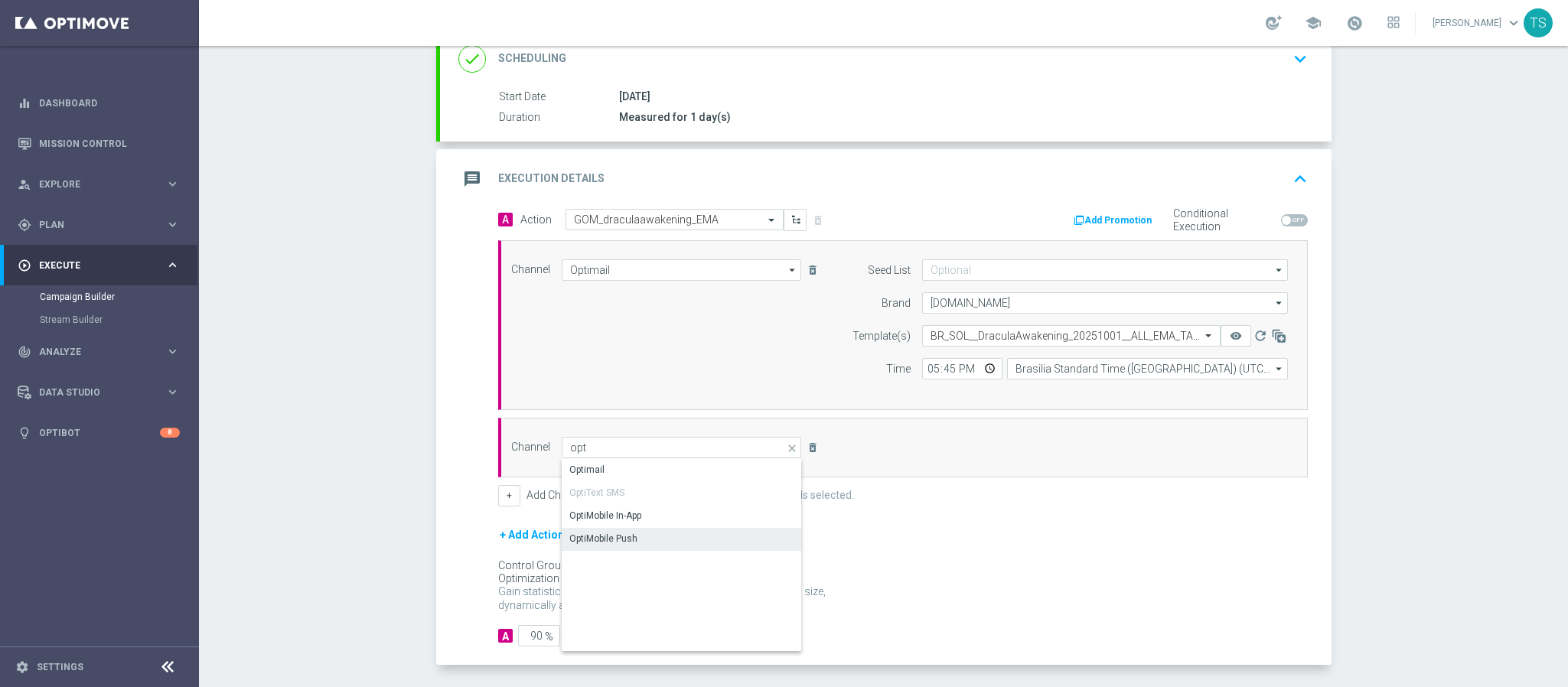
click at [604, 549] on div "OptiMobile Push" at bounding box center [682, 538] width 240 height 21
type input "OptiMobile Push"
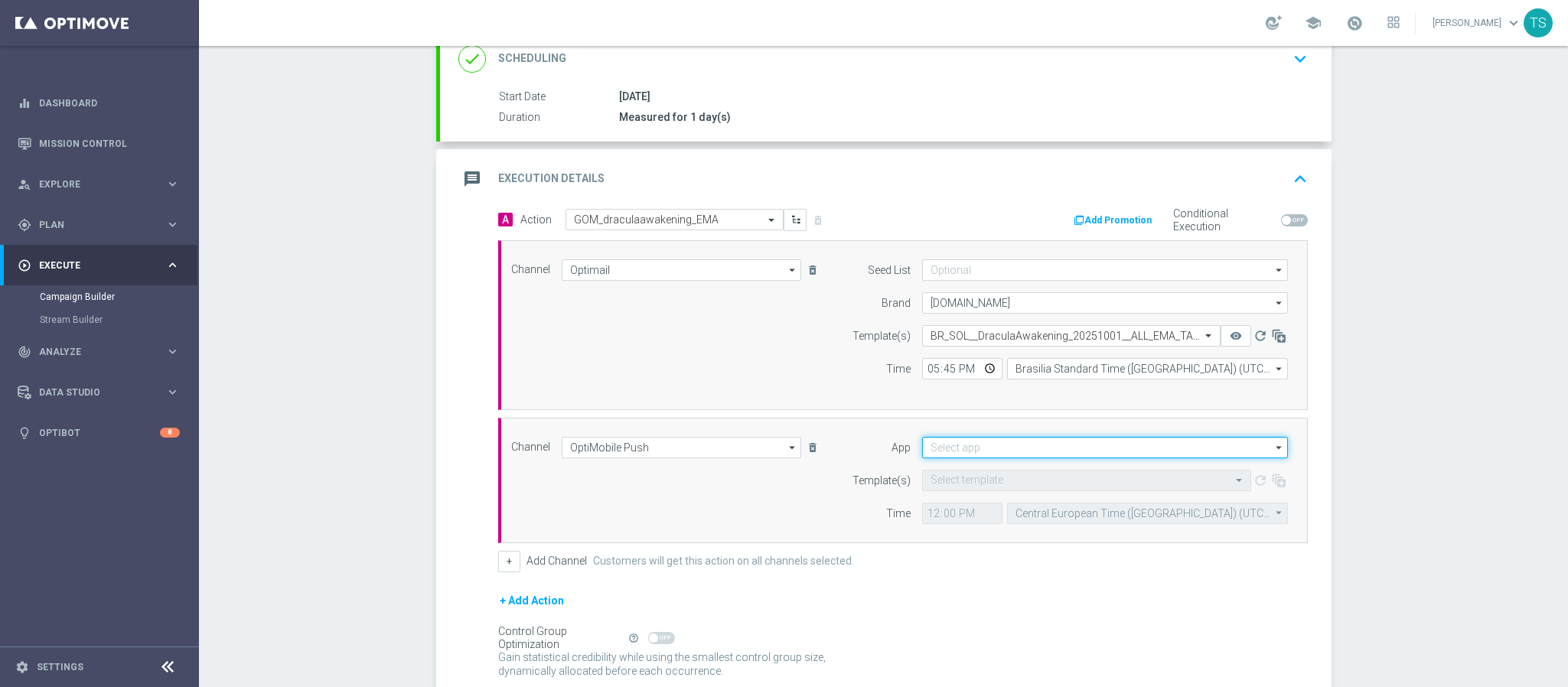
click at [956, 449] on input at bounding box center [1105, 447] width 366 height 21
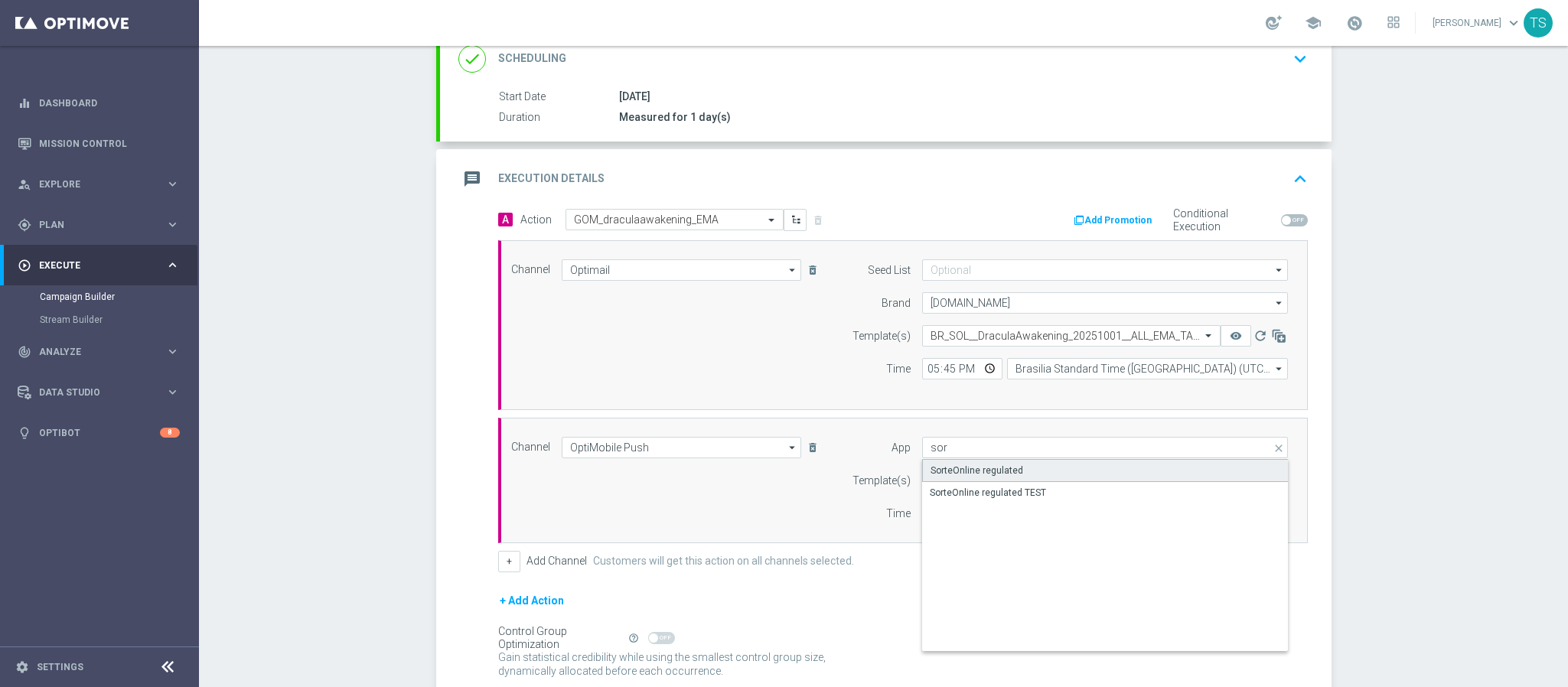
click at [967, 465] on div "SorteOnline regulated" at bounding box center [1106, 470] width 367 height 23
type input "SorteOnline regulated"
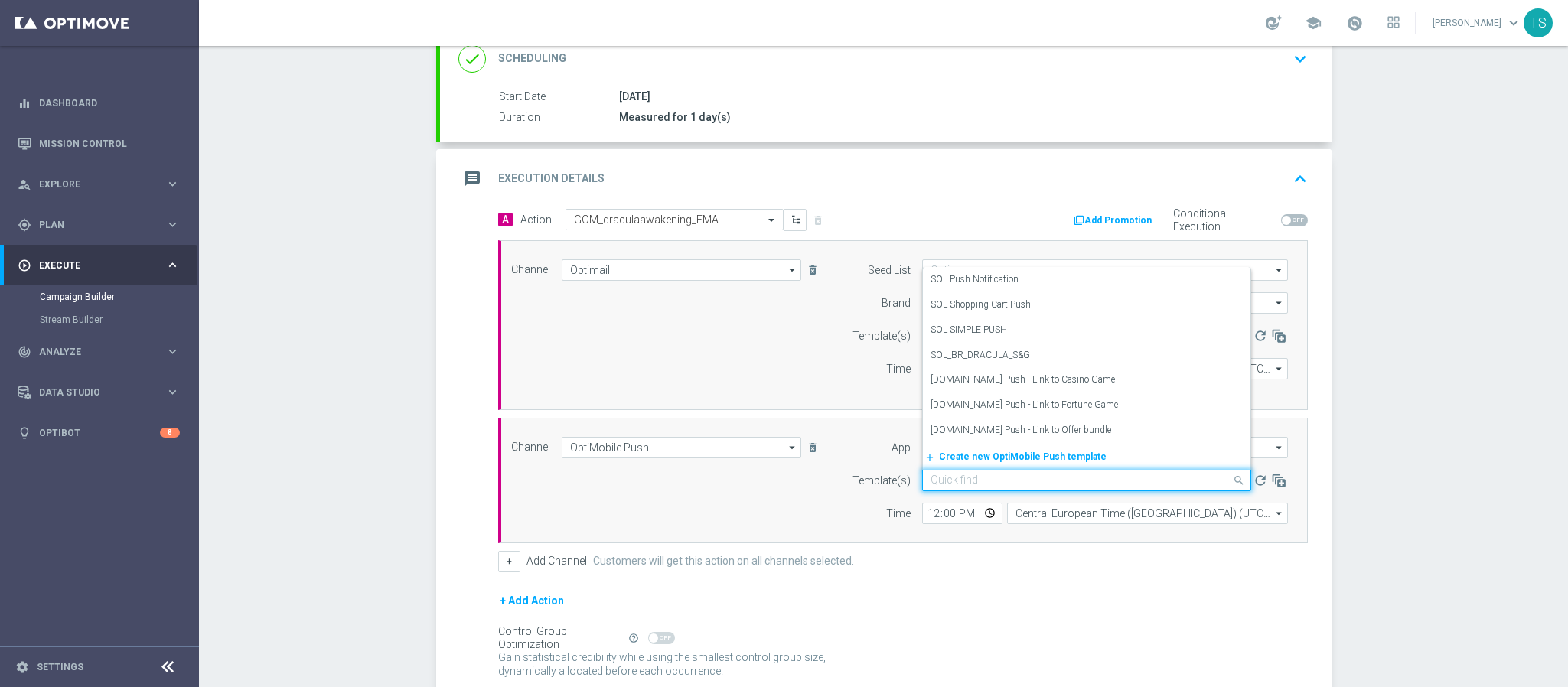
click at [985, 487] on input "text" at bounding box center [1072, 481] width 282 height 13
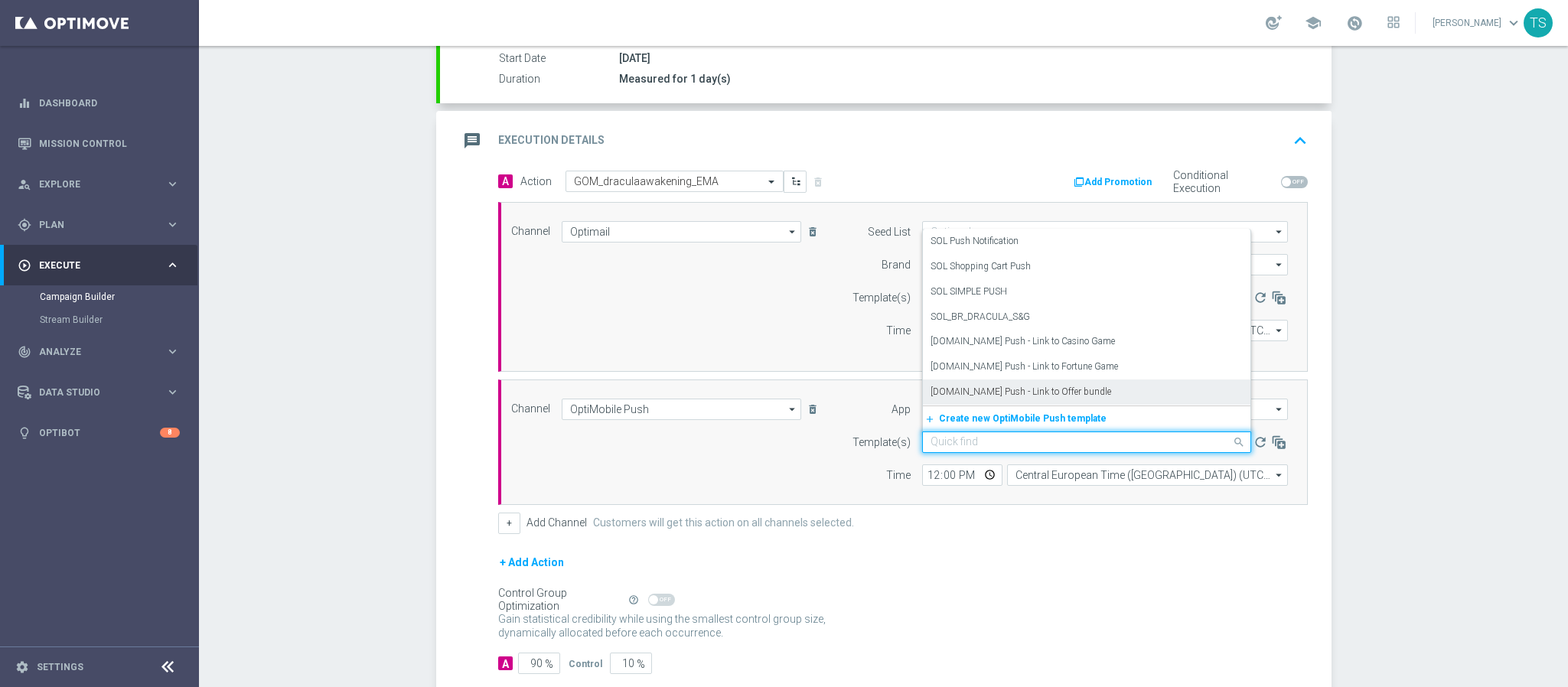
scroll to position [127, 0]
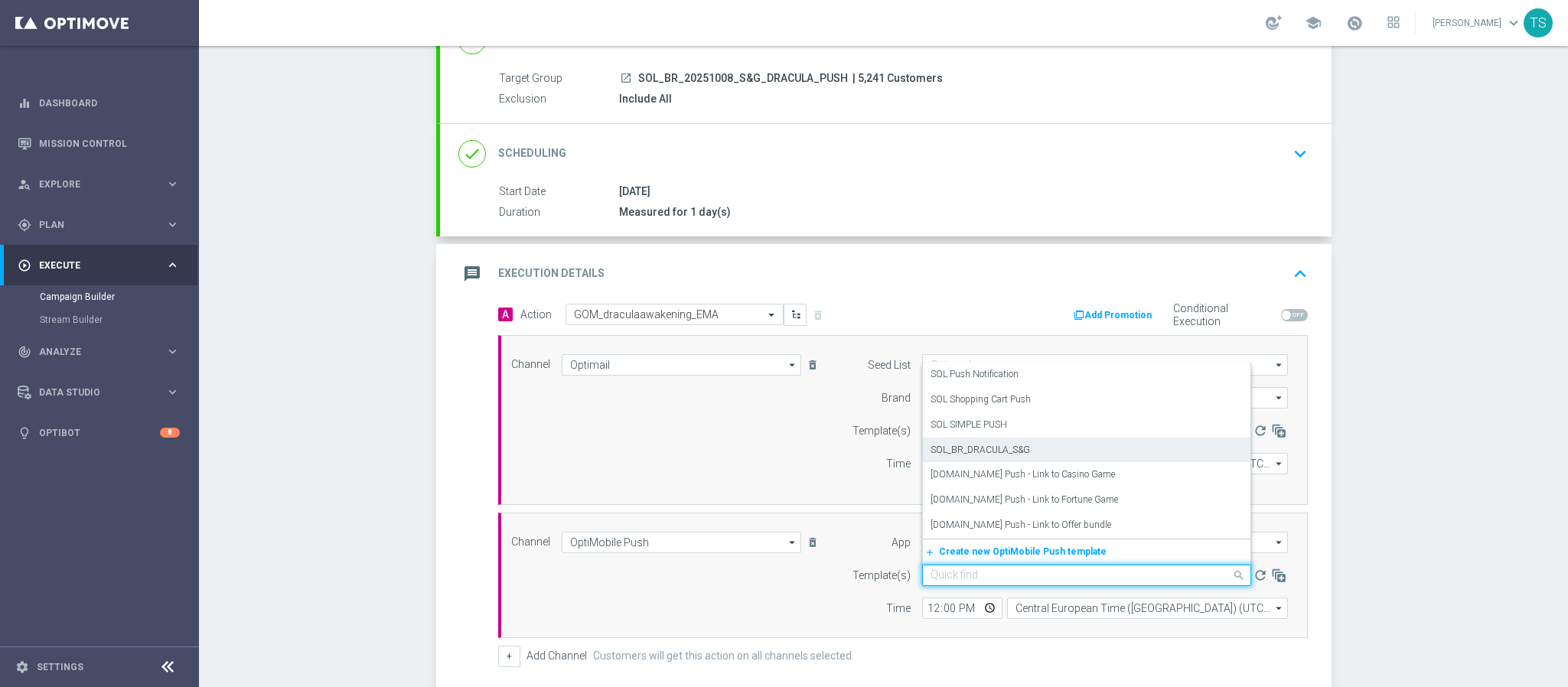
click at [1035, 449] on div "SOL_BR_DRACULA_S&G" at bounding box center [1087, 450] width 312 height 25
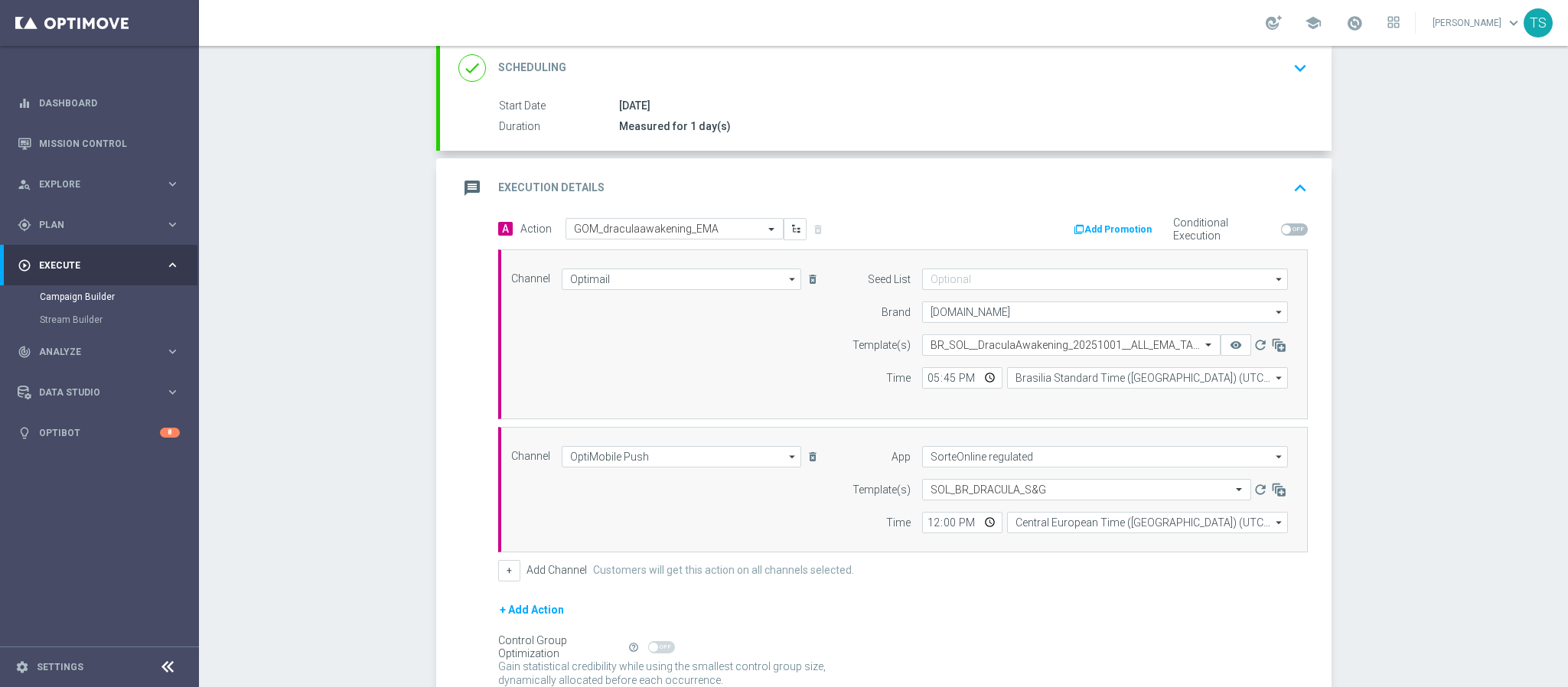
scroll to position [356, 0]
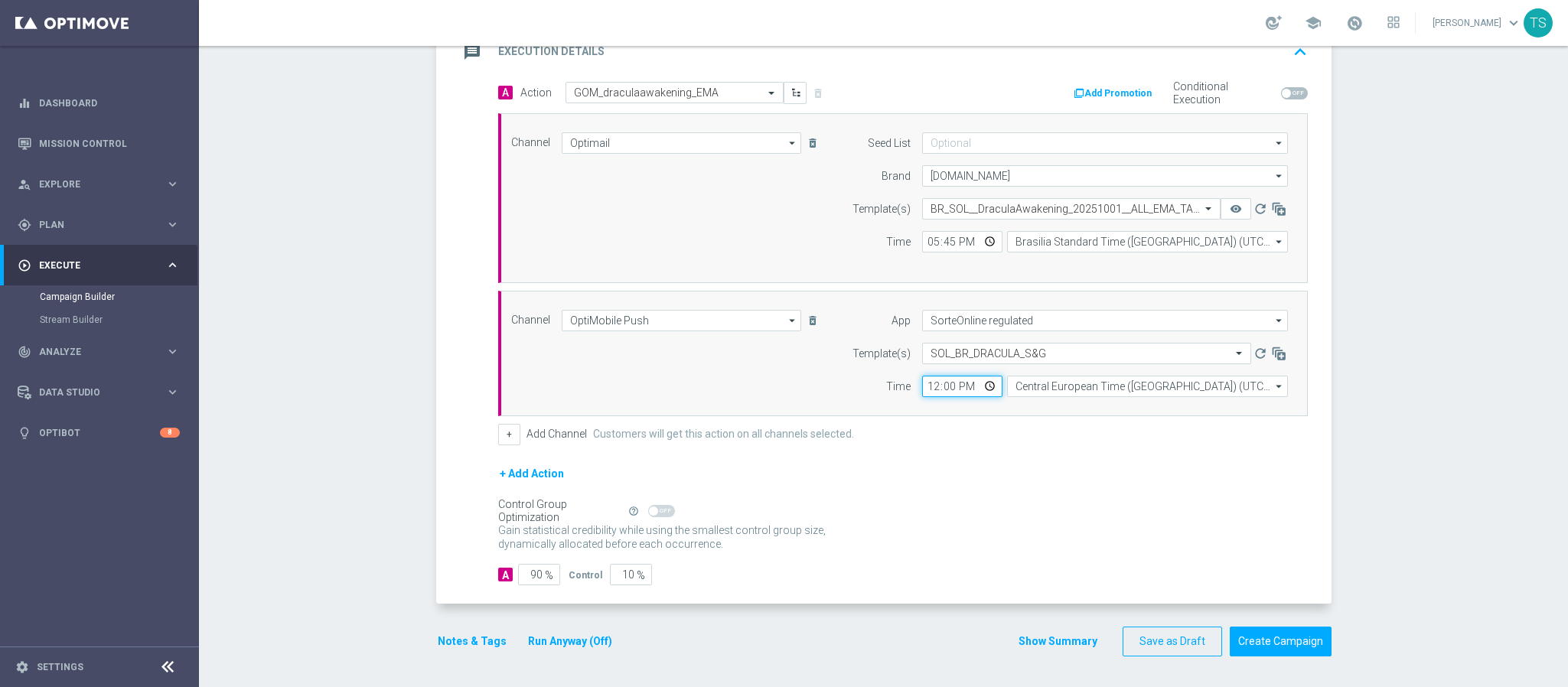
click at [983, 385] on input "12:00" at bounding box center [963, 386] width 80 height 21
type input "18:58"
click at [1087, 513] on div "Control Group Optimization Self Optimizing Campaign help_outline" at bounding box center [903, 511] width 810 height 17
drag, startPoint x: 514, startPoint y: 572, endPoint x: 588, endPoint y: 572, distance: 74.0
click at [565, 572] on div "A 90 % Control 10 %" at bounding box center [903, 574] width 810 height 21
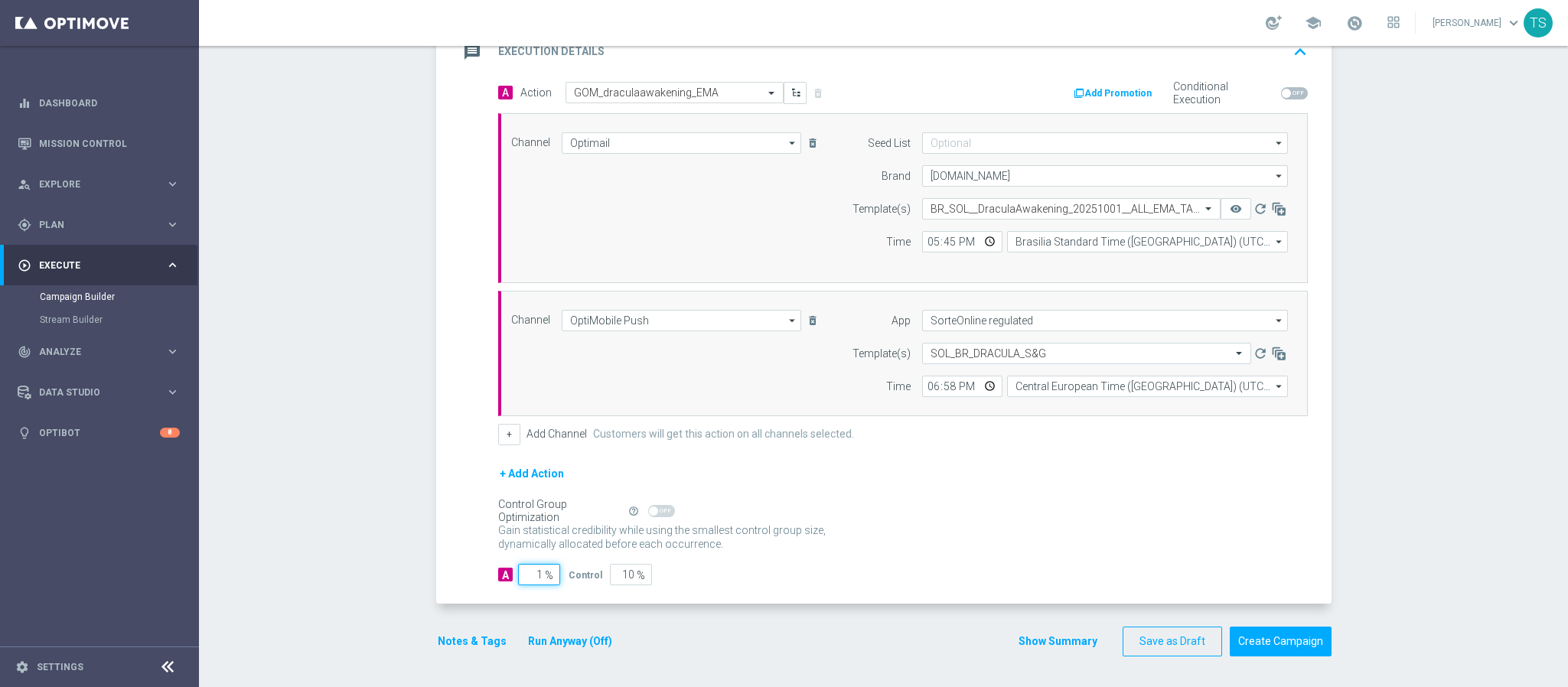
type input "10"
type input "90"
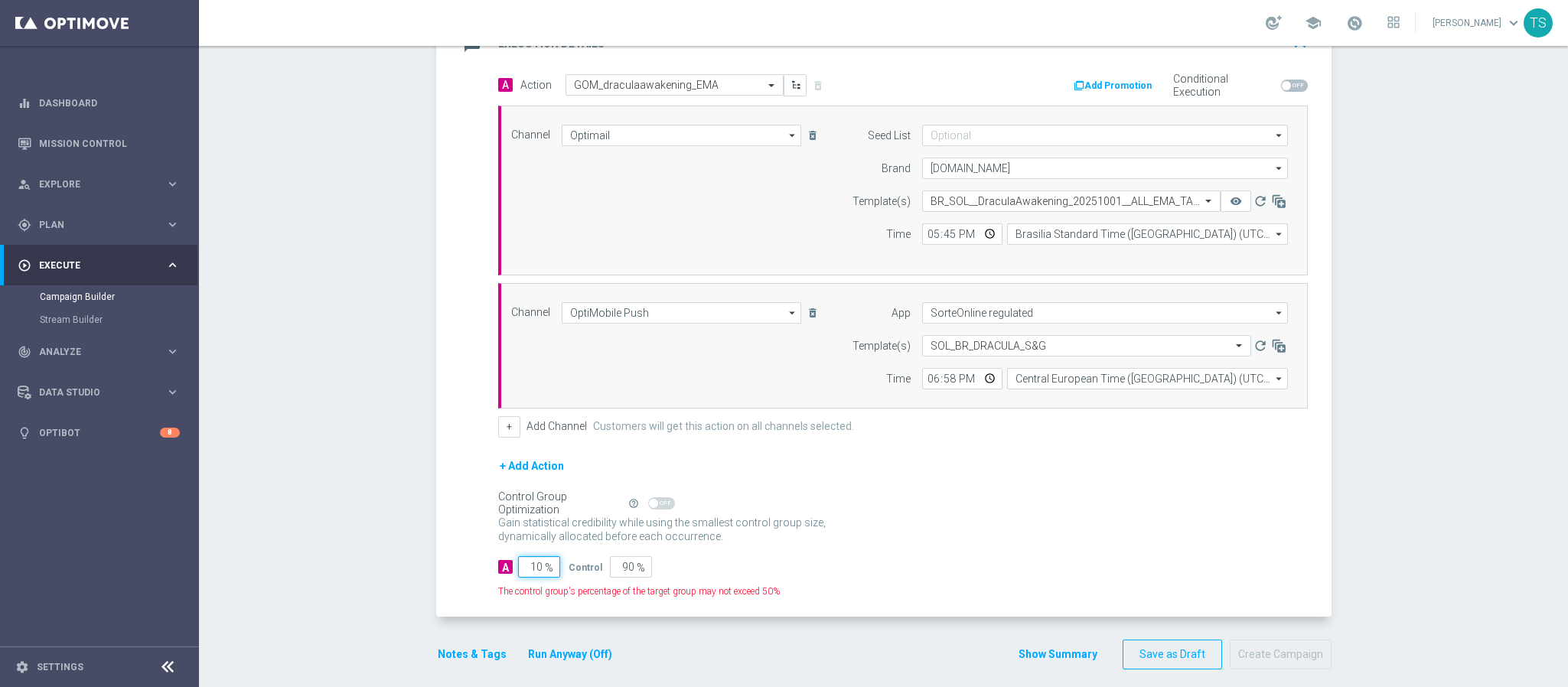
type input "100"
type input "0"
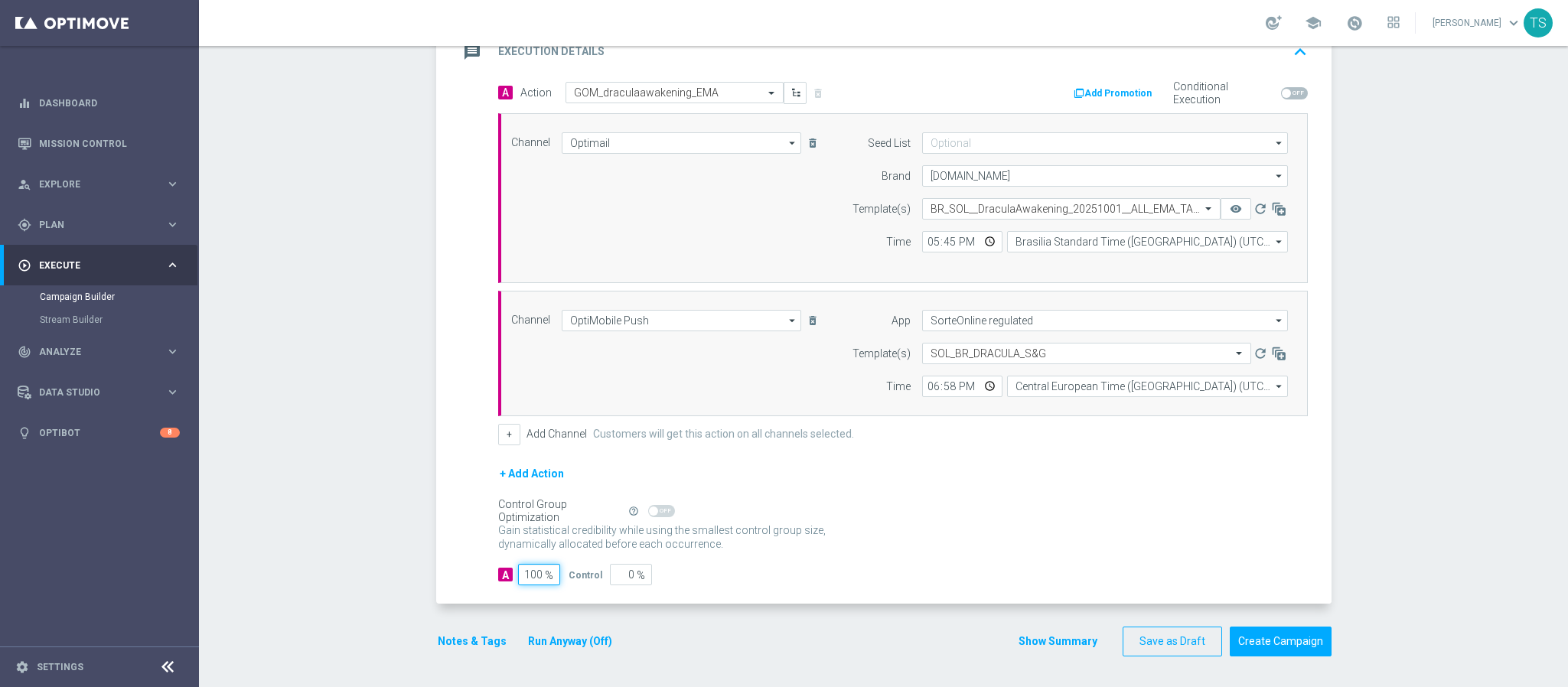
type input "100"
click at [994, 514] on div "Control Group Optimization Self Optimizing Campaign help_outline" at bounding box center [903, 511] width 810 height 17
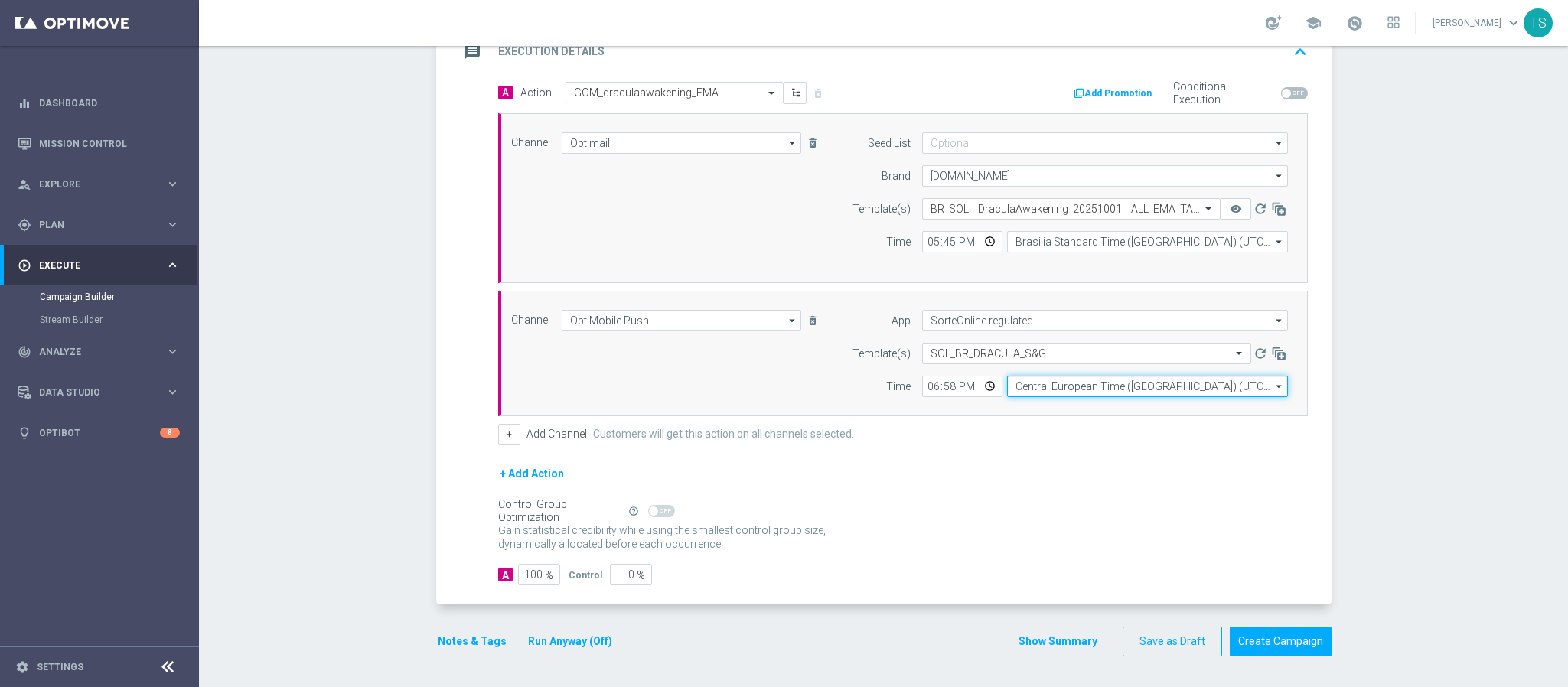
click at [1124, 390] on input "Central European Time (Budapest) (UTC +02:00)" at bounding box center [1148, 386] width 281 height 21
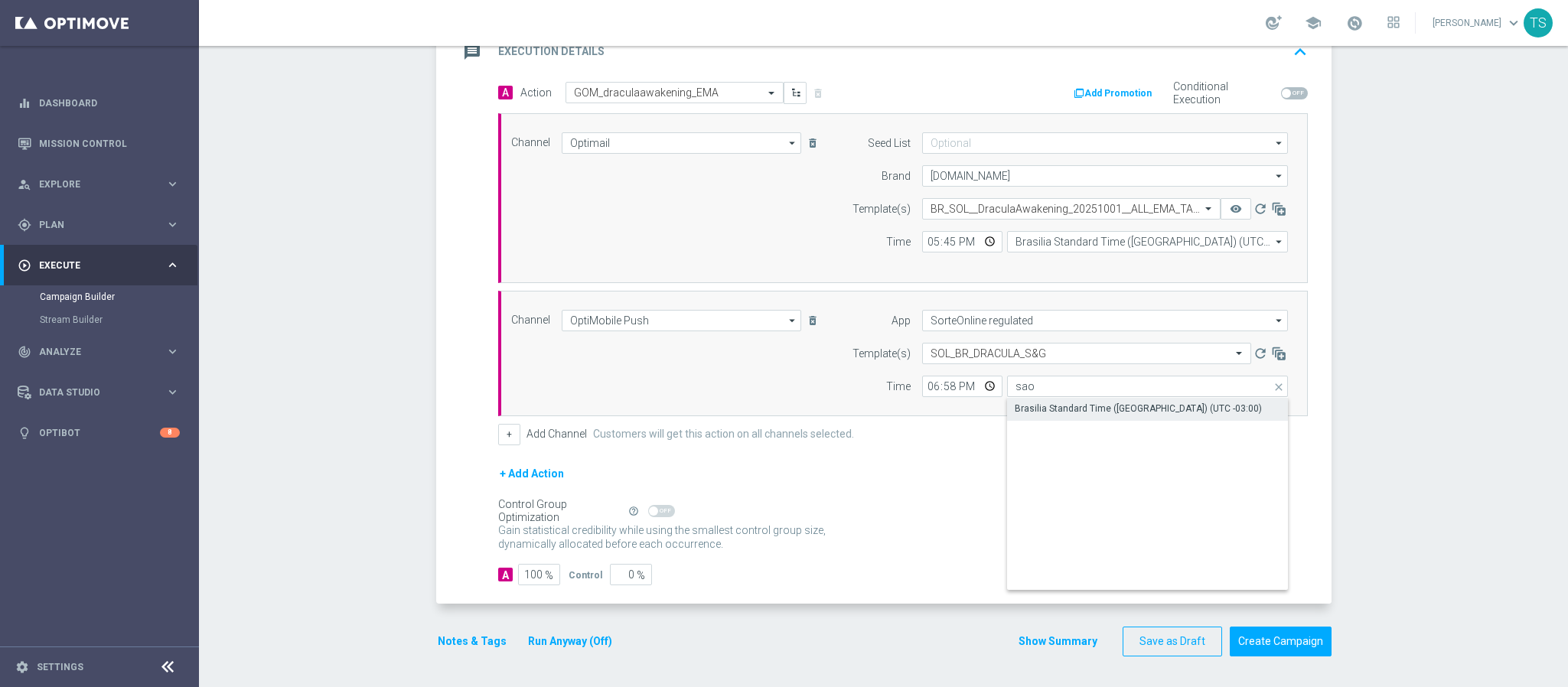
drag, startPoint x: 1181, startPoint y: 400, endPoint x: 1087, endPoint y: 459, distance: 111.0
click at [1181, 402] on div "Brasilia Standard Time (Sao Paulo) (UTC -03:00)" at bounding box center [1139, 409] width 248 height 14
type input "Brasilia Standard Time (Sao Paulo) (UTC -03:00)"
click at [1027, 503] on div "Control Group Optimization Self Optimizing Campaign help_outline" at bounding box center [903, 511] width 810 height 17
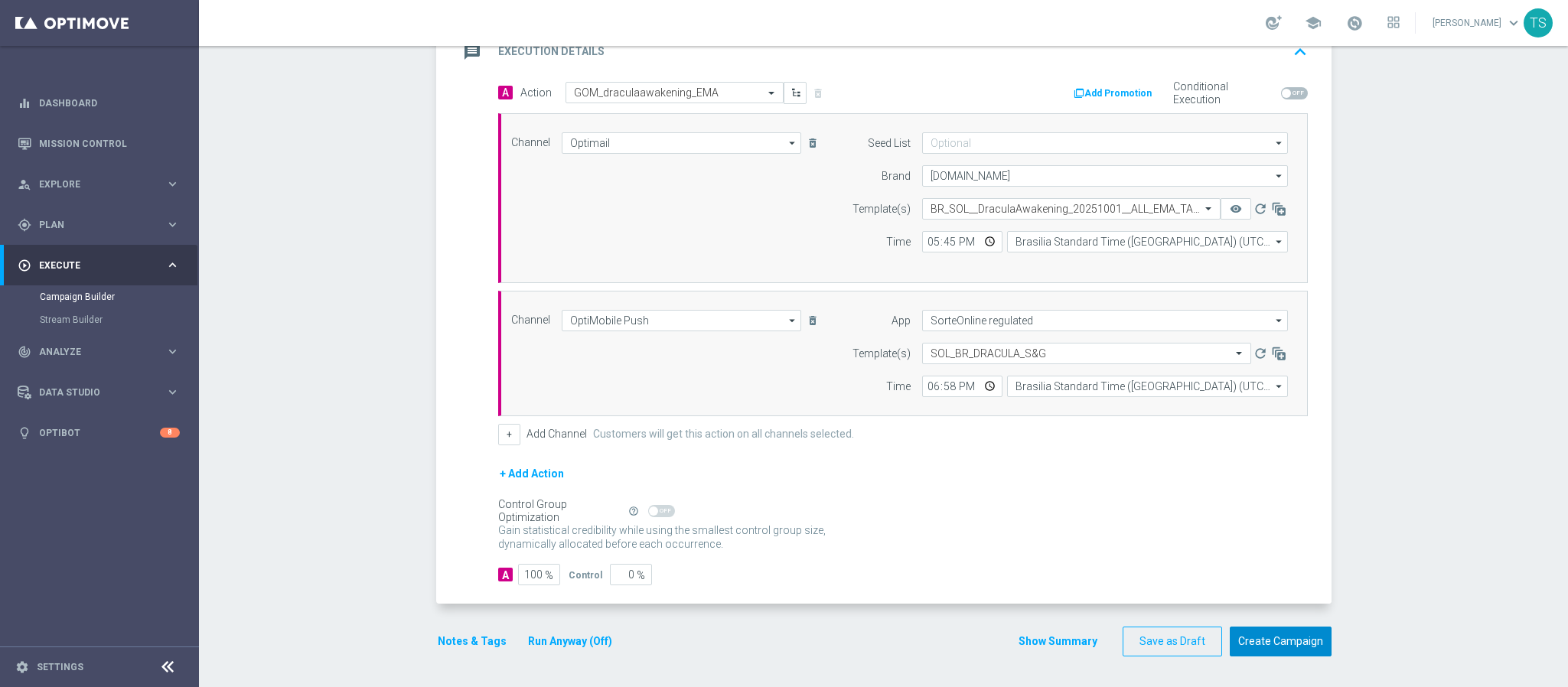
click at [1277, 634] on button "Create Campaign" at bounding box center [1280, 641] width 101 height 30
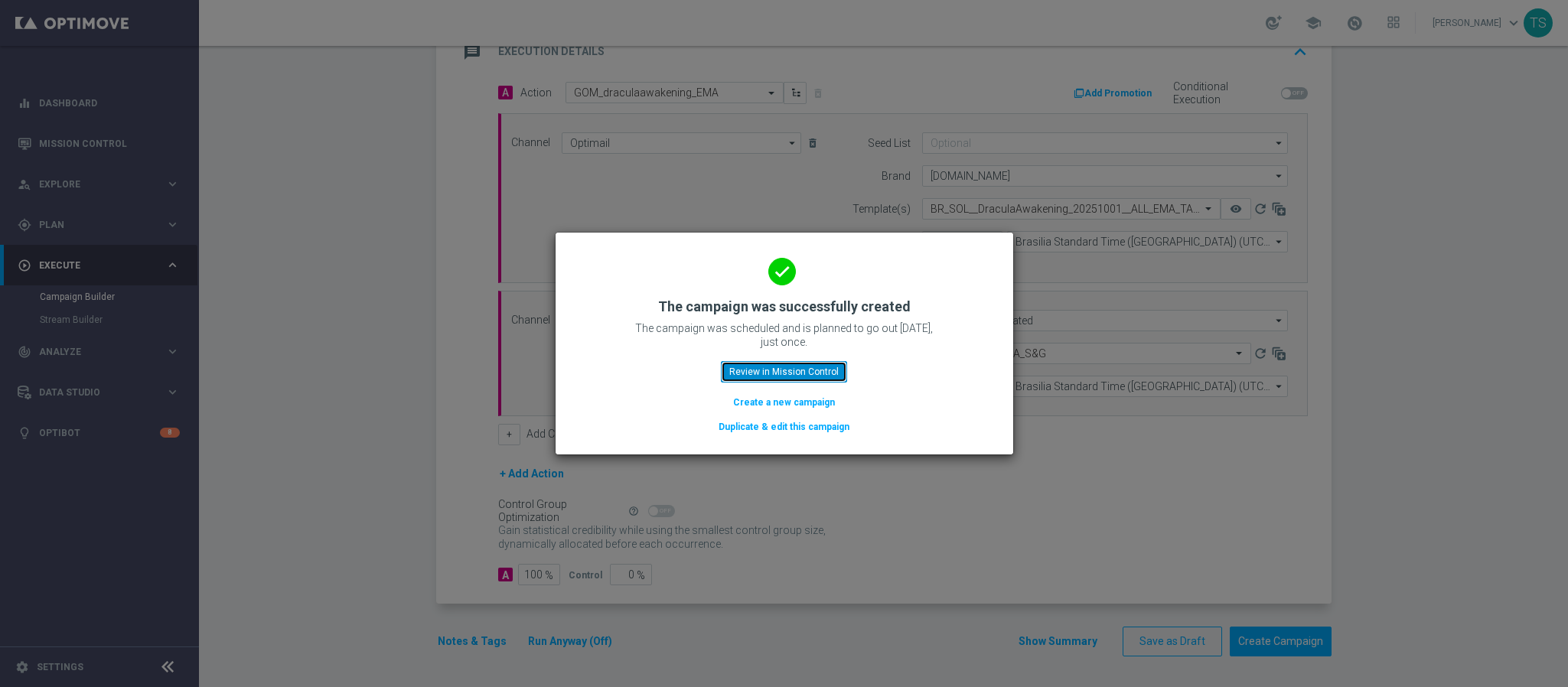
click at [758, 368] on button "Review in Mission Control" at bounding box center [784, 371] width 127 height 21
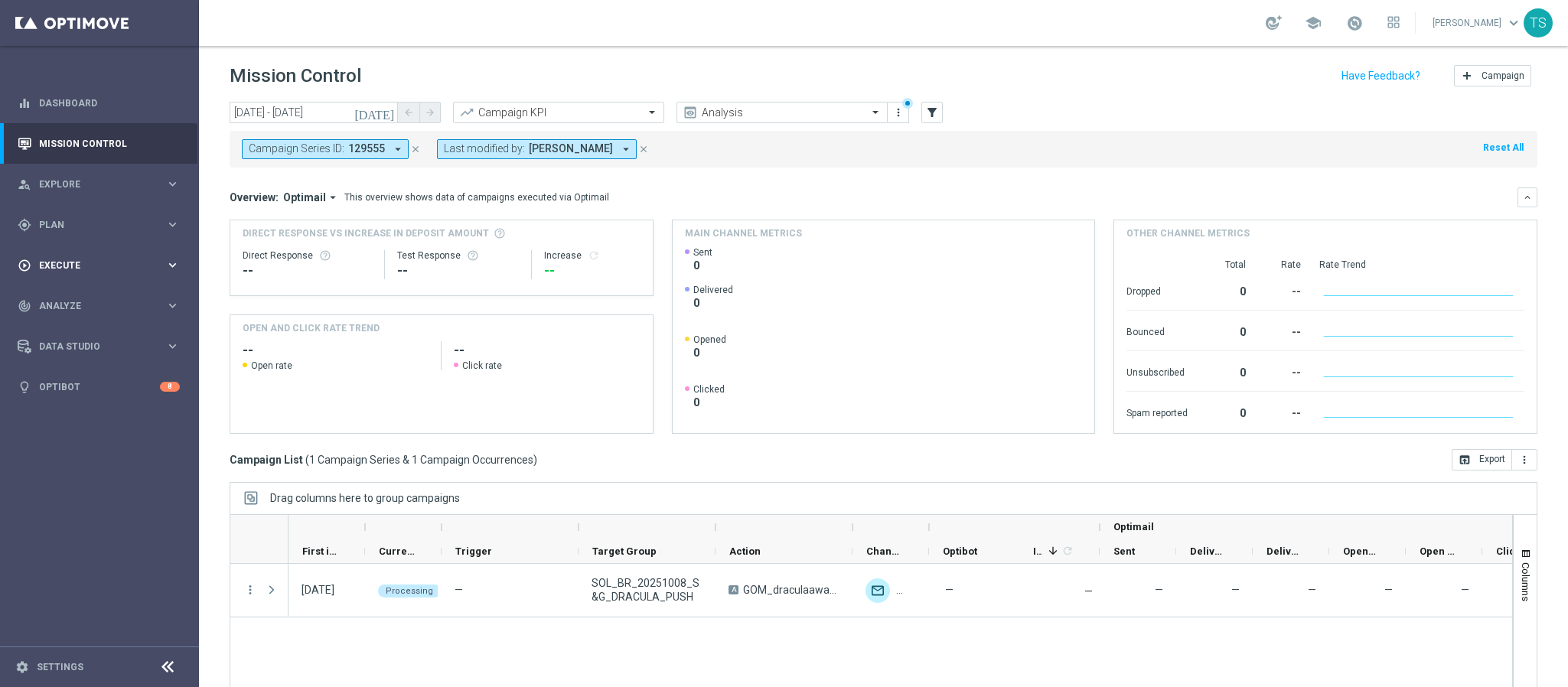
click at [106, 259] on div "play_circle_outline Execute" at bounding box center [91, 265] width 148 height 14
click at [104, 235] on div "gps_fixed Plan keyboard_arrow_right" at bounding box center [99, 225] width 197 height 41
click at [119, 298] on span "Templates" at bounding box center [96, 303] width 110 height 9
click at [117, 368] on link "OptiMobile Push" at bounding box center [103, 370] width 112 height 12
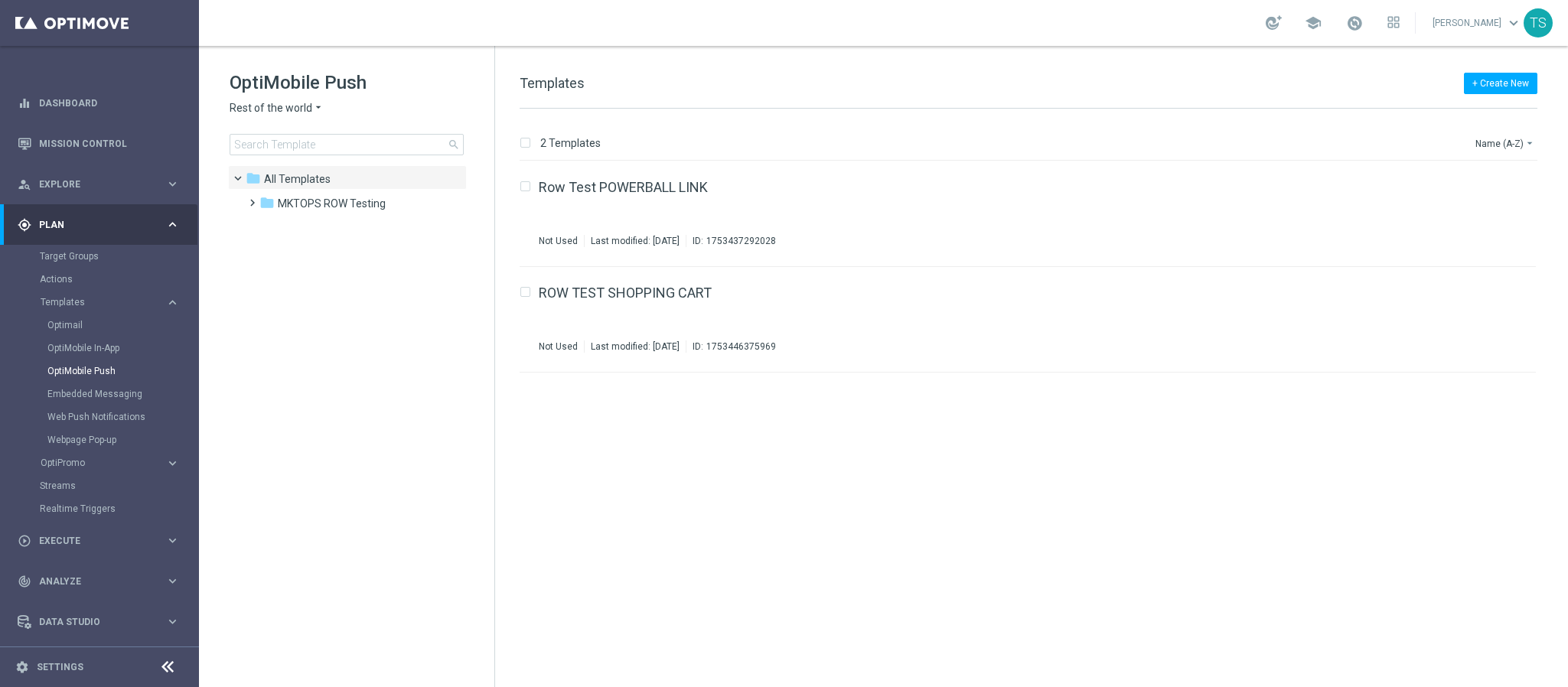
click at [291, 113] on span "Rest of the world" at bounding box center [271, 109] width 83 height 15
click at [0, 0] on span "SorteOnline regulated" at bounding box center [0, 0] width 0 height 0
click at [356, 202] on span "MKTOPS SORTE.BET.BR TESTING" at bounding box center [356, 203] width 157 height 14
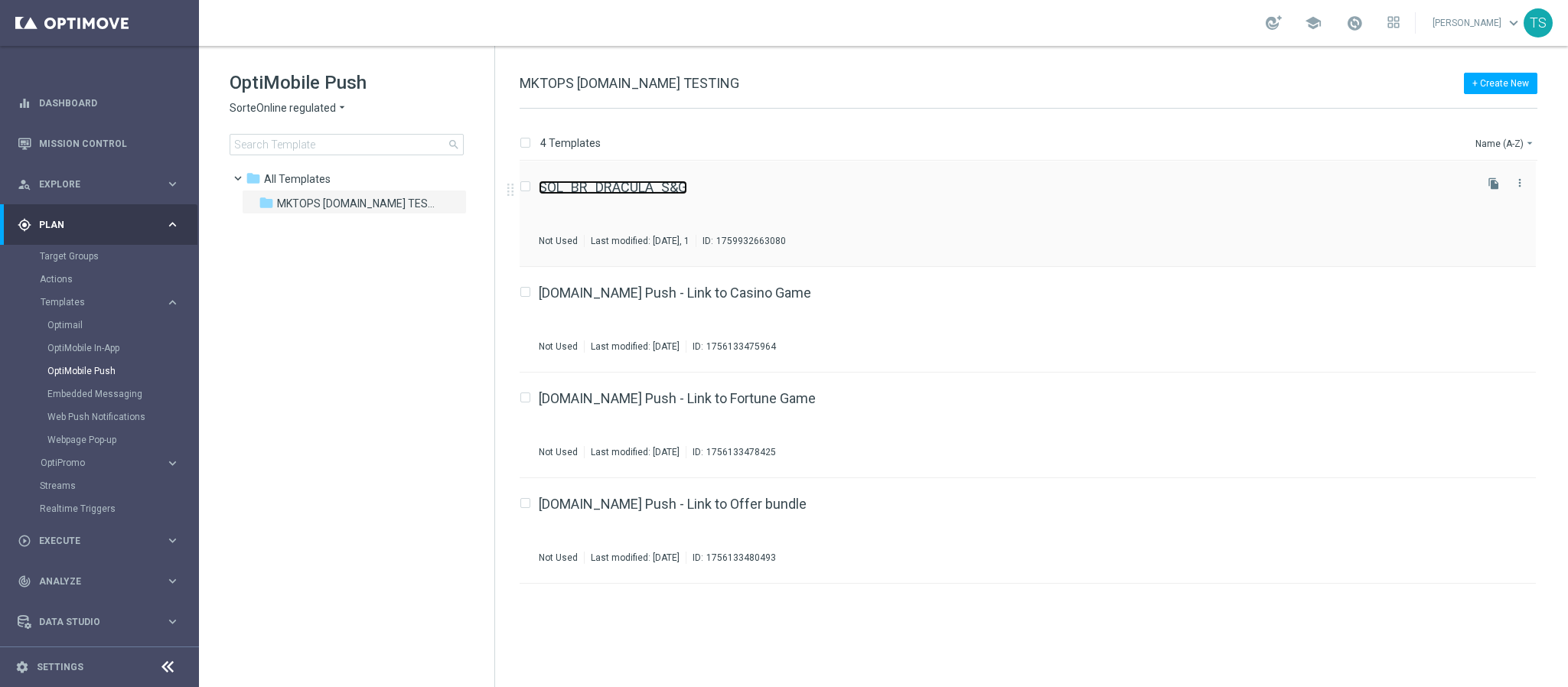
click at [673, 188] on link "SOL_BR_DRACULA_S&G" at bounding box center [613, 187] width 148 height 14
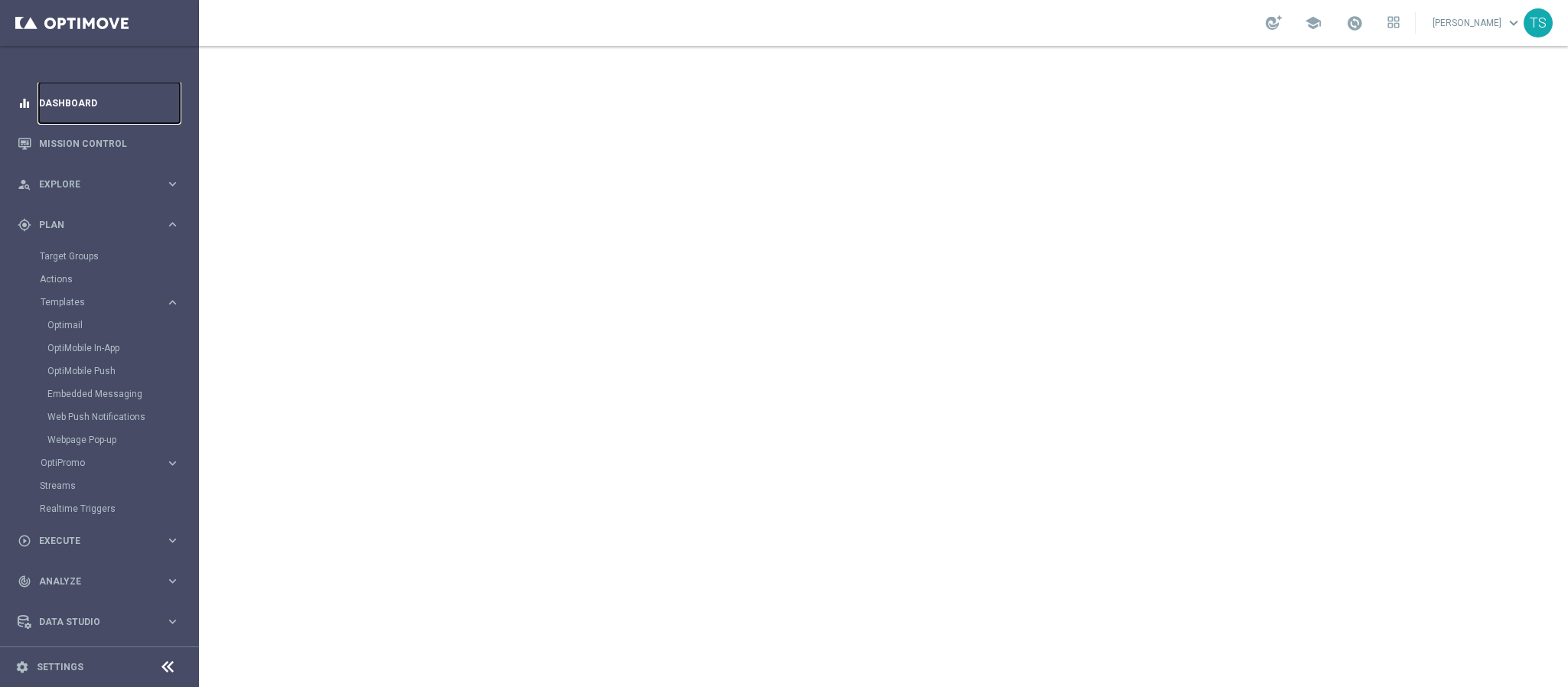
click at [101, 105] on link "Dashboard" at bounding box center [109, 103] width 141 height 41
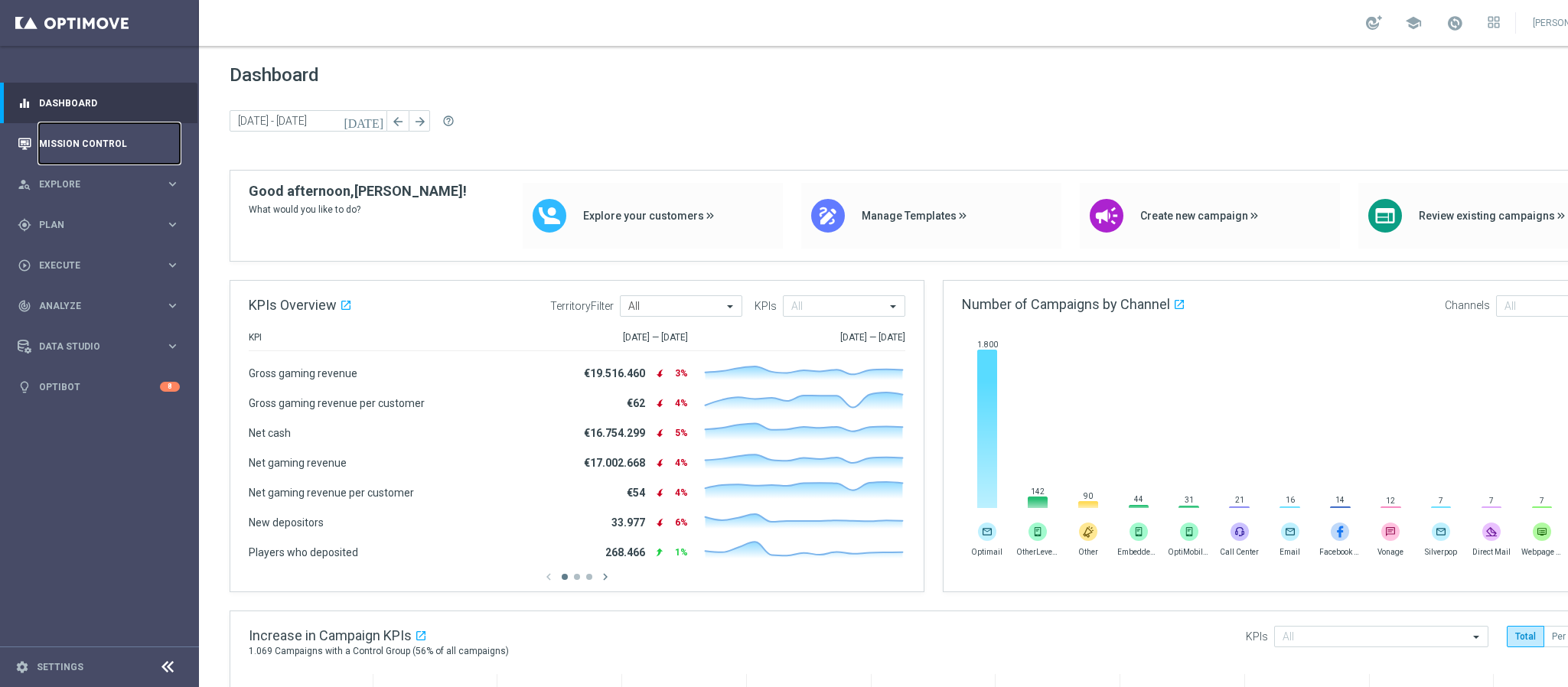
drag, startPoint x: 105, startPoint y: 144, endPoint x: 141, endPoint y: 136, distance: 36.9
click at [105, 144] on link "Mission Control" at bounding box center [109, 143] width 141 height 41
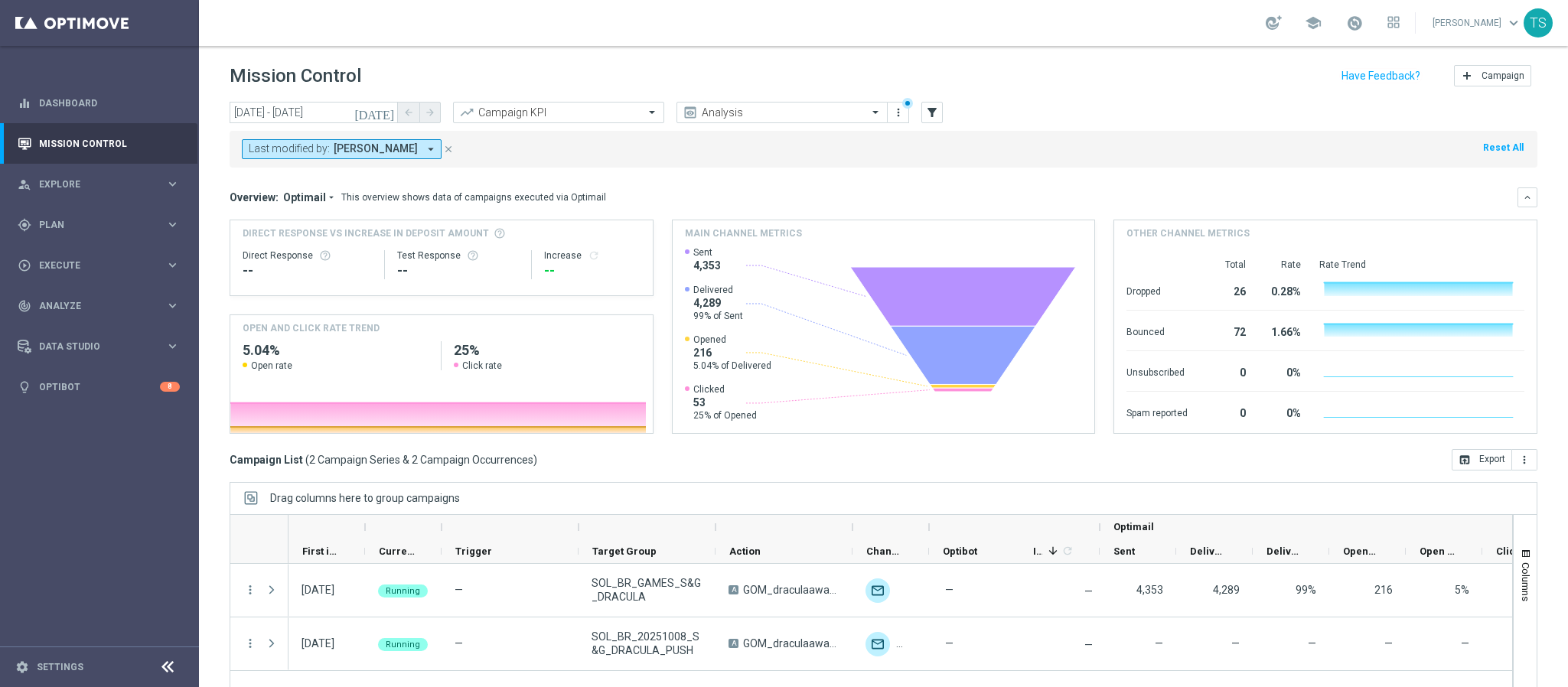
click at [390, 114] on icon "[DATE]" at bounding box center [375, 112] width 41 height 14
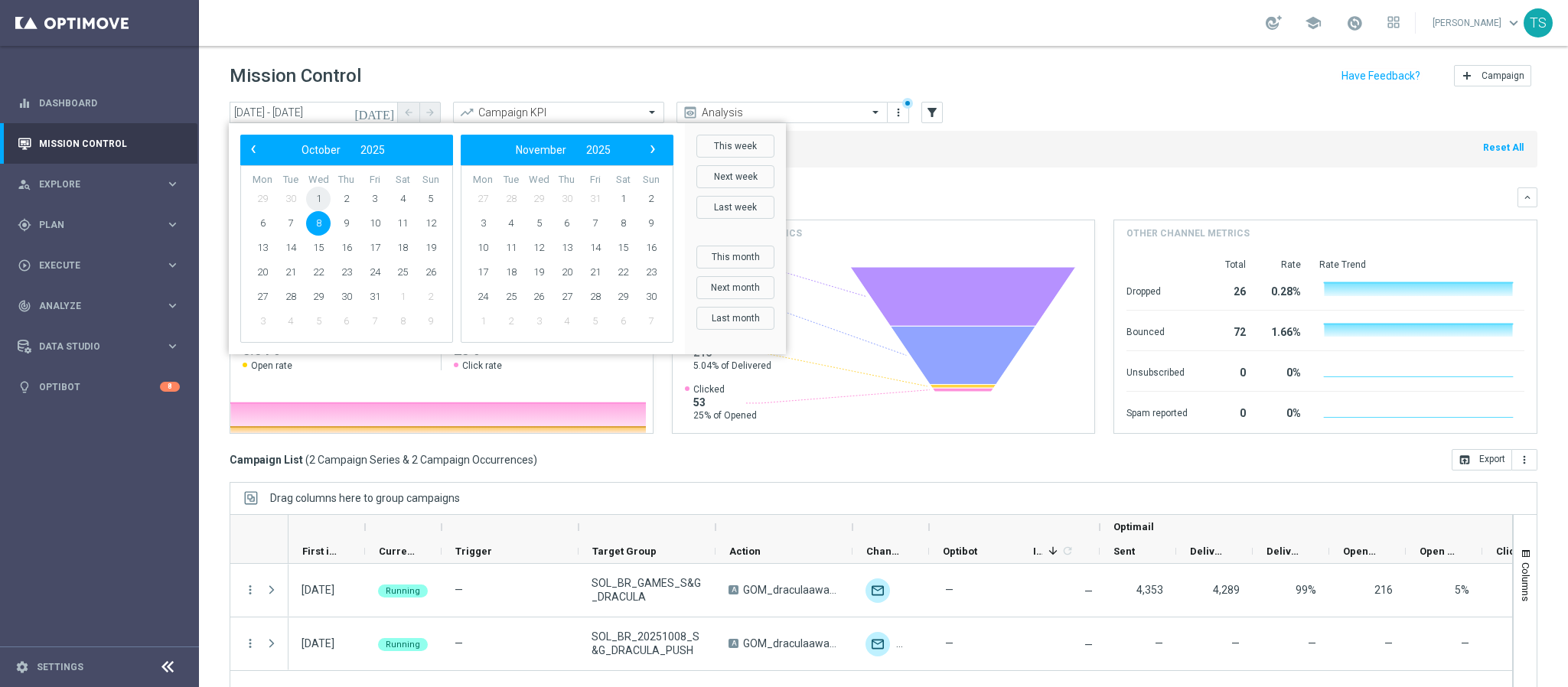
click at [318, 194] on span "1" at bounding box center [318, 199] width 24 height 24
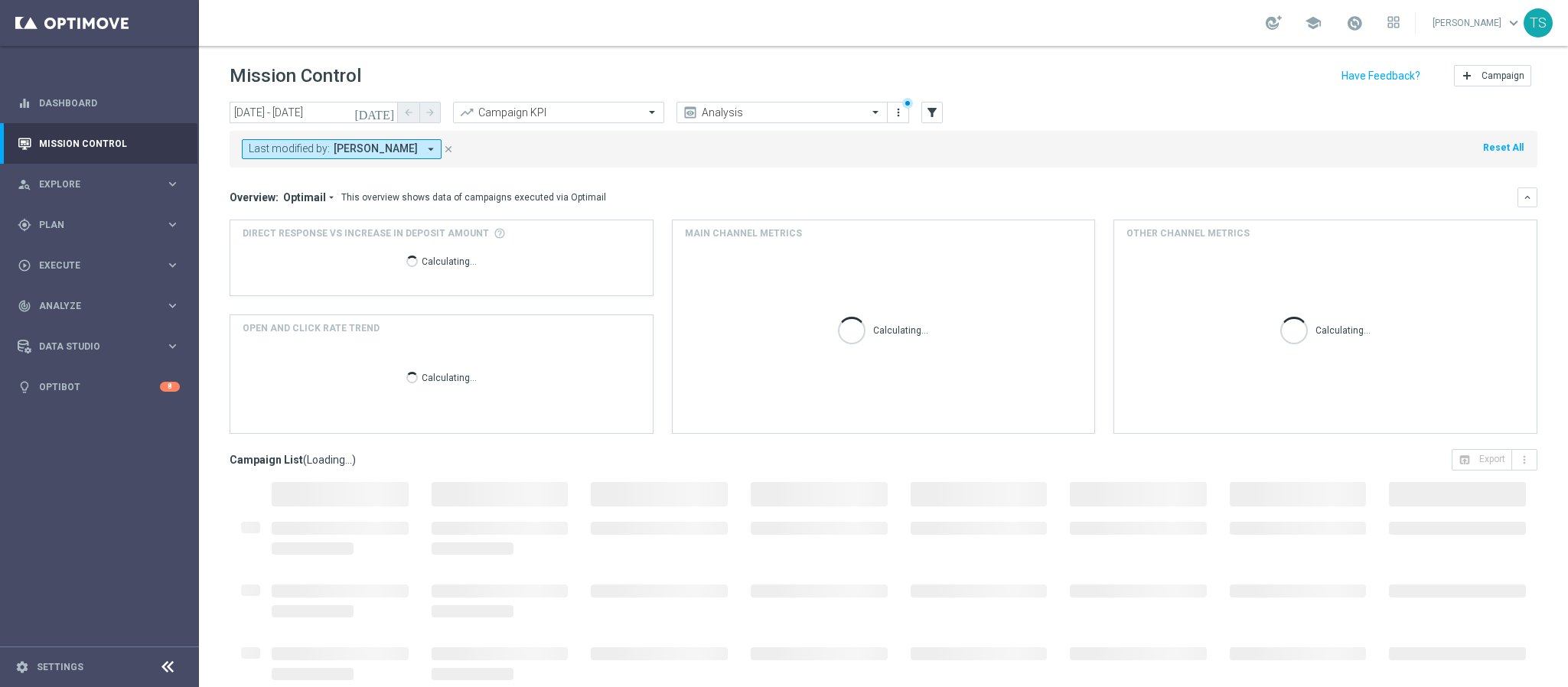
click at [390, 111] on icon "[DATE]" at bounding box center [375, 112] width 41 height 14
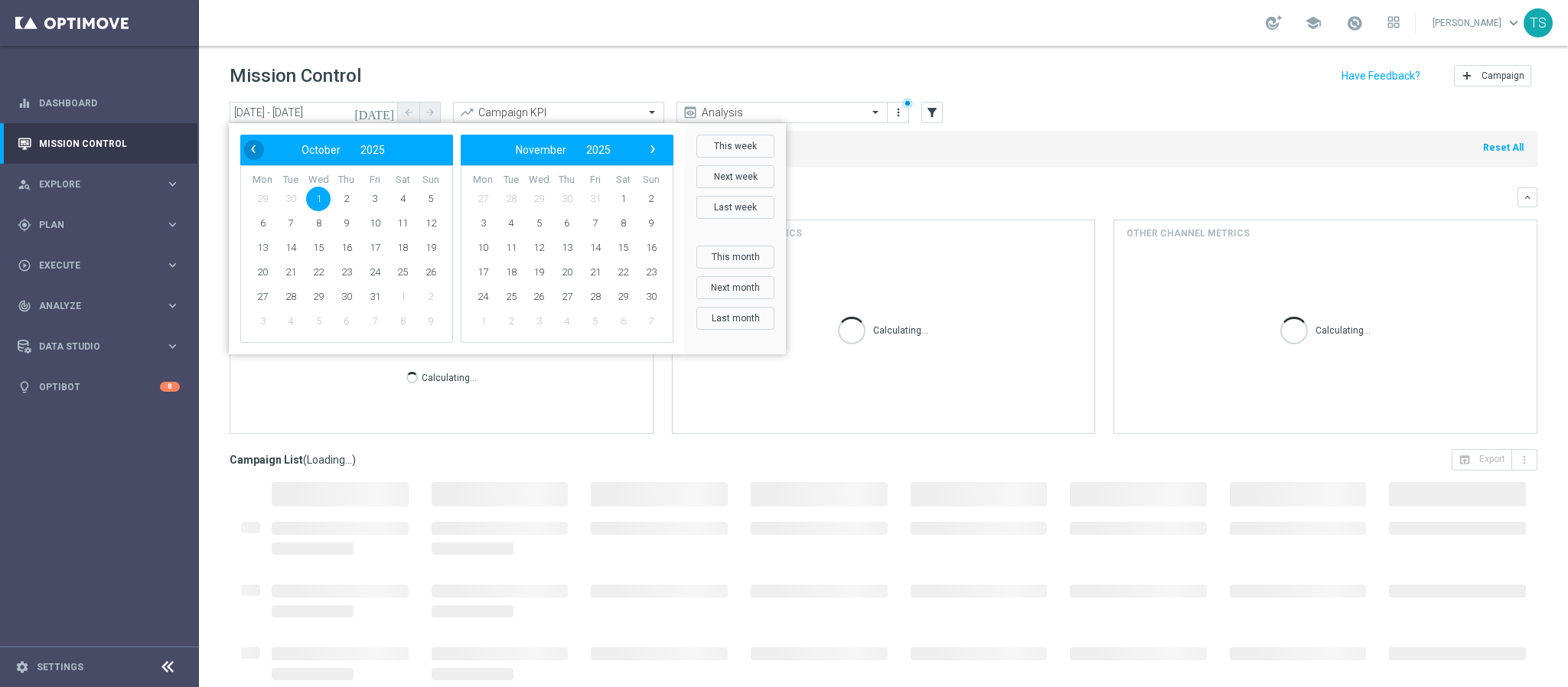
click at [251, 141] on span "‹" at bounding box center [252, 149] width 20 height 20
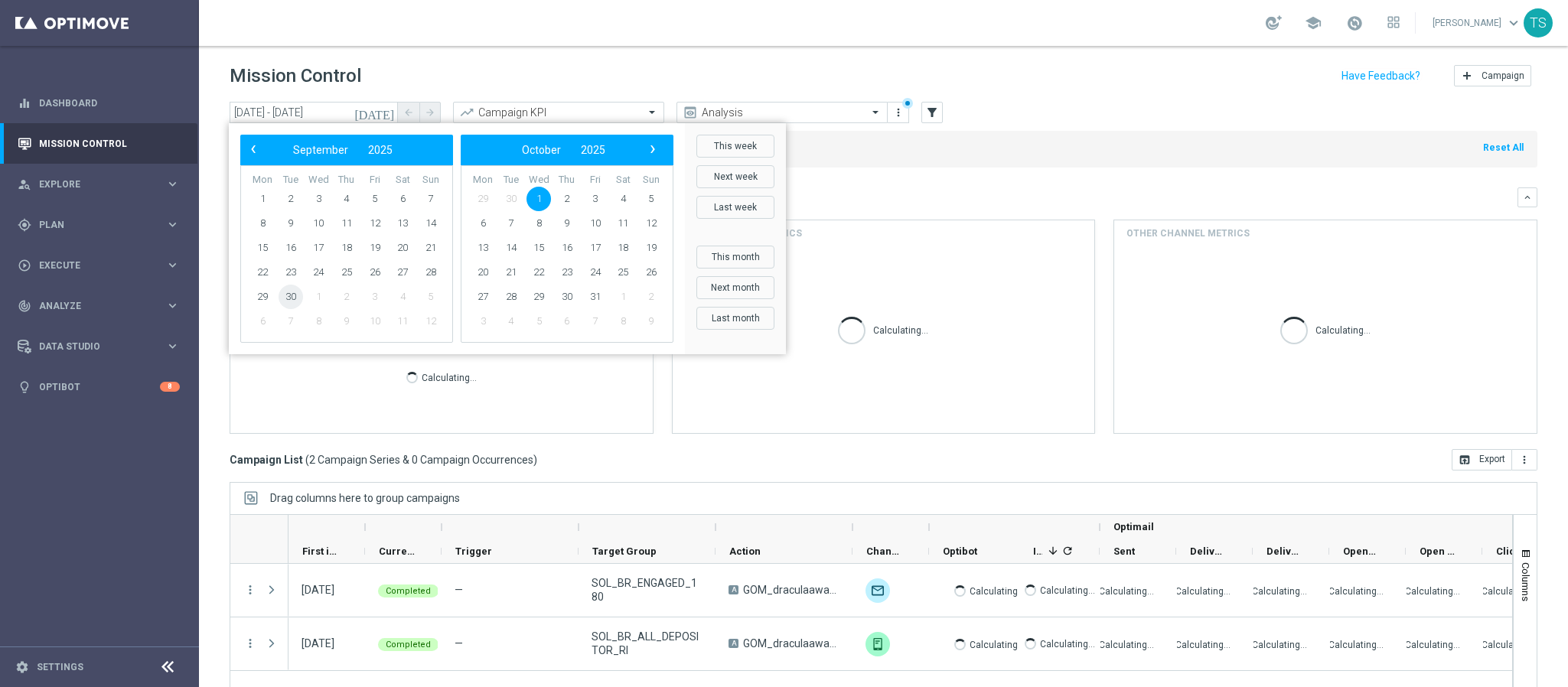
click at [291, 296] on span "30" at bounding box center [291, 297] width 24 height 24
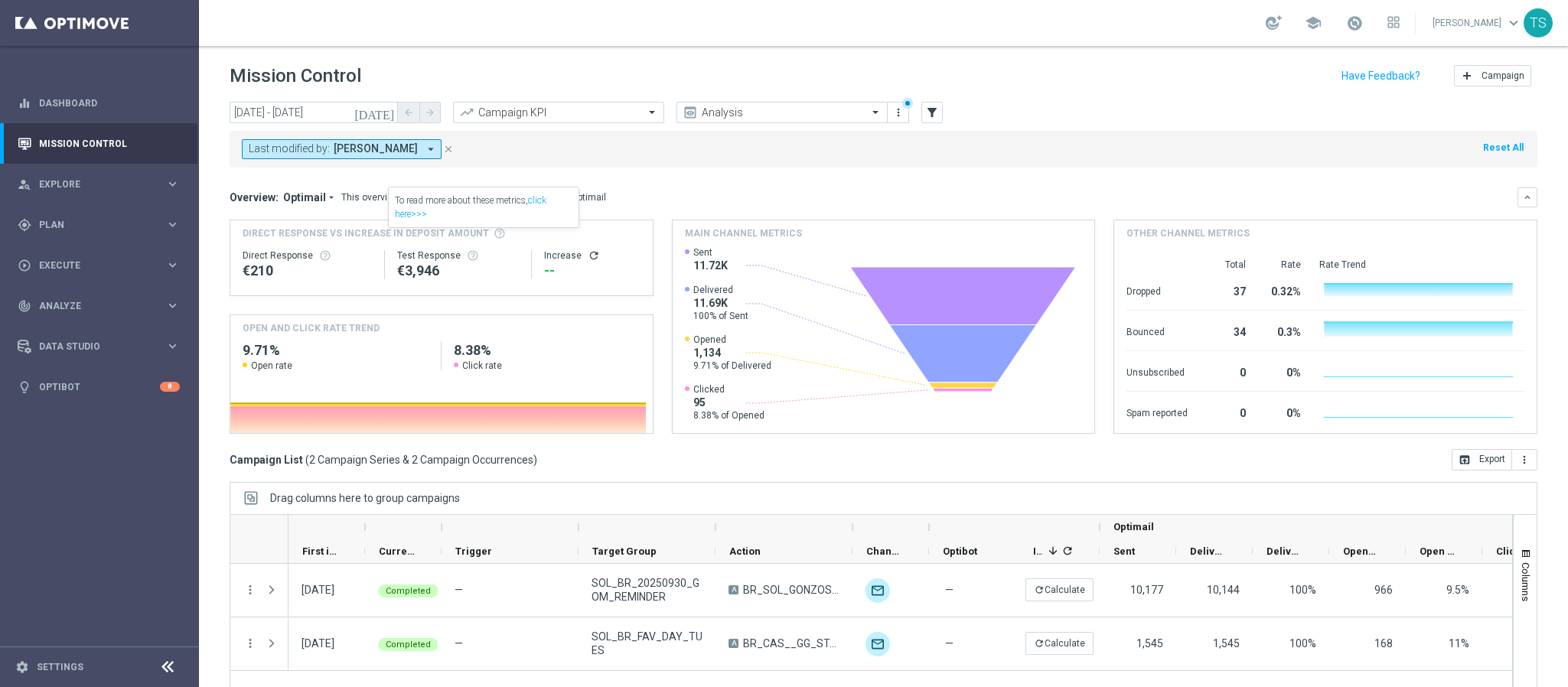
click at [393, 117] on icon "[DATE]" at bounding box center [375, 112] width 41 height 14
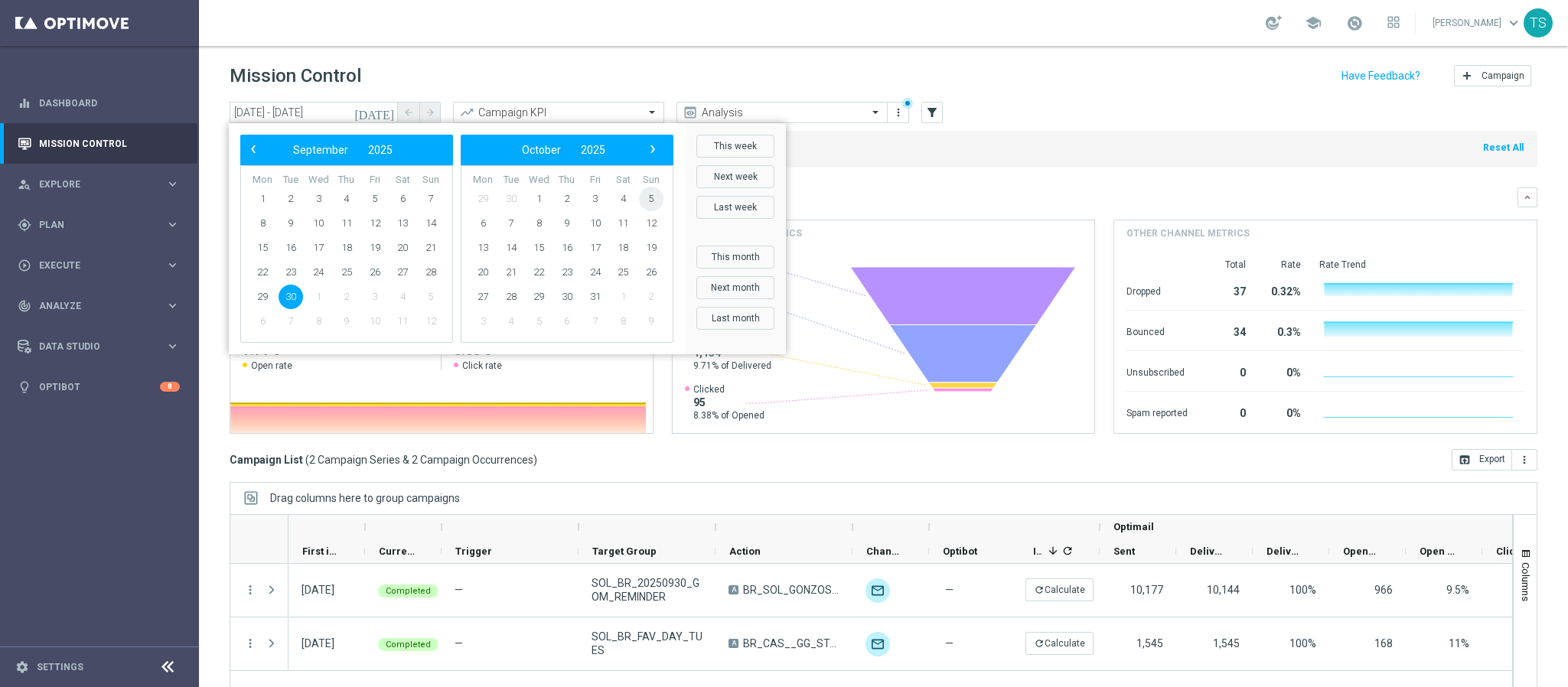
click at [643, 200] on span "5" at bounding box center [651, 199] width 24 height 24
click at [286, 225] on span "7" at bounding box center [291, 223] width 24 height 24
type input "[DATE] - [DATE]"
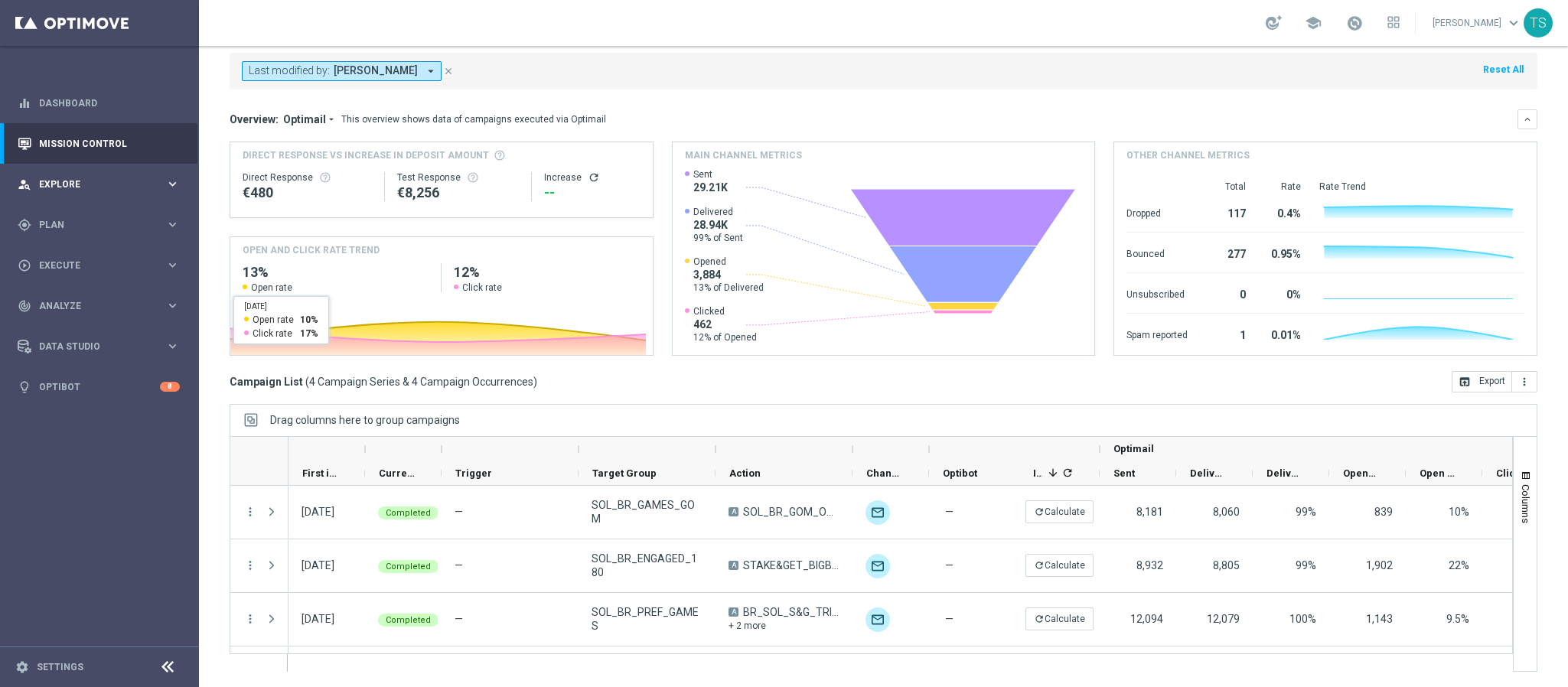
click at [134, 186] on span "Explore" at bounding box center [102, 184] width 127 height 9
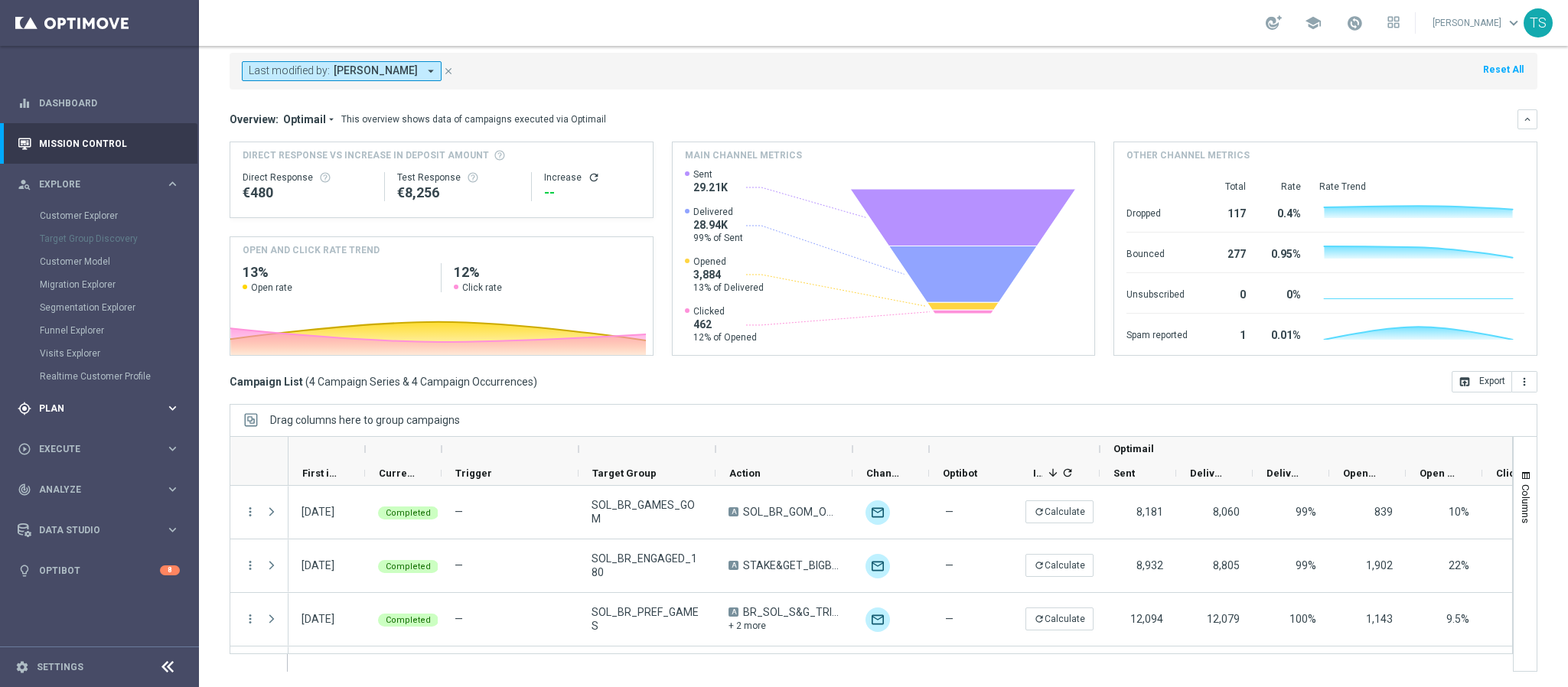
click at [62, 407] on span "Plan" at bounding box center [102, 409] width 127 height 9
click at [62, 260] on link "Target Groups" at bounding box center [100, 256] width 119 height 12
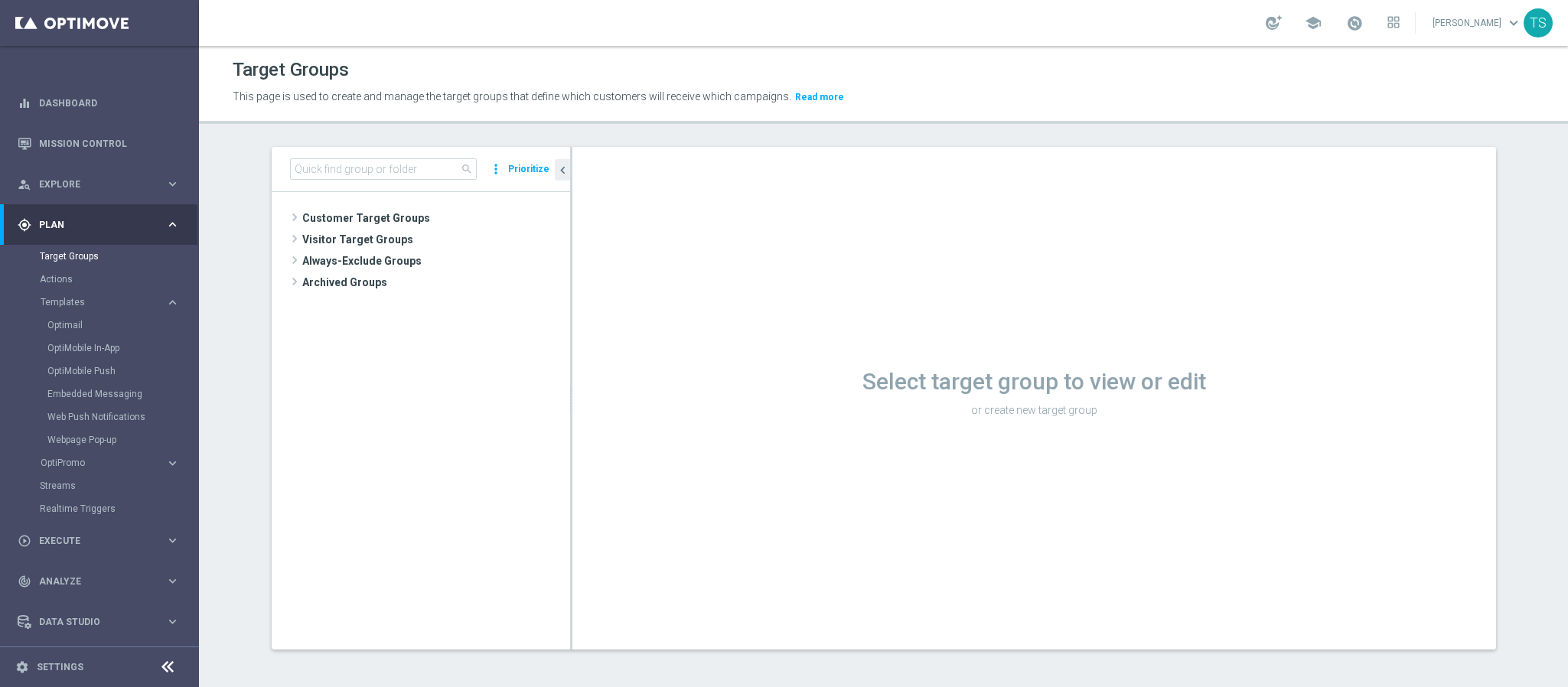
drag, startPoint x: 409, startPoint y: 180, endPoint x: 398, endPoint y: 170, distance: 14.9
click at [407, 179] on div "search more_vert Prioritize" at bounding box center [421, 169] width 299 height 46
click at [398, 170] on input at bounding box center [384, 168] width 187 height 21
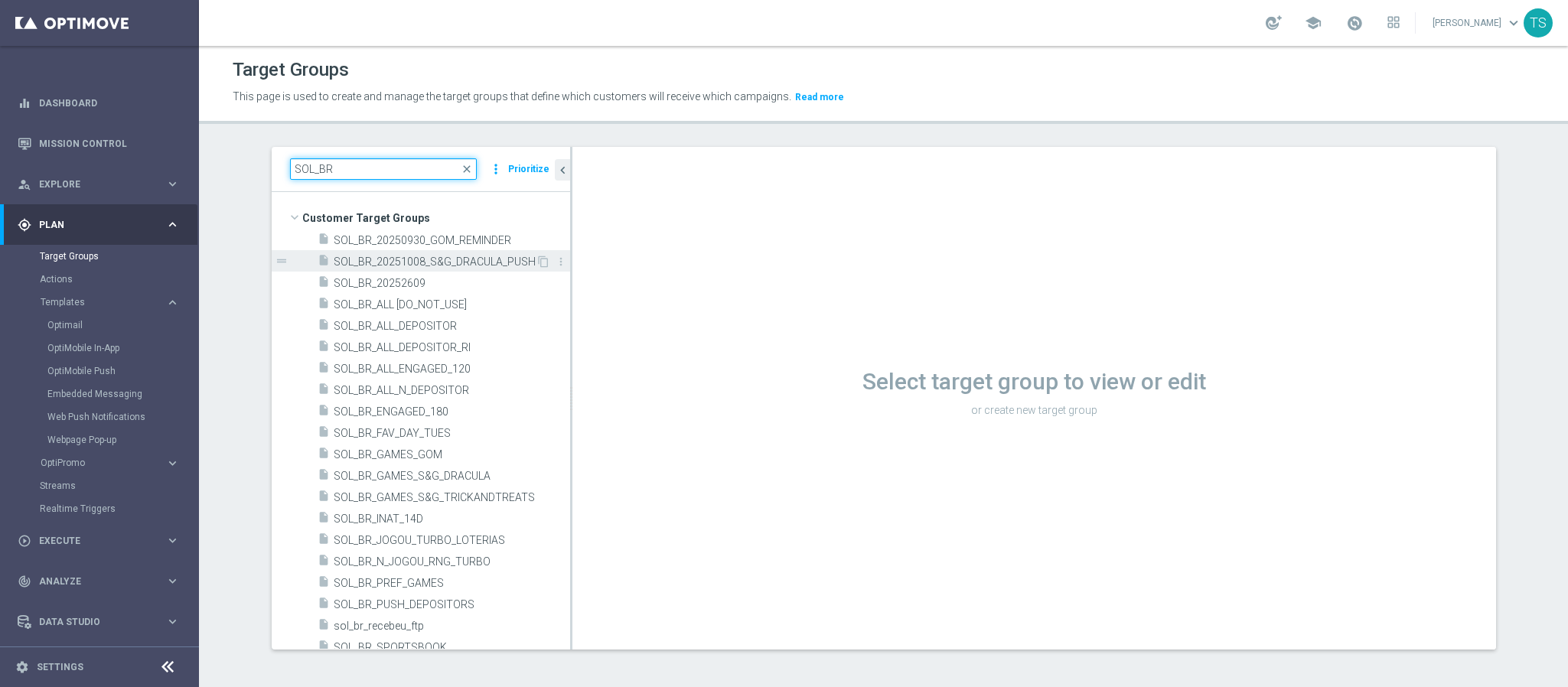
type input "SOL_BR"
click at [466, 266] on span "SOL_BR_20251008_S&G_DRACULA_PUSH" at bounding box center [434, 263] width 202 height 13
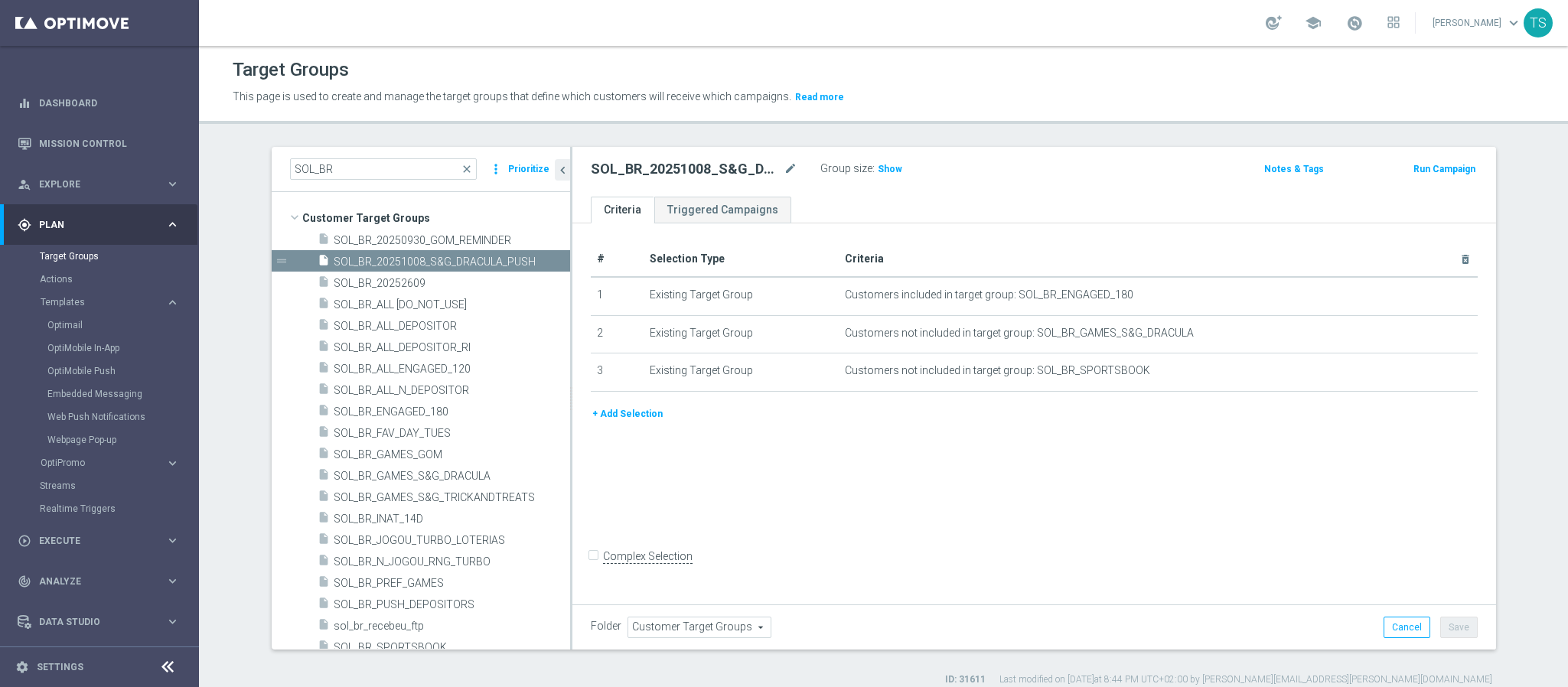
click at [636, 409] on button "+ Add Selection" at bounding box center [628, 414] width 74 height 17
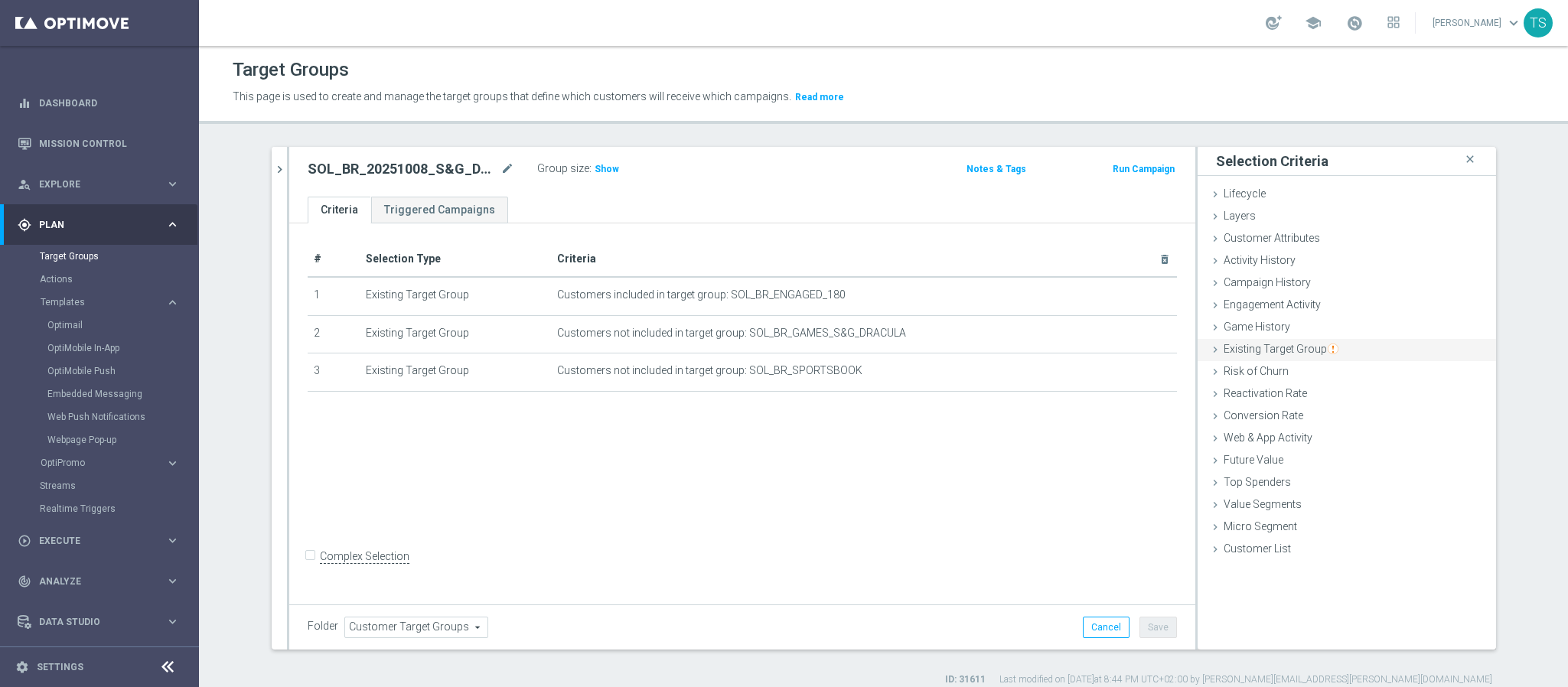
click at [1315, 347] on span "Existing Target Group" at bounding box center [1281, 348] width 115 height 12
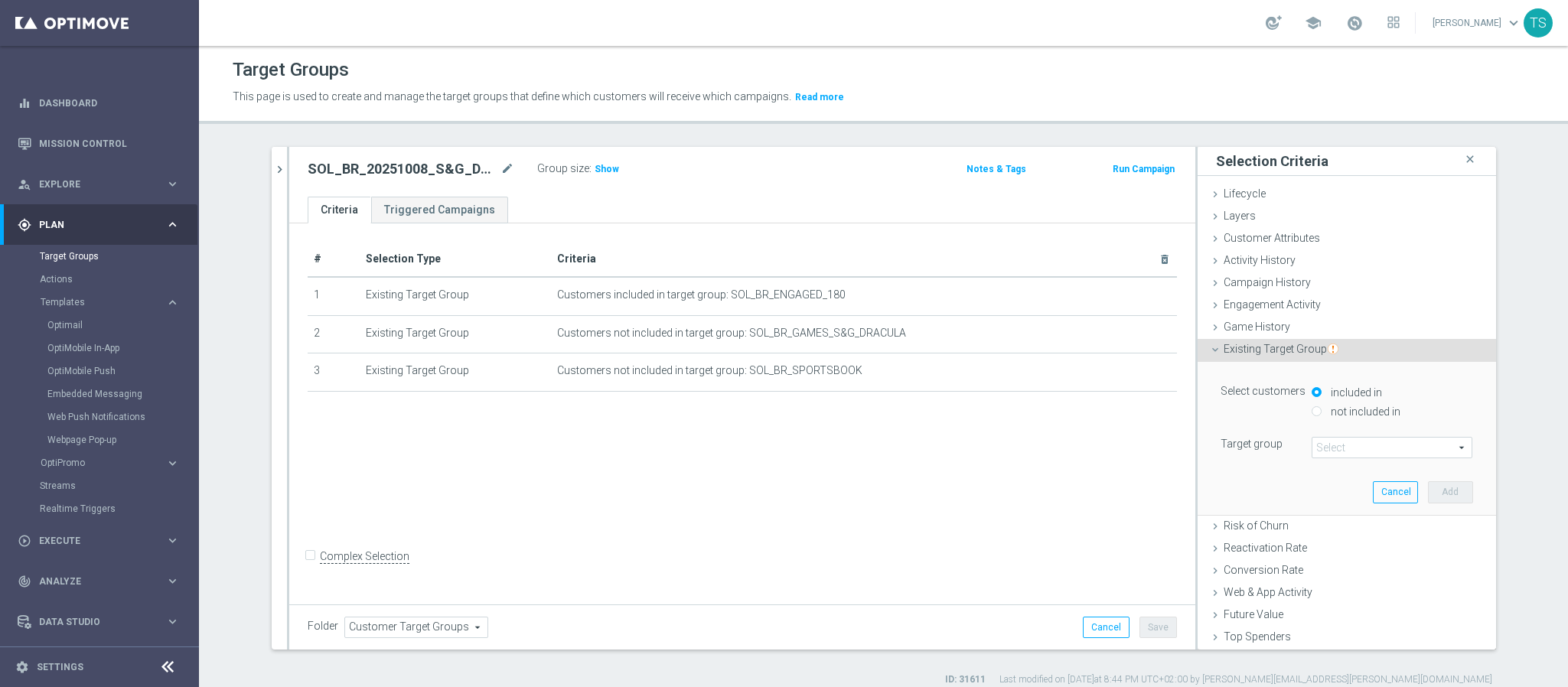
click at [1341, 410] on label "not included in" at bounding box center [1364, 411] width 74 height 14
click at [1322, 410] on input "not included in" at bounding box center [1317, 411] width 10 height 10
radio input "true"
click at [1346, 459] on div "Select customers included in not included in Target group Select arrow_drop_dow…" at bounding box center [1347, 438] width 276 height 153
click at [1342, 445] on span at bounding box center [1392, 447] width 159 height 20
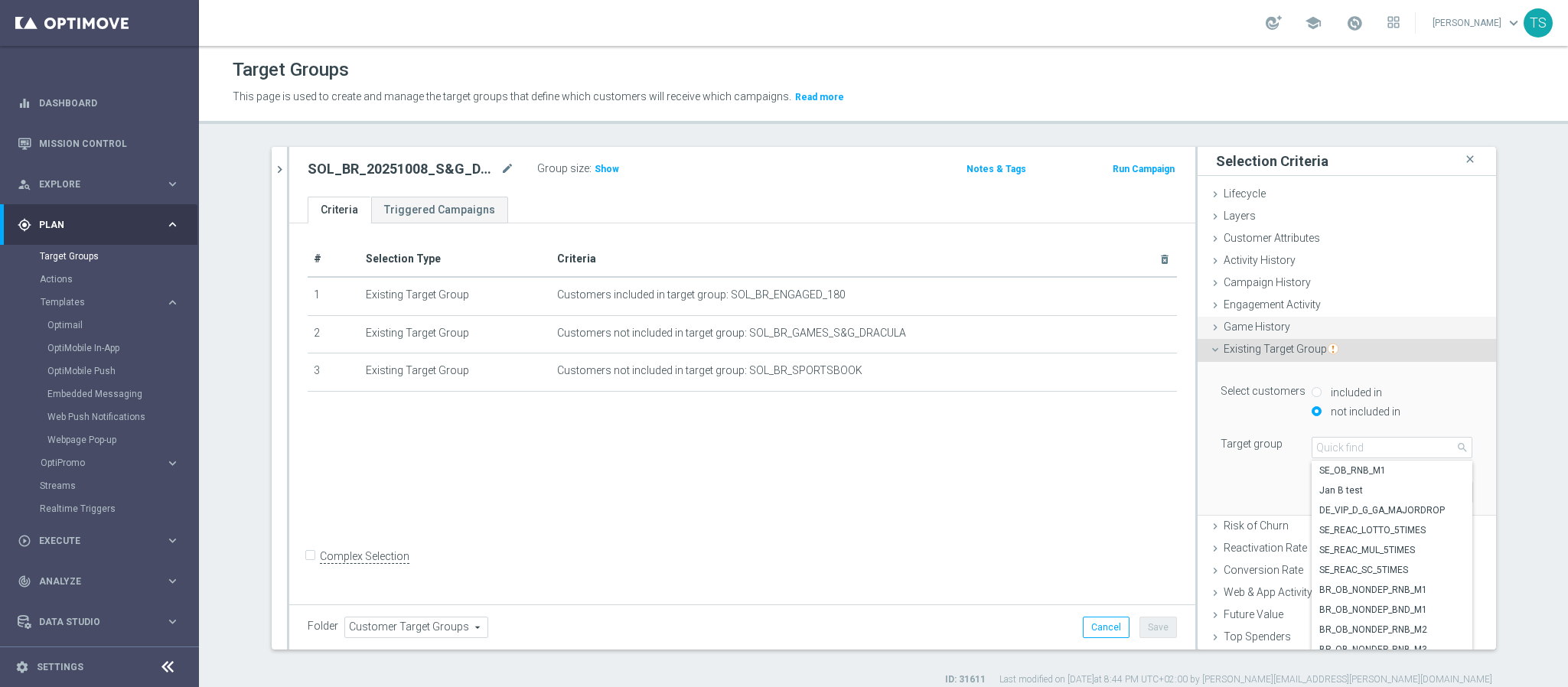
click at [1265, 329] on span "Game History" at bounding box center [1258, 326] width 67 height 12
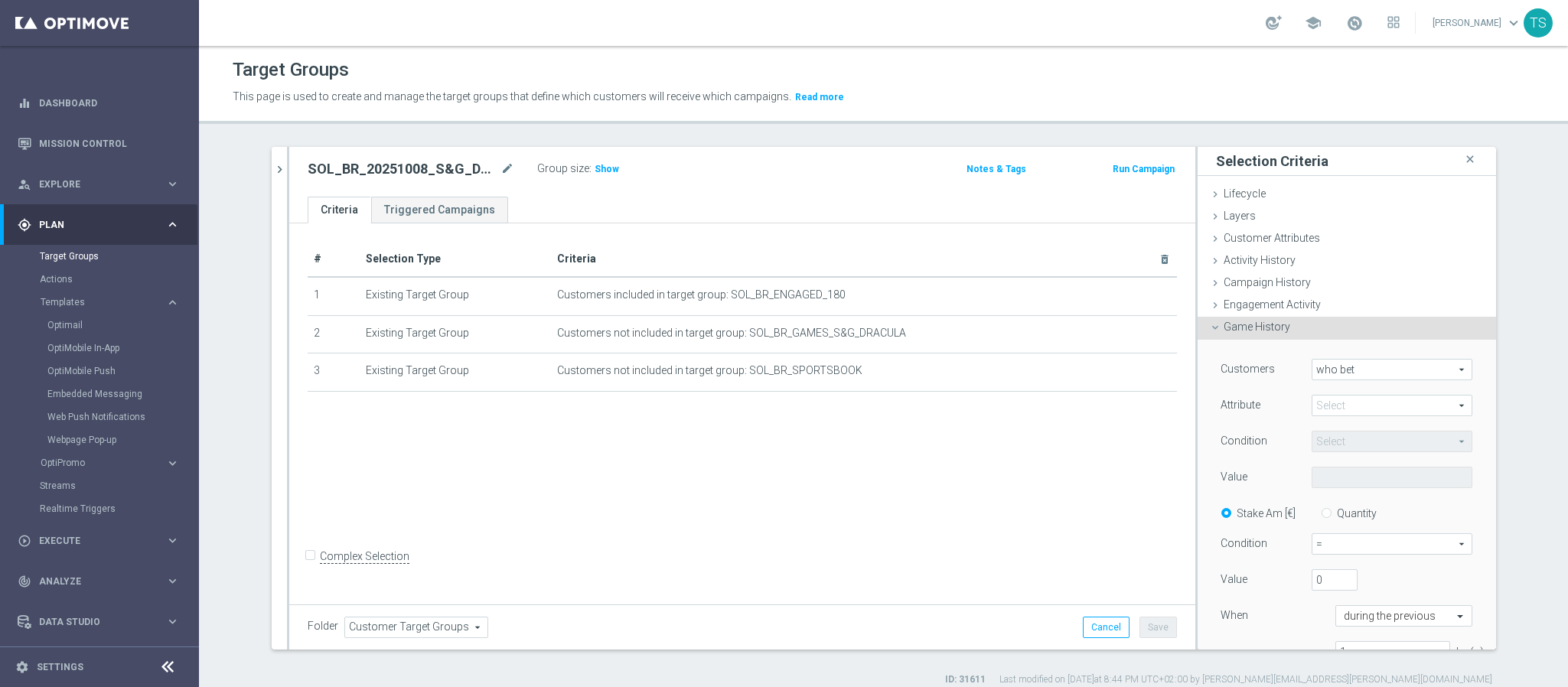
click at [1371, 405] on span at bounding box center [1392, 405] width 159 height 20
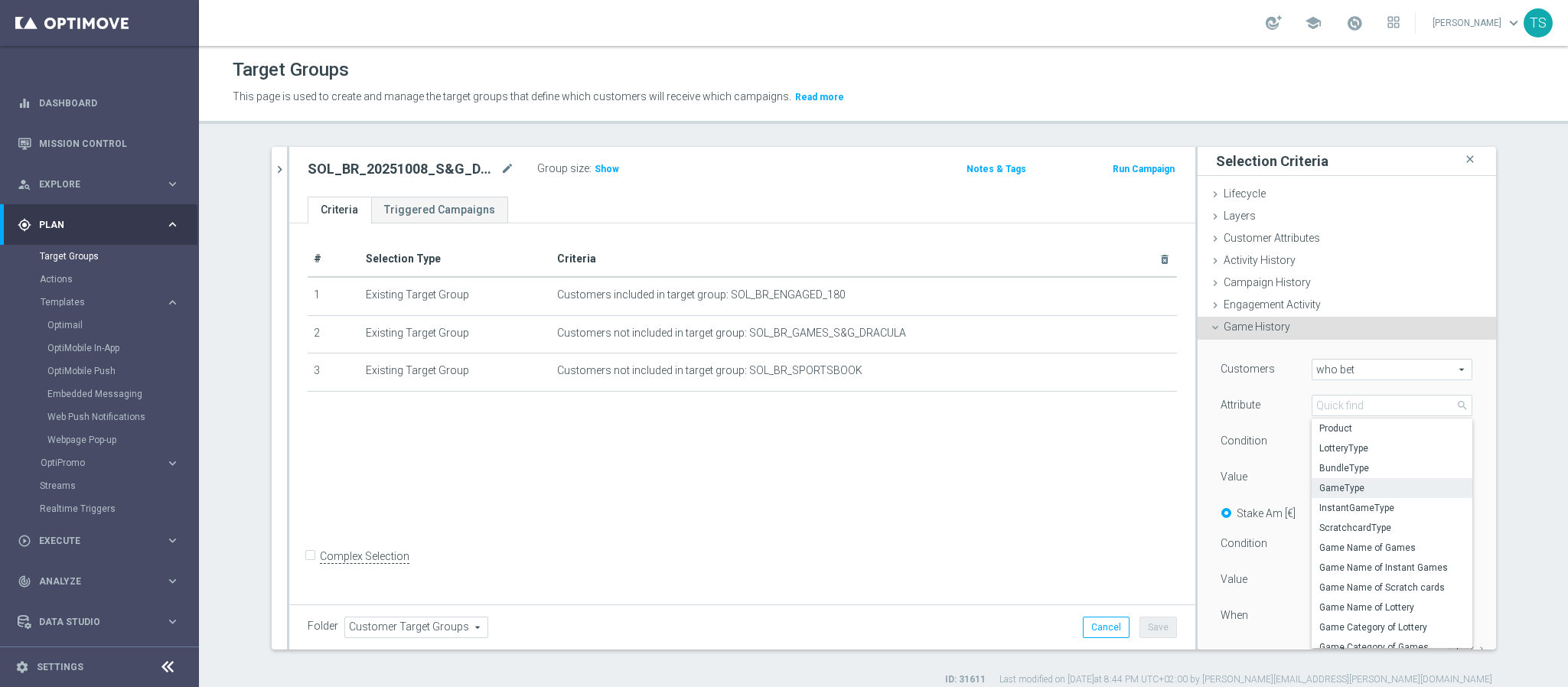
click at [1356, 484] on span "GameType" at bounding box center [1392, 488] width 145 height 12
type input "GameType"
type input "Equals"
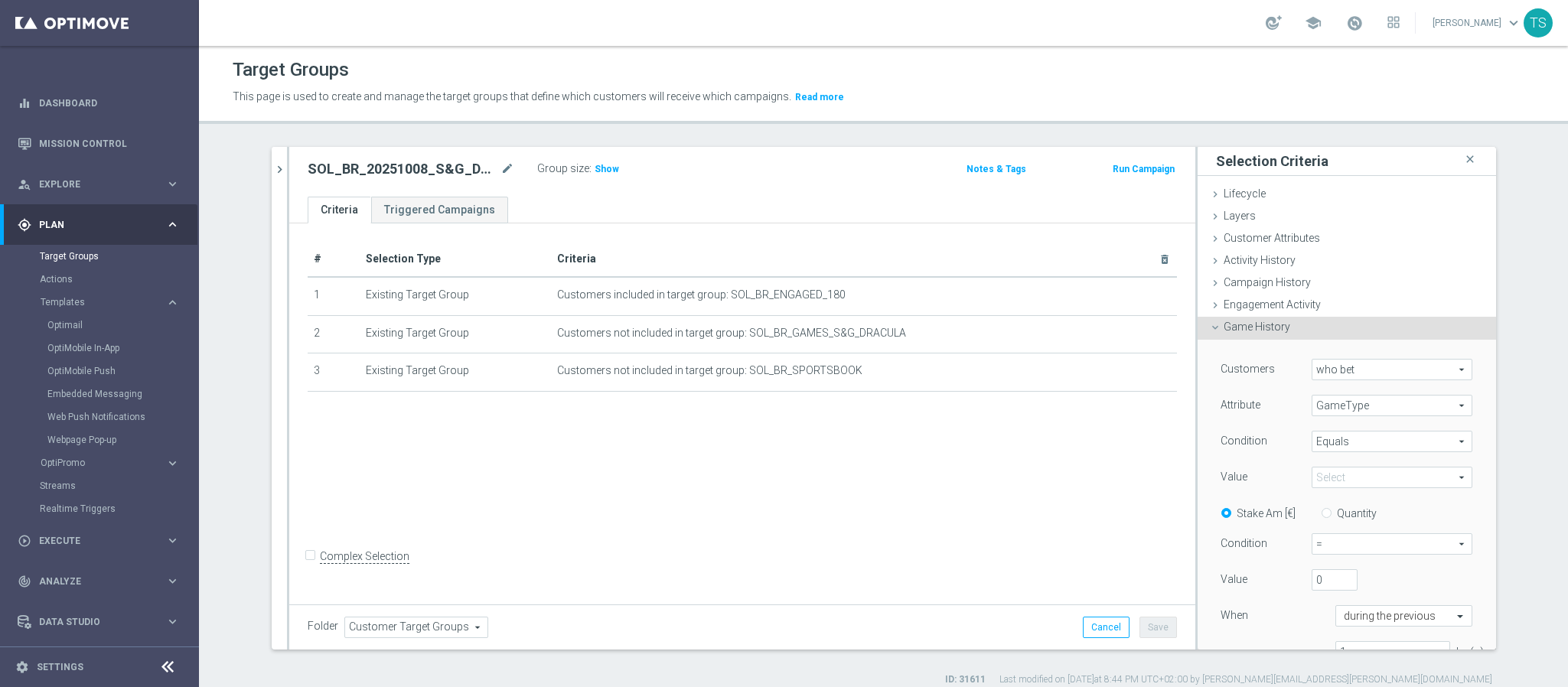
click at [1359, 482] on span at bounding box center [1392, 477] width 159 height 20
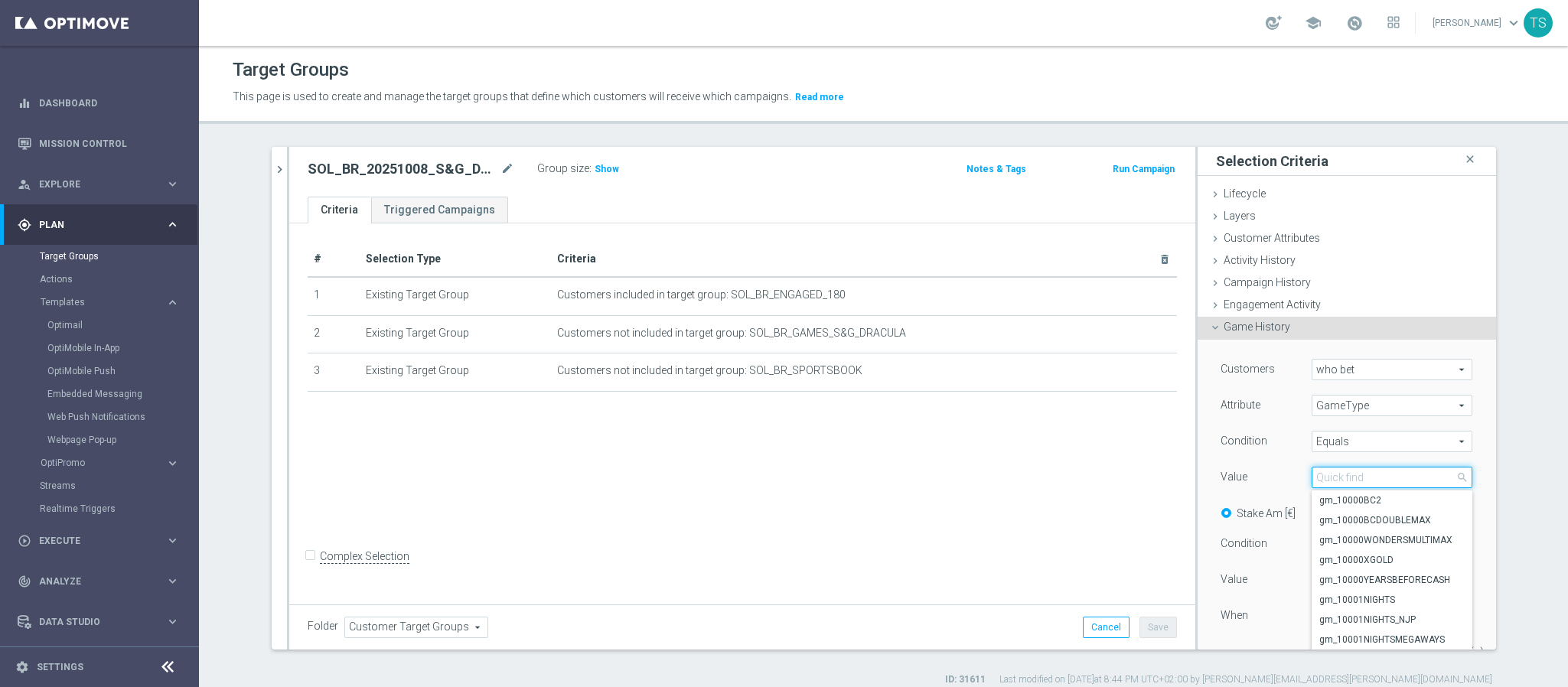
click at [1365, 482] on input "search" at bounding box center [1392, 477] width 161 height 21
type input "dracula"
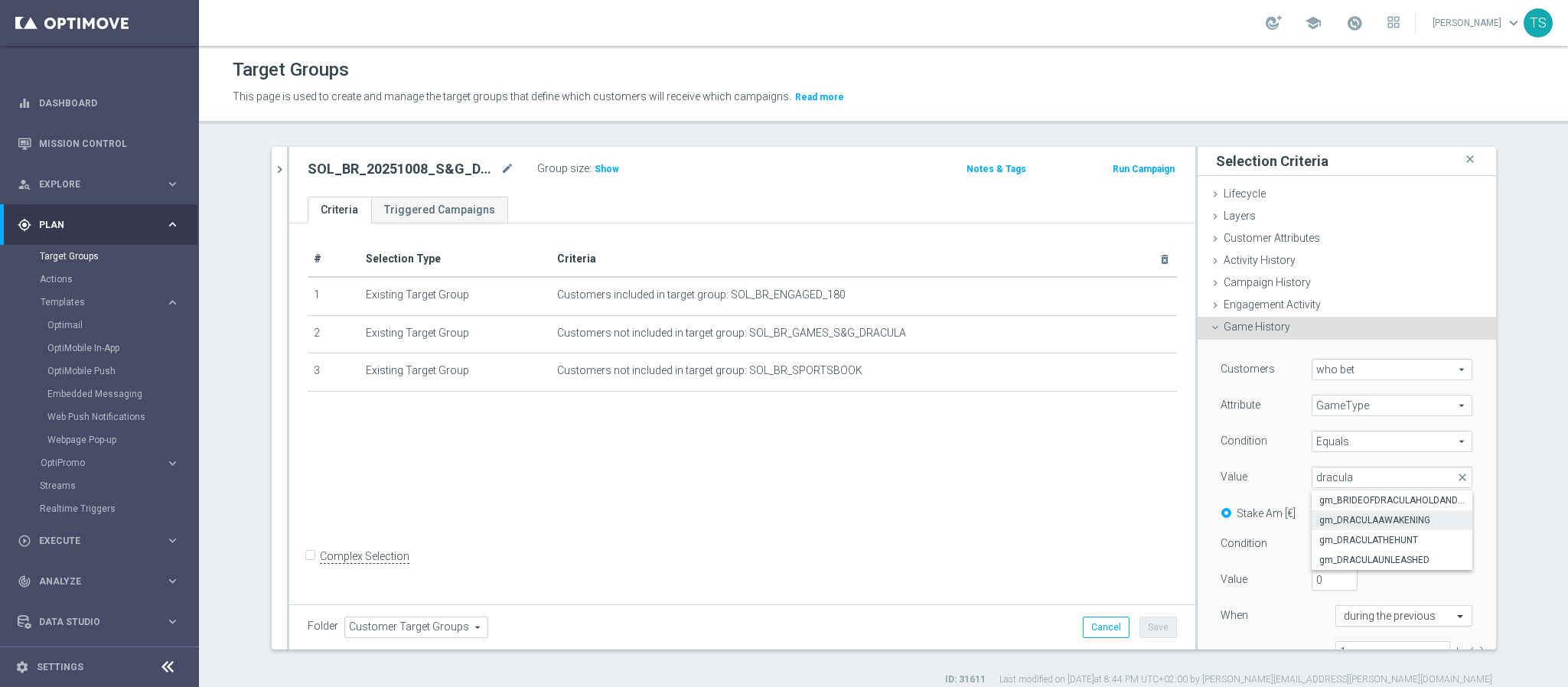
click at [1349, 523] on span "gm_DRACULAAWAKENING" at bounding box center [1392, 519] width 145 height 12
type input "gm_DRACULAAWAKENING"
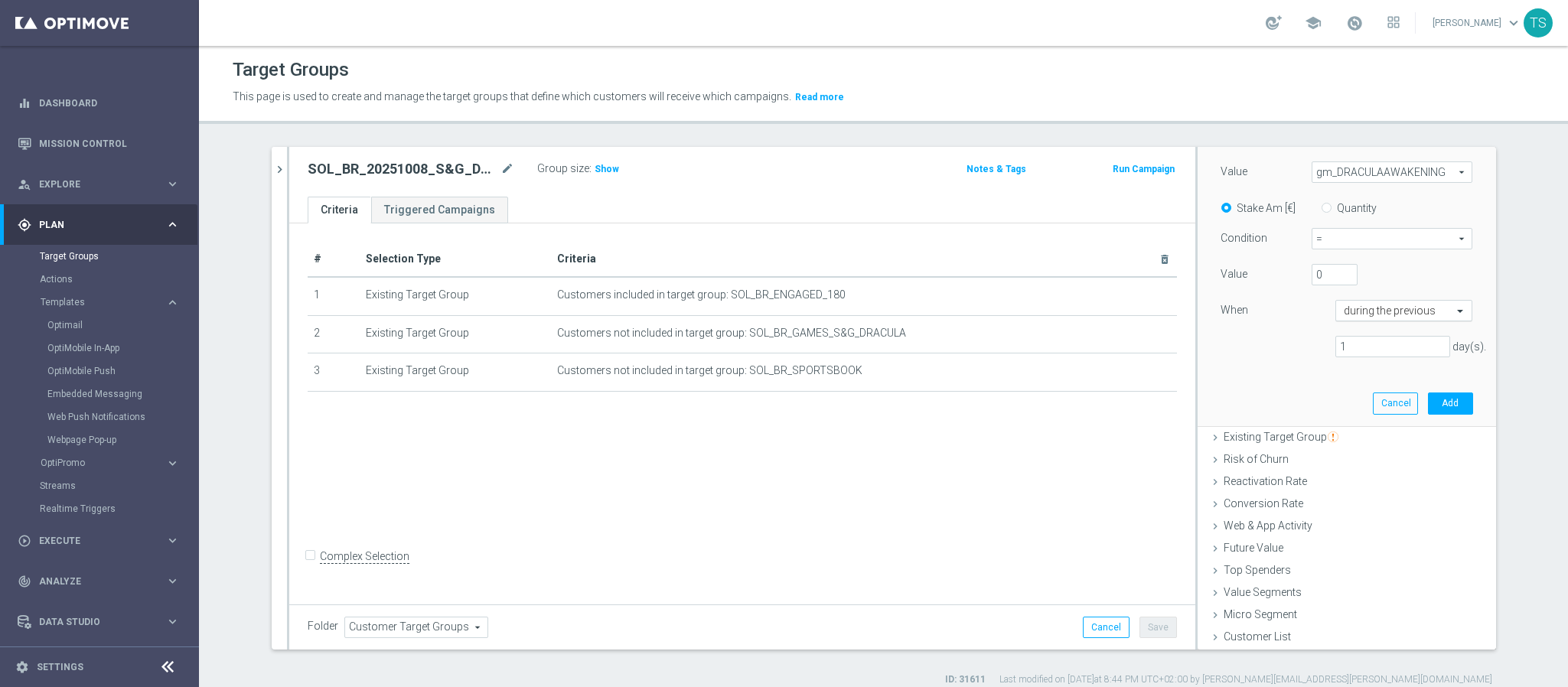
click at [1385, 317] on input "text" at bounding box center [1389, 311] width 90 height 14
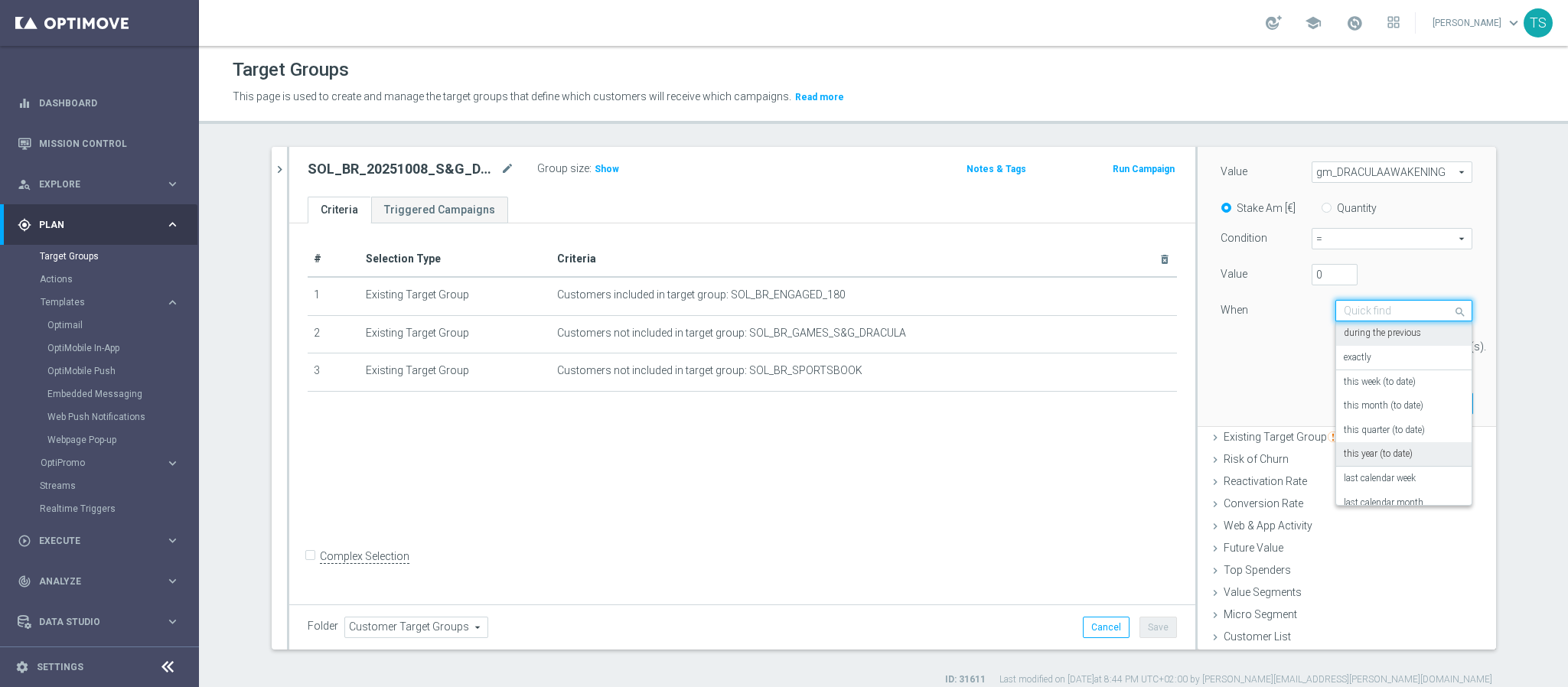
click at [1387, 459] on label "this year (to date)" at bounding box center [1379, 454] width 69 height 12
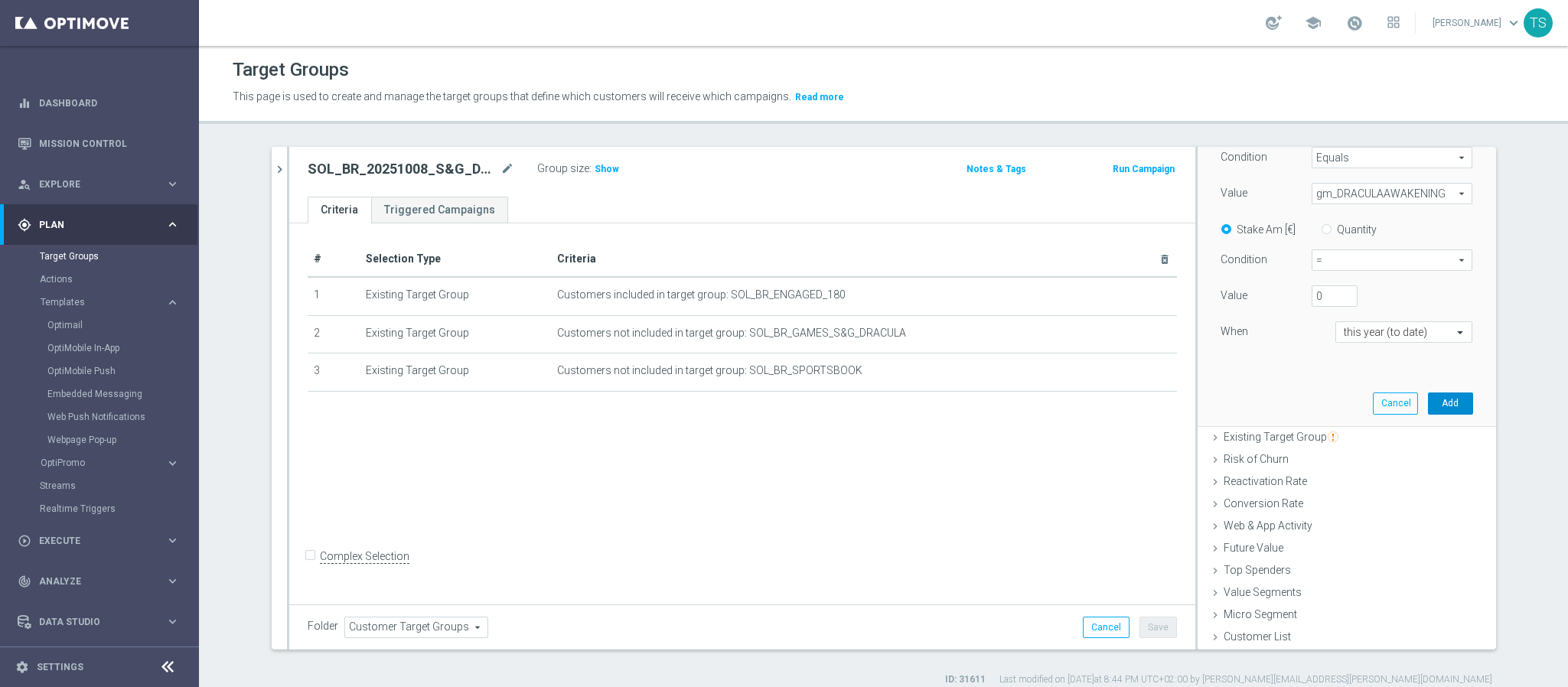
click at [1428, 394] on button "Add" at bounding box center [1451, 403] width 46 height 21
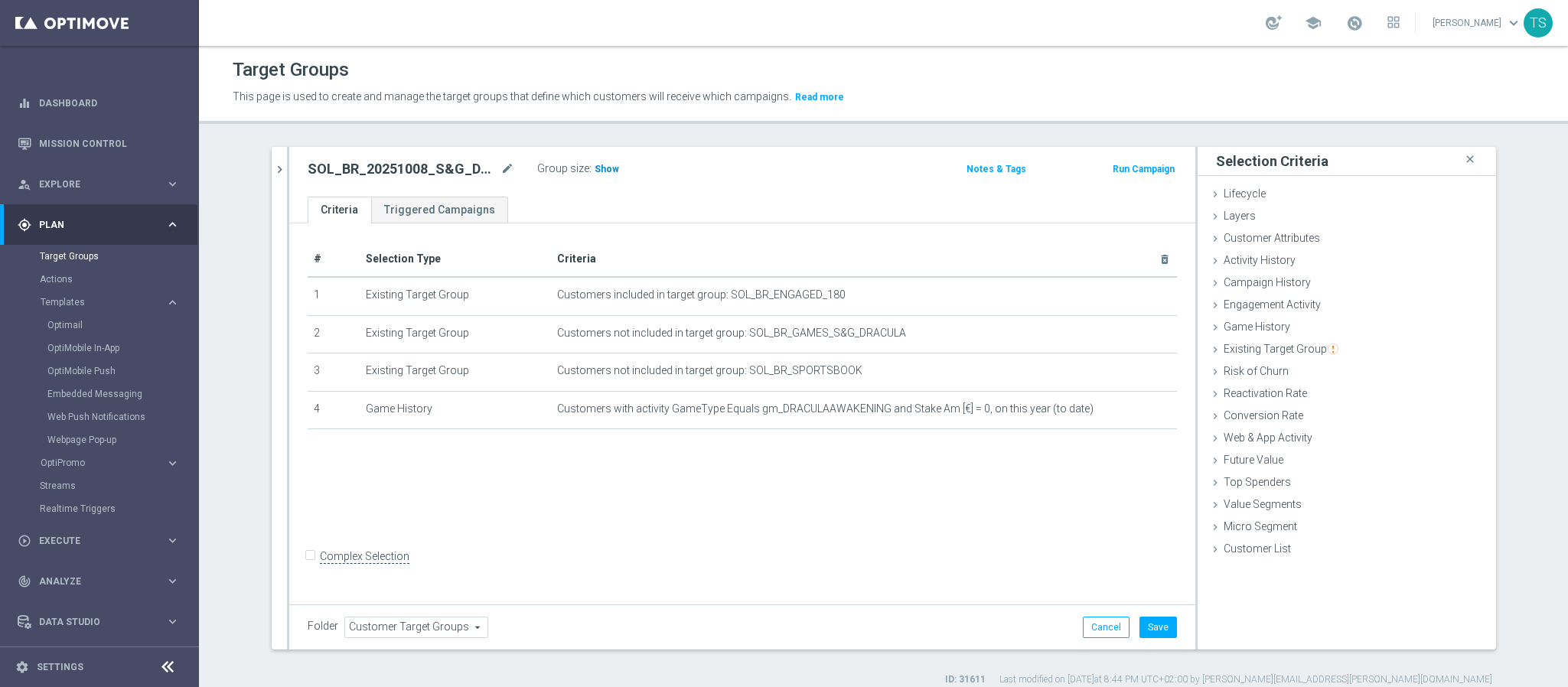
click at [595, 164] on span "Show" at bounding box center [607, 169] width 24 height 11
click at [307, 567] on input "Complex Selection" at bounding box center [312, 558] width 10 height 21
checkbox input "true"
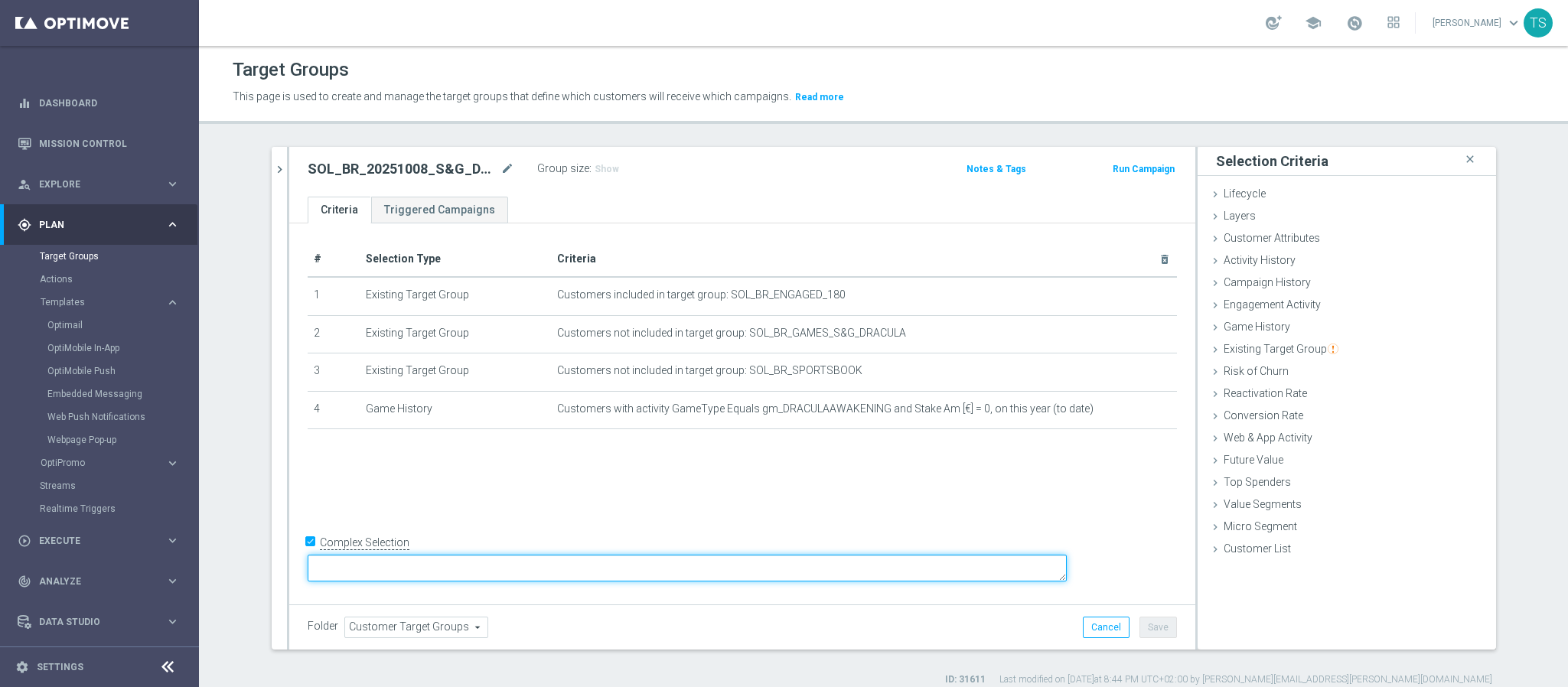
click at [471, 559] on textarea at bounding box center [687, 568] width 760 height 27
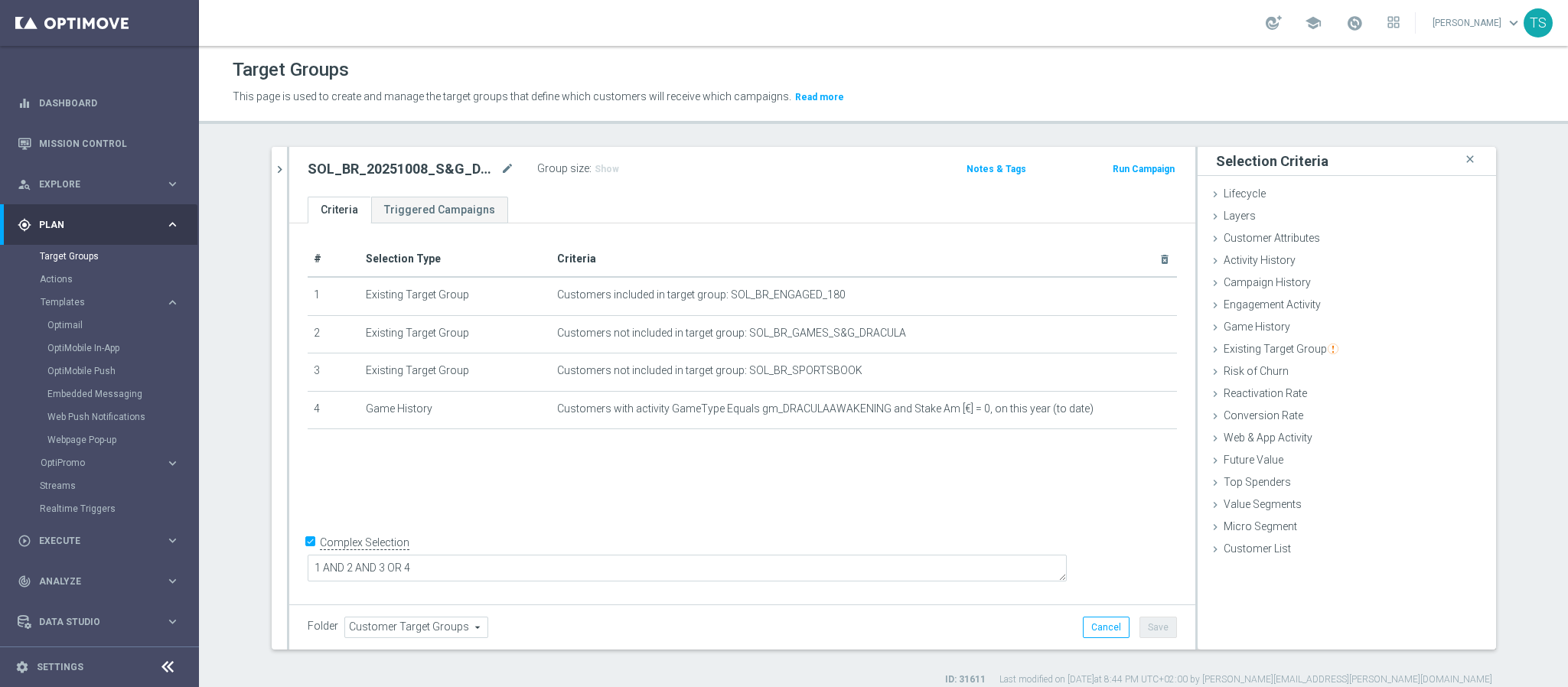
click at [777, 600] on div "# Selection Type Criteria delete_forever 1 Existing Target Group Customers incl…" at bounding box center [742, 413] width 906 height 381
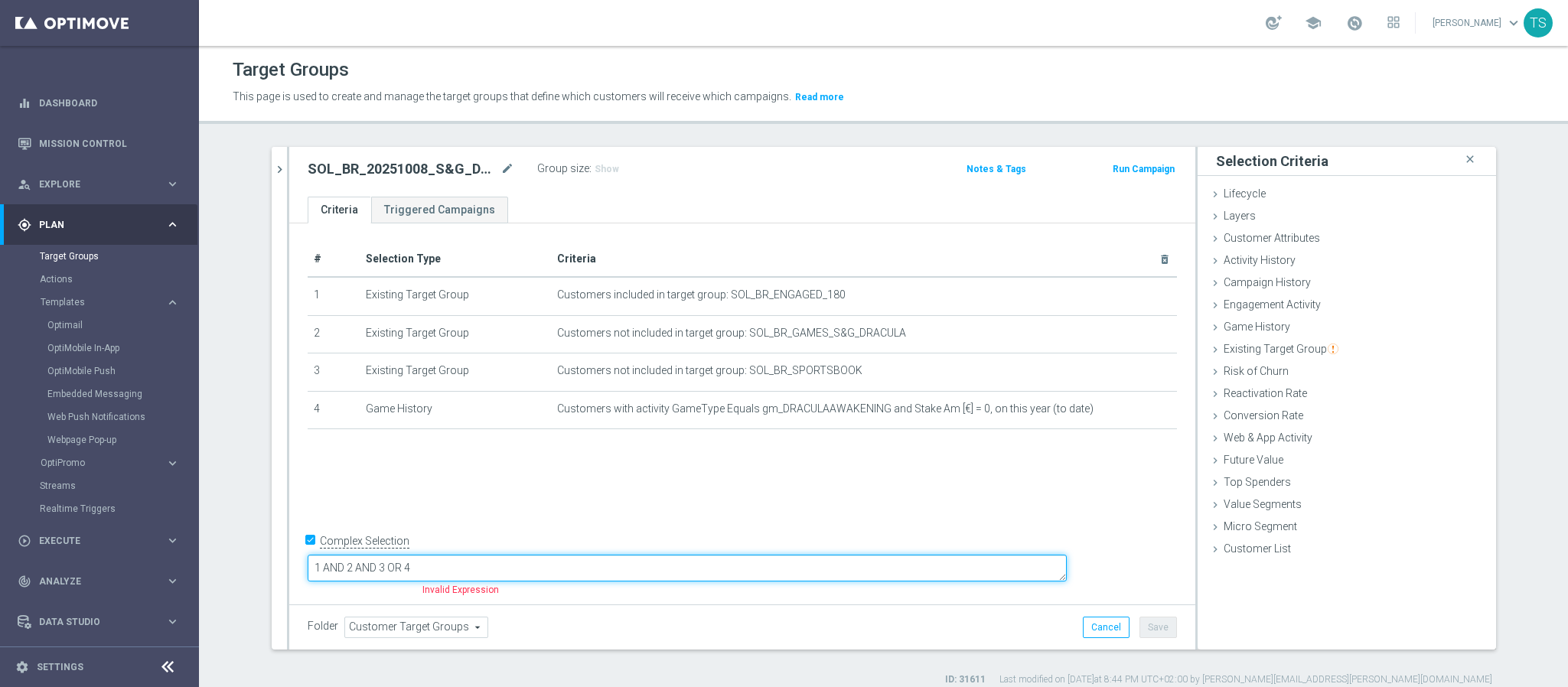
click at [414, 566] on textarea "1 AND 2 AND 3 OR 4" at bounding box center [687, 568] width 760 height 27
click at [503, 562] on textarea "1 AND 2 AND 3 OR 4" at bounding box center [687, 568] width 760 height 27
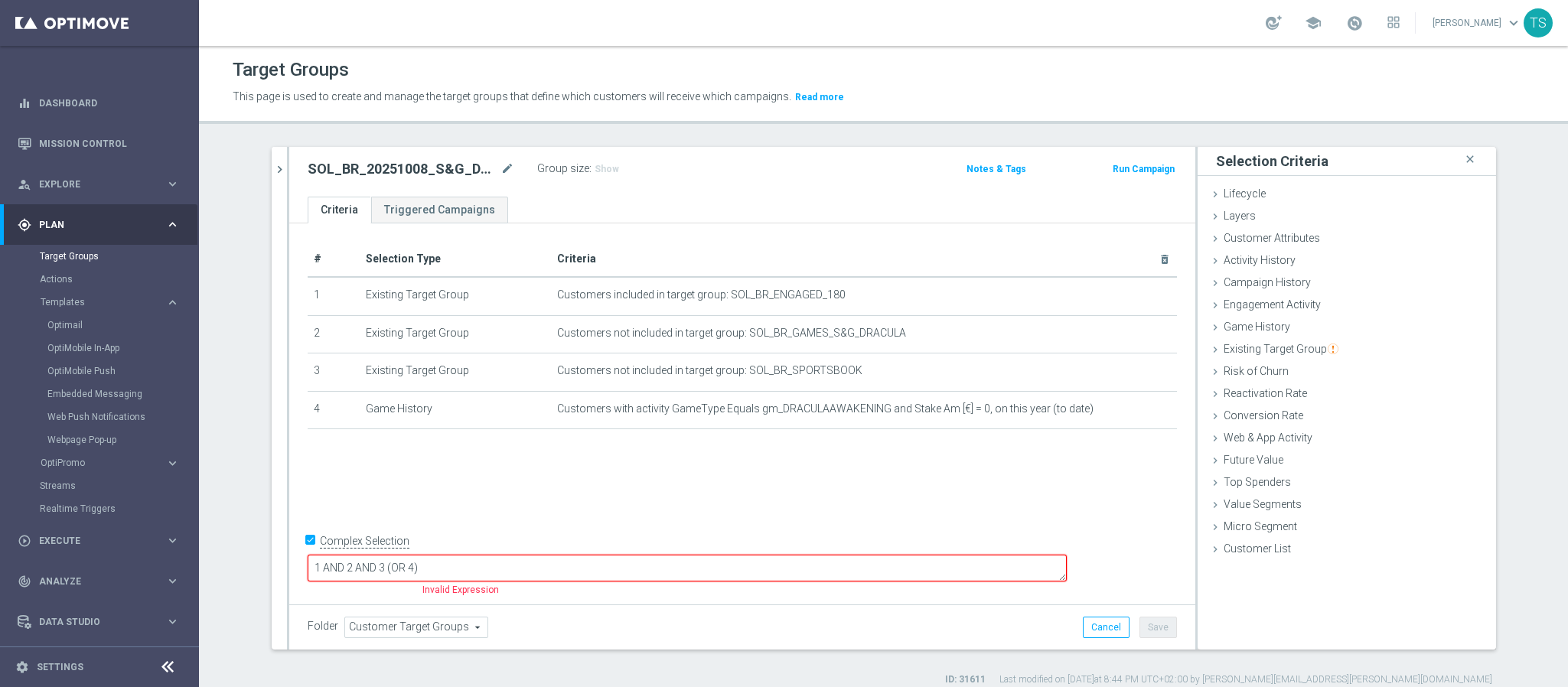
click at [833, 501] on div "# Selection Type Criteria delete_forever 1 Existing Target Group Customers incl…" at bounding box center [742, 411] width 906 height 377
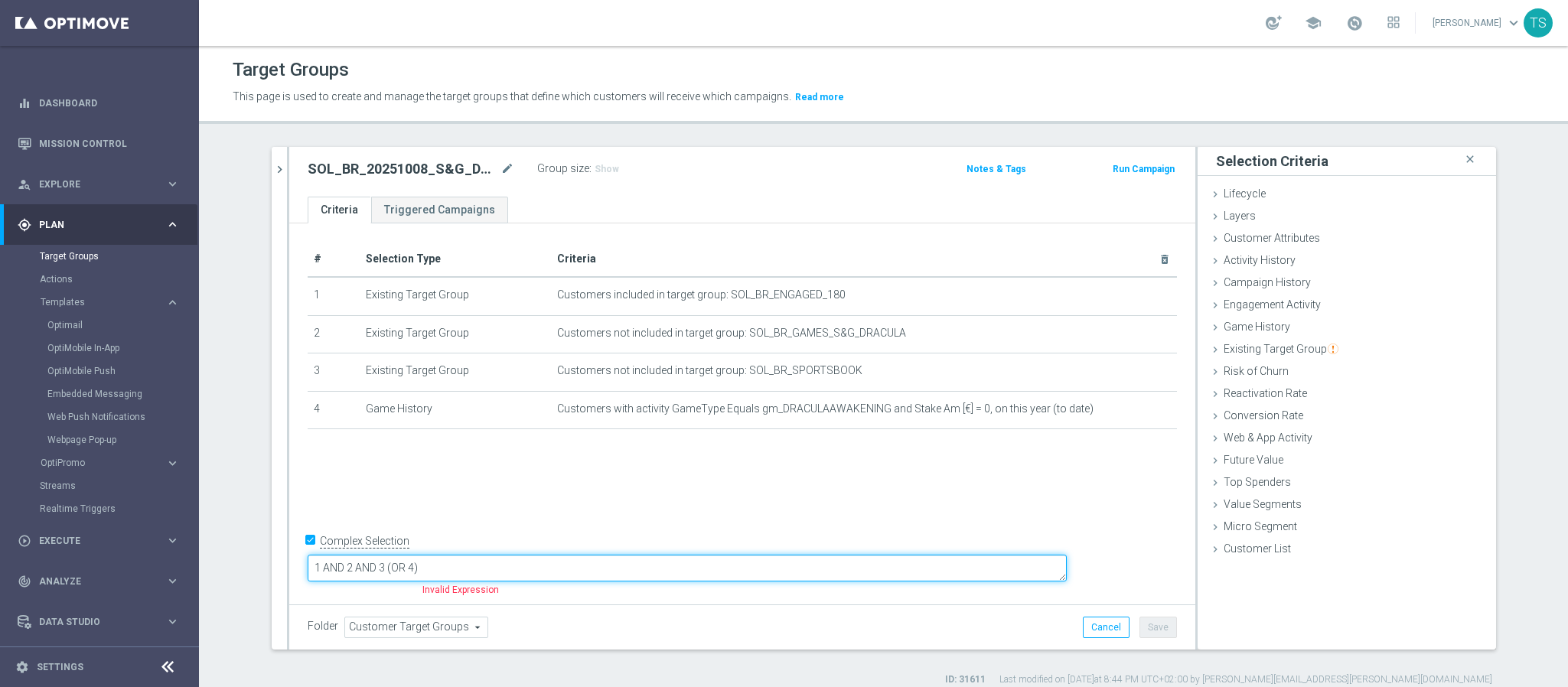
click at [641, 567] on textarea "1 AND 2 AND 3 (OR 4)" at bounding box center [687, 568] width 760 height 27
click at [609, 565] on textarea "1 AND 2 AND 3 (OR 4" at bounding box center [687, 568] width 760 height 27
drag, startPoint x: 487, startPoint y: 565, endPoint x: 652, endPoint y: 568, distance: 165.0
click at [652, 568] on textarea "1 AND 2 AND 3 (OR 4)" at bounding box center [687, 568] width 760 height 27
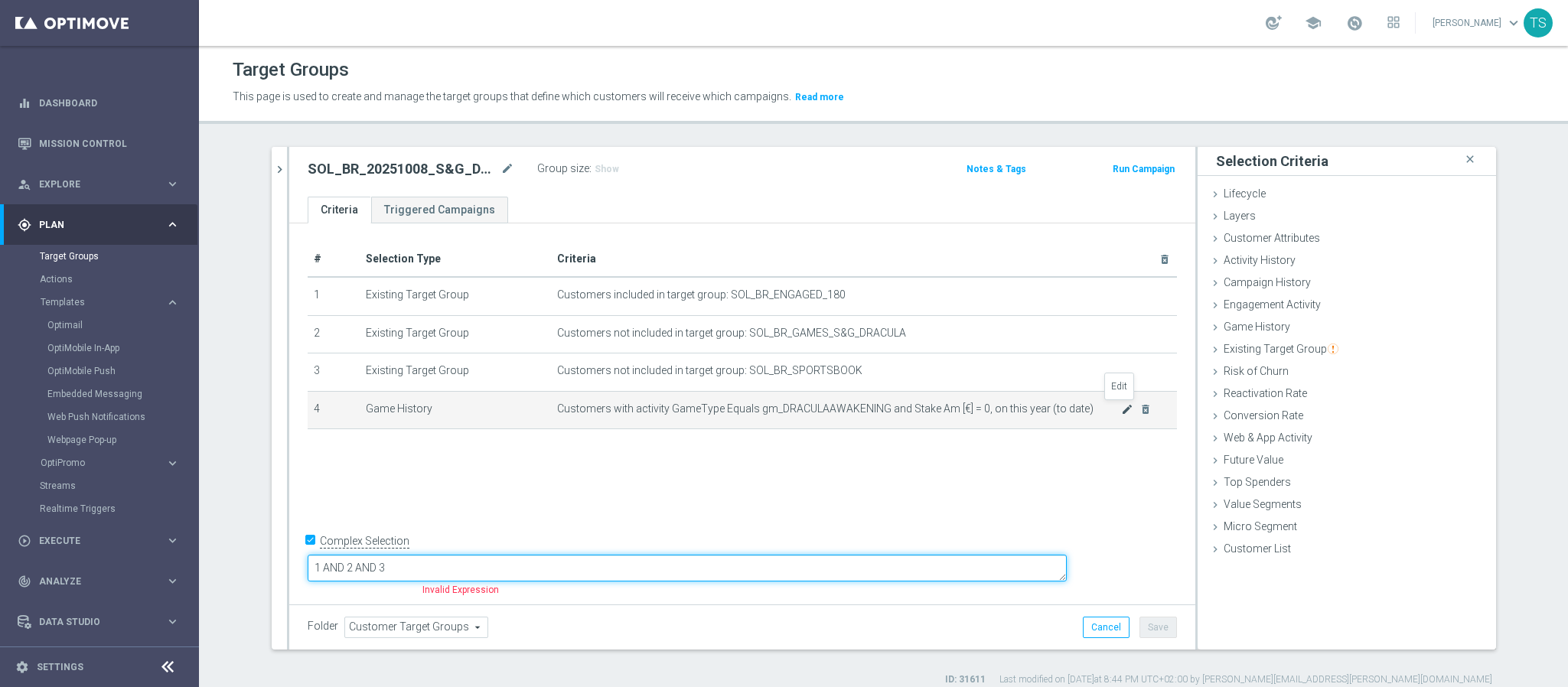
type textarea "1 AND 2 AND 3"
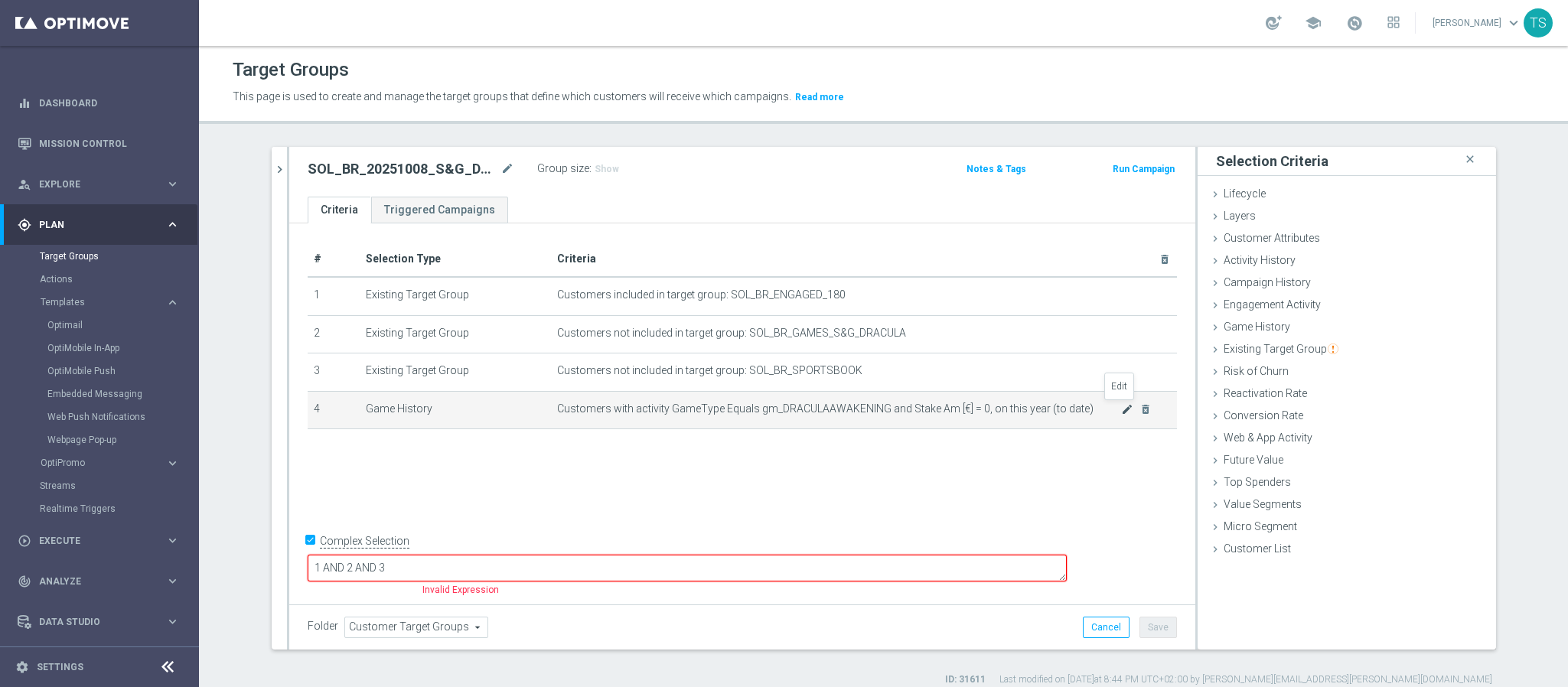
click at [1121, 410] on icon "mode_edit" at bounding box center [1127, 409] width 12 height 12
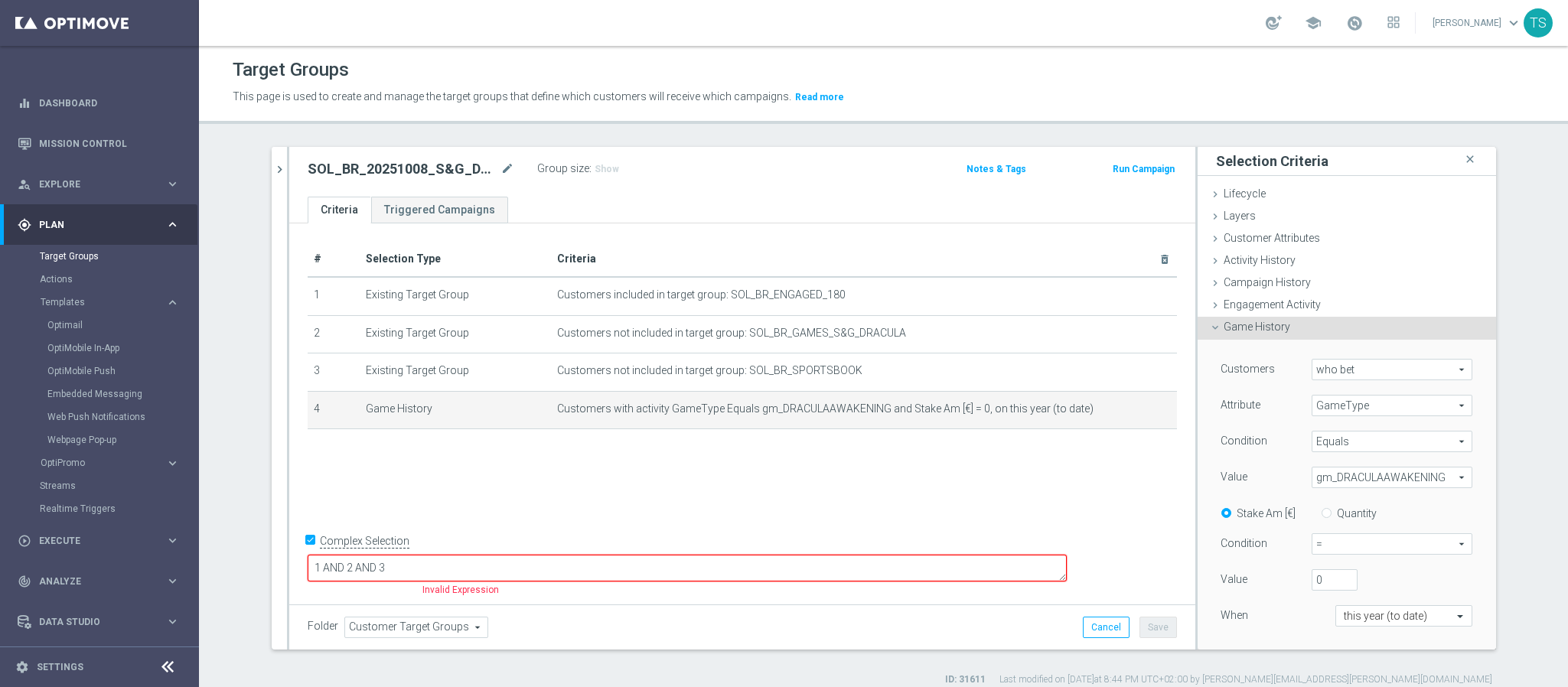
click at [1366, 548] on span "=" at bounding box center [1392, 544] width 159 height 20
click at [1342, 606] on span ">" at bounding box center [1392, 606] width 144 height 12
type input ">"
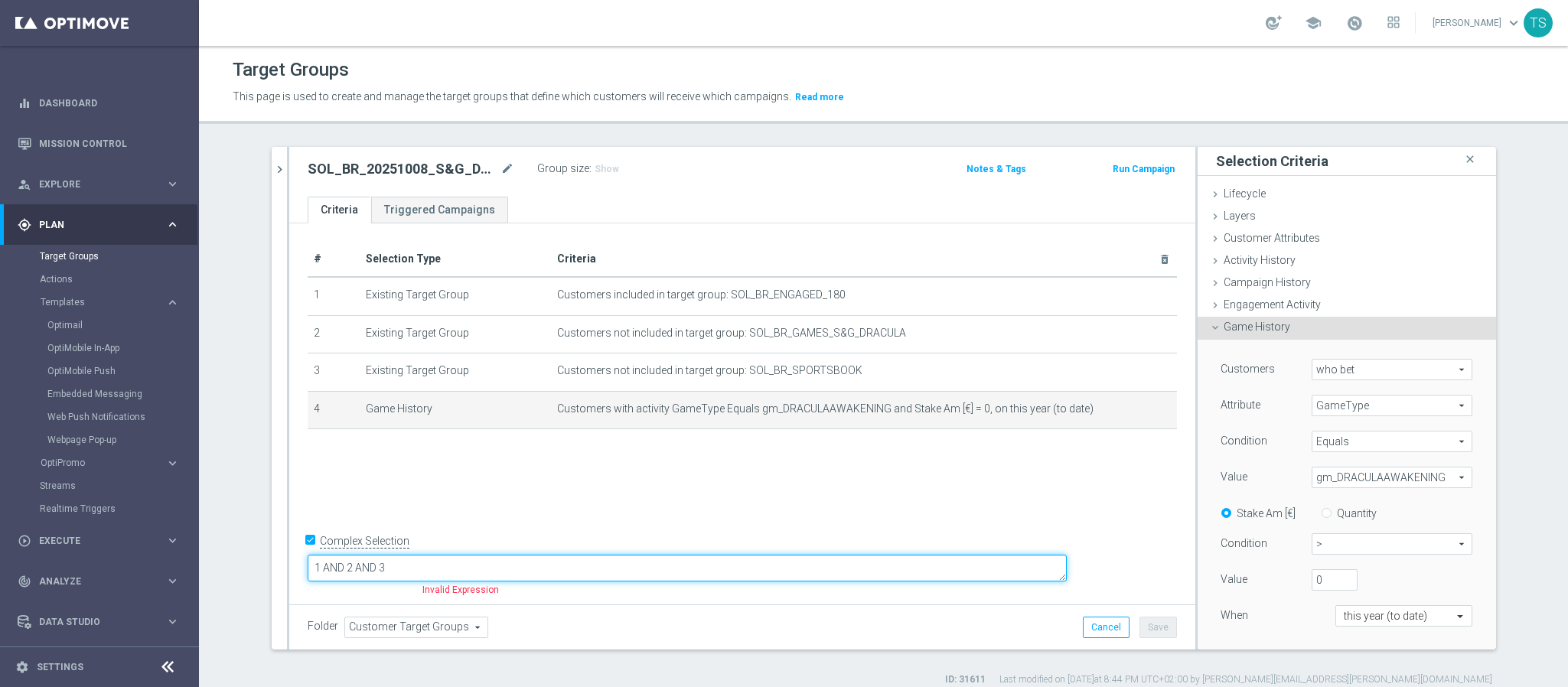
click at [413, 563] on textarea "1 AND 2 AND 3" at bounding box center [687, 568] width 760 height 27
click at [498, 572] on textarea "(1 AND 2 AND 3" at bounding box center [687, 568] width 760 height 27
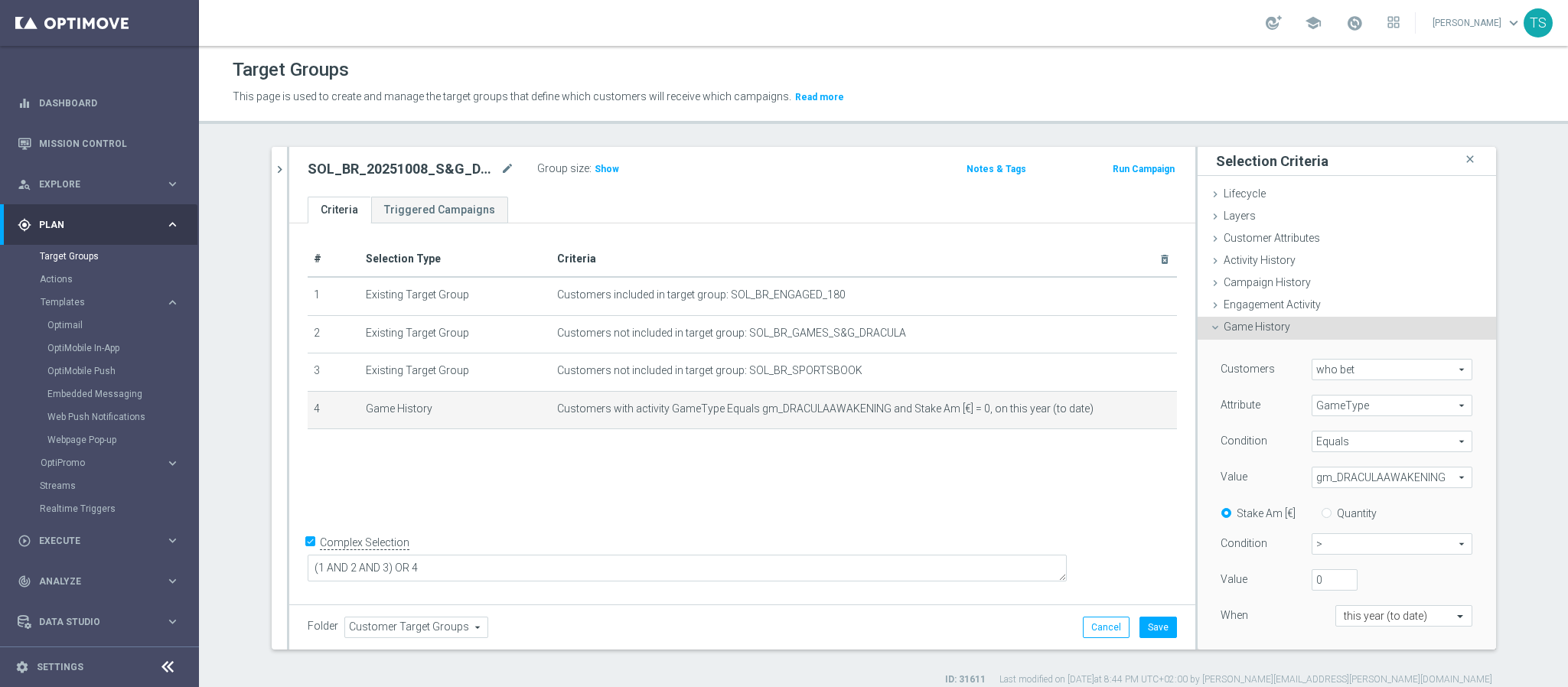
click at [602, 501] on div "# Selection Type Criteria delete_forever 1 Existing Target Group Customers incl…" at bounding box center [742, 411] width 906 height 377
click at [595, 166] on span "Show" at bounding box center [607, 169] width 24 height 11
click at [1140, 407] on icon "delete_forever" at bounding box center [1145, 409] width 12 height 12
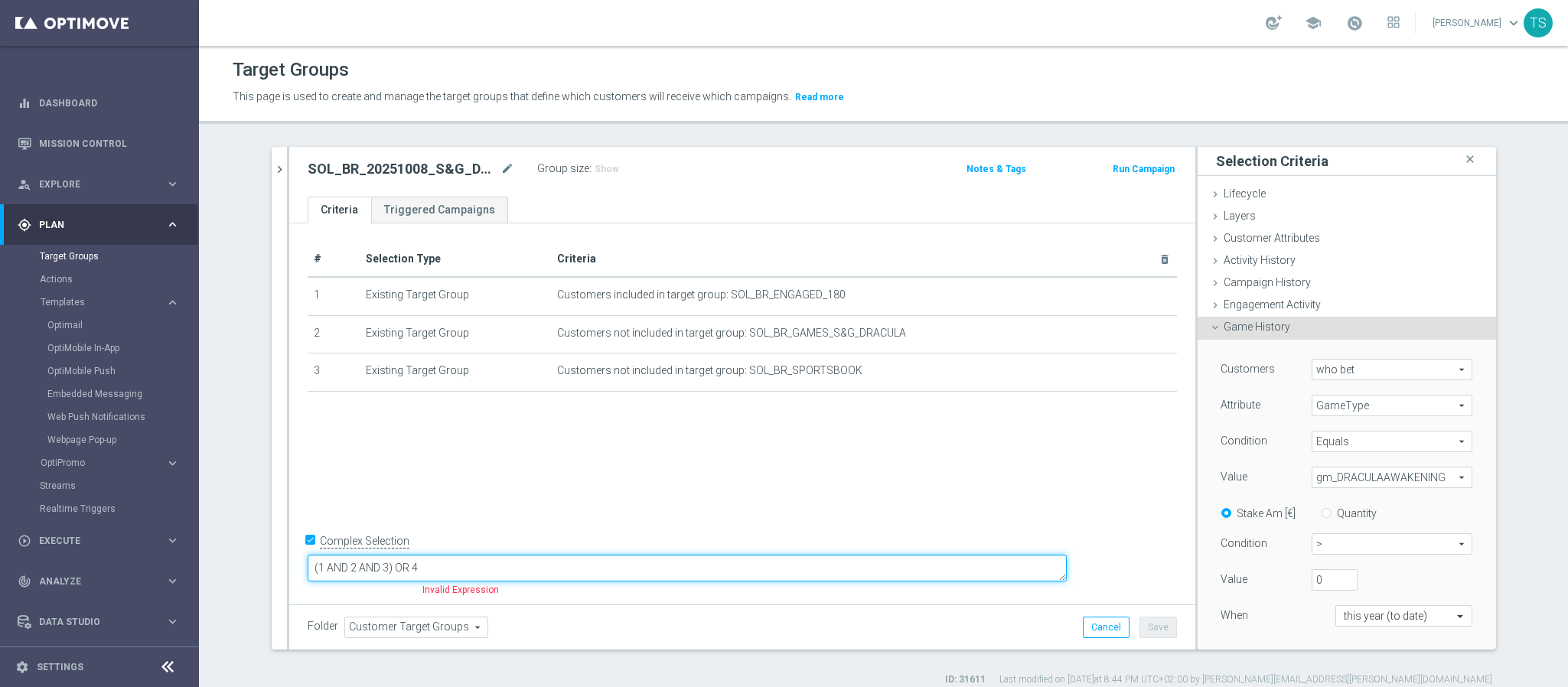
drag, startPoint x: 493, startPoint y: 568, endPoint x: 799, endPoint y: 576, distance: 306.1
click at [772, 574] on textarea "(1 AND 2 AND 3) OR 4" at bounding box center [687, 568] width 760 height 27
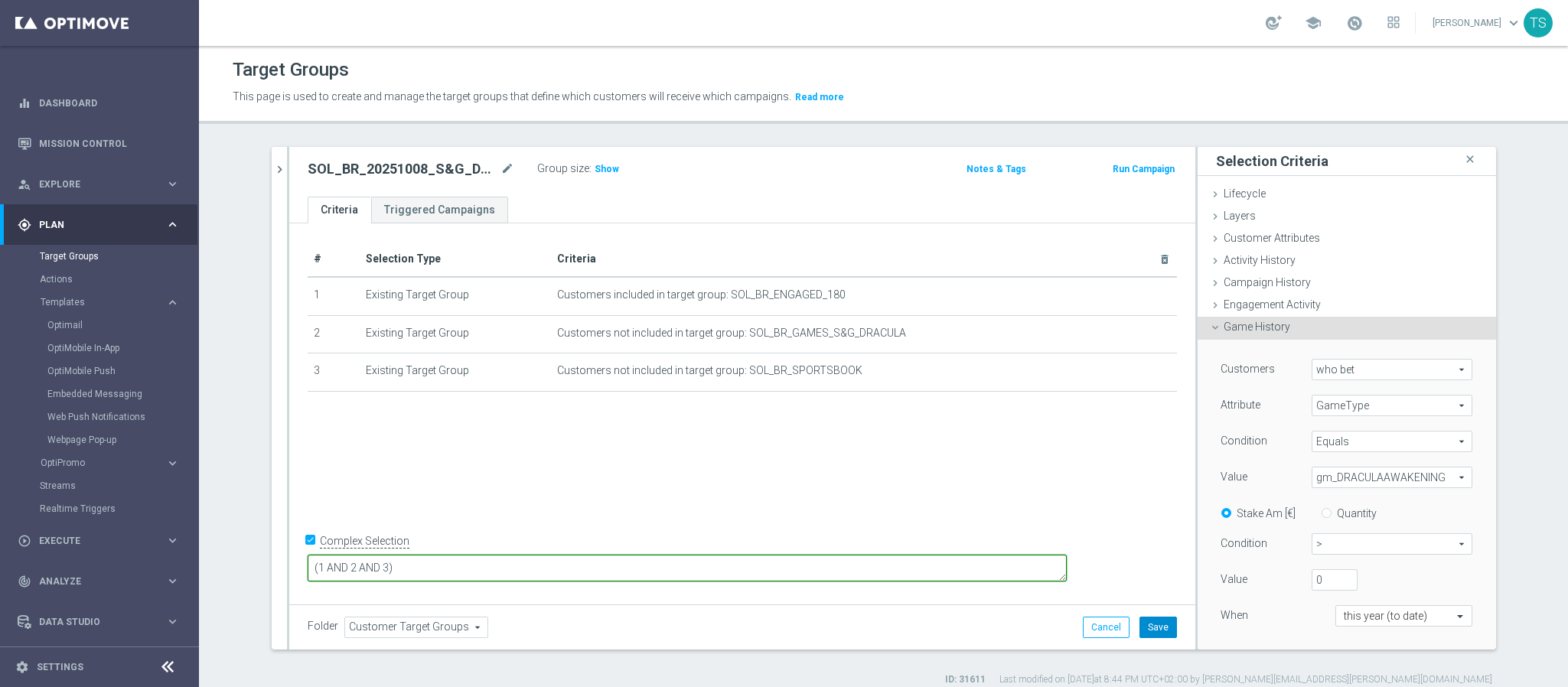
type textarea "(1 AND 2 AND 3)"
drag, startPoint x: 1149, startPoint y: 617, endPoint x: 1156, endPoint y: 623, distance: 9.2
click at [1151, 617] on button "Save" at bounding box center [1158, 627] width 37 height 21
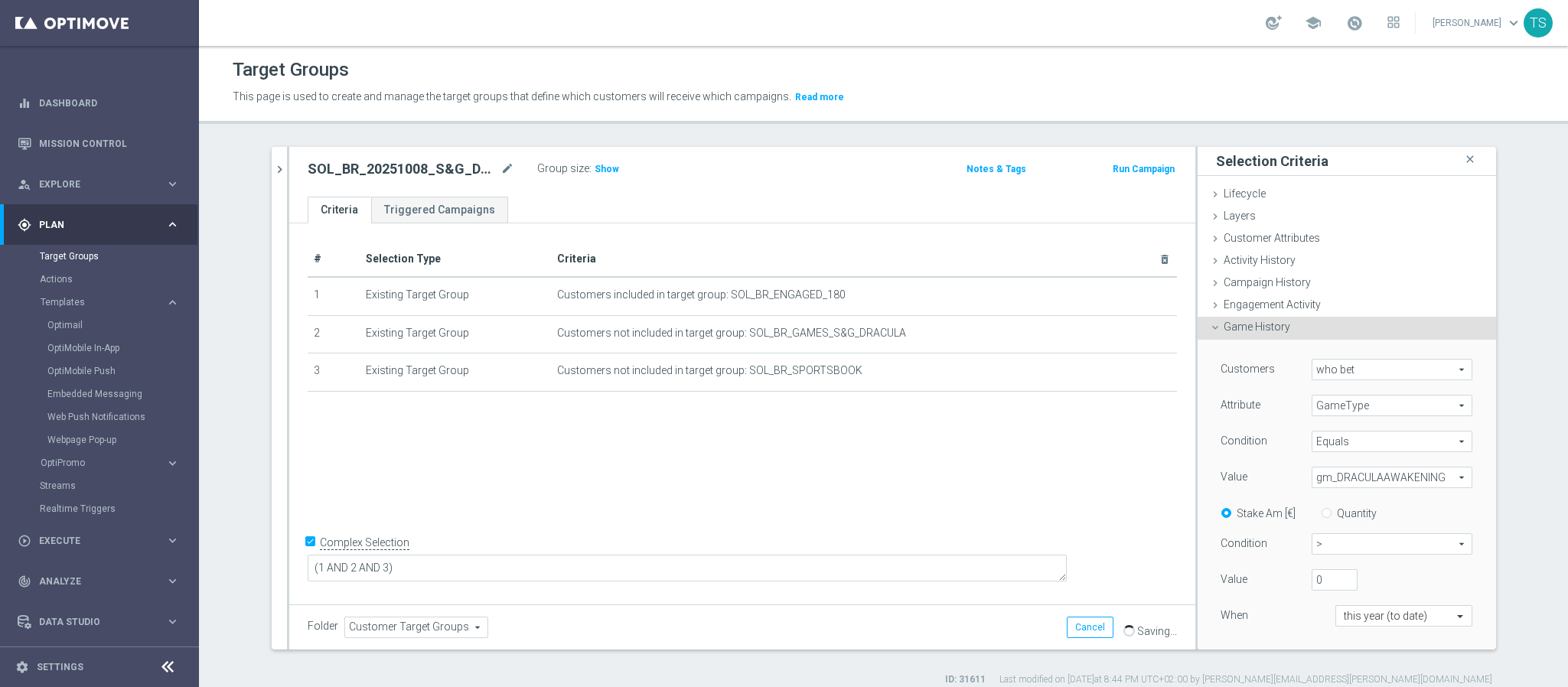
click at [1162, 627] on span "Saving..." at bounding box center [1157, 631] width 40 height 12
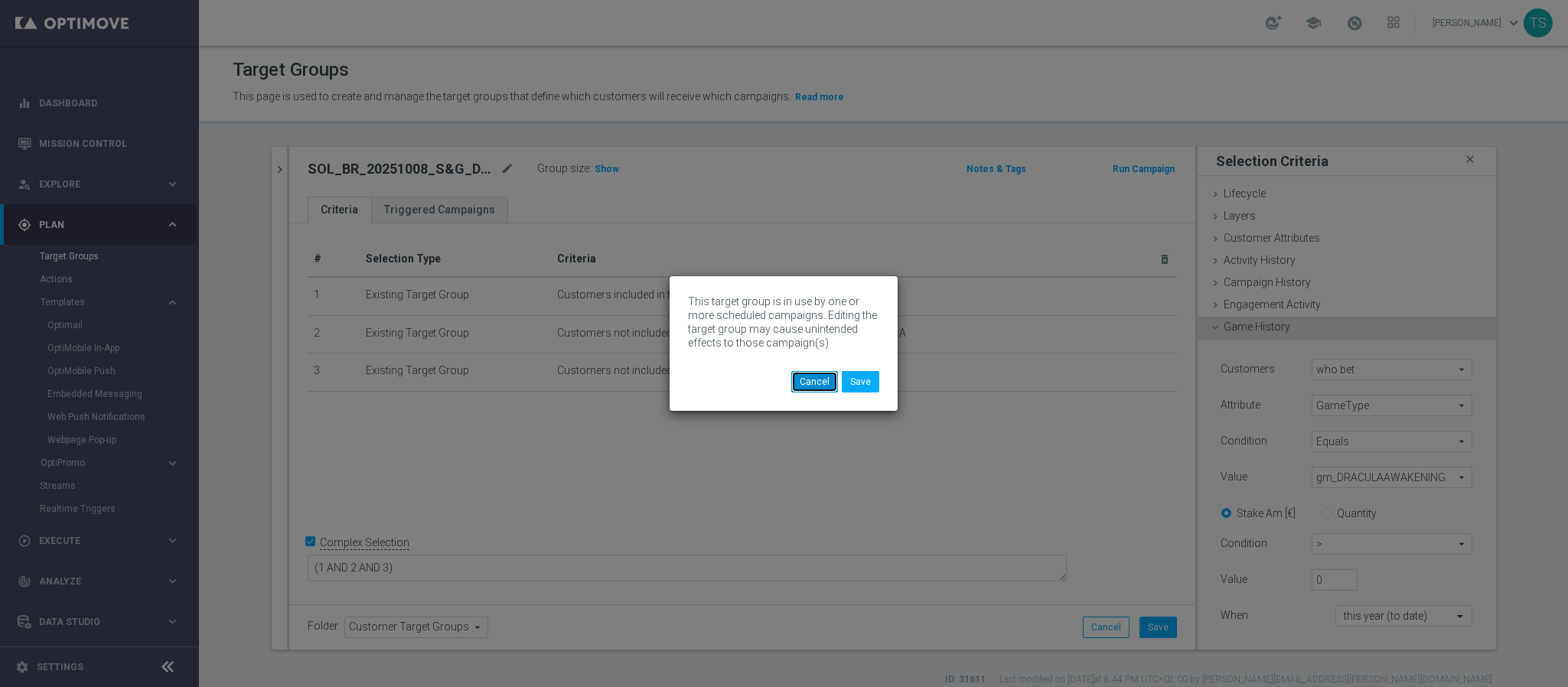
click at [824, 382] on button "Cancel" at bounding box center [815, 382] width 47 height 21
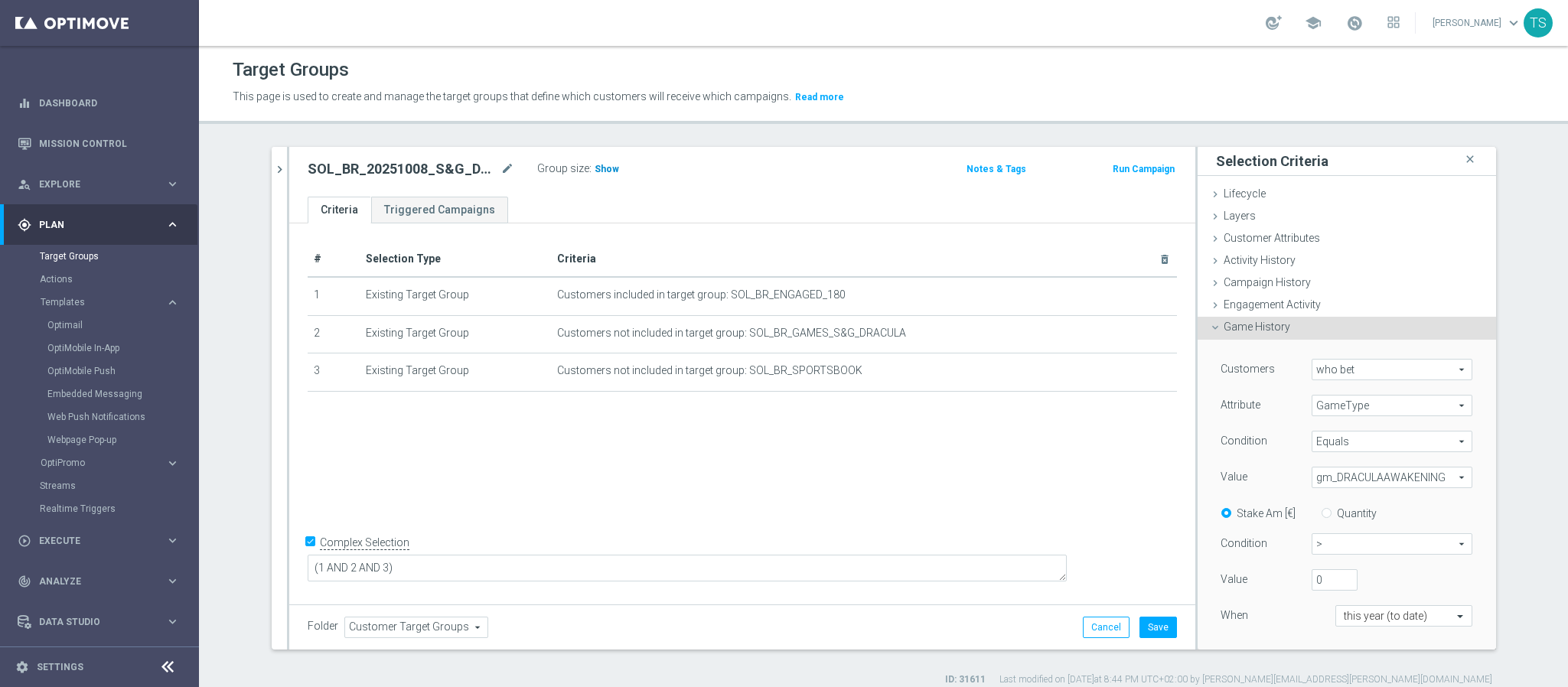
click at [596, 170] on span "Show" at bounding box center [607, 169] width 24 height 11
click at [1463, 156] on icon "close" at bounding box center [1470, 159] width 15 height 20
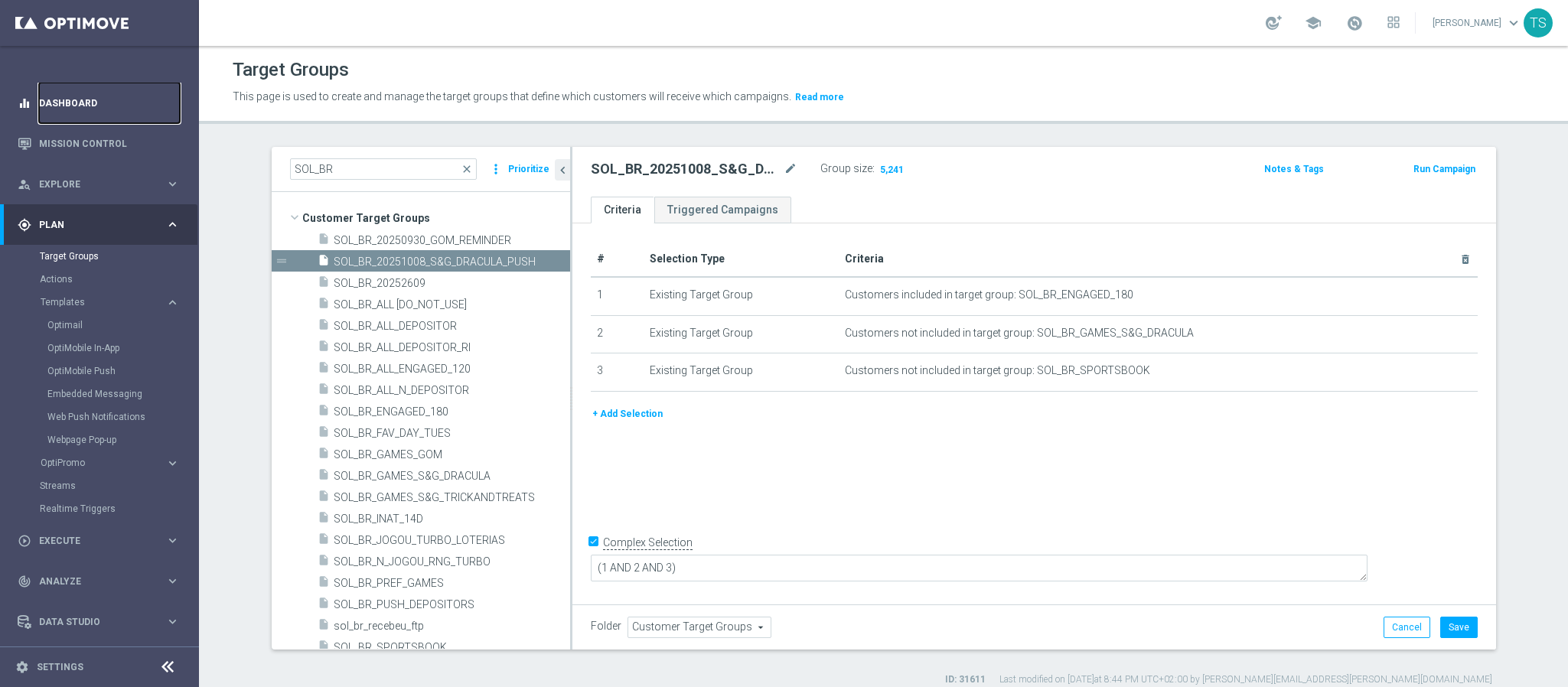
click at [40, 103] on link "Dashboard" at bounding box center [109, 103] width 141 height 41
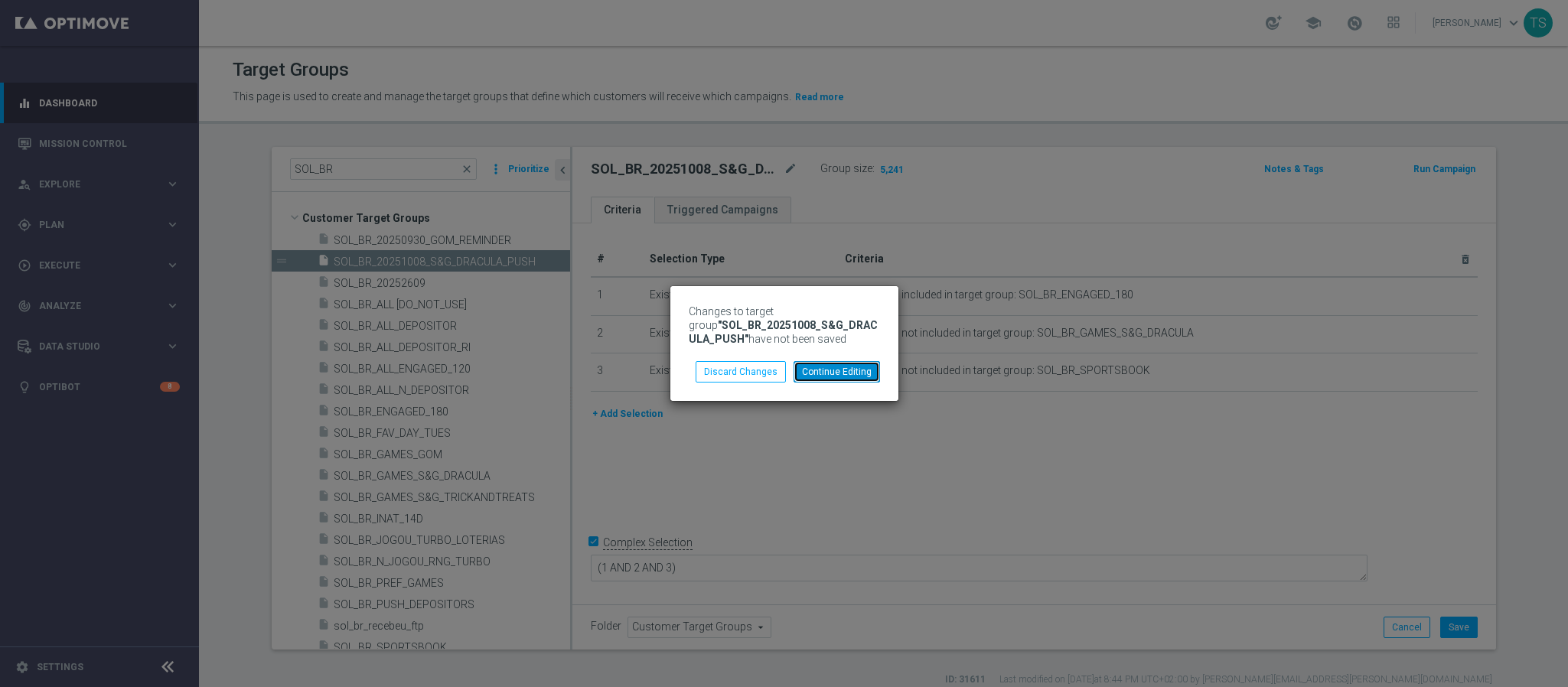
click at [838, 366] on button "Continue Editing" at bounding box center [837, 371] width 87 height 21
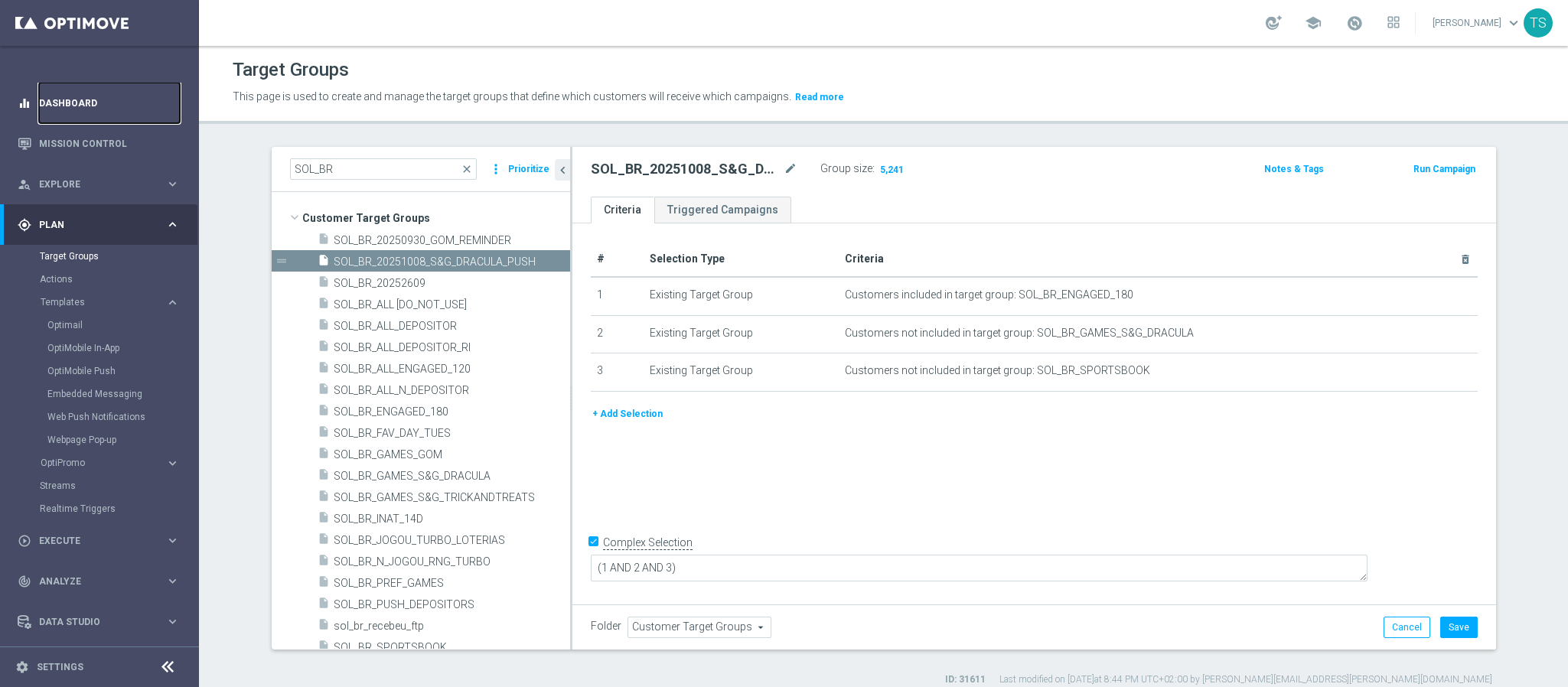
click at [53, 117] on link "Dashboard" at bounding box center [109, 103] width 141 height 41
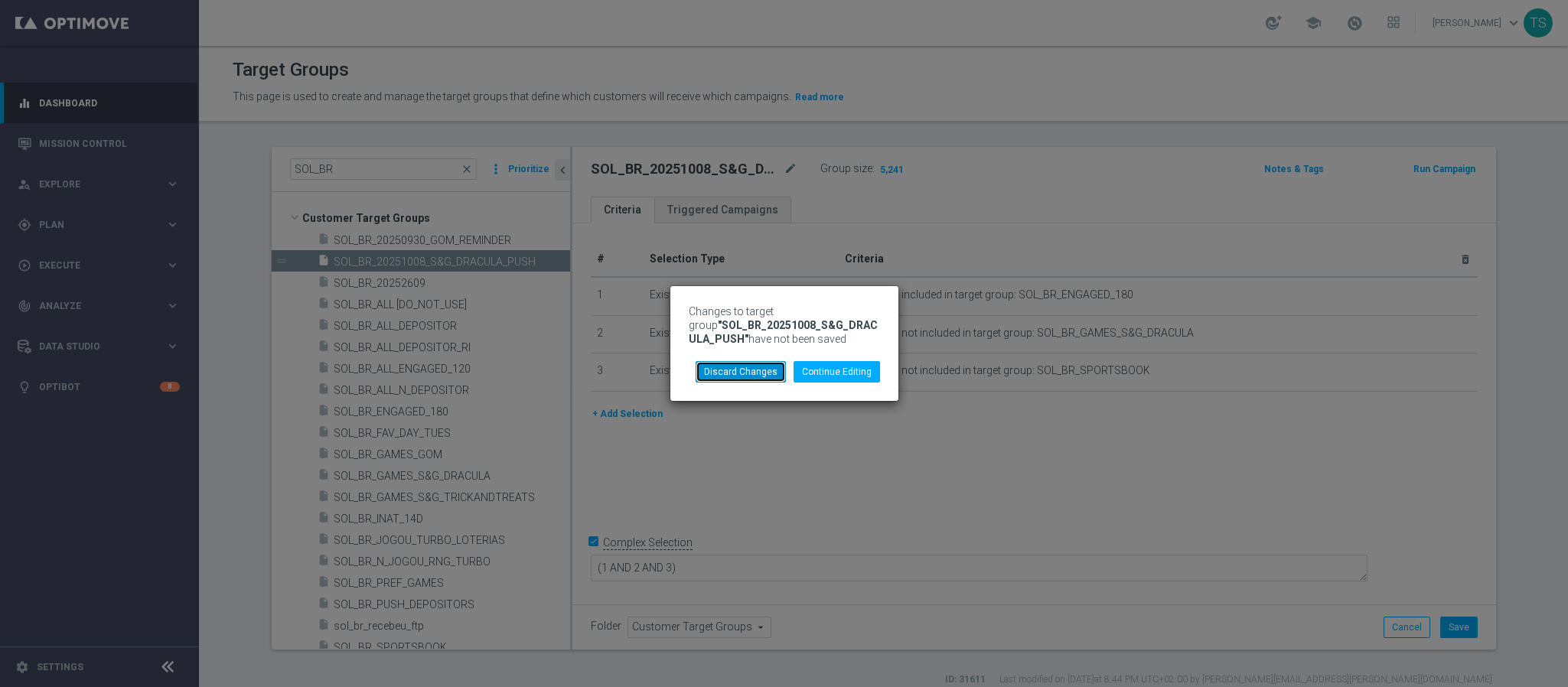
click at [758, 376] on button "Discard Changes" at bounding box center [740, 371] width 90 height 21
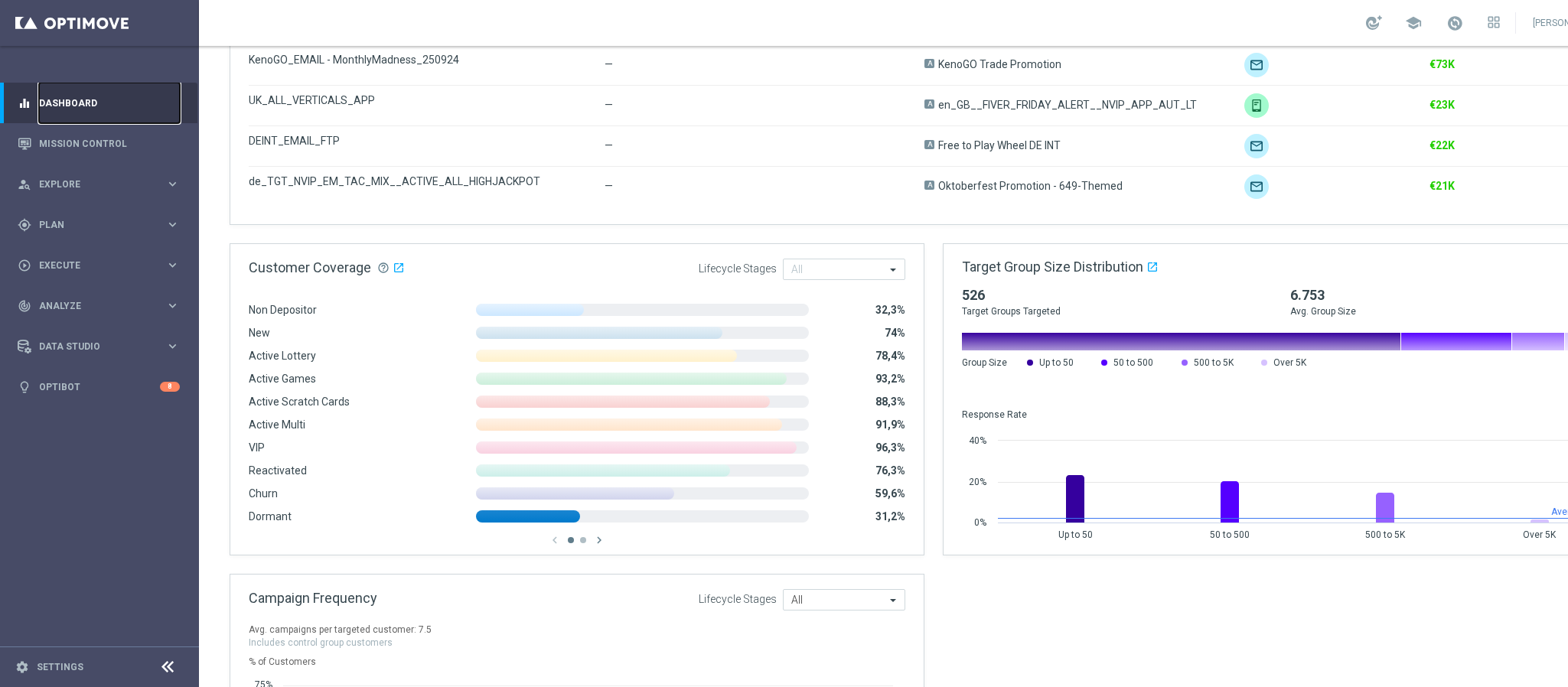
scroll to position [1135, 0]
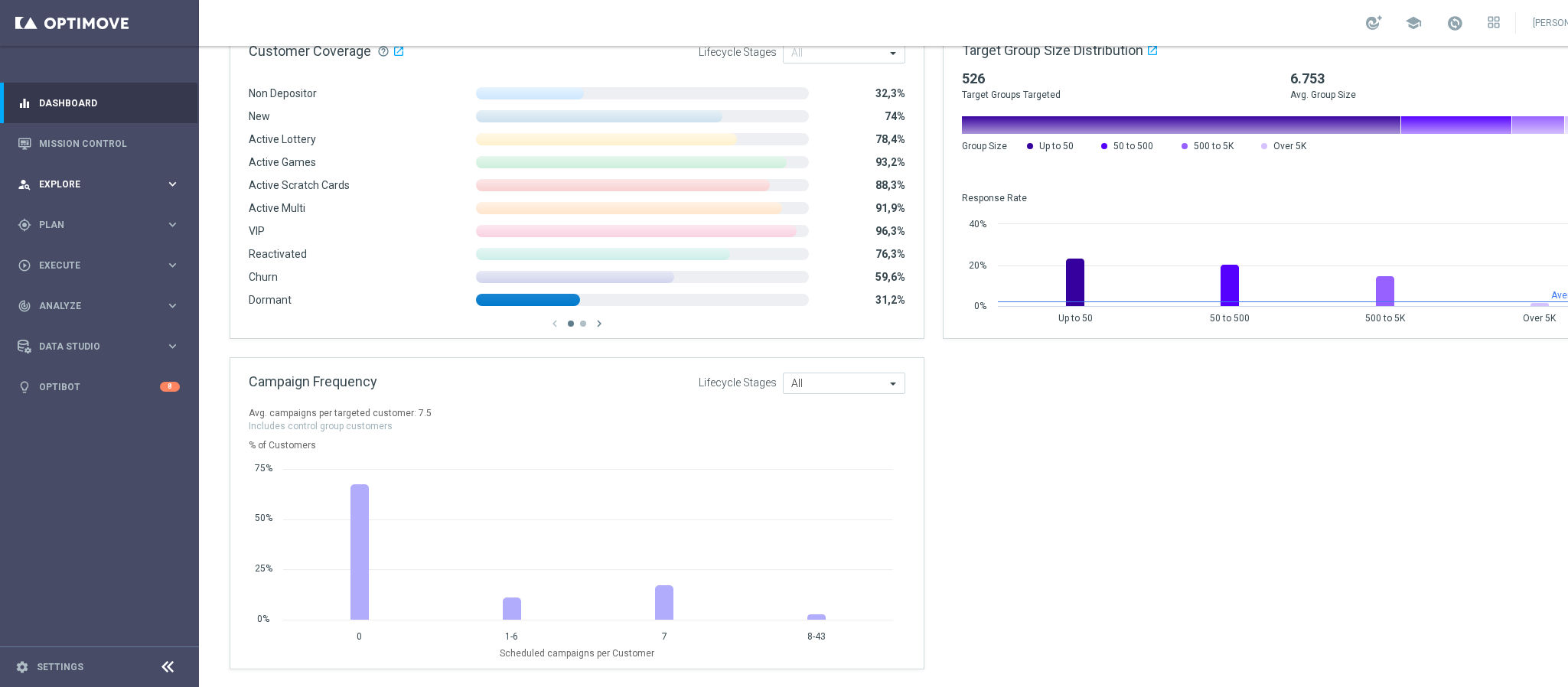
click at [120, 178] on div "person_search Explore" at bounding box center [91, 184] width 148 height 14
click at [104, 405] on span "Plan" at bounding box center [102, 409] width 127 height 9
click at [104, 230] on span "Plan" at bounding box center [102, 225] width 127 height 9
click at [123, 226] on span "Plan" at bounding box center [102, 225] width 127 height 9
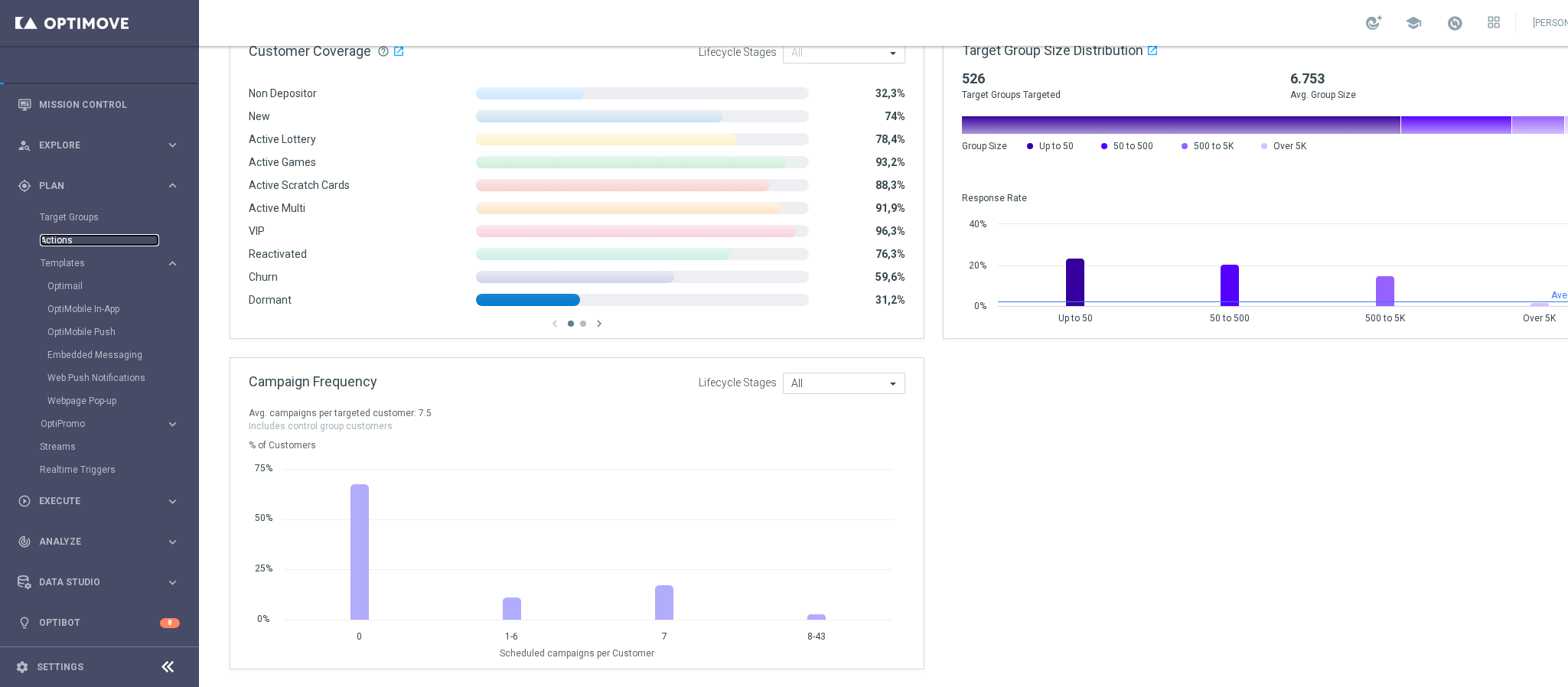
click at [67, 244] on link "Actions" at bounding box center [100, 240] width 119 height 12
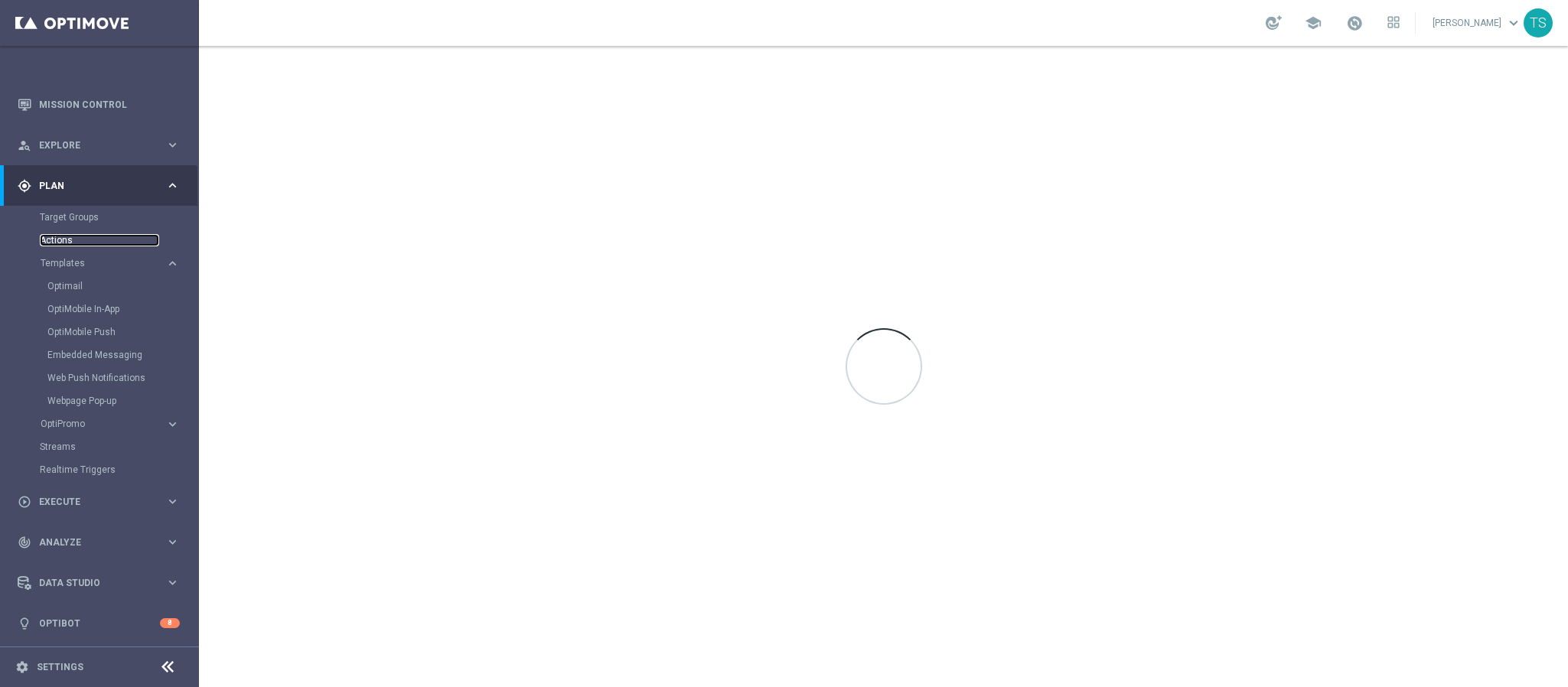
scroll to position [0, 0]
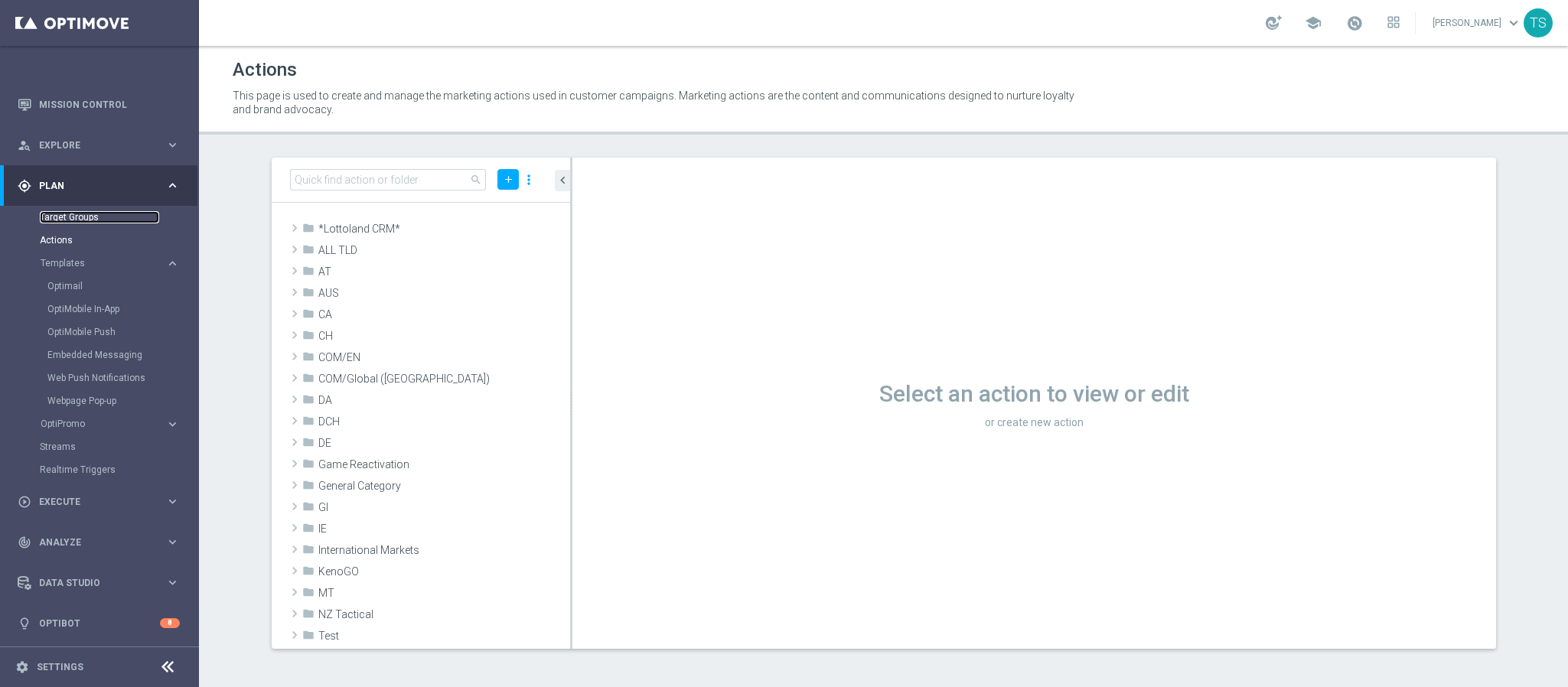
click at [88, 217] on link "Target Groups" at bounding box center [100, 217] width 119 height 12
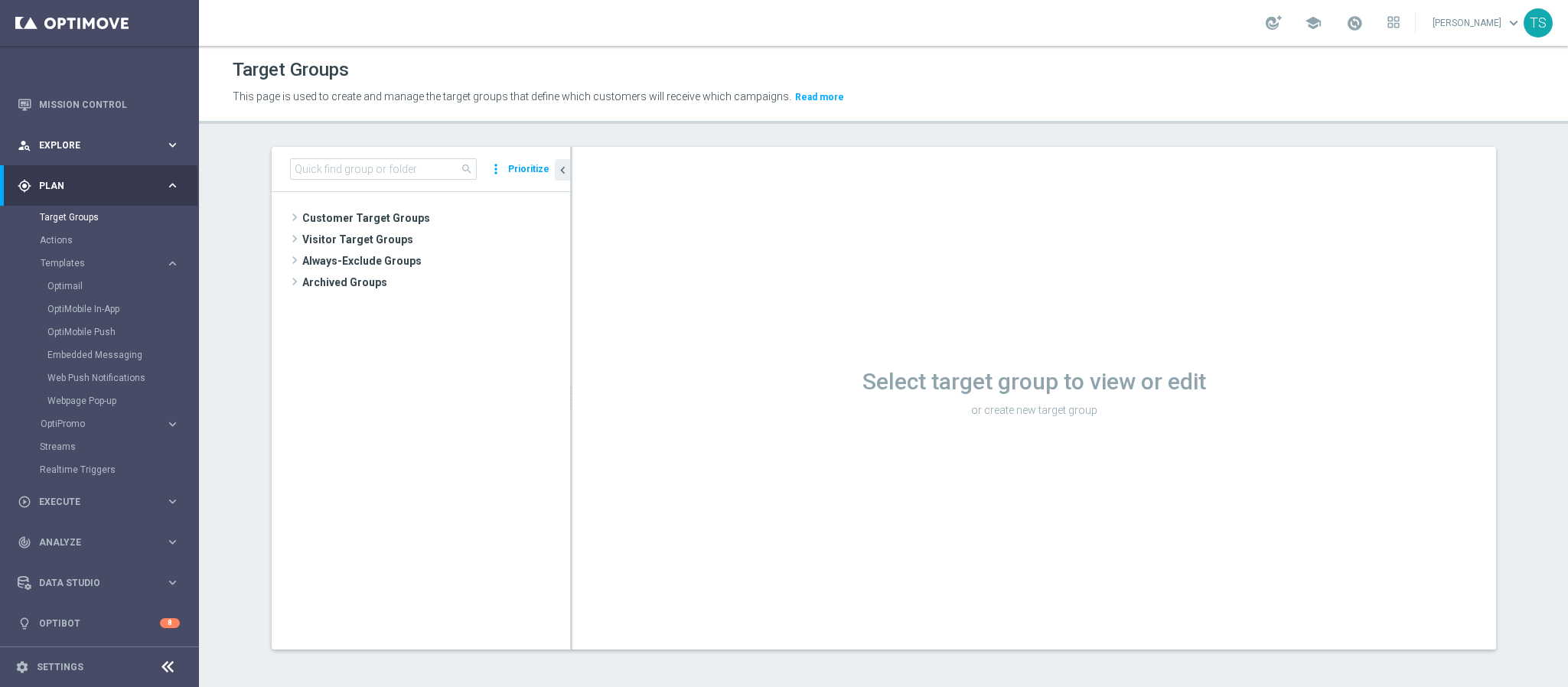
click at [95, 155] on div "person_search Explore keyboard_arrow_right" at bounding box center [99, 145] width 197 height 41
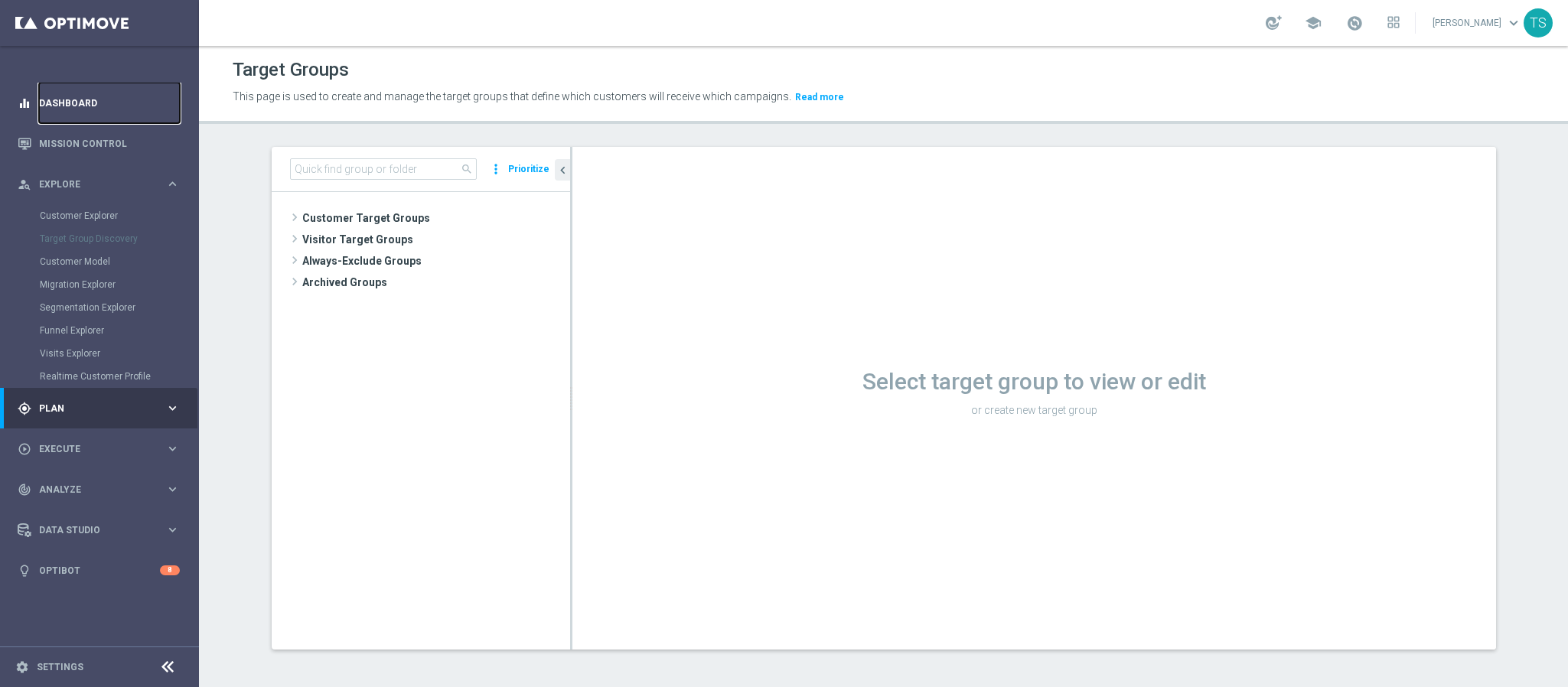
click at [72, 101] on link "Dashboard" at bounding box center [109, 103] width 141 height 41
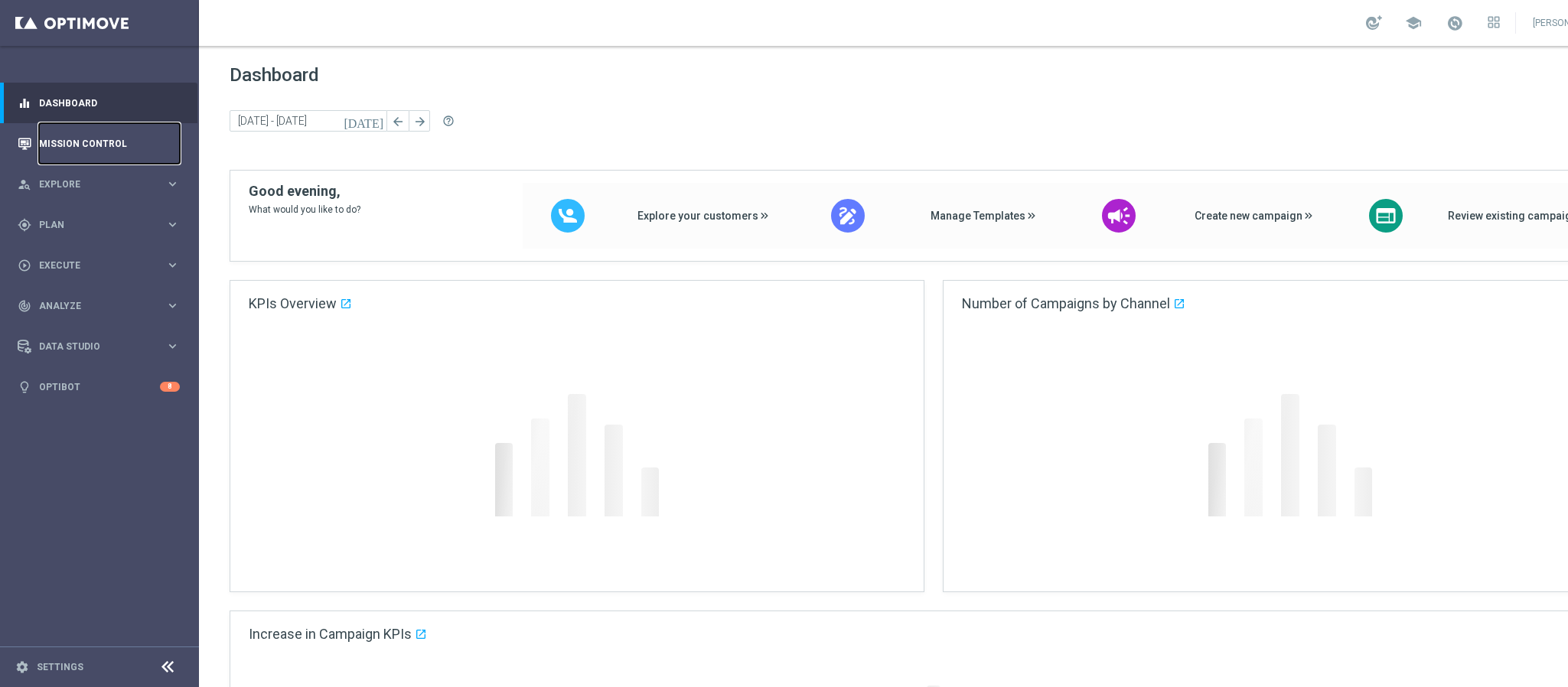
click at [83, 142] on link "Mission Control" at bounding box center [109, 143] width 141 height 41
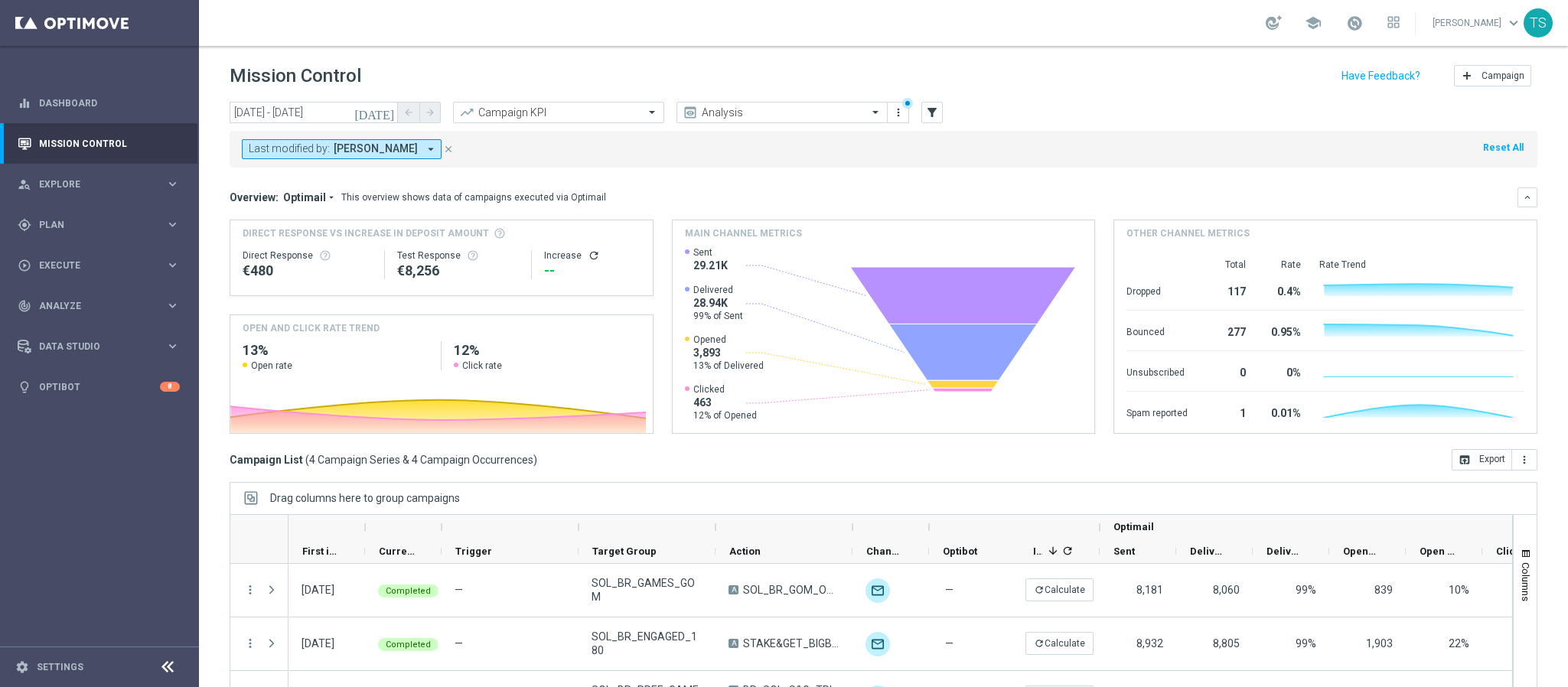
click at [385, 105] on icon "[DATE]" at bounding box center [375, 112] width 41 height 14
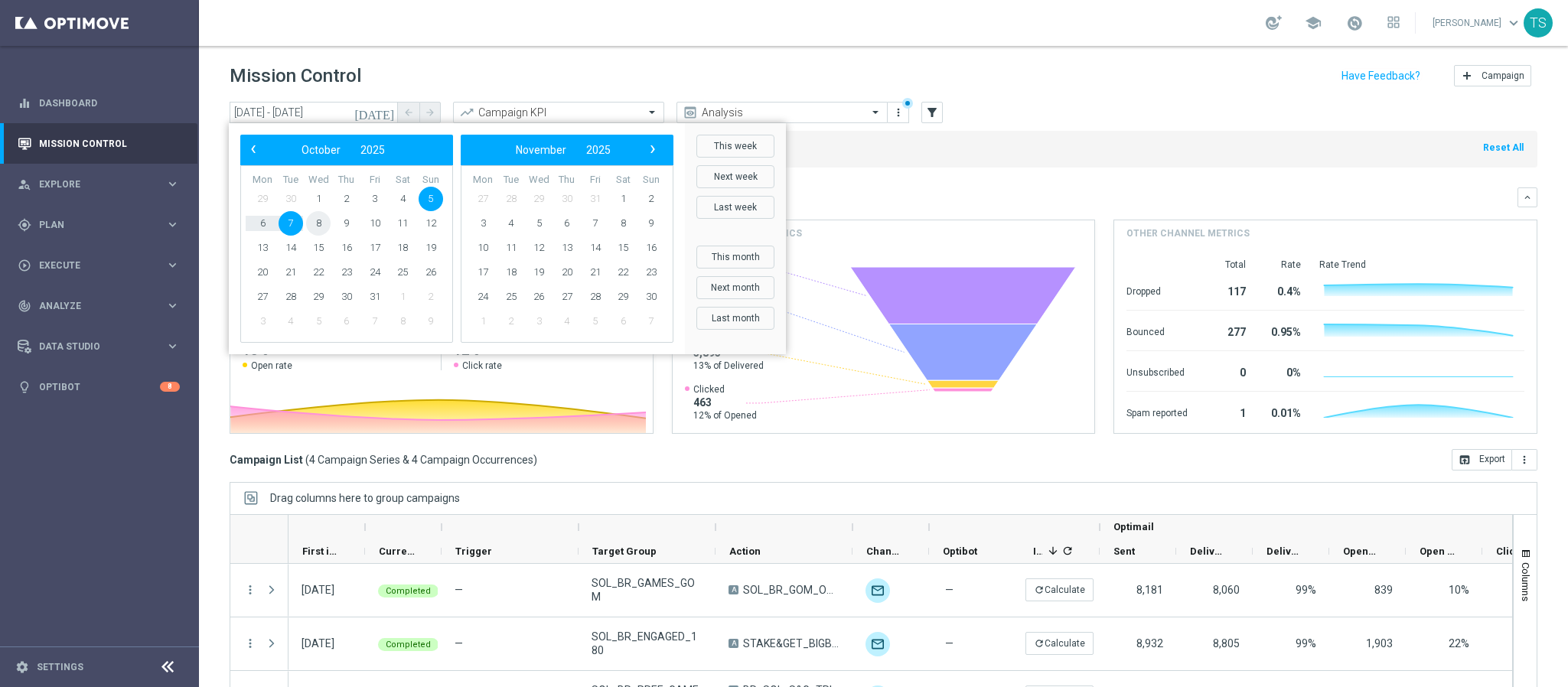
click at [330, 225] on span "8" at bounding box center [318, 223] width 24 height 24
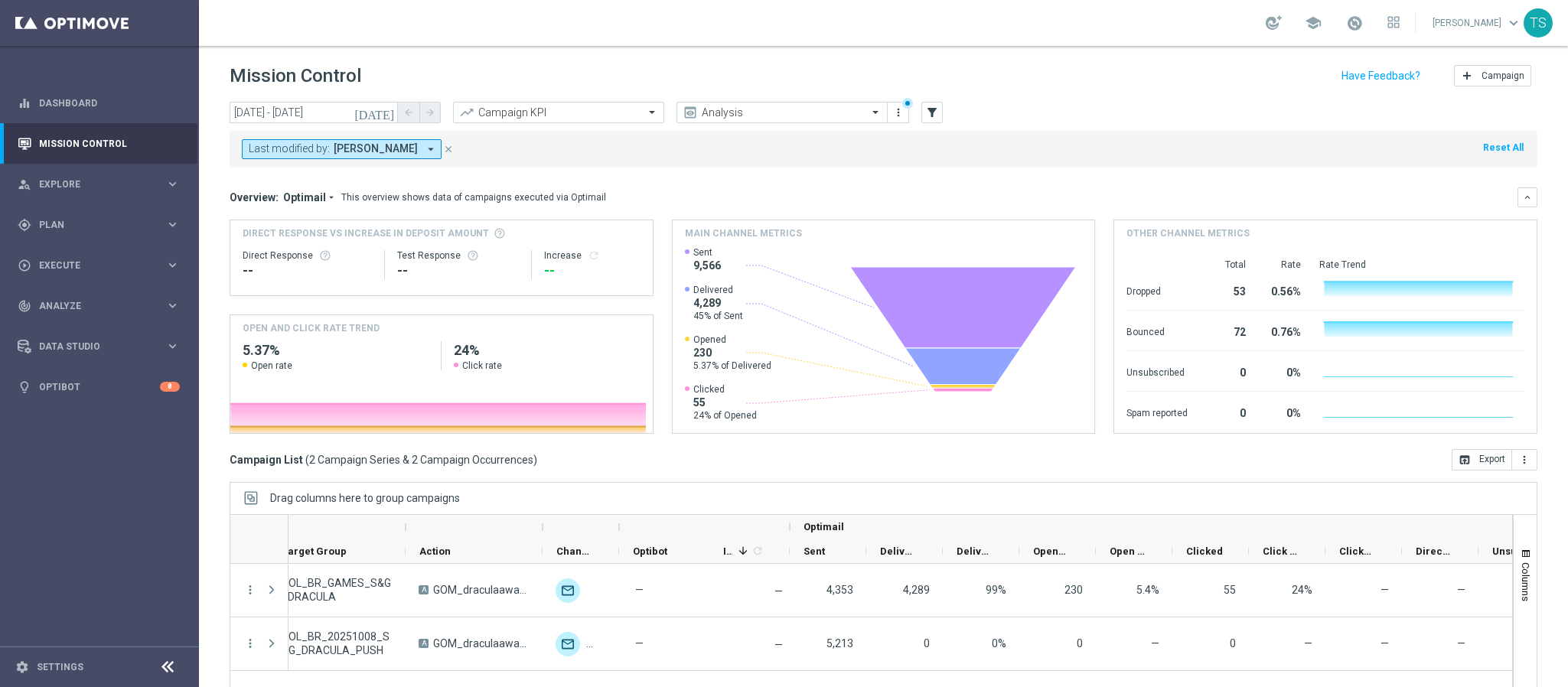
click at [391, 115] on icon "[DATE]" at bounding box center [375, 112] width 41 height 14
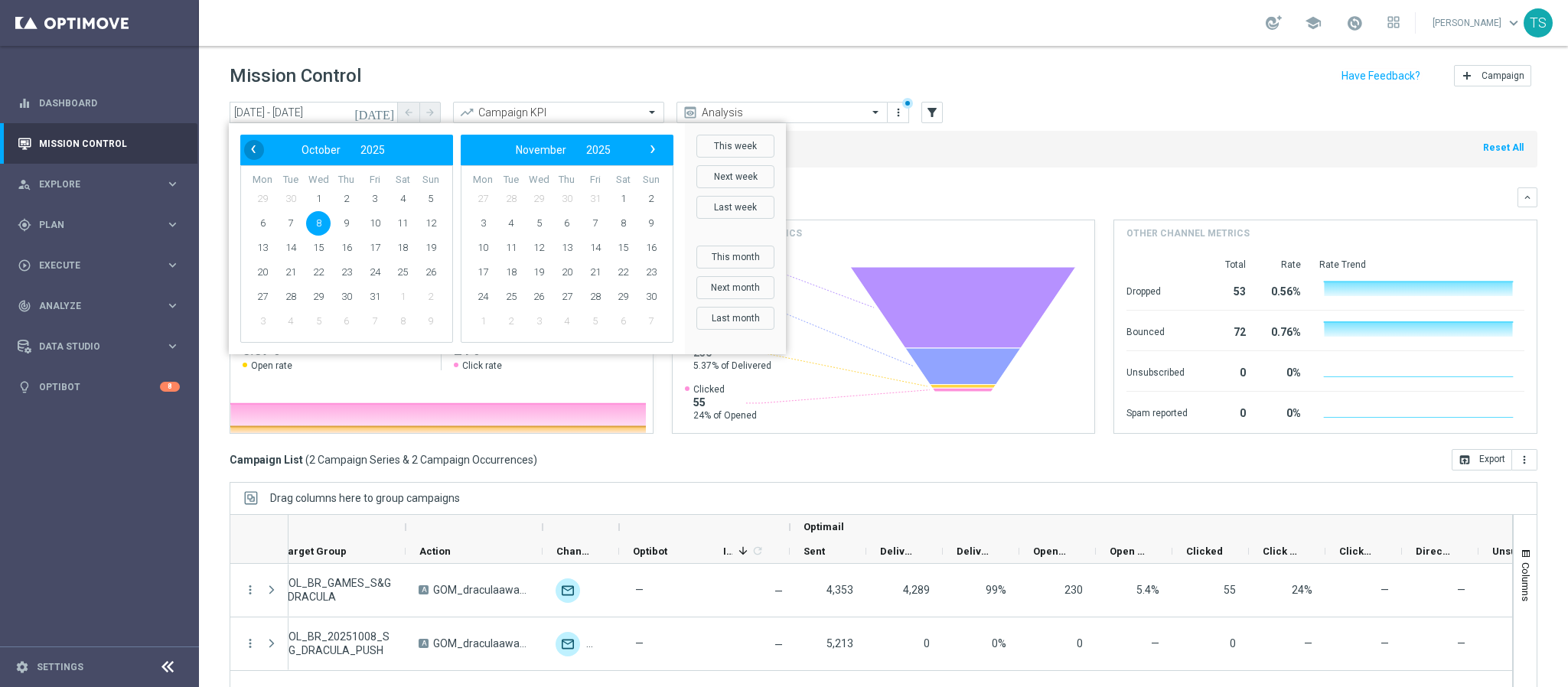
click at [258, 149] on span "‹" at bounding box center [252, 149] width 20 height 20
click at [288, 288] on span "30" at bounding box center [291, 297] width 24 height 24
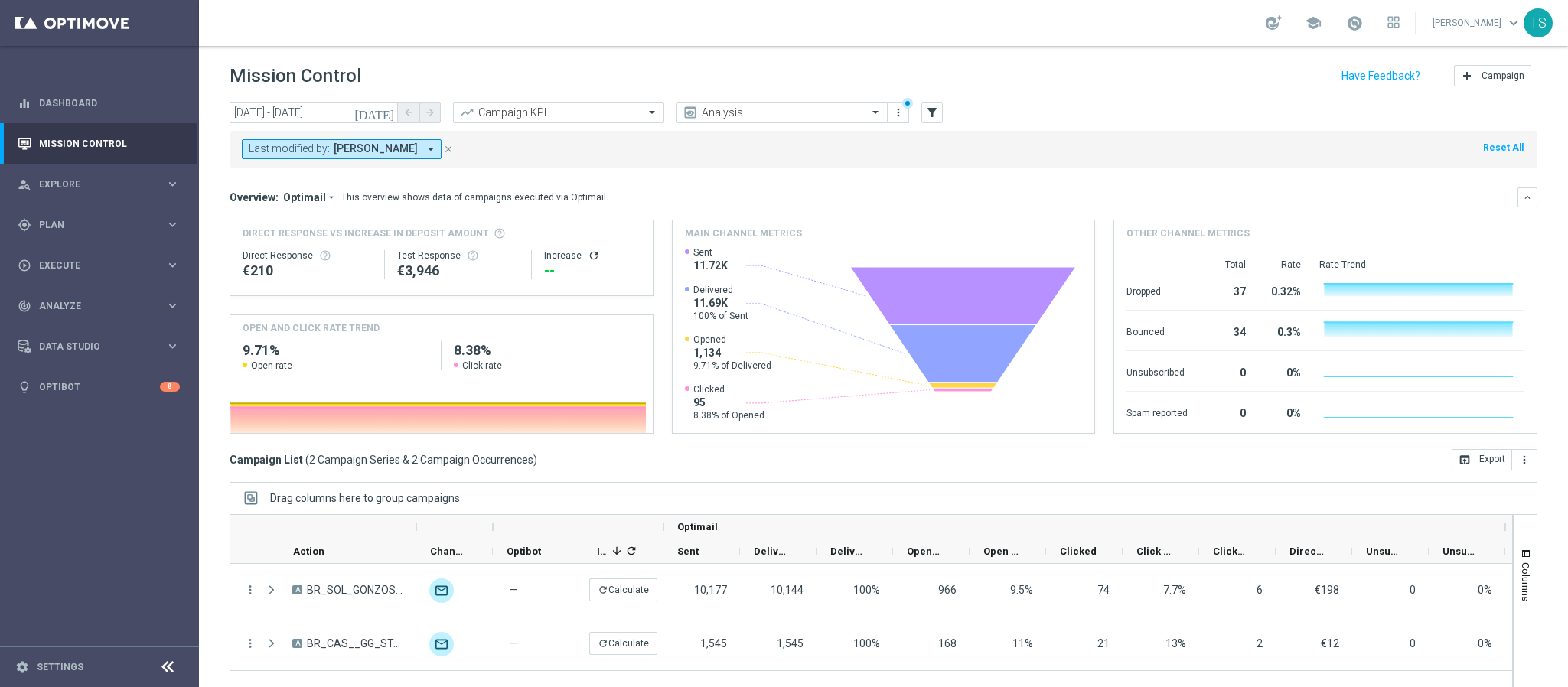
click at [386, 108] on icon "[DATE]" at bounding box center [375, 112] width 41 height 14
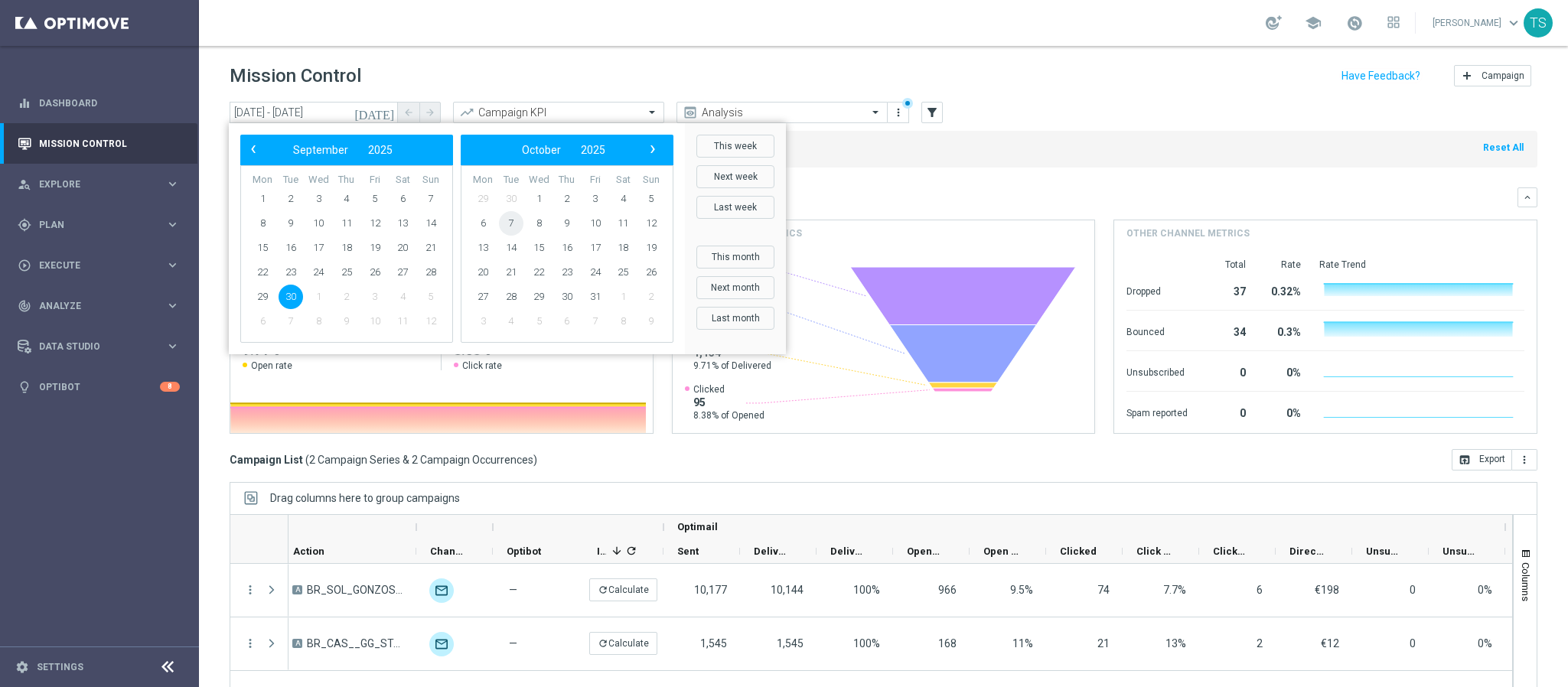
click at [515, 225] on span "7" at bounding box center [511, 223] width 24 height 24
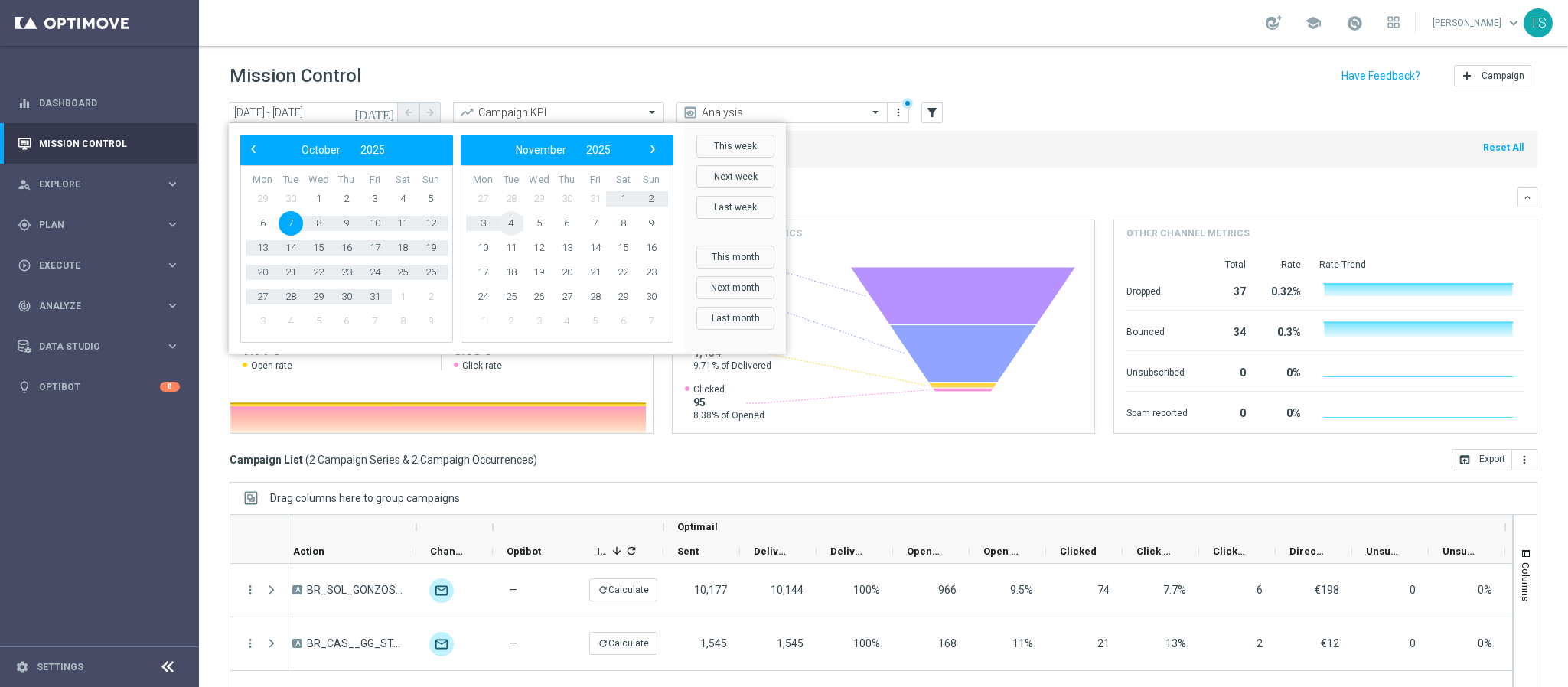
click at [515, 225] on span "4" at bounding box center [511, 223] width 24 height 24
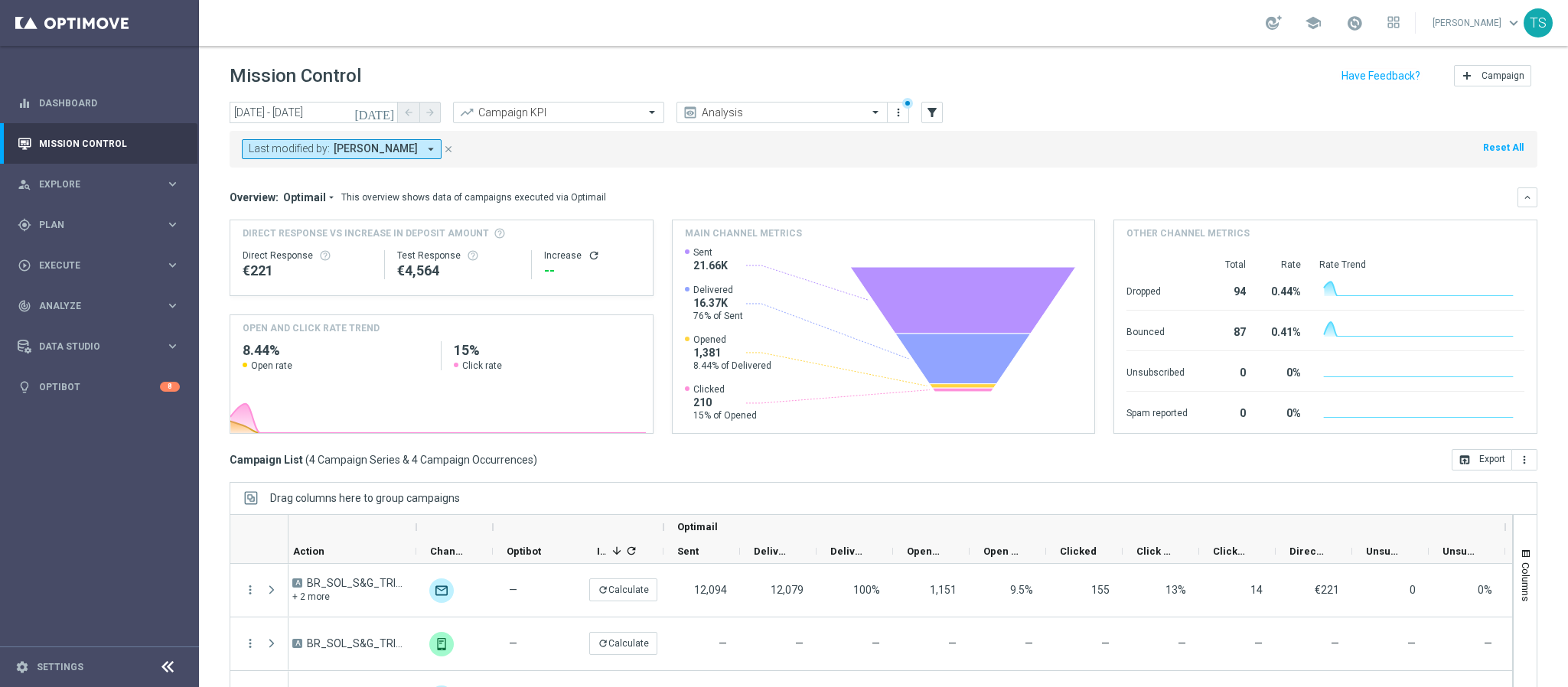
click at [390, 105] on icon "[DATE]" at bounding box center [375, 112] width 41 height 14
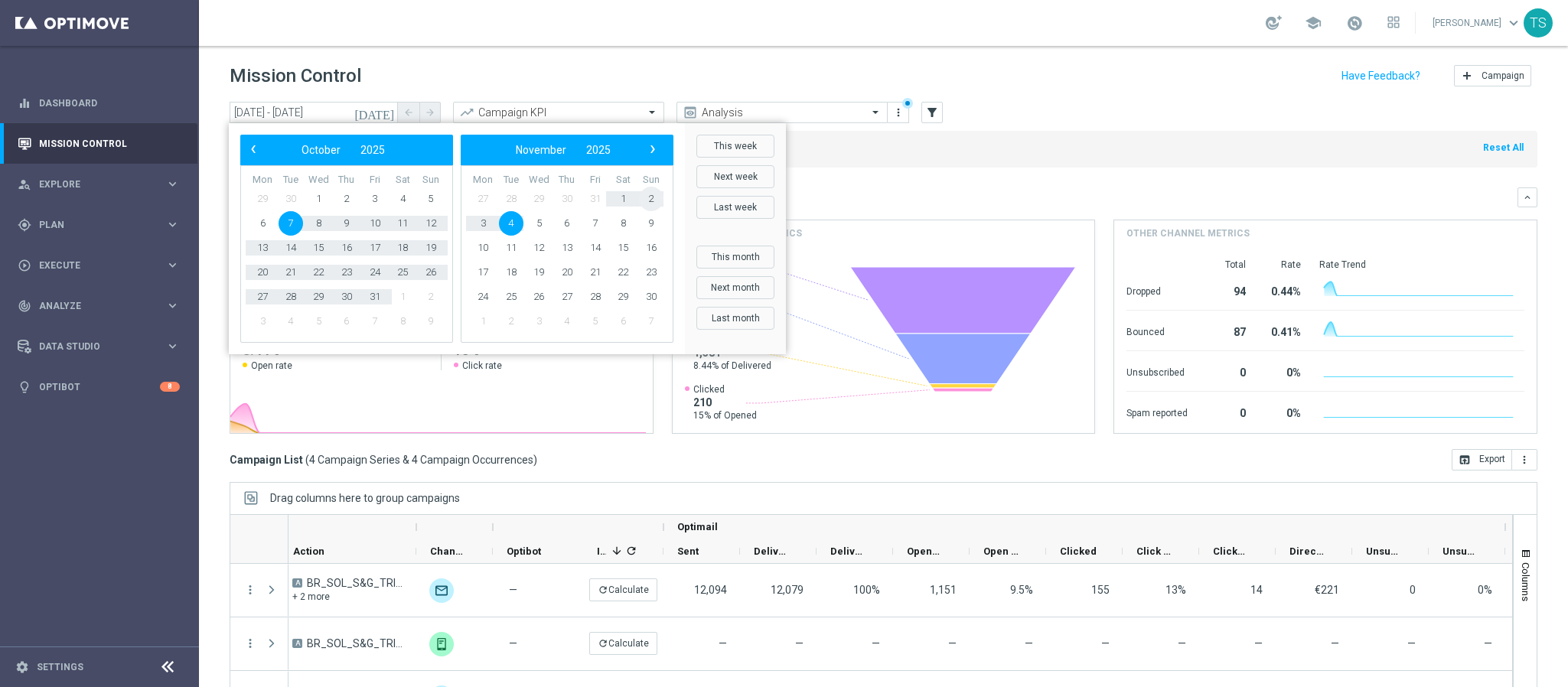
click at [650, 202] on span "2" at bounding box center [651, 199] width 24 height 24
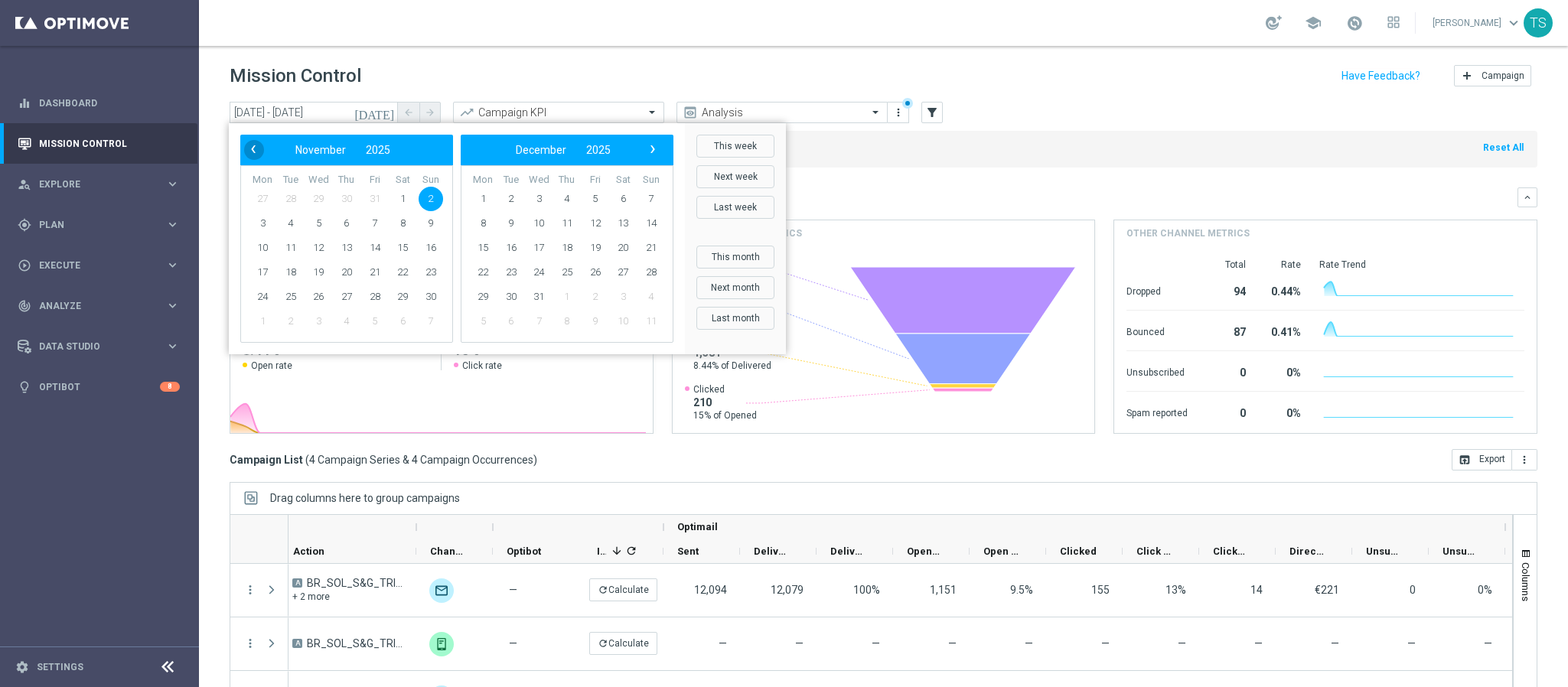
click at [248, 150] on span "‹" at bounding box center [252, 149] width 20 height 20
click at [420, 198] on span "5" at bounding box center [431, 199] width 24 height 24
click at [291, 226] on span "7" at bounding box center [291, 223] width 24 height 24
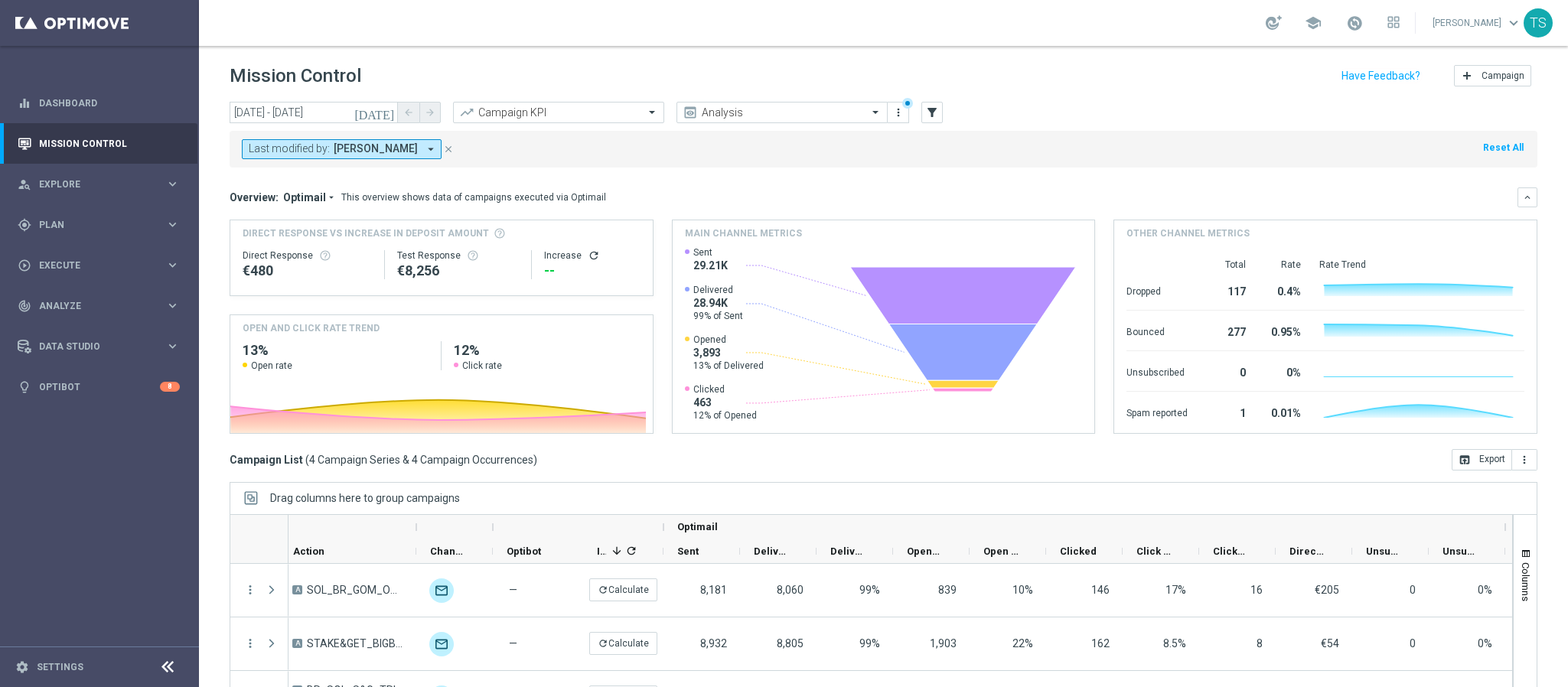
click at [386, 105] on icon "[DATE]" at bounding box center [375, 112] width 41 height 14
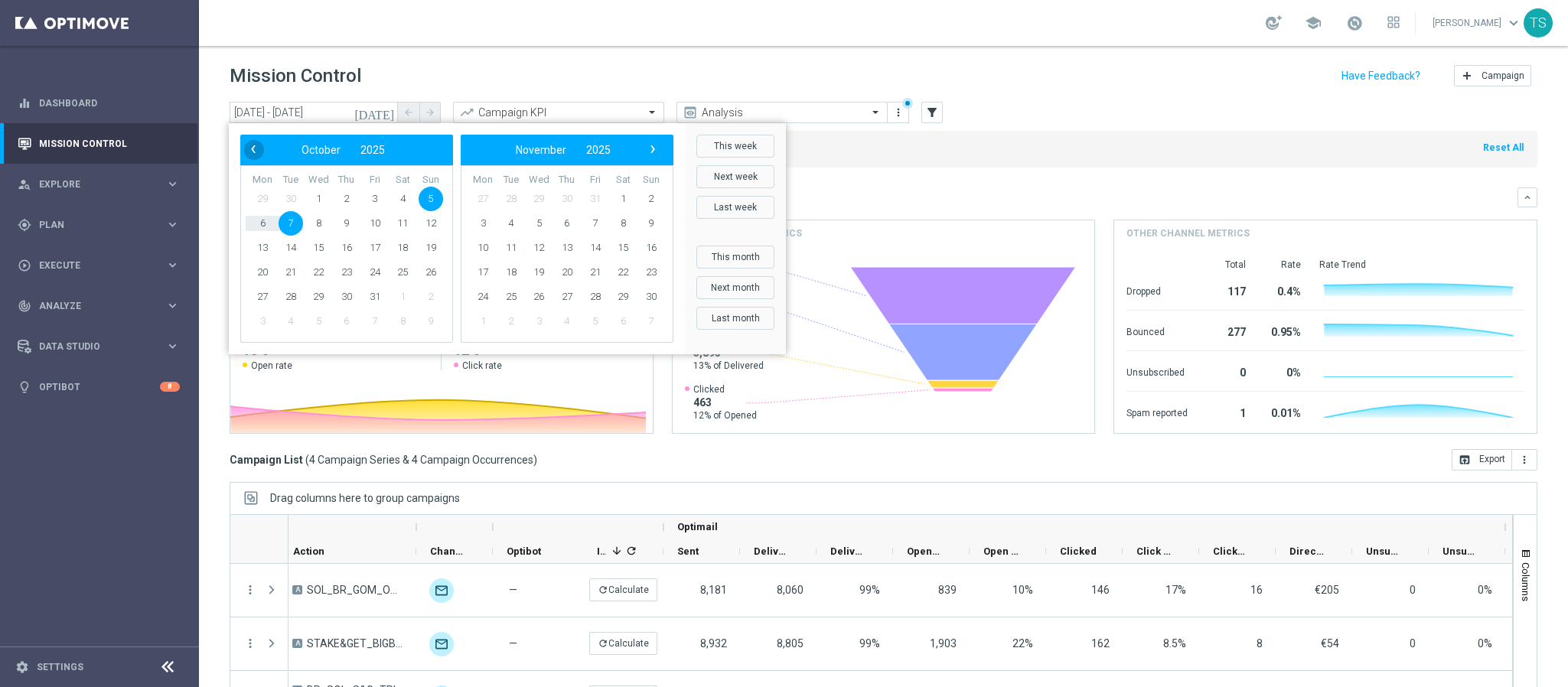
click at [256, 153] on span "‹" at bounding box center [252, 149] width 20 height 20
click at [428, 277] on span "28" at bounding box center [431, 273] width 24 height 24
click at [534, 198] on span "1" at bounding box center [539, 199] width 24 height 24
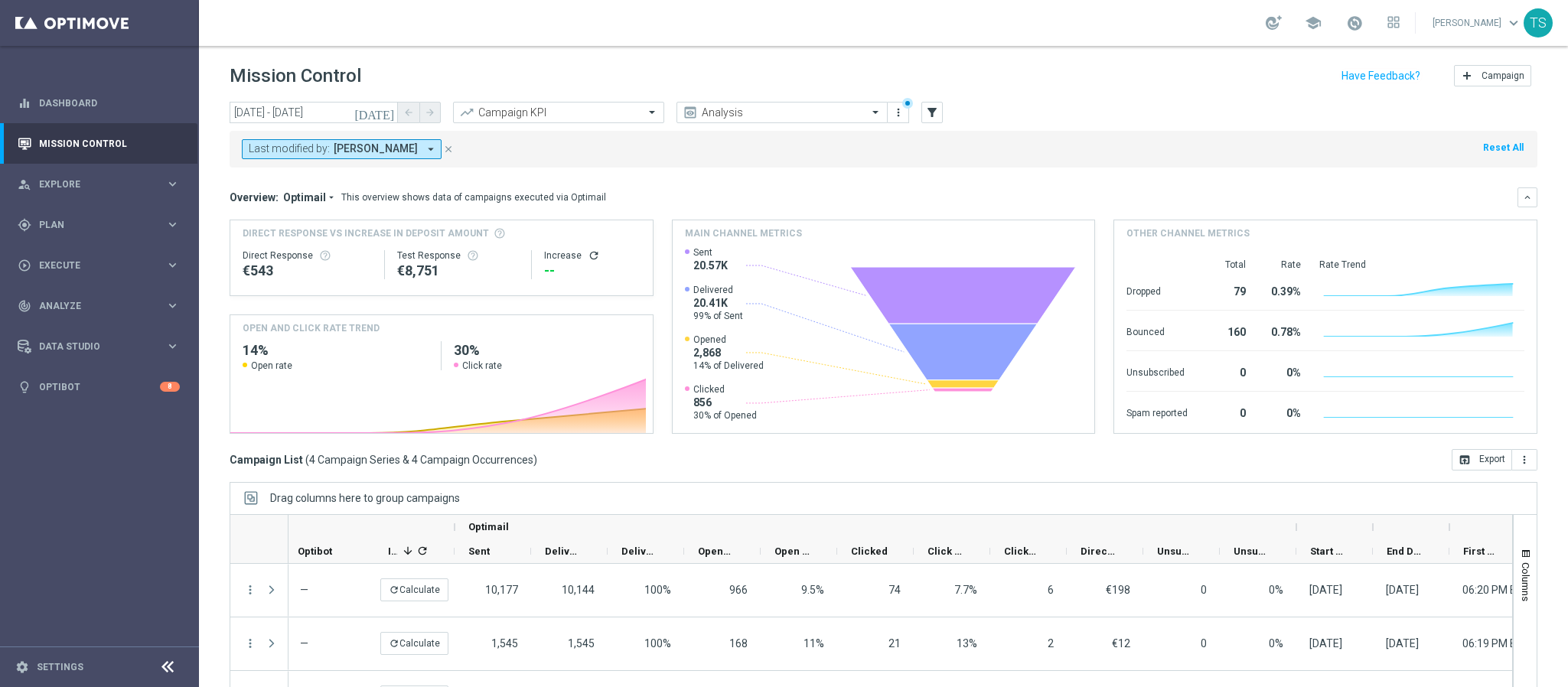
click at [388, 113] on icon "[DATE]" at bounding box center [375, 112] width 41 height 14
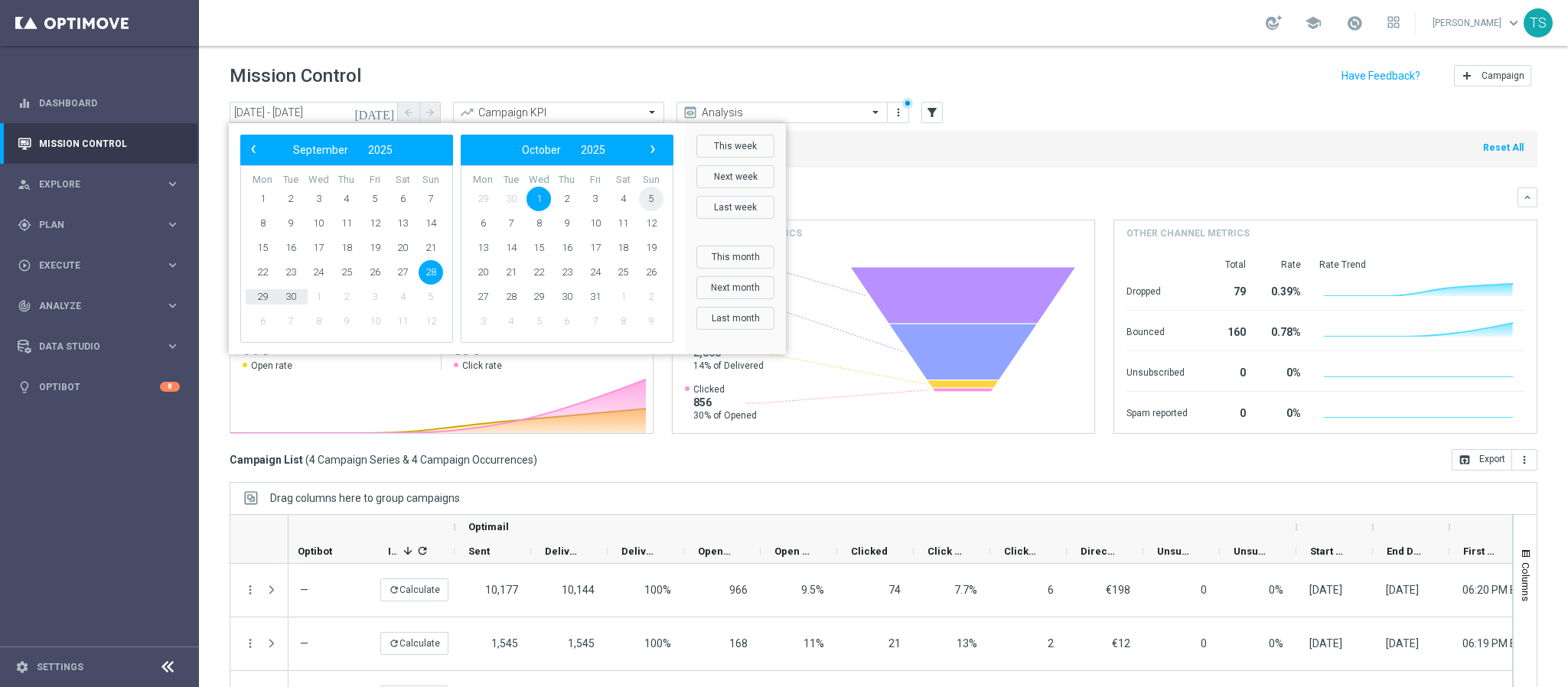
click at [656, 205] on span "5" at bounding box center [651, 199] width 24 height 24
click at [321, 222] on span "8" at bounding box center [318, 223] width 24 height 24
type input "05 Oct 2025 - 08 Oct 2025"
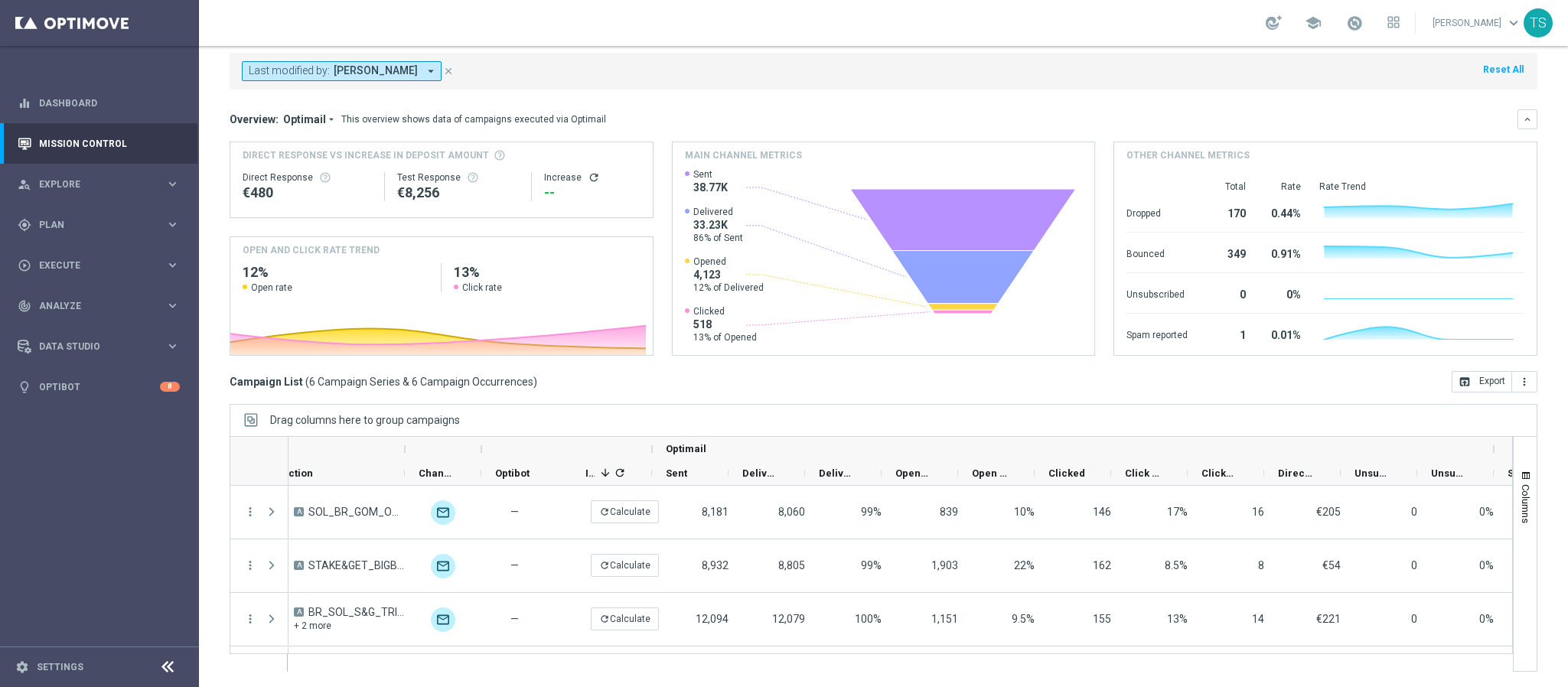
scroll to position [0, 448]
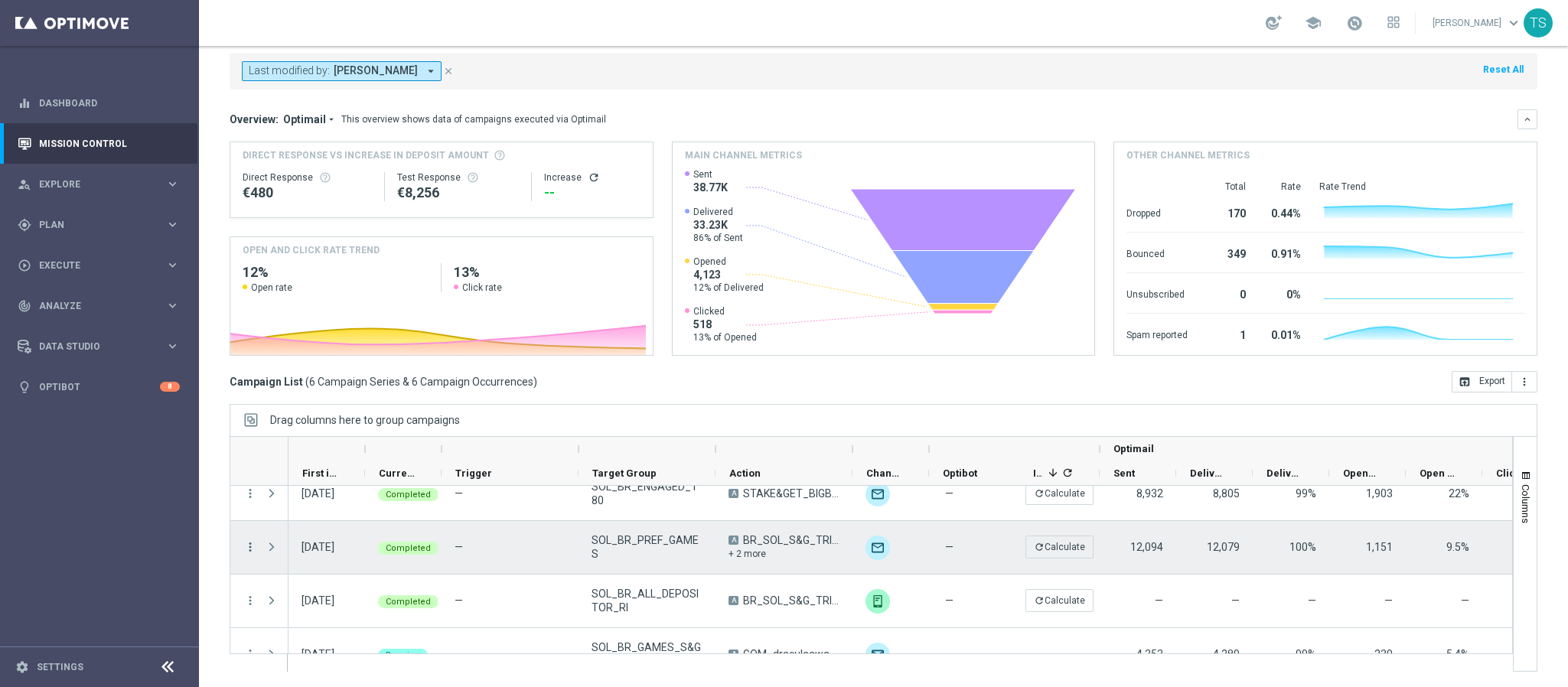
click at [250, 548] on icon "more_vert" at bounding box center [250, 546] width 14 height 14
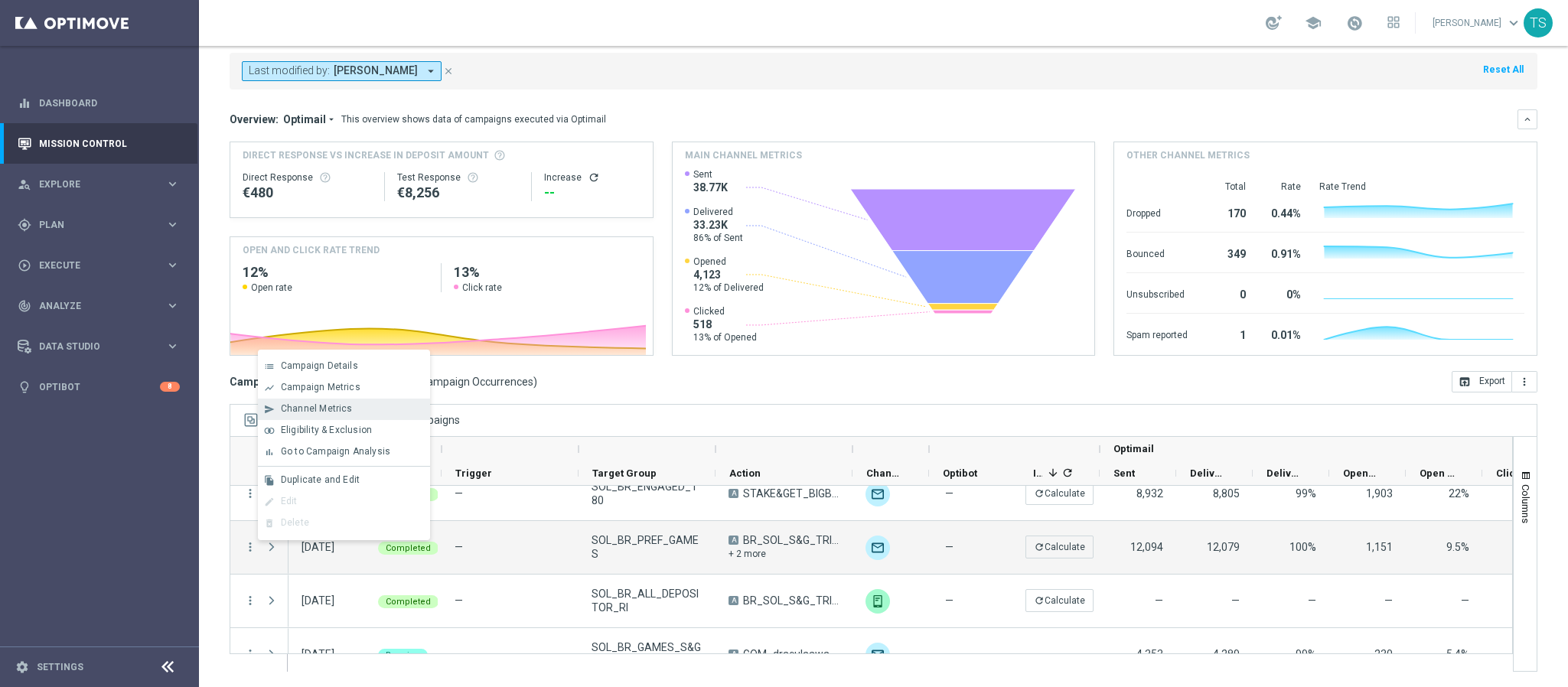
click at [331, 407] on span "Channel Metrics" at bounding box center [317, 409] width 72 height 11
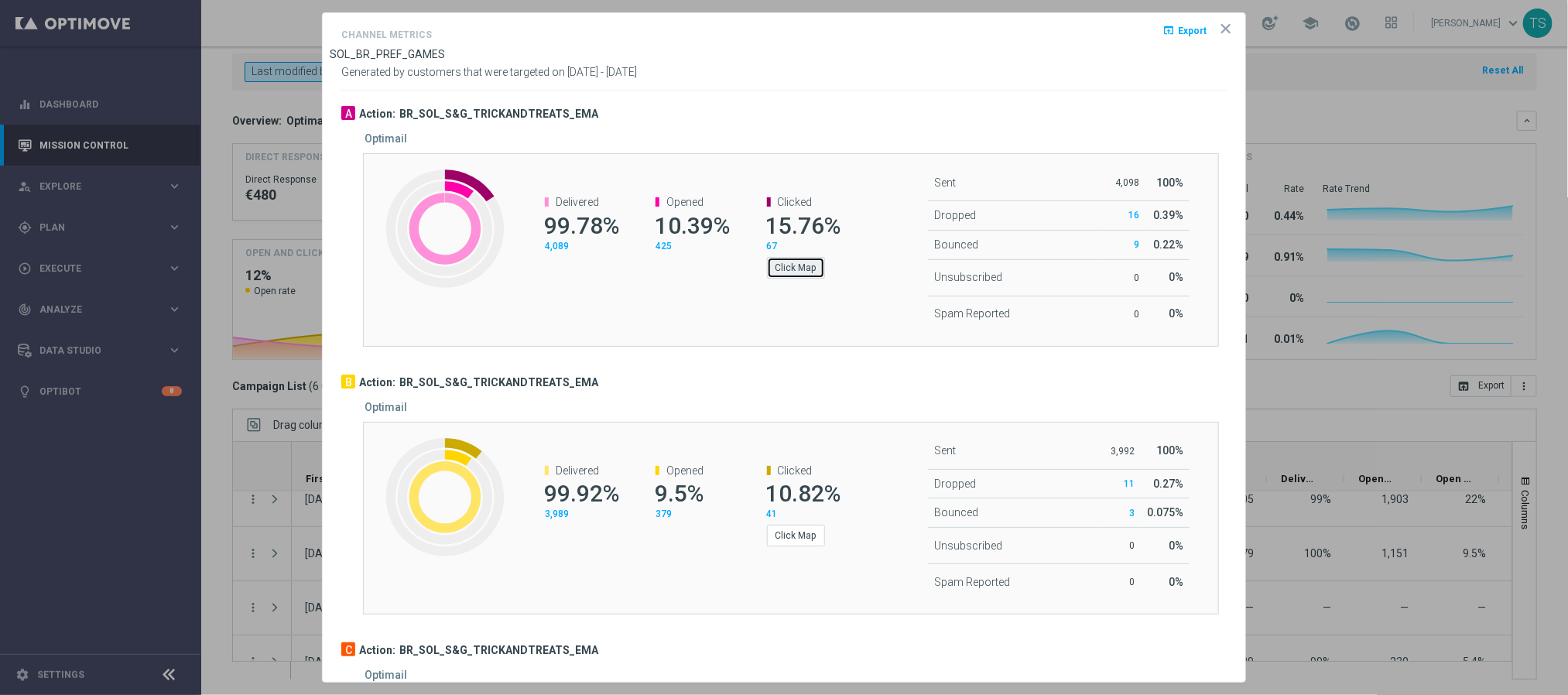
click at [797, 272] on button "Click Map" at bounding box center [796, 267] width 58 height 22
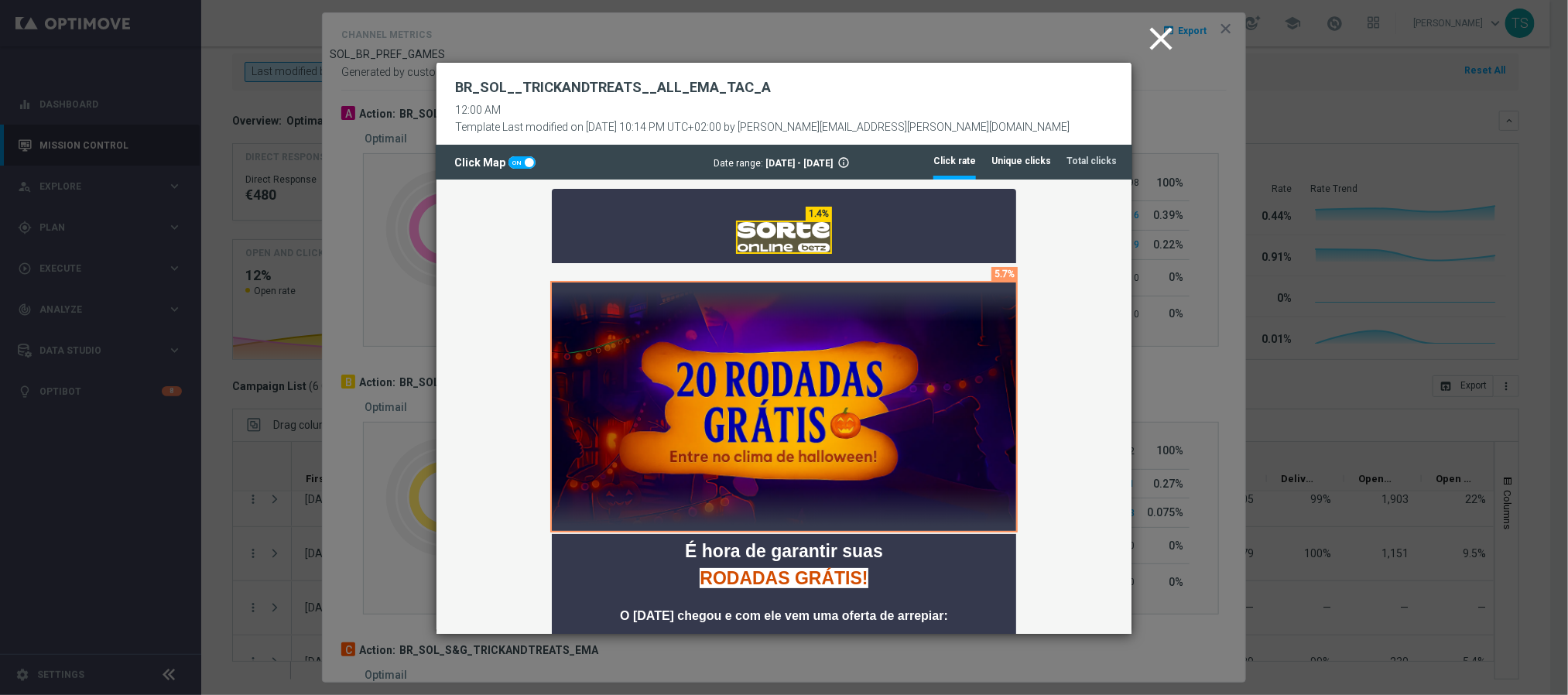
click at [1020, 161] on tab-header "Unique clicks" at bounding box center [1020, 161] width 59 height 13
click at [1157, 35] on icon "close" at bounding box center [1160, 39] width 39 height 39
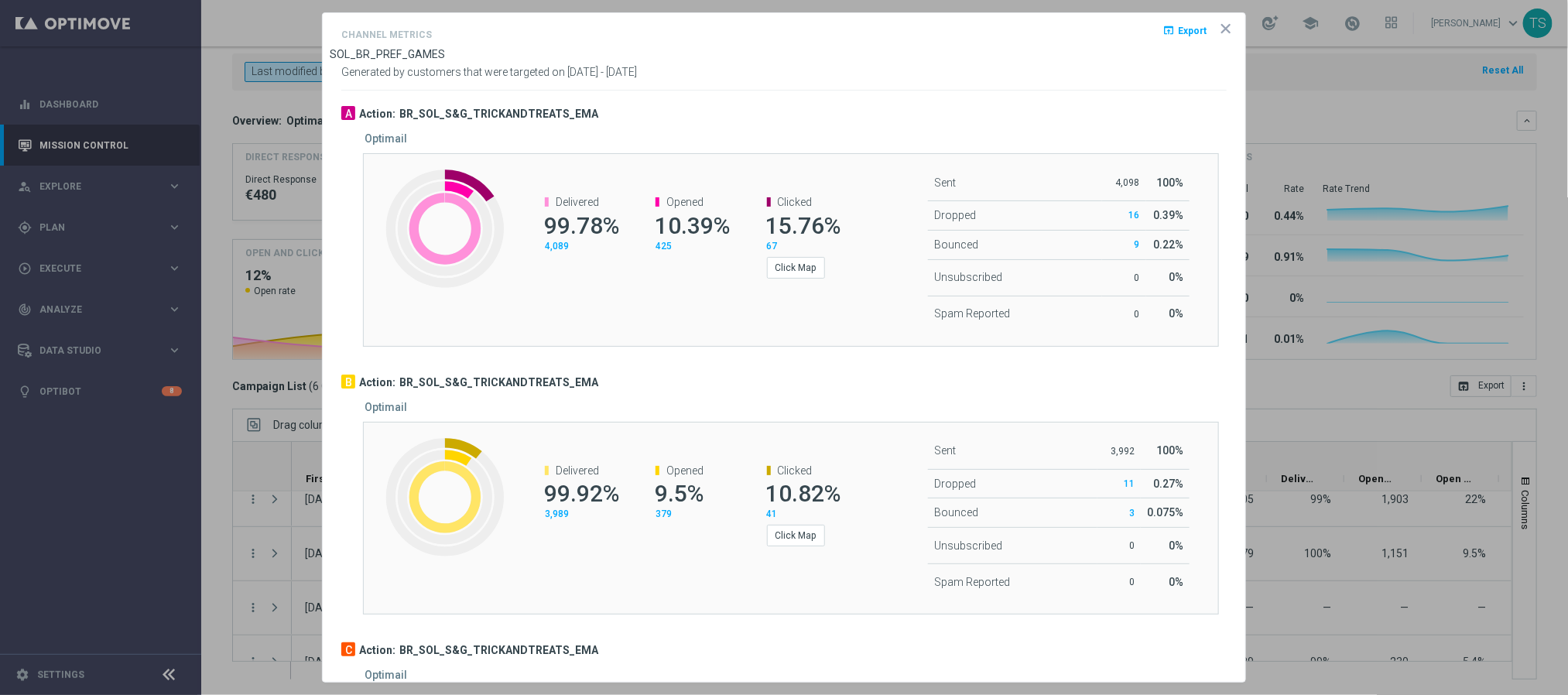
click at [1218, 26] on icon "icon" at bounding box center [1225, 28] width 15 height 15
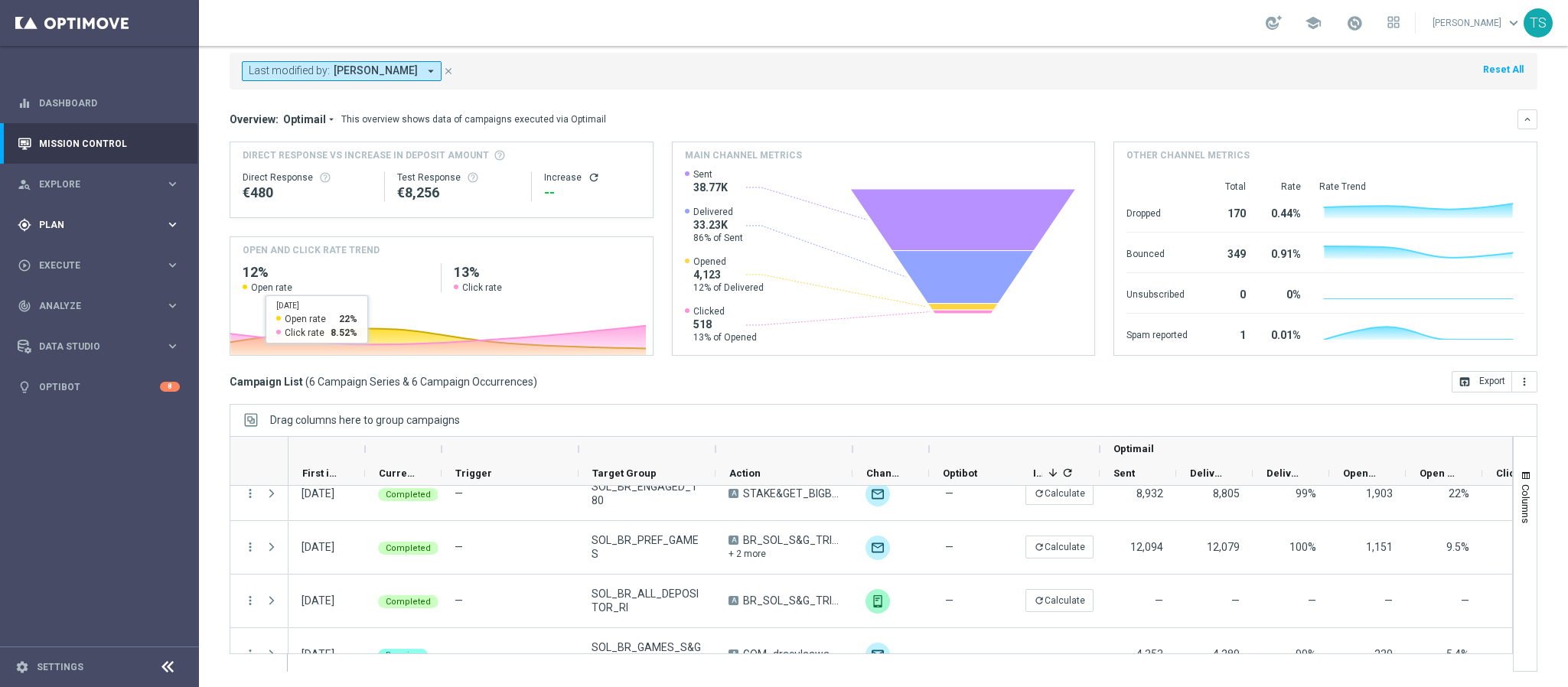
click at [83, 211] on div "gps_fixed Plan keyboard_arrow_right" at bounding box center [99, 225] width 197 height 41
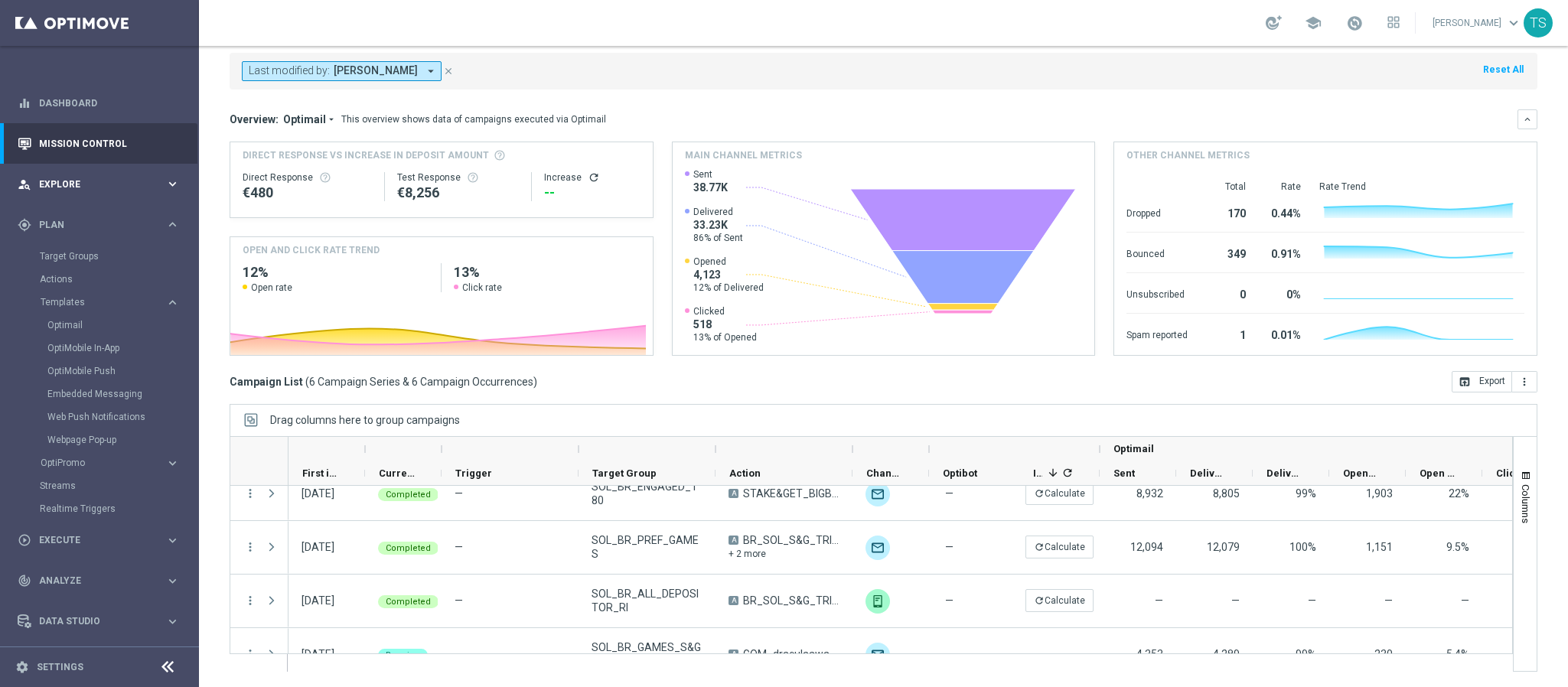
click at [106, 172] on div "person_search Explore keyboard_arrow_right" at bounding box center [99, 184] width 197 height 41
click at [70, 410] on span "Plan" at bounding box center [102, 409] width 127 height 9
click at [75, 321] on link "Optimail" at bounding box center [103, 325] width 112 height 12
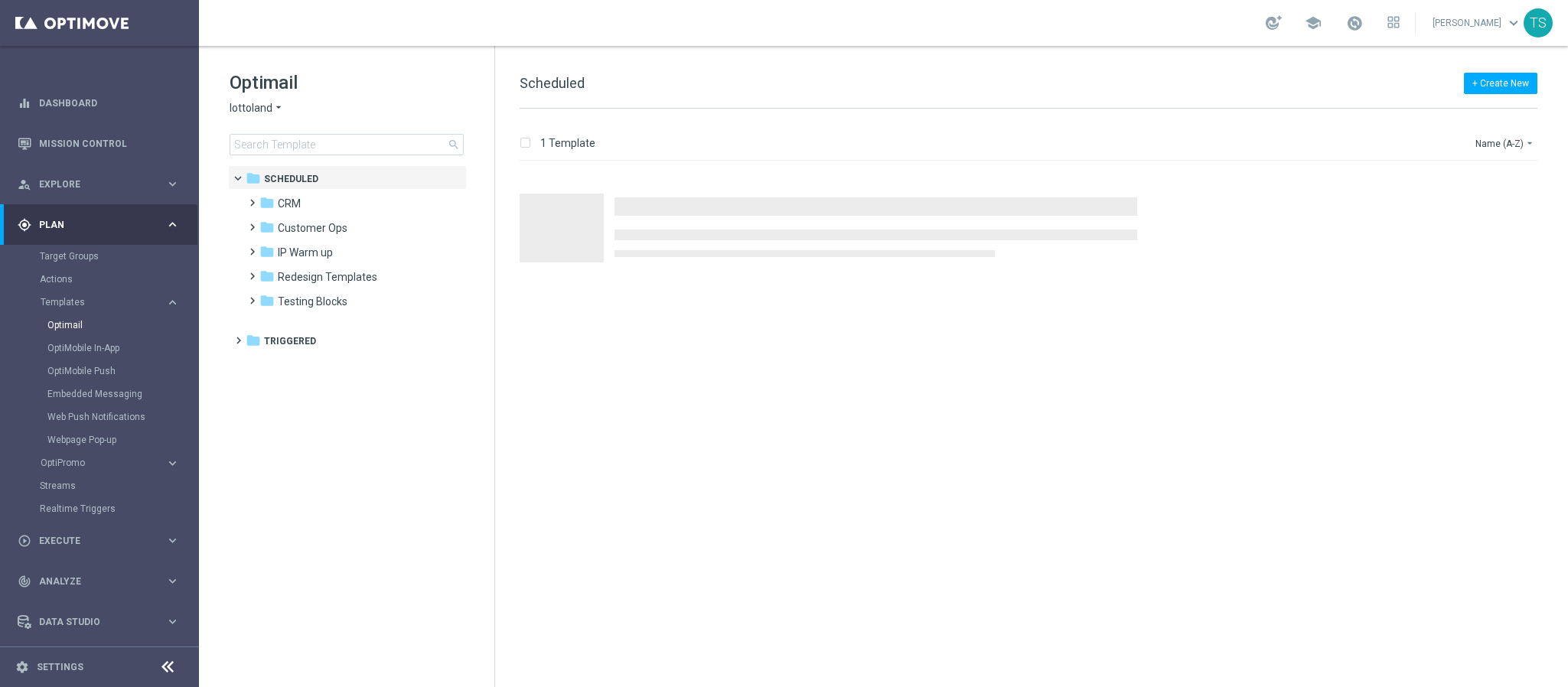
click at [260, 108] on span "lottoland" at bounding box center [251, 109] width 43 height 15
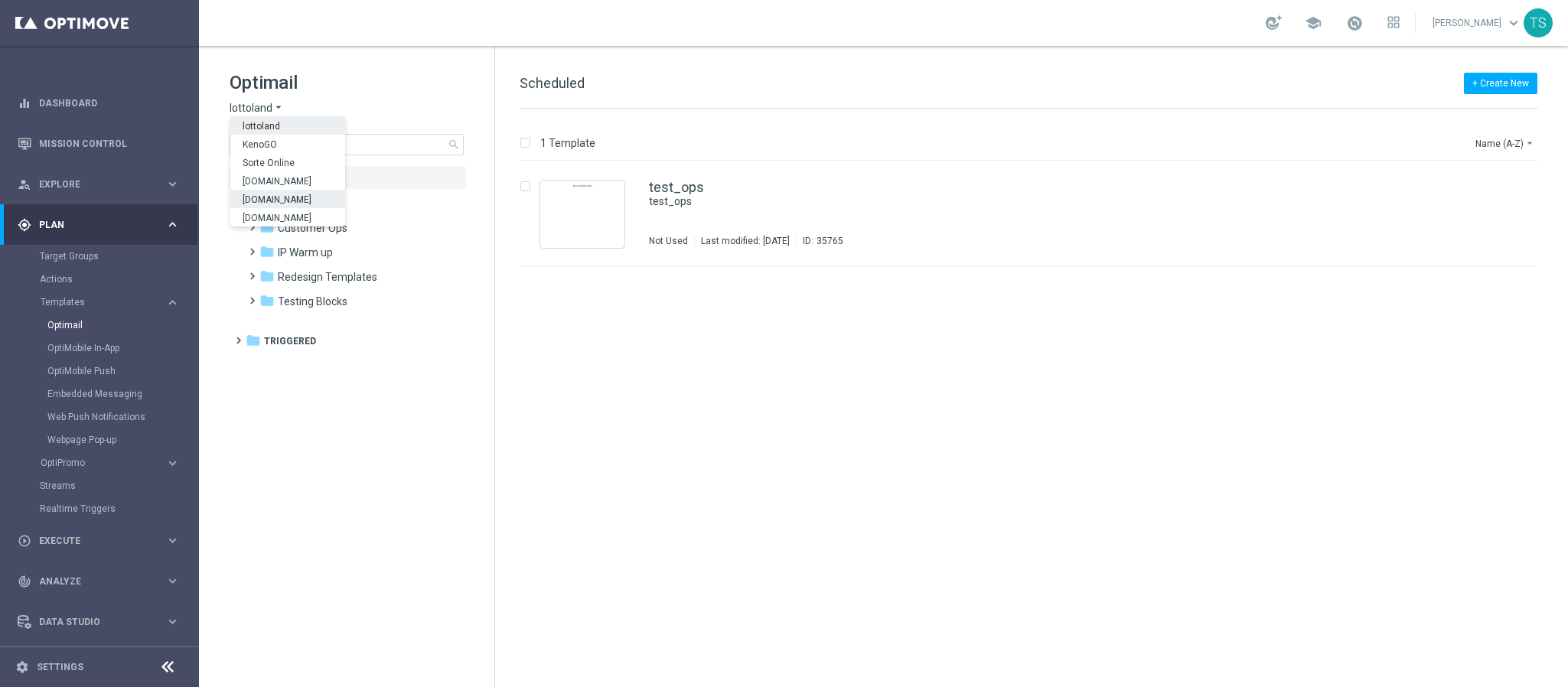
click at [320, 190] on div "[DOMAIN_NAME]" at bounding box center [287, 199] width 115 height 19
click at [280, 105] on span "[DOMAIN_NAME]" at bounding box center [271, 109] width 83 height 15
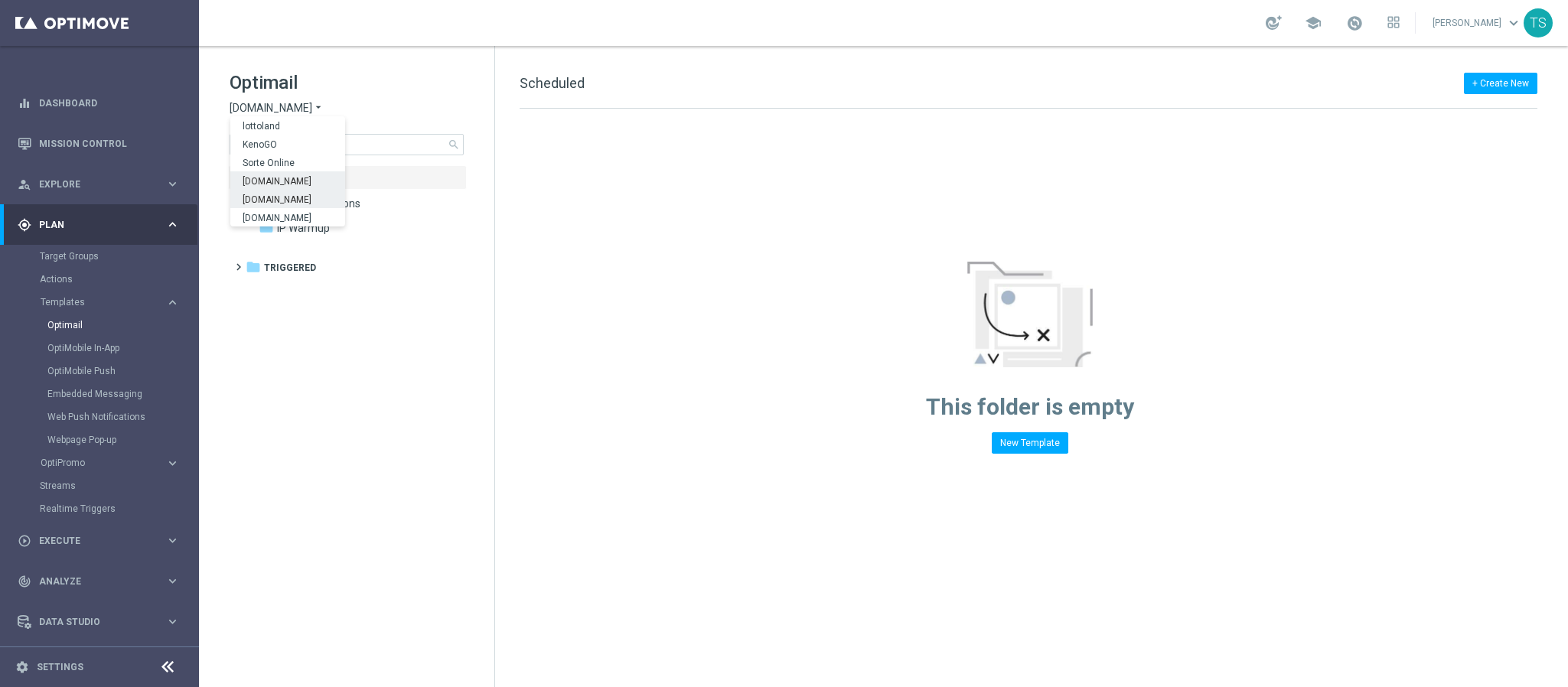
click at [317, 173] on div "[DOMAIN_NAME]" at bounding box center [287, 181] width 115 height 19
click at [290, 203] on span "CRM" at bounding box center [289, 203] width 23 height 14
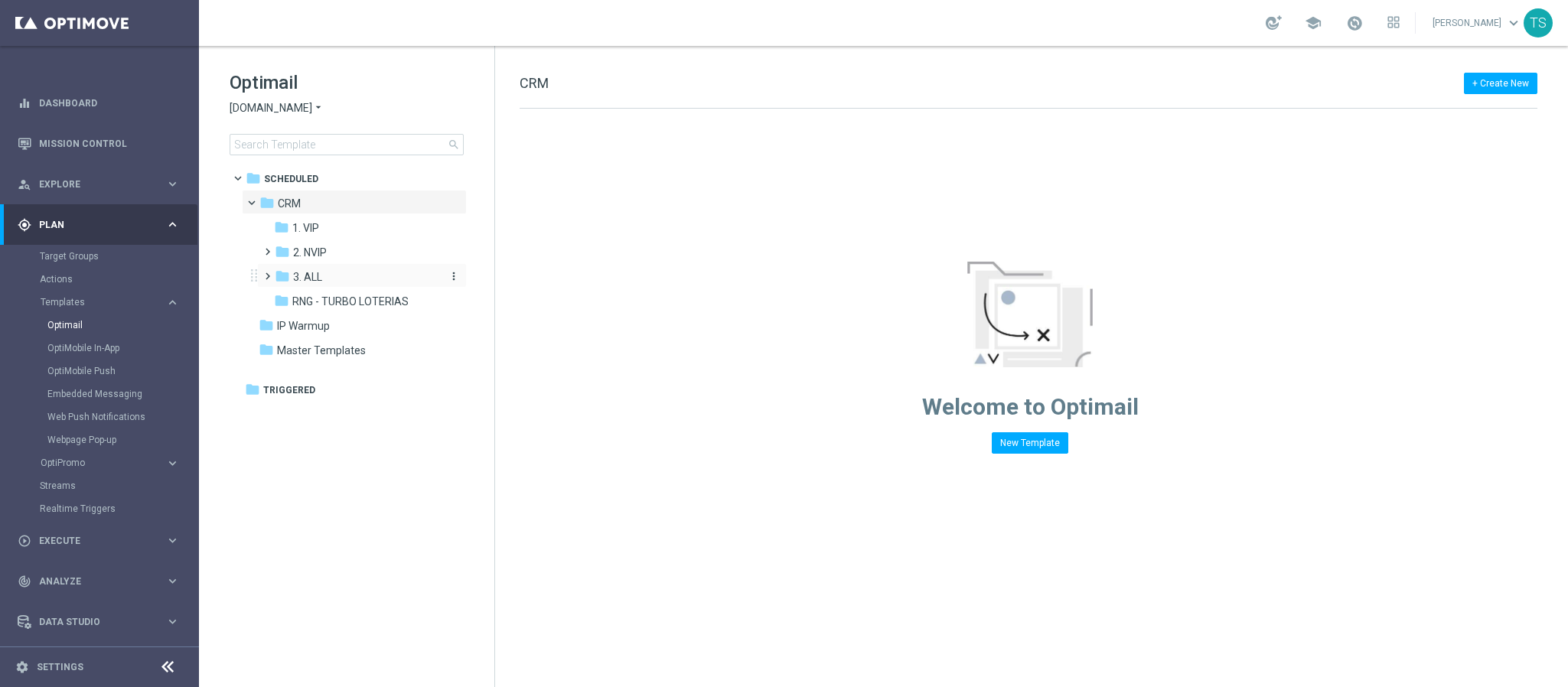
click at [333, 280] on div "folder 3. ALL" at bounding box center [356, 277] width 163 height 18
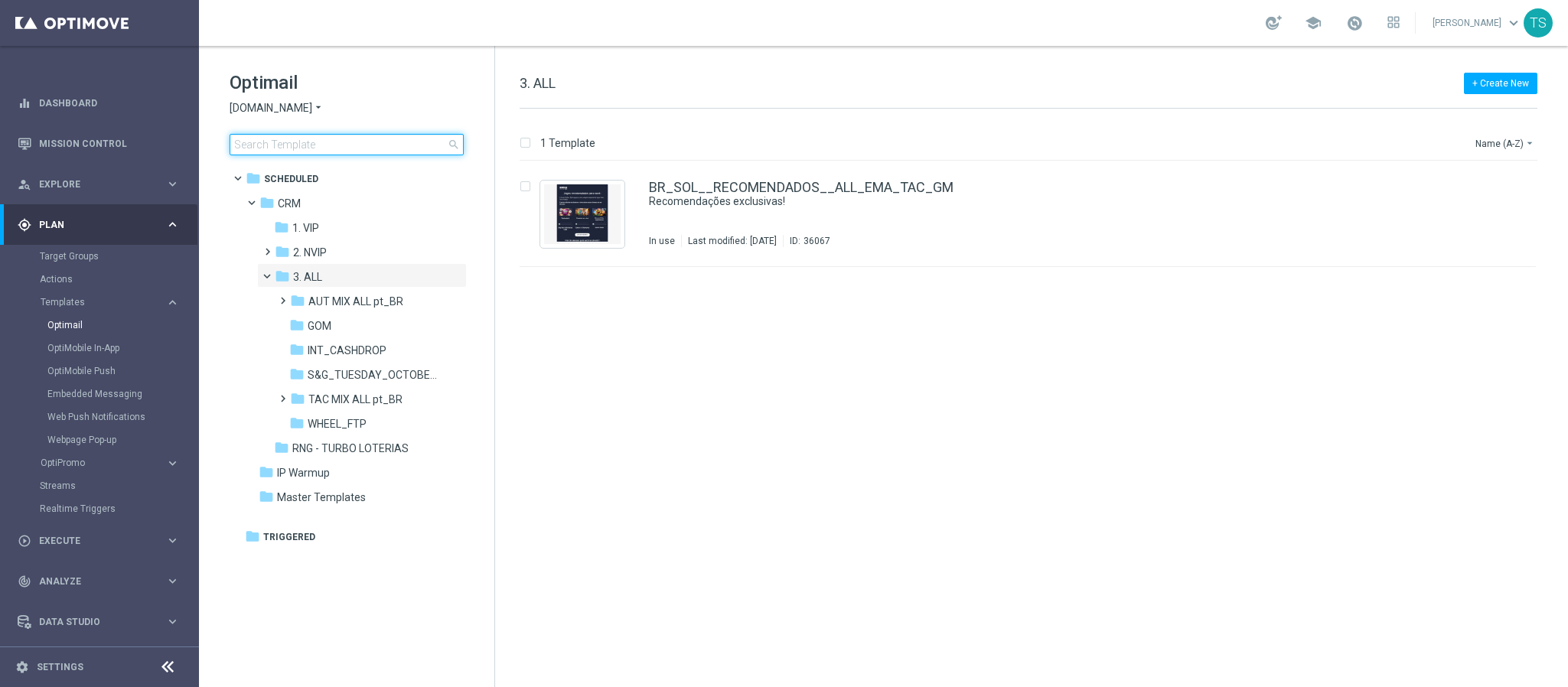
click at [292, 144] on input at bounding box center [347, 144] width 235 height 21
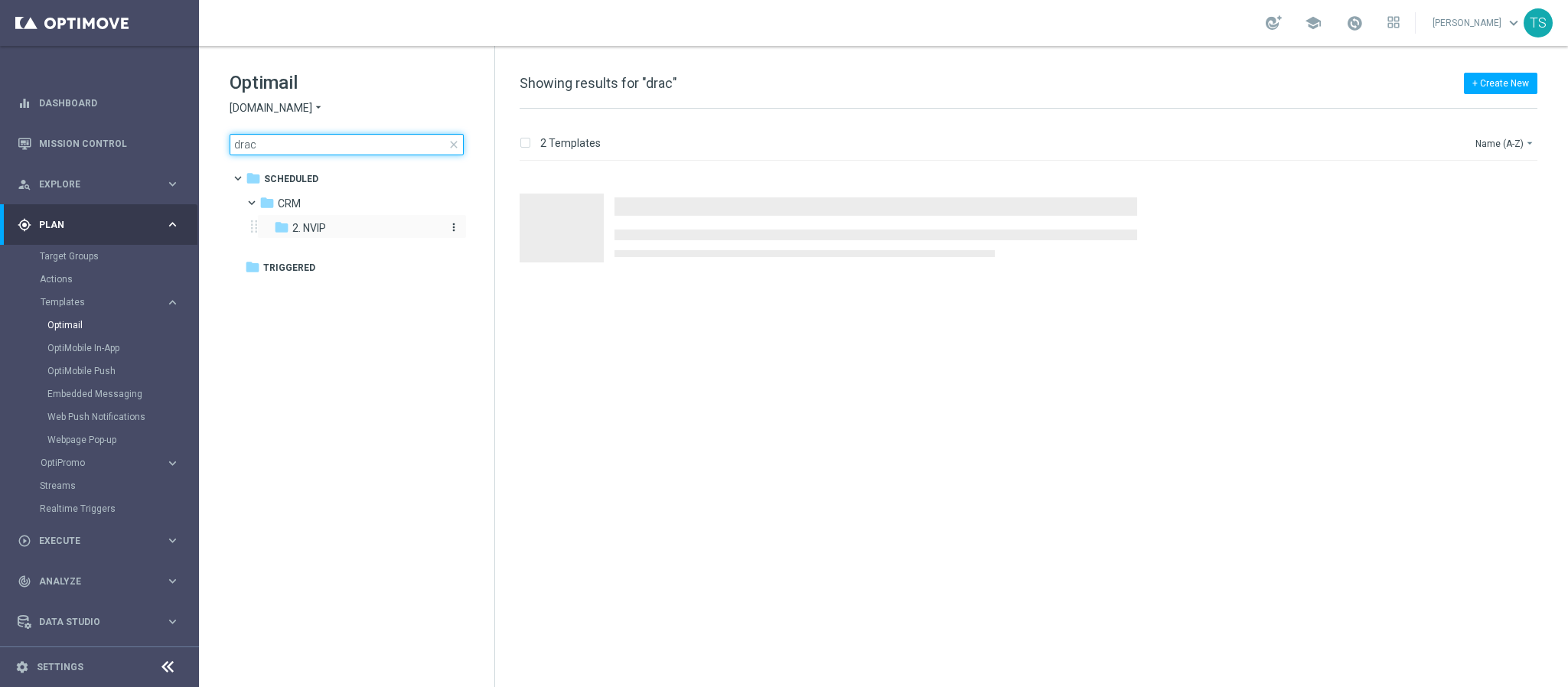
type input "drac"
click at [345, 230] on div "folder 2. NVIP" at bounding box center [355, 228] width 163 height 18
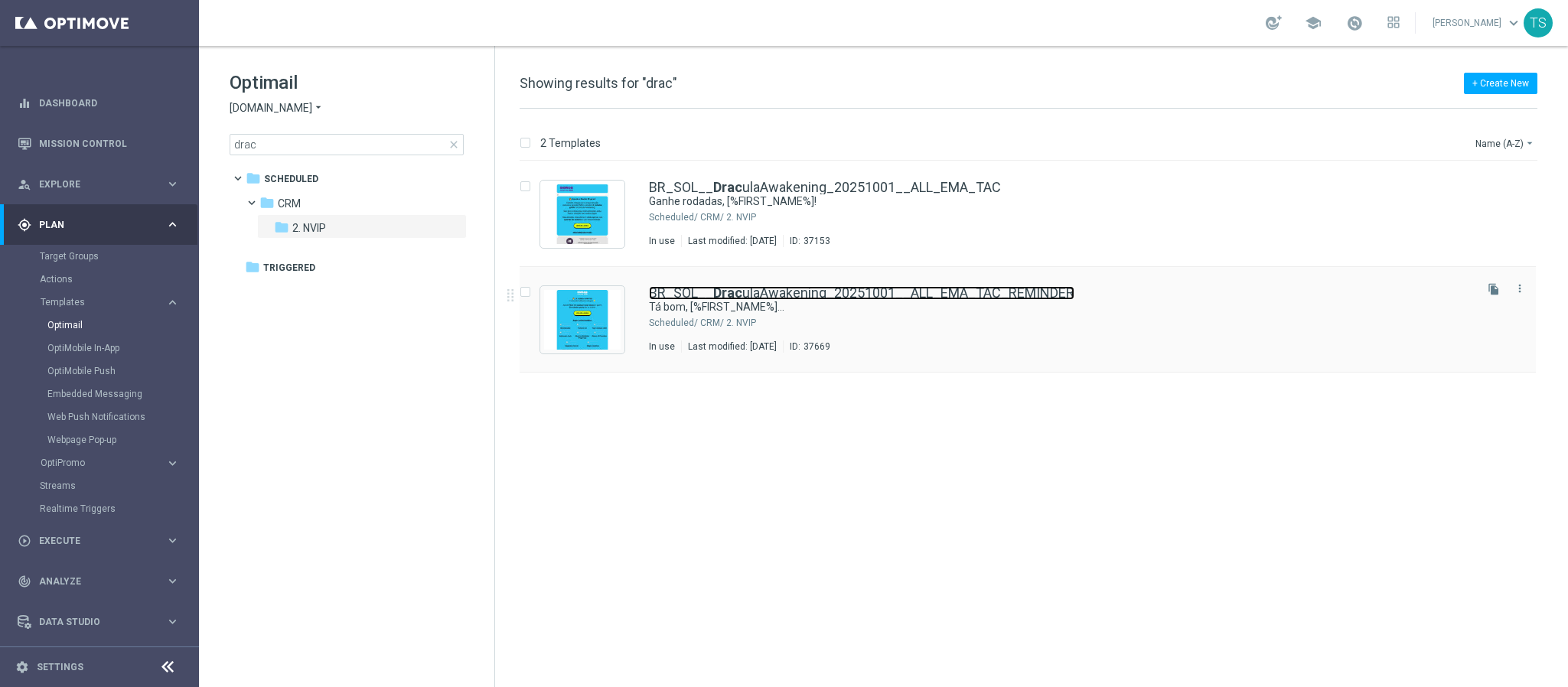
click at [967, 296] on link "BR_SOL__ Drac ulaAwakening_20251001__ALL_EMA_TAC_REMINDER" at bounding box center [861, 292] width 426 height 14
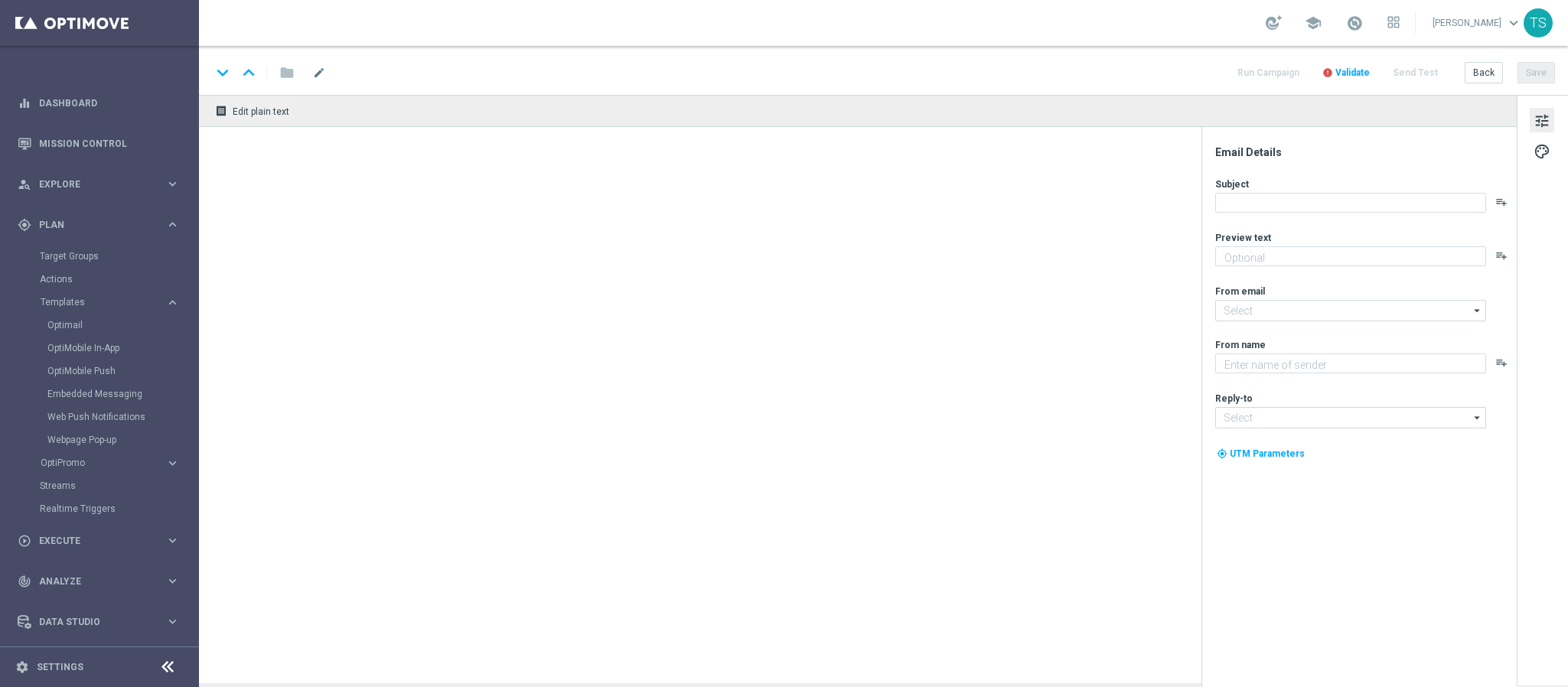
type textarea "Tem rodadas grátis AQUI 🚨"
type input "[EMAIL_ADDRESS][DOMAIN_NAME]"
type textarea "Sorte Online Betz"
type input "[EMAIL_ADDRESS][DOMAIN_NAME]"
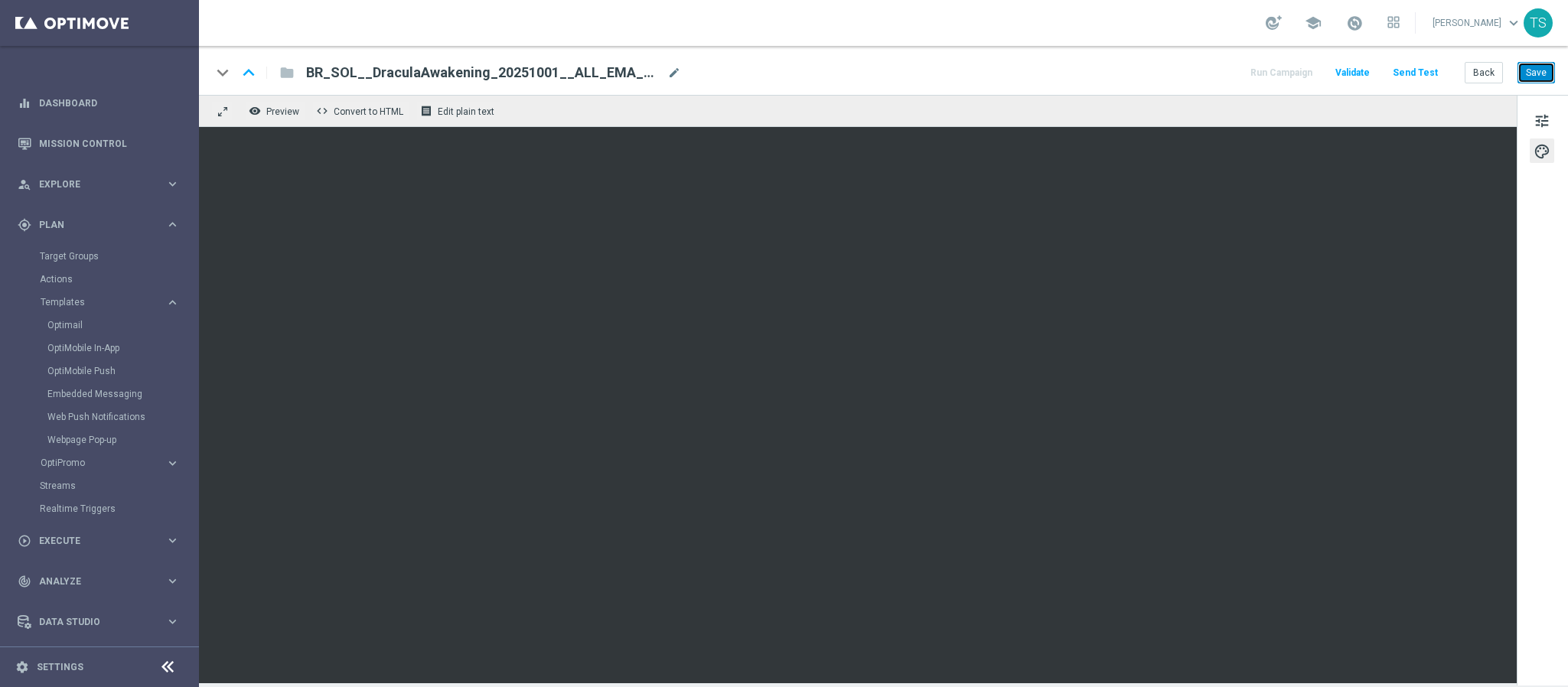
click at [1542, 79] on button "Save" at bounding box center [1536, 73] width 37 height 21
click at [1539, 122] on span "tune" at bounding box center [1542, 120] width 17 height 20
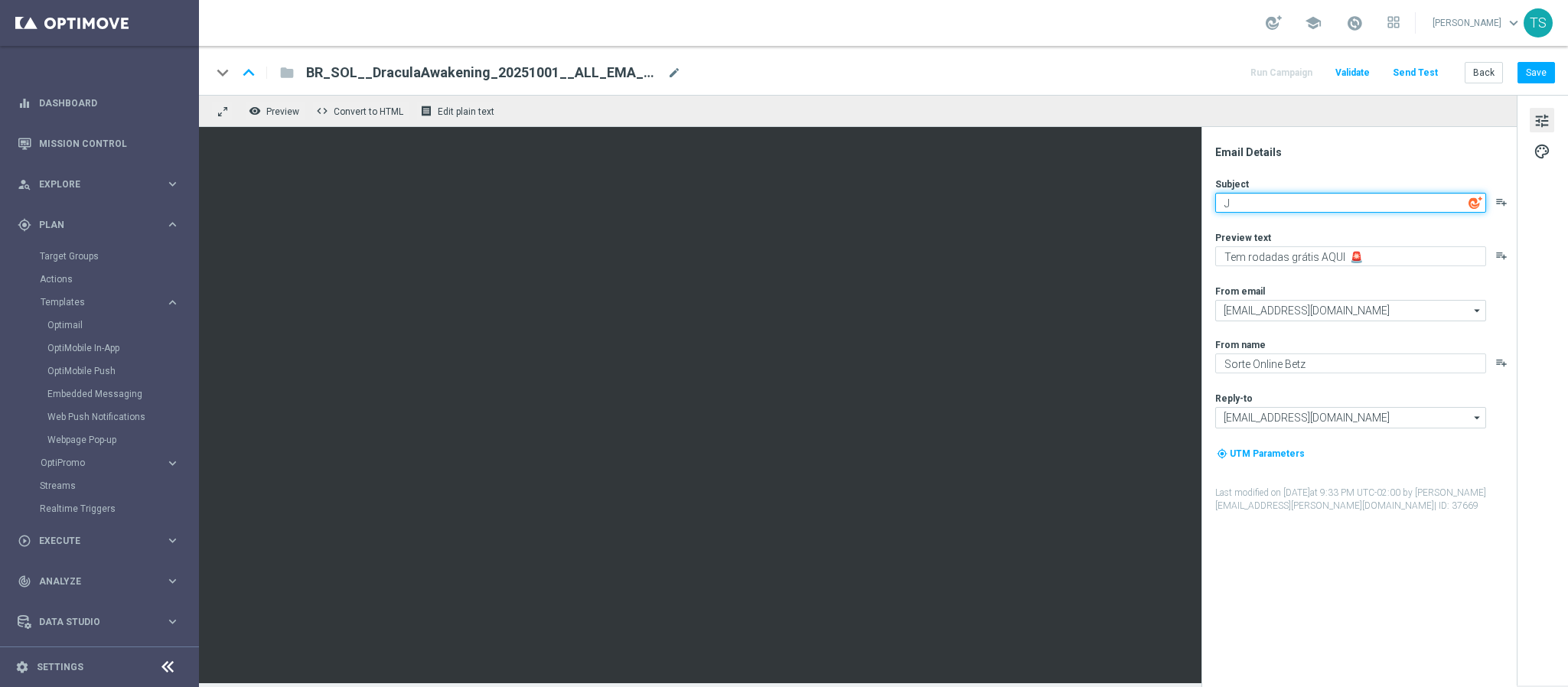
type textarea "Tá bom, [%FIRST_NAME%]..."
click at [1369, 158] on div "Email Details" at bounding box center [1365, 152] width 300 height 14
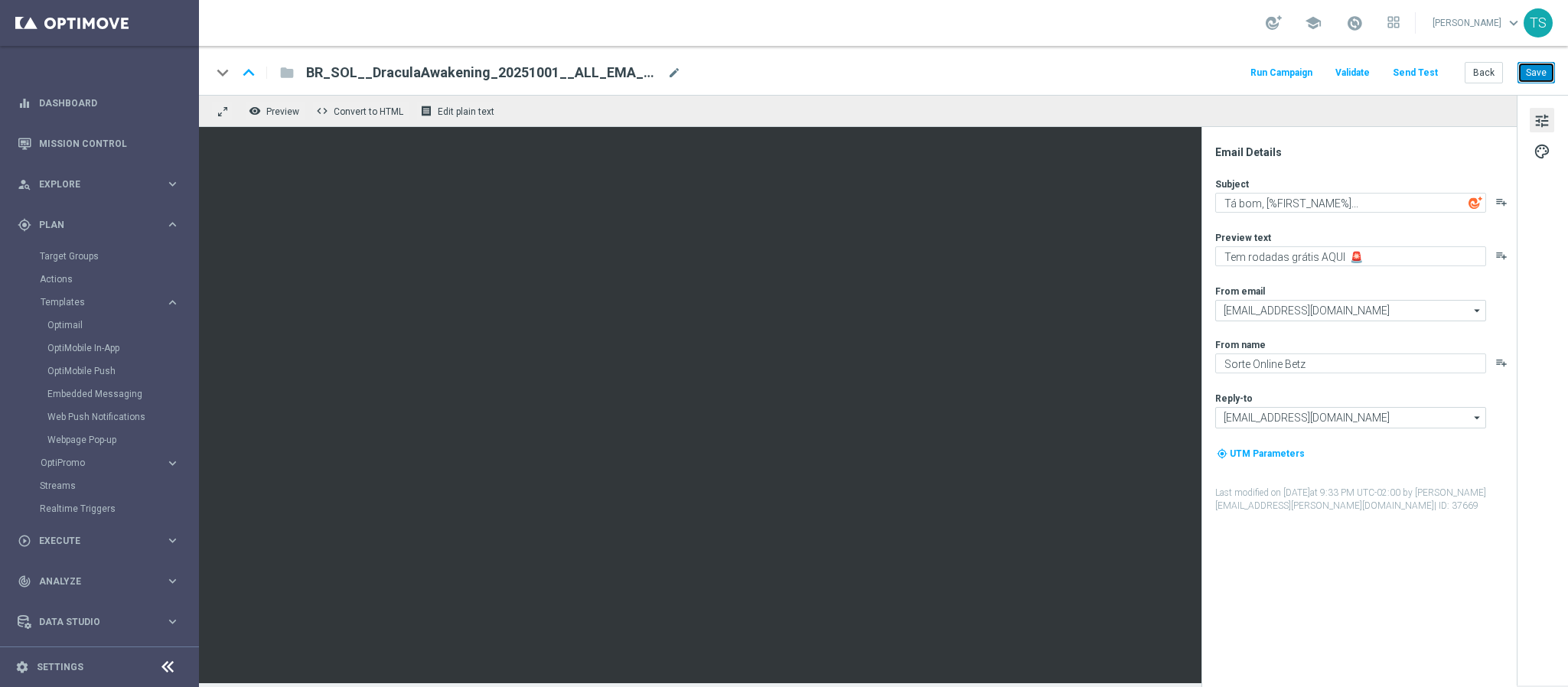
click at [1548, 76] on button "Save" at bounding box center [1536, 73] width 37 height 21
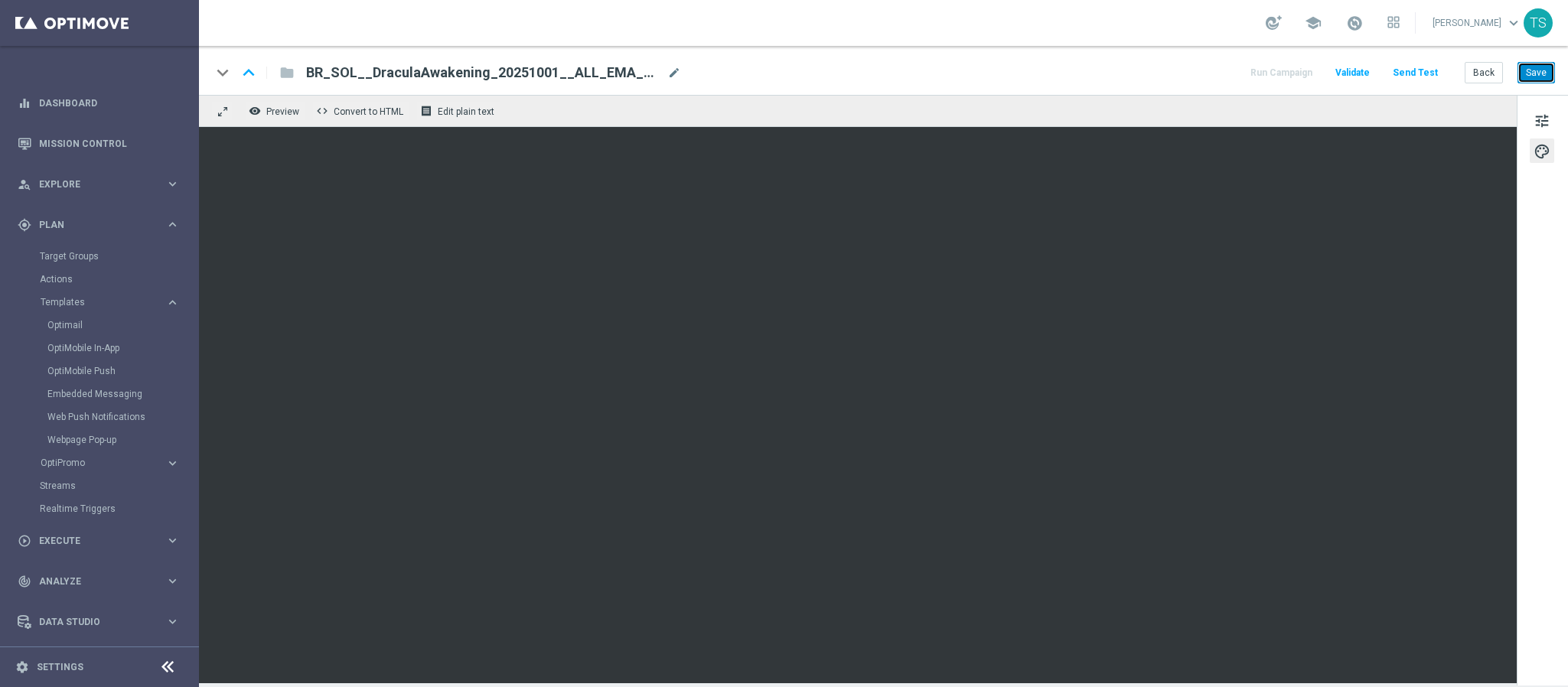
click at [1534, 74] on button "Save" at bounding box center [1536, 73] width 37 height 21
